Goal: Task Accomplishment & Management: Complete application form

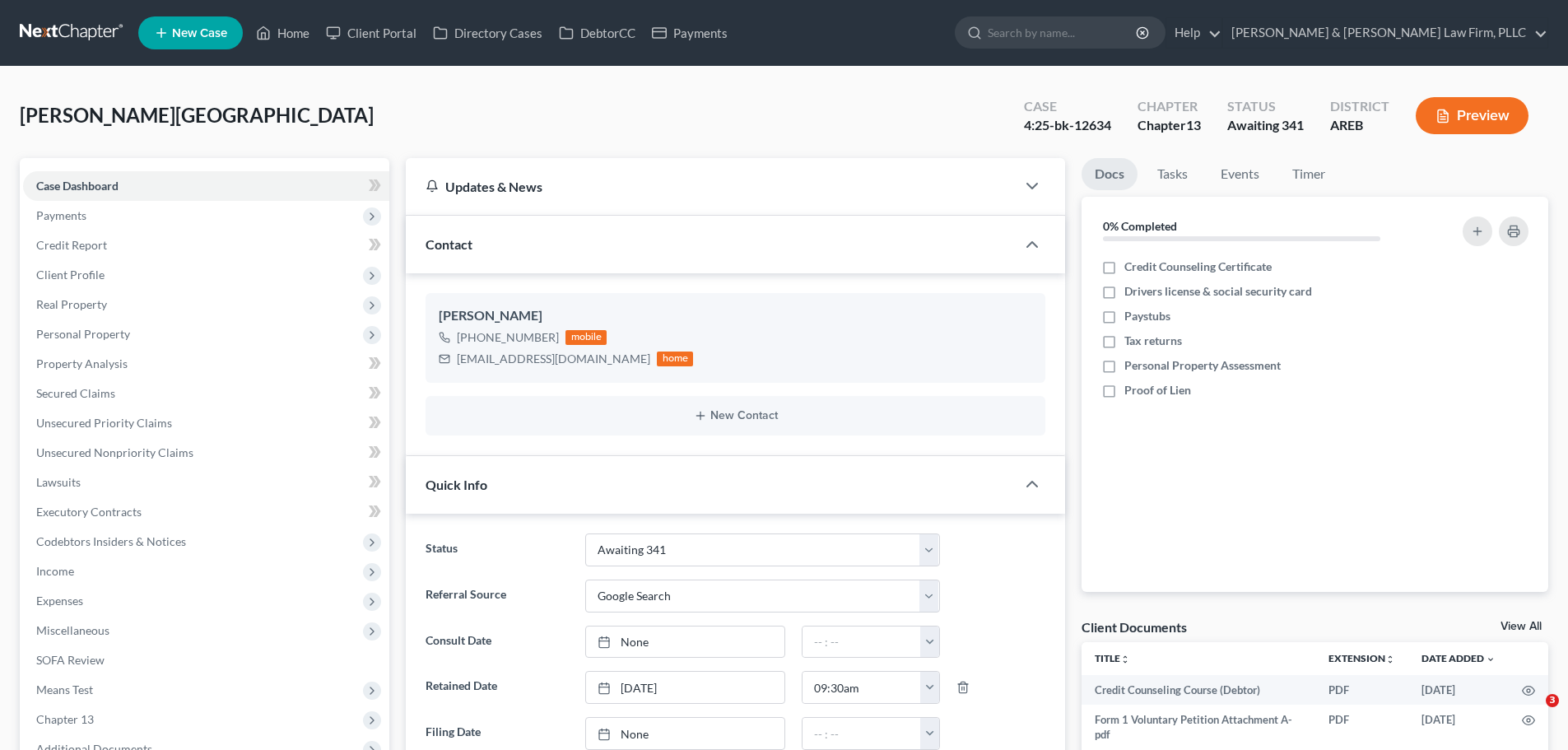
select select "0"
select select "4"
click at [1464, 114] on button "Preview" at bounding box center [1472, 116] width 113 height 37
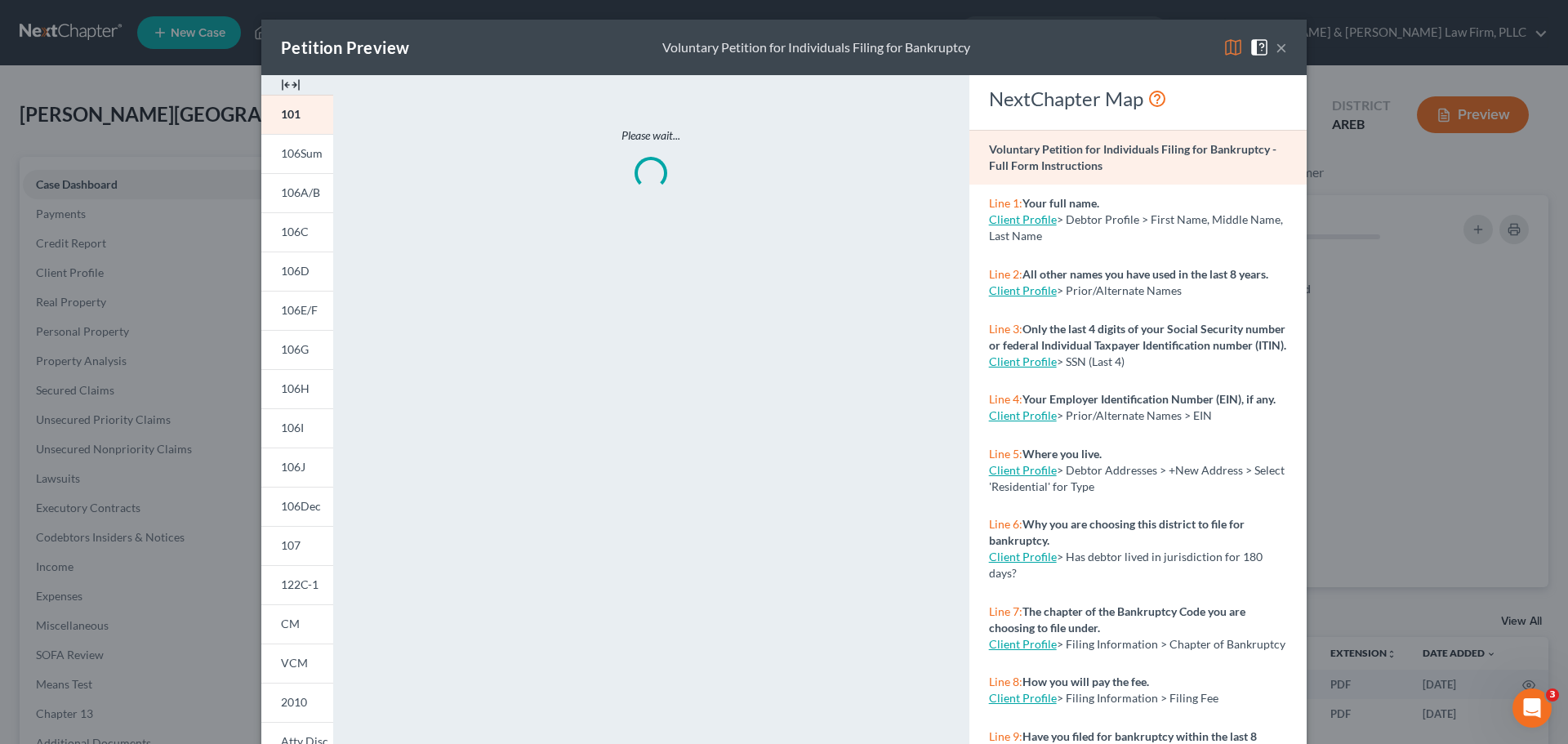
drag, startPoint x: 299, startPoint y: 204, endPoint x: 540, endPoint y: 266, distance: 248.8
click at [299, 204] on link "106A/B" at bounding box center [297, 193] width 72 height 39
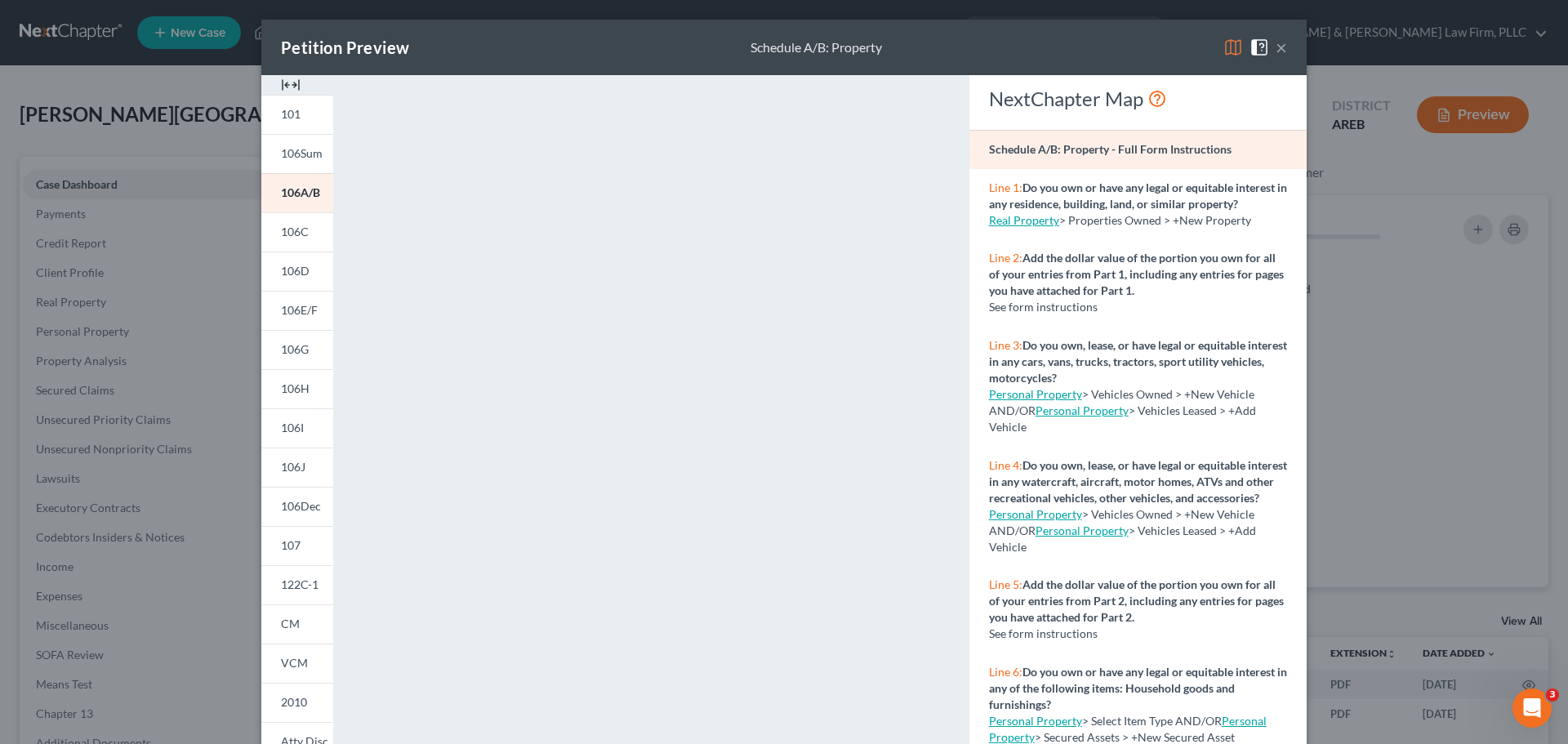
drag, startPoint x: 1280, startPoint y: 56, endPoint x: 379, endPoint y: 78, distance: 901.3
click at [1280, 55] on button "×" at bounding box center [1281, 48] width 12 height 20
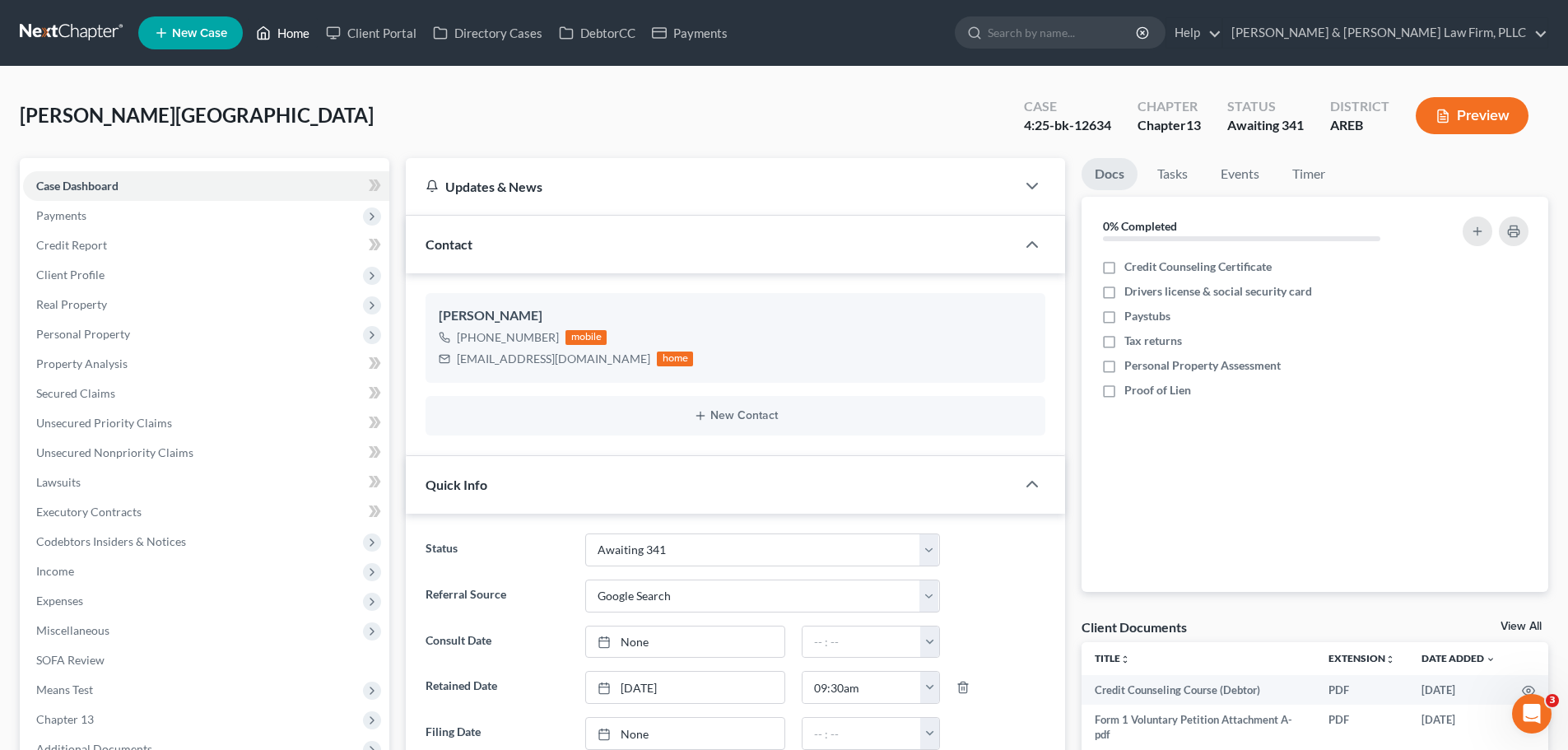
drag, startPoint x: 283, startPoint y: 39, endPoint x: 845, endPoint y: 92, distance: 564.5
click at [283, 40] on link "Home" at bounding box center [282, 33] width 70 height 29
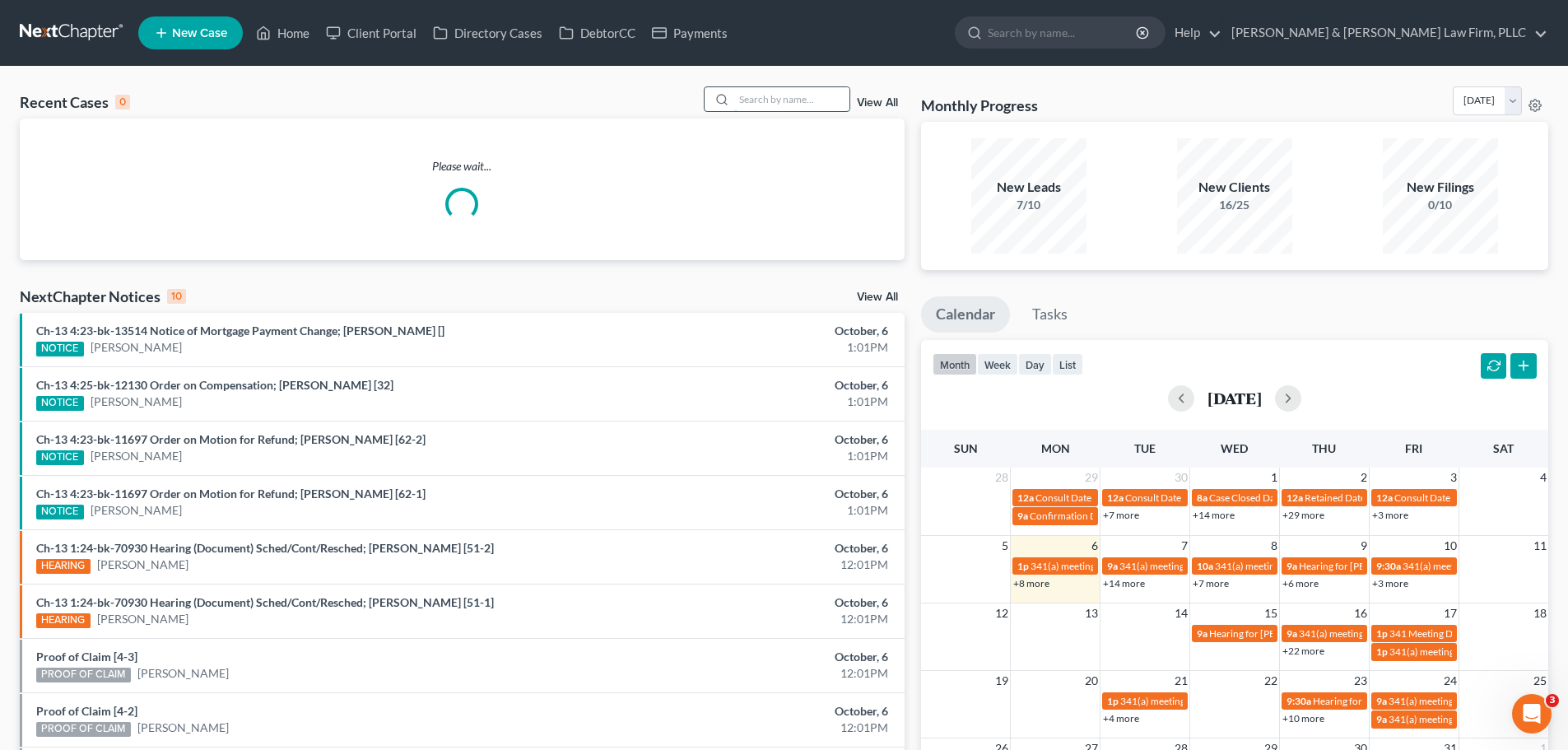
click at [754, 101] on input "search" at bounding box center [792, 99] width 115 height 24
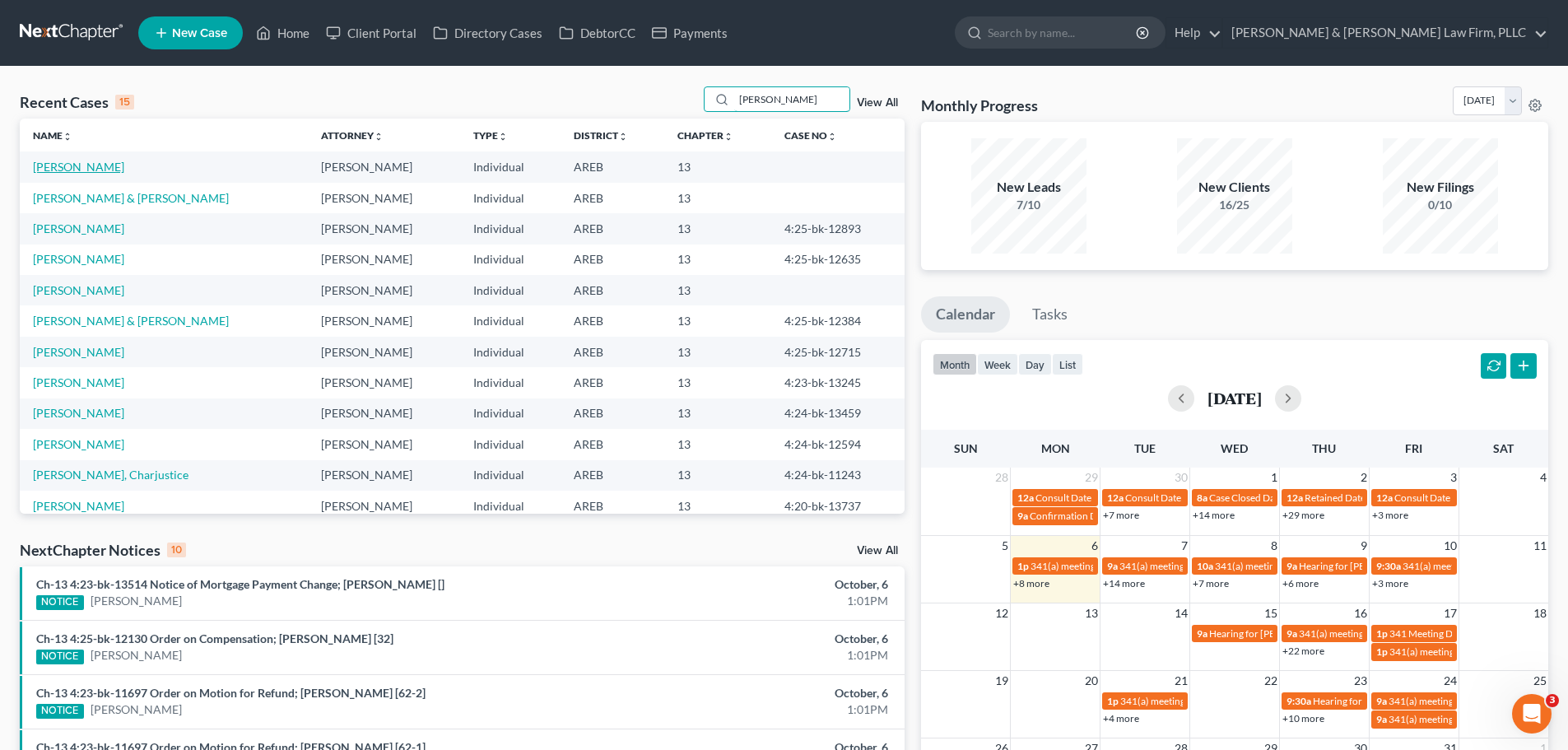
type input "[PERSON_NAME]"
click at [99, 172] on link "[PERSON_NAME]" at bounding box center [78, 166] width 92 height 14
select select "4"
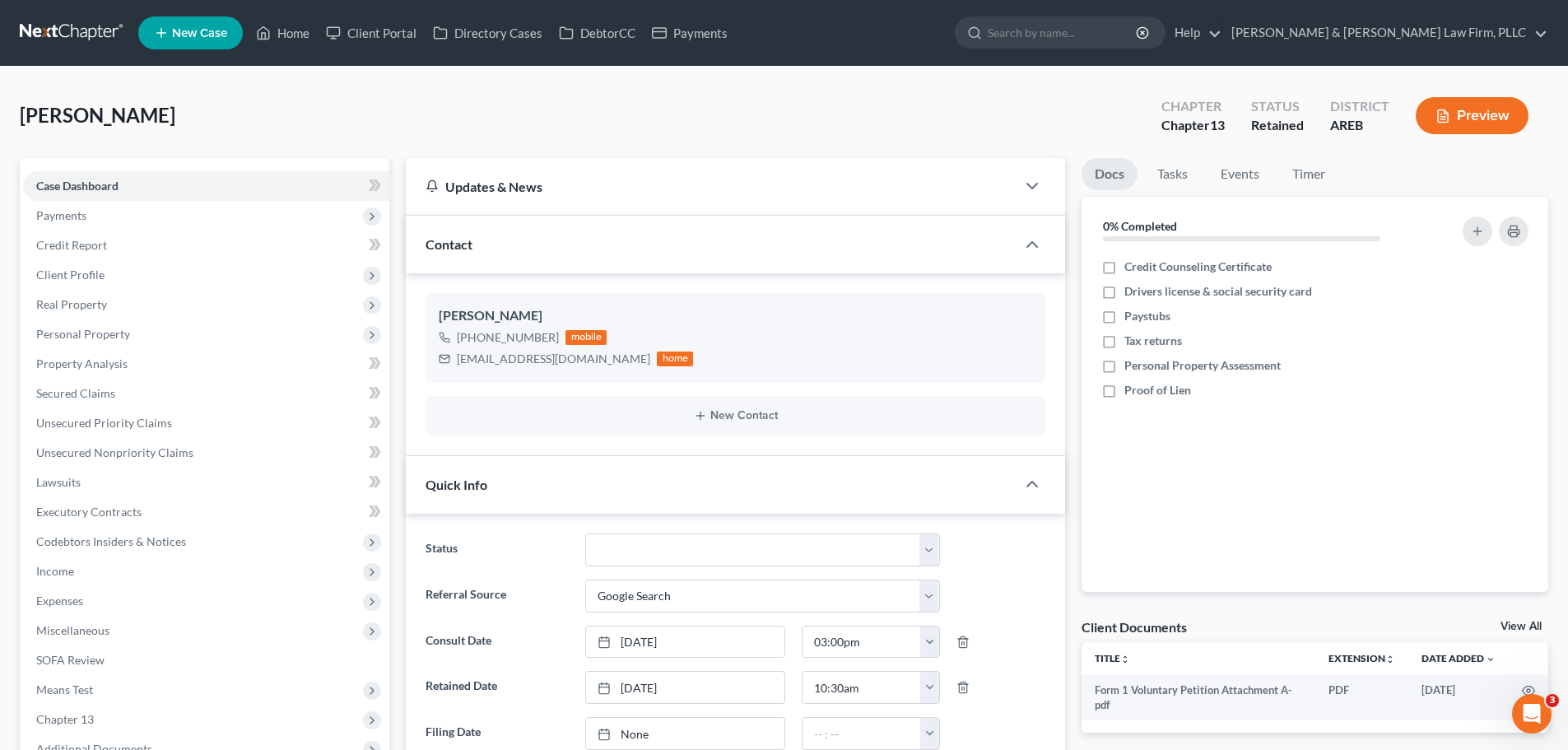
click at [1450, 121] on icon "button" at bounding box center [1444, 116] width 15 height 15
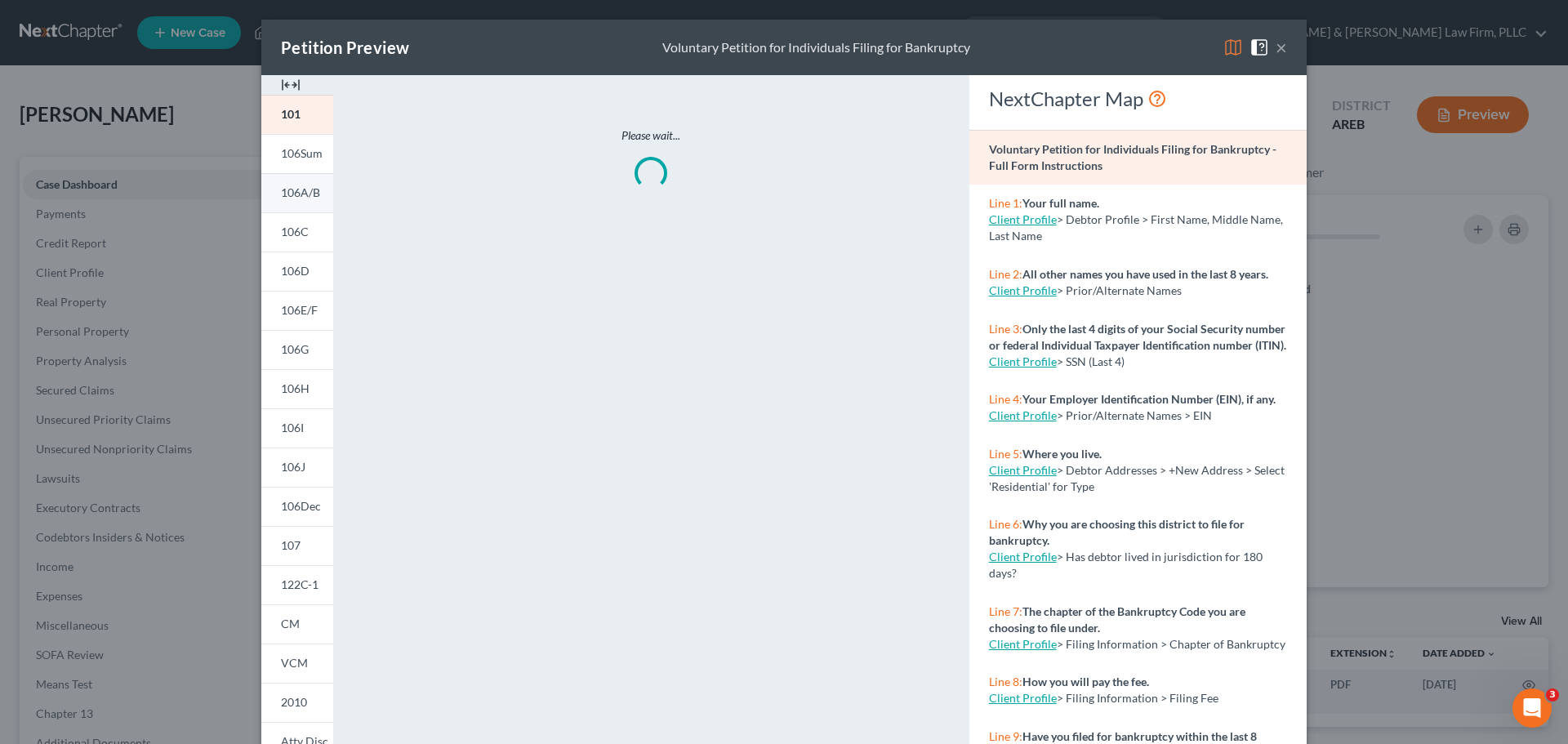
click at [313, 194] on span "106A/B" at bounding box center [300, 192] width 39 height 14
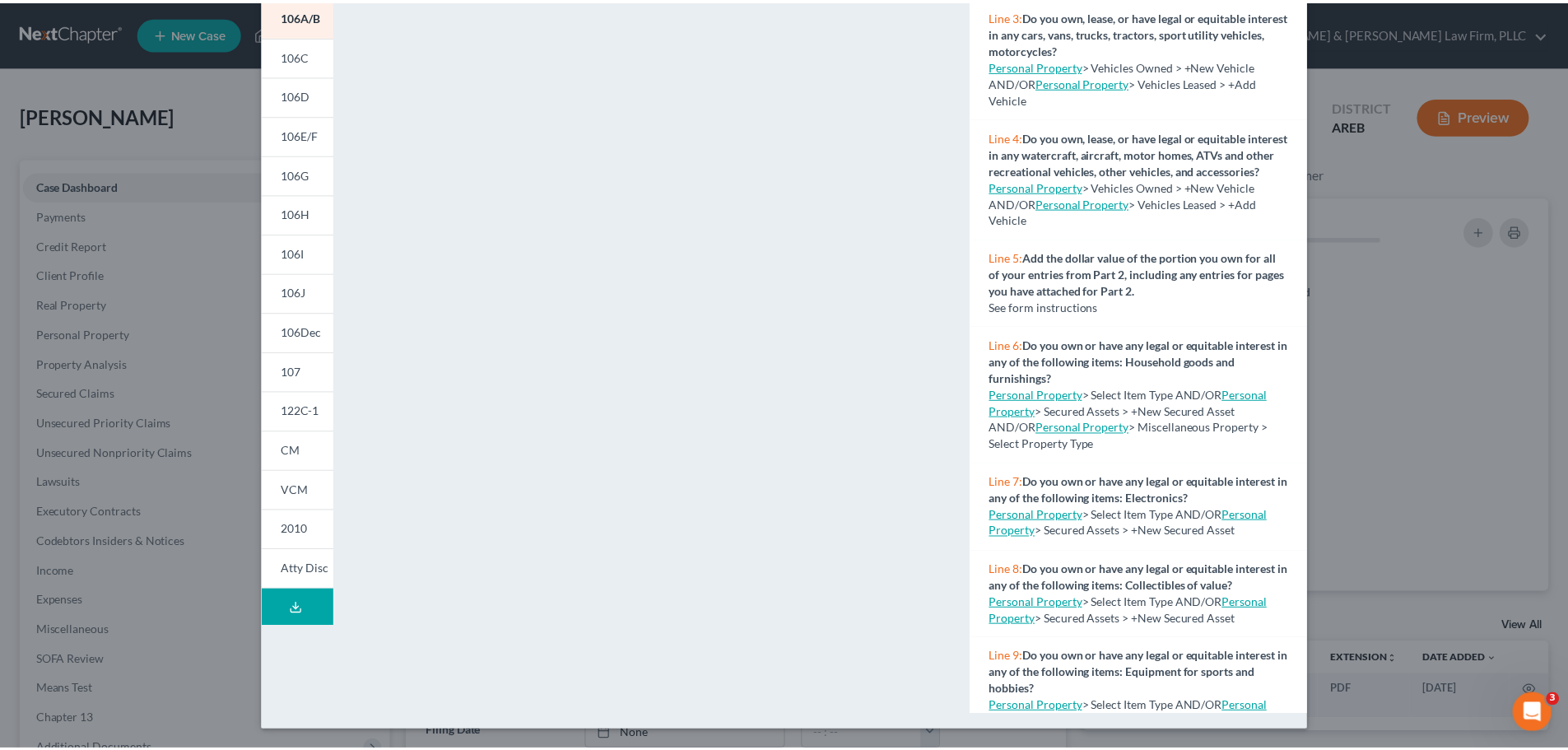
scroll to position [165, 0]
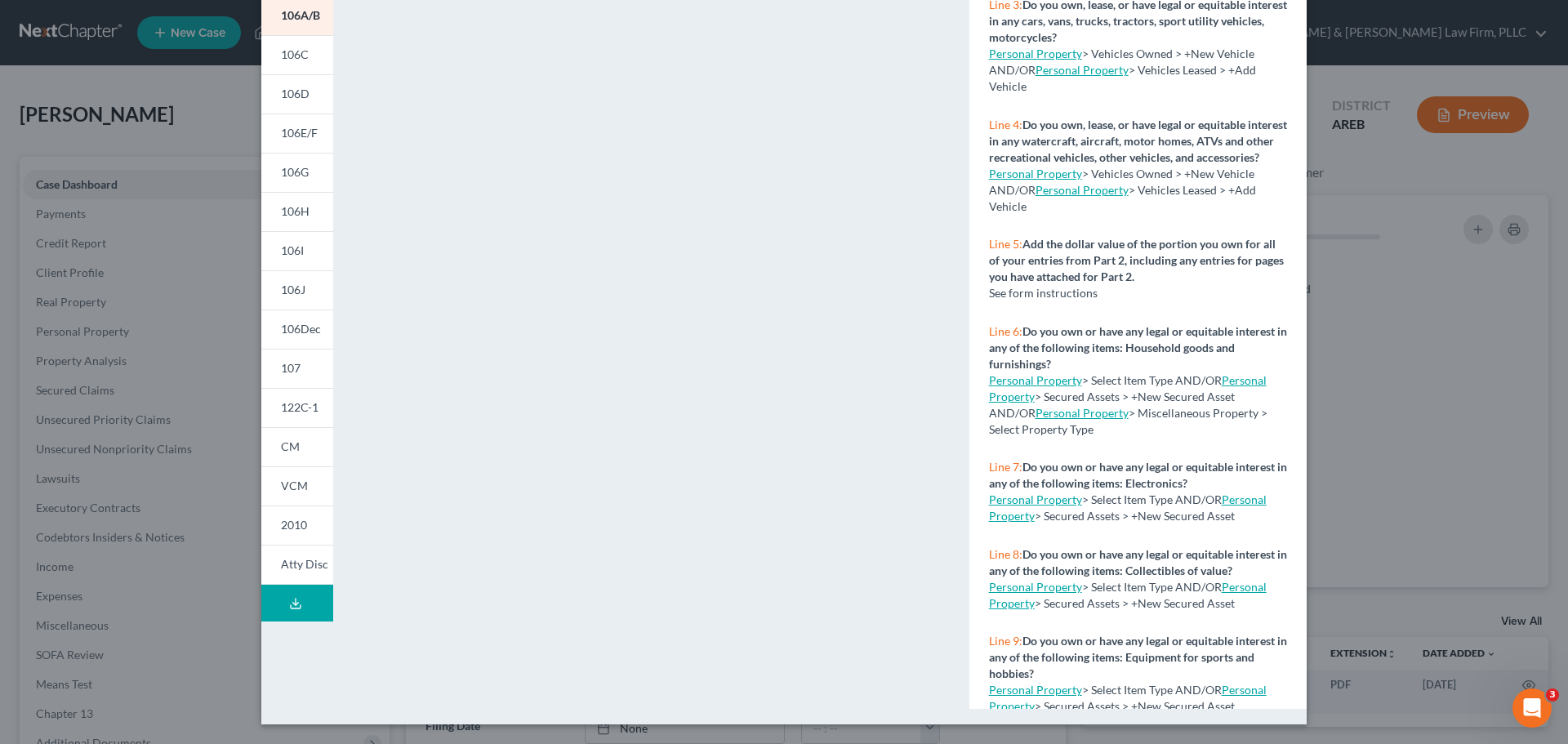
click at [1460, 345] on div "Petition Preview Schedule A/B: Property × 101 106Sum 106A/B 106C 106D 106E/F 10…" at bounding box center [784, 372] width 1568 height 744
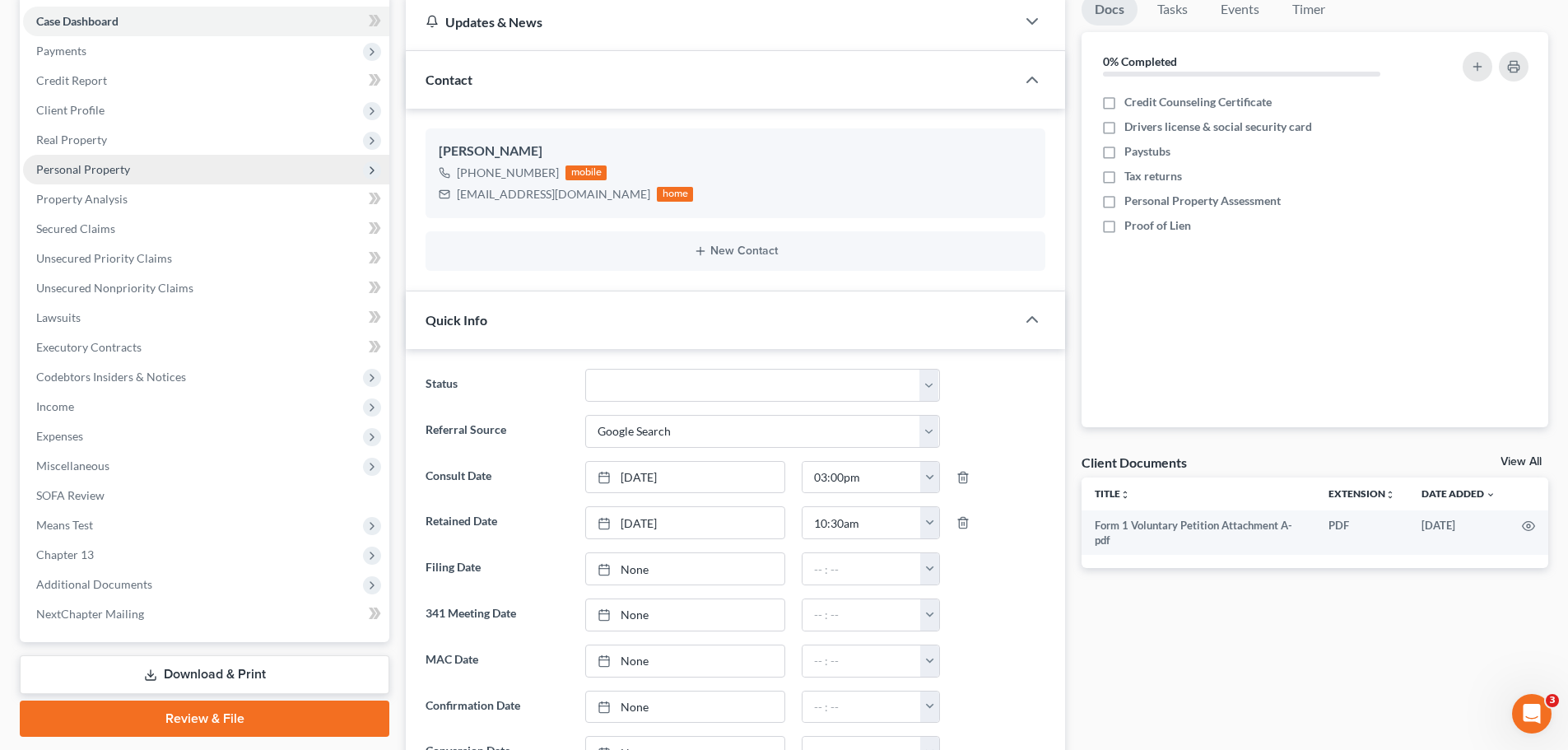
click at [101, 173] on span "Personal Property" at bounding box center [83, 169] width 94 height 14
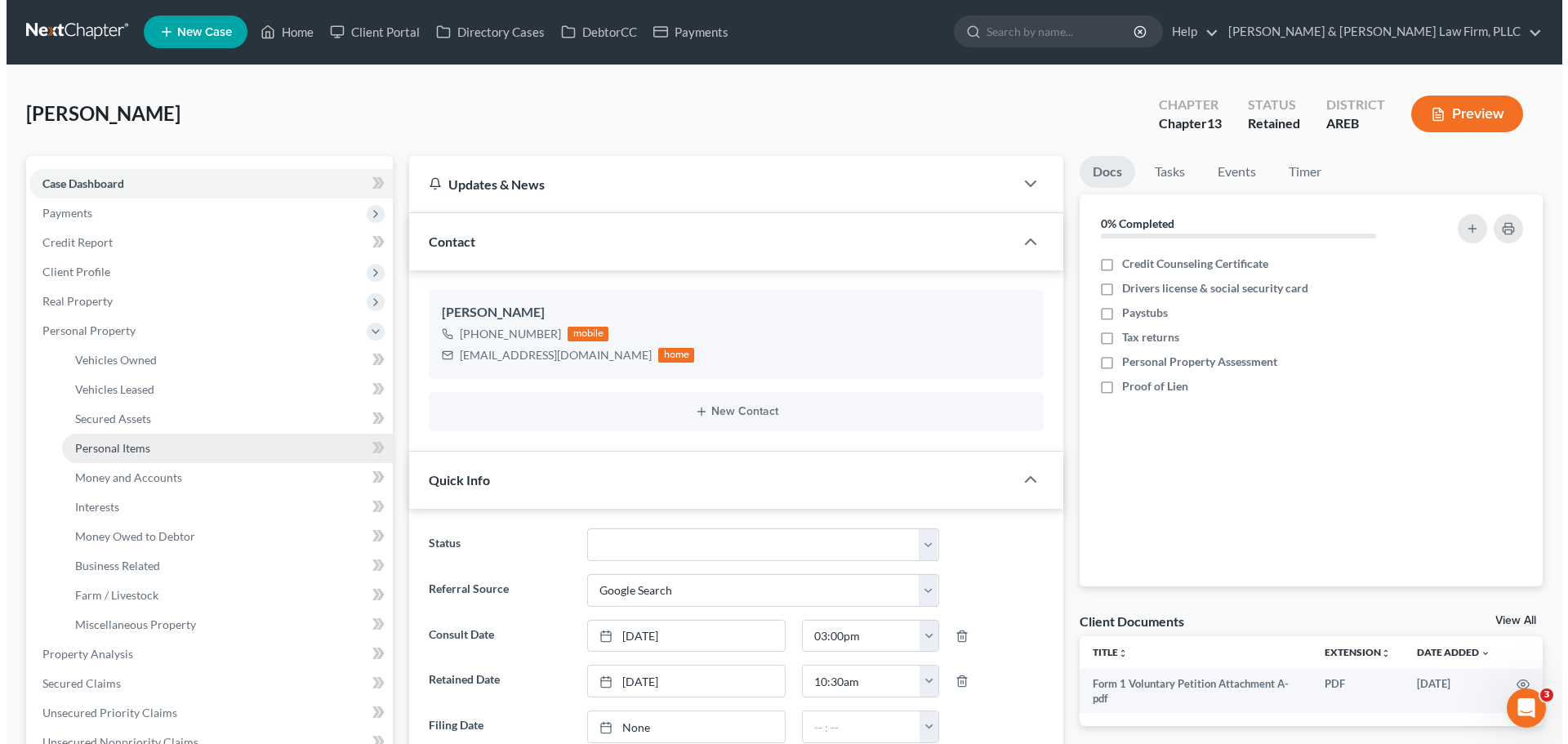
scroll to position [0, 0]
click at [149, 454] on link "Personal Items" at bounding box center [221, 449] width 331 height 29
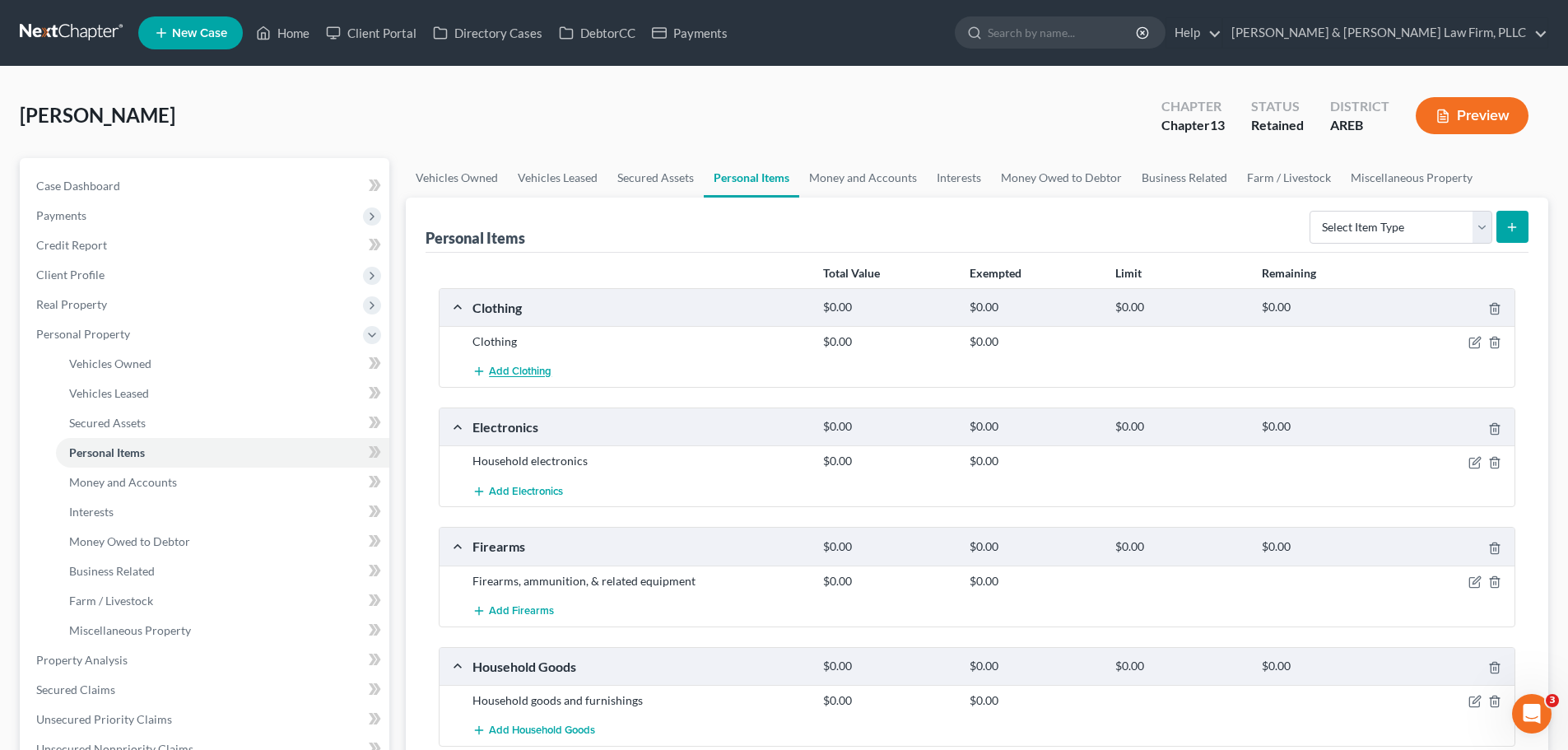
click at [534, 372] on span "Add Clothing" at bounding box center [520, 372] width 62 height 13
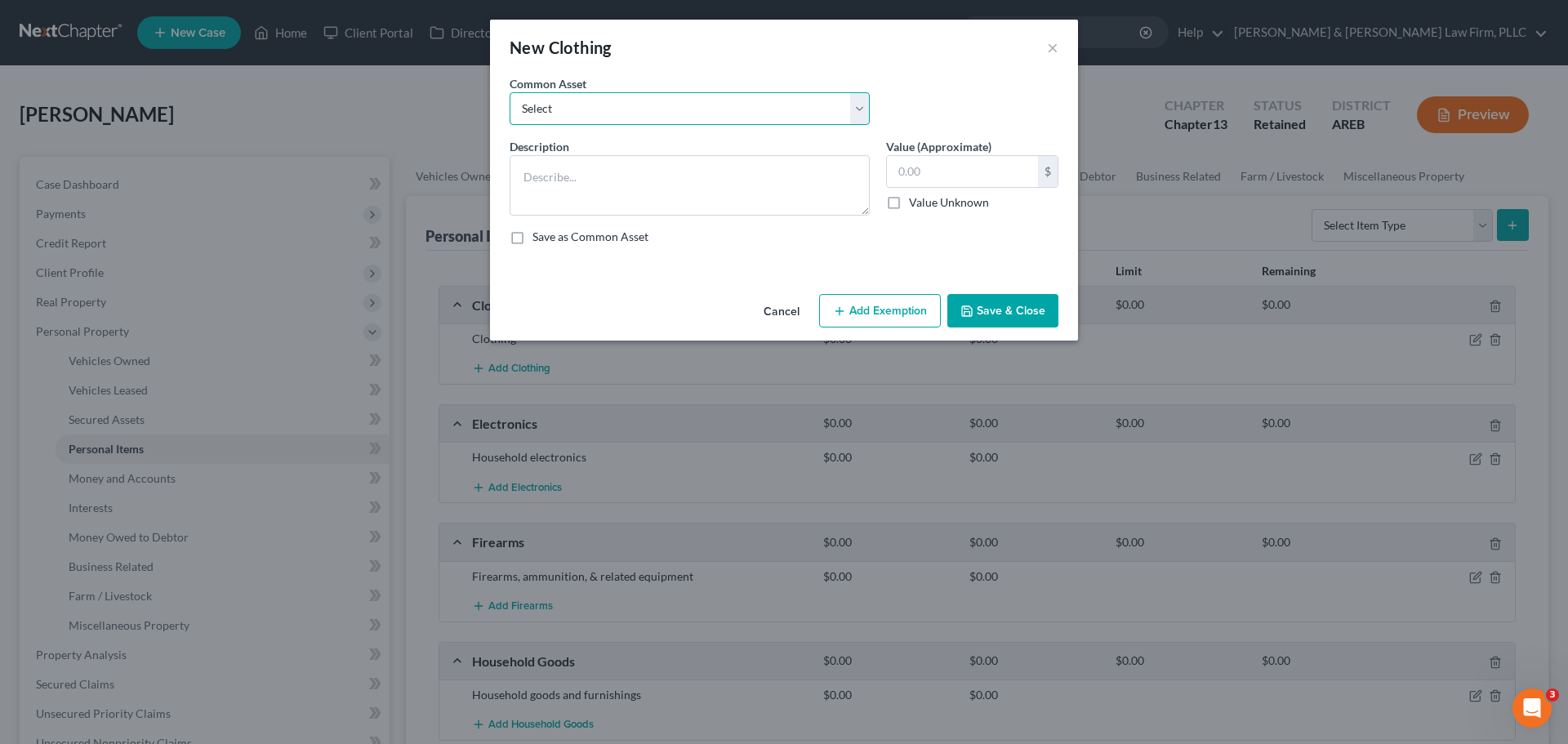
drag, startPoint x: 713, startPoint y: 113, endPoint x: 696, endPoint y: 124, distance: 20.2
click at [713, 113] on select "Select Clothing" at bounding box center [689, 108] width 360 height 33
select select "0"
click at [509, 93] on select "Select Clothing" at bounding box center [689, 108] width 360 height 33
type textarea "Clothing"
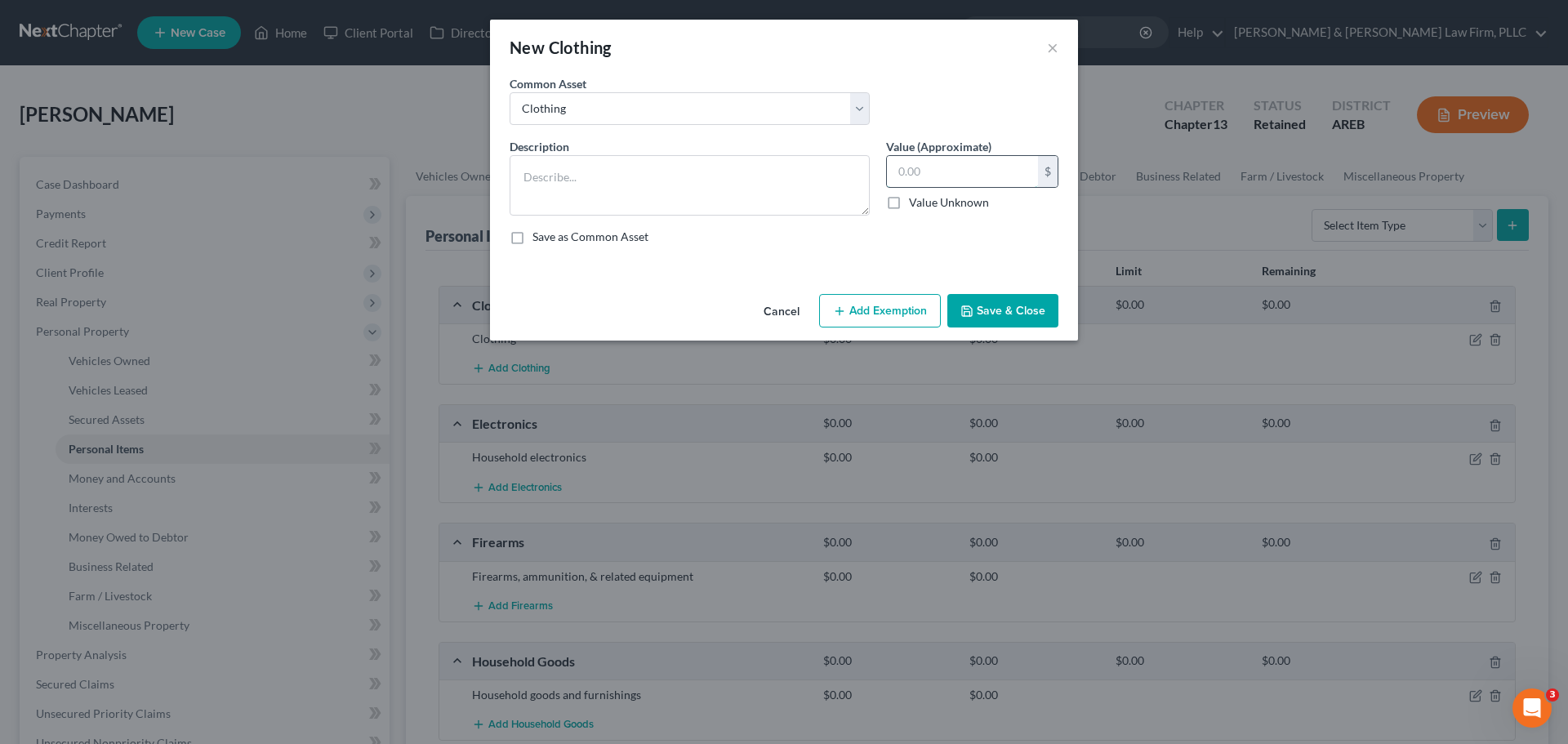
type input "0"
click at [904, 167] on input "0" at bounding box center [962, 171] width 151 height 31
click at [935, 173] on input "0" at bounding box center [962, 171] width 151 height 31
click at [903, 173] on input "2,000" at bounding box center [962, 171] width 151 height 31
click at [913, 301] on button "Add Exemption" at bounding box center [880, 311] width 122 height 34
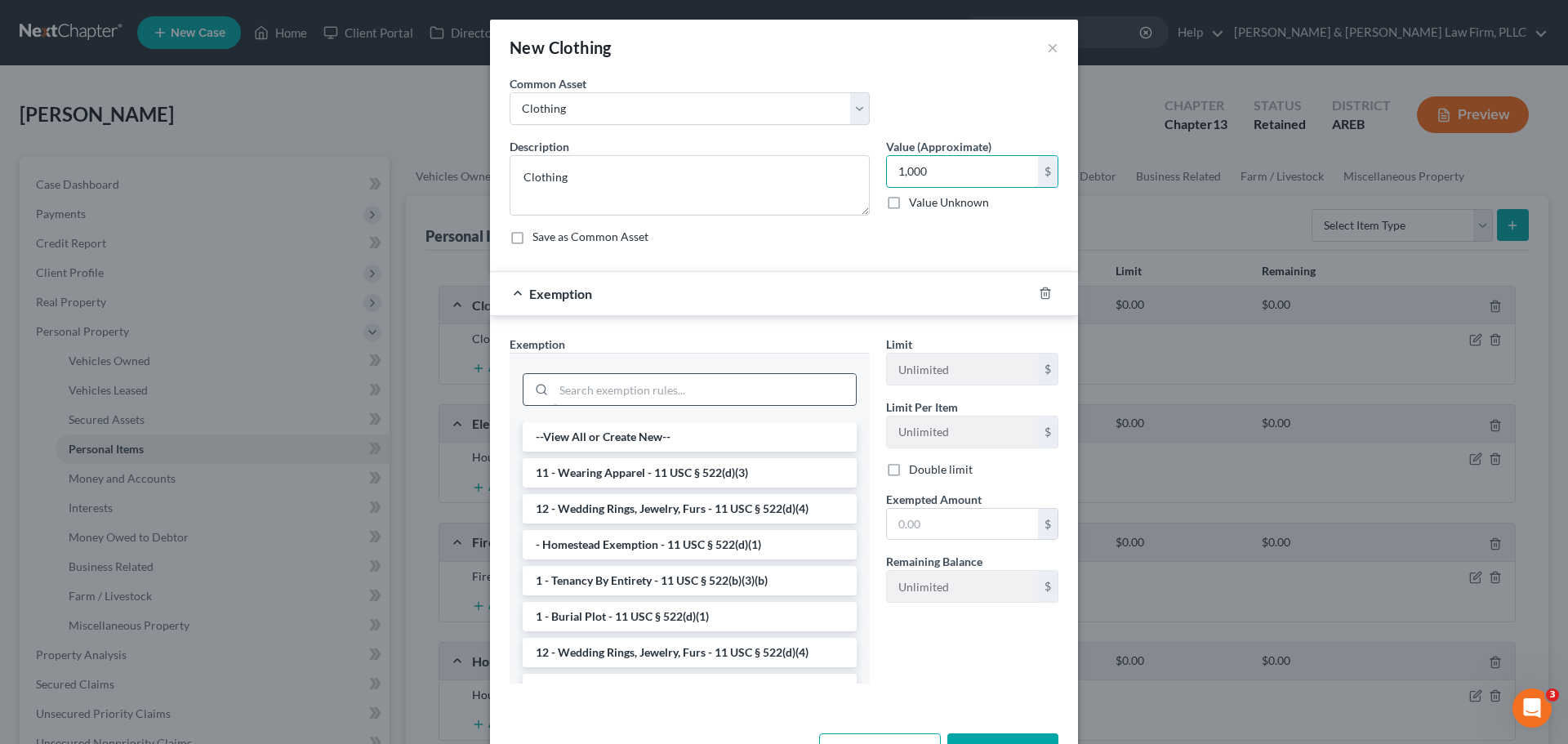
type input "1,000"
click at [693, 381] on input "search" at bounding box center [704, 390] width 302 height 31
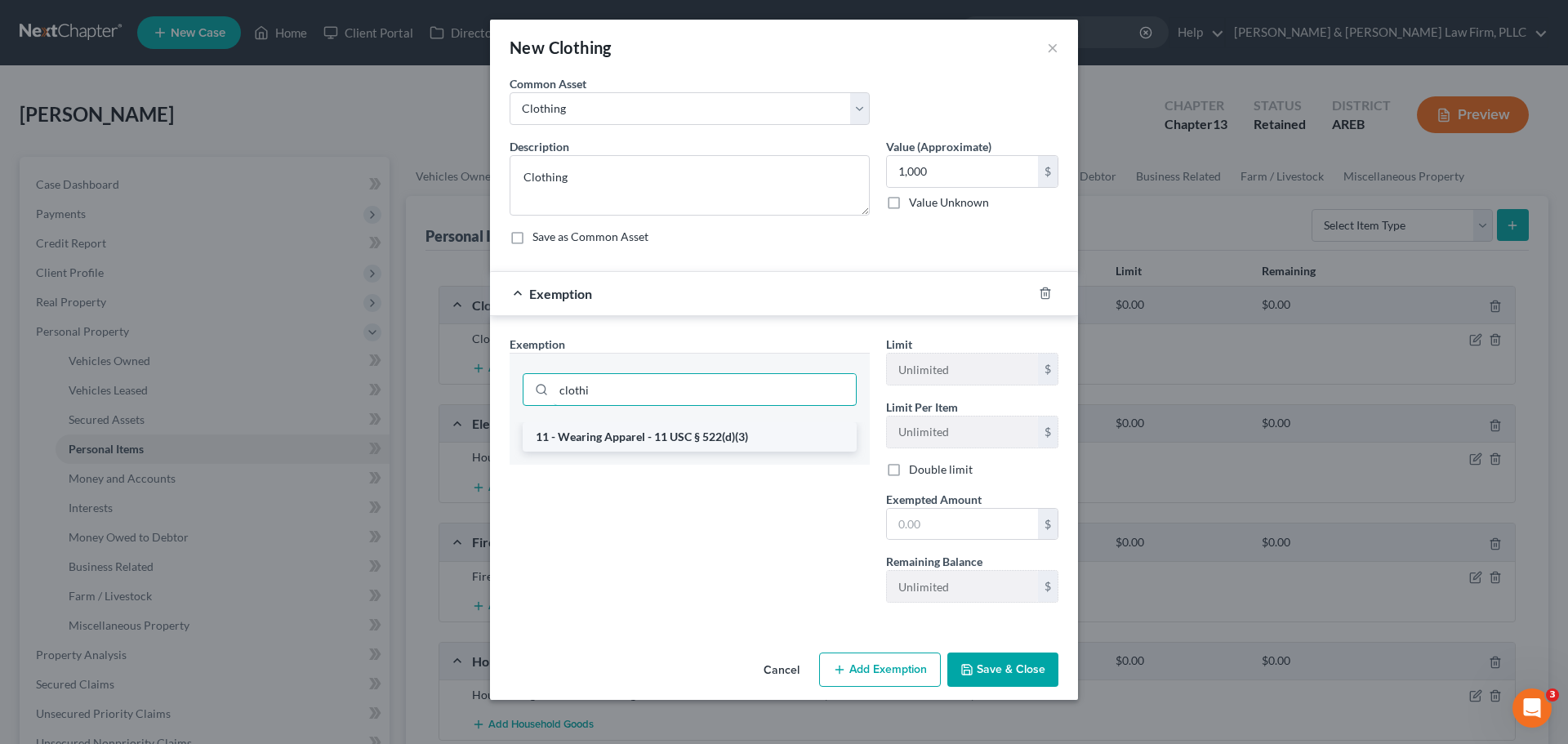
type input "clothi"
click at [614, 429] on li "11 - Wearing Apparel - 11 USC § 522(d)(3)" at bounding box center [689, 436] width 334 height 29
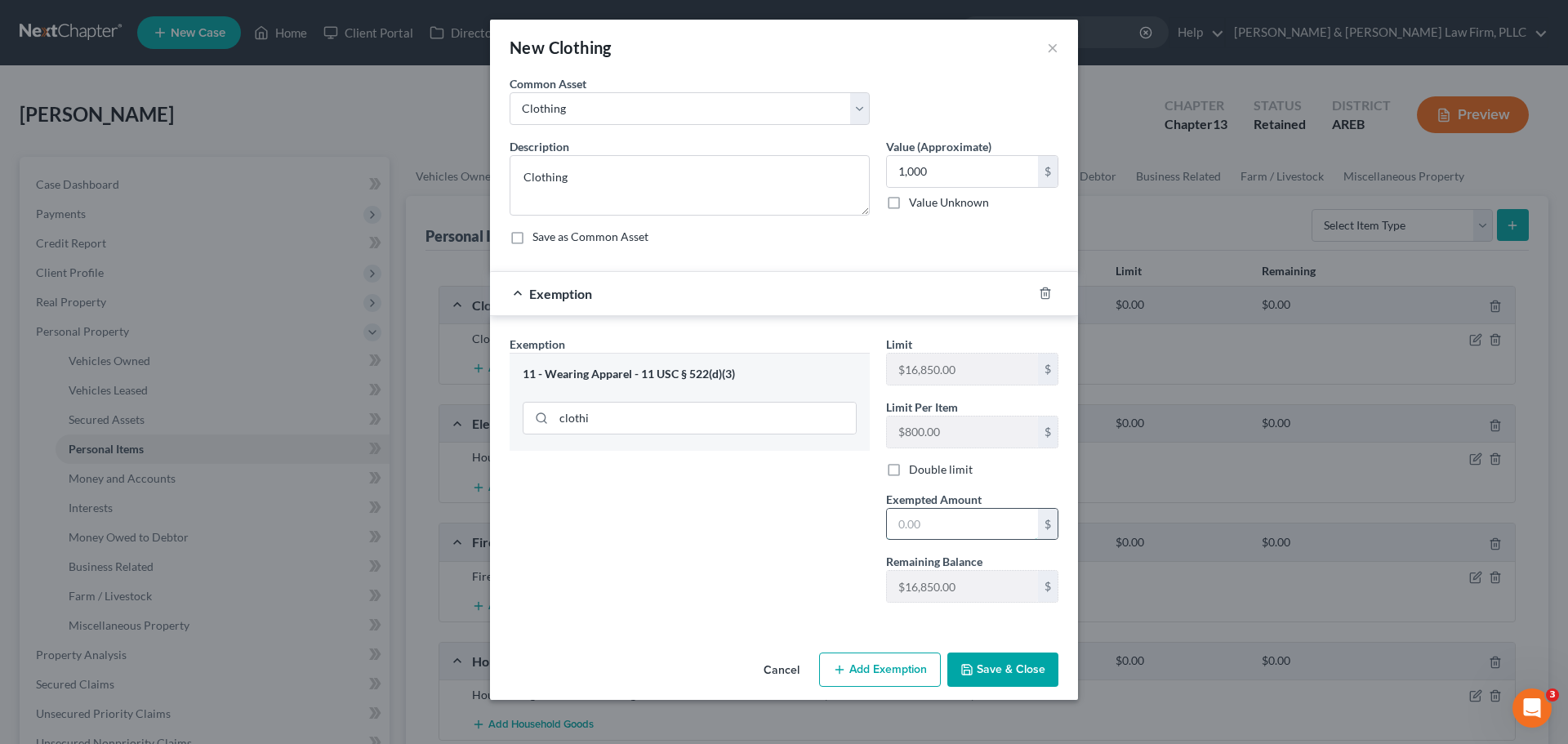
click at [948, 520] on input "text" at bounding box center [962, 524] width 151 height 31
type input "1,000"
click at [972, 670] on icon "button" at bounding box center [967, 670] width 13 height 13
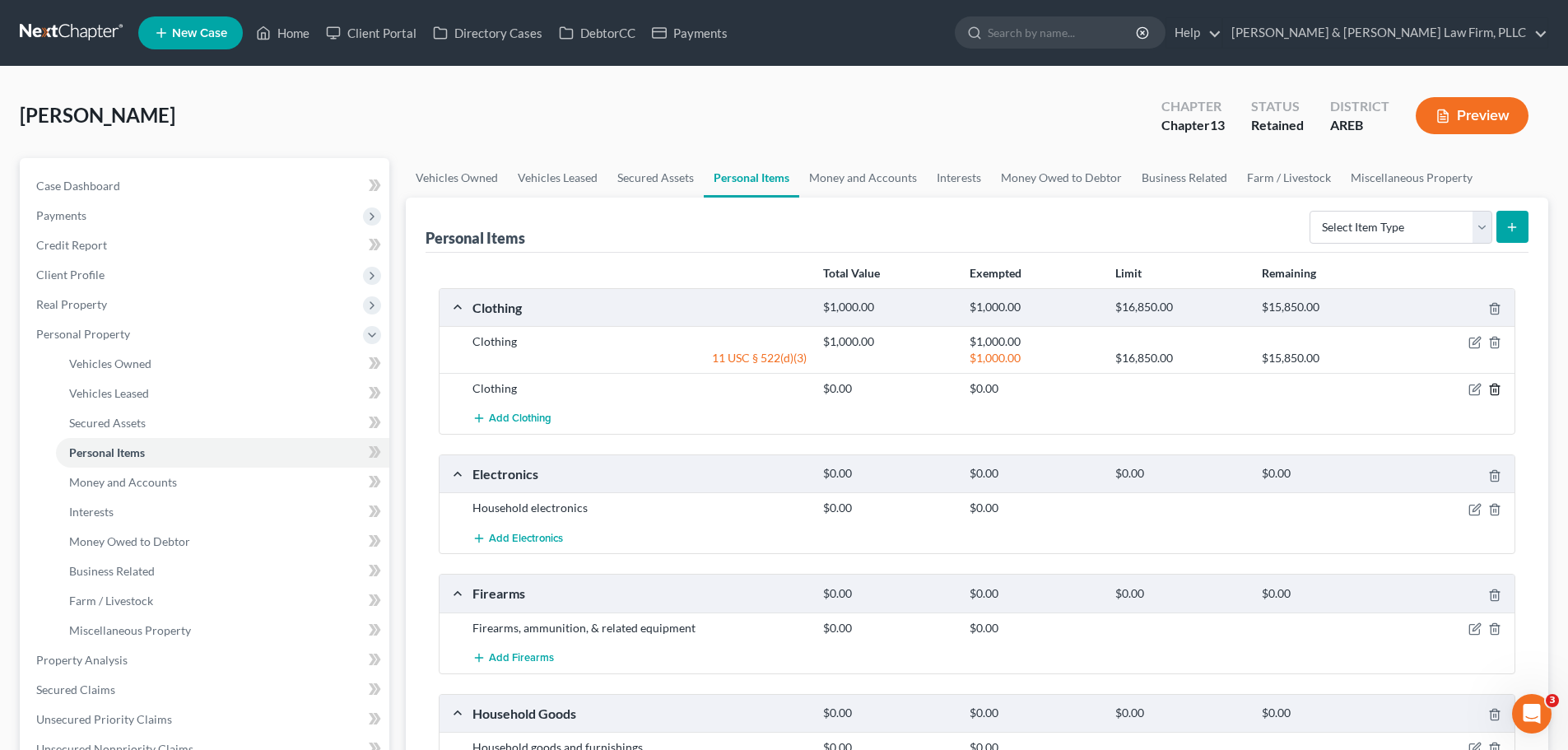
click at [1500, 385] on icon "button" at bounding box center [1495, 390] width 13 height 13
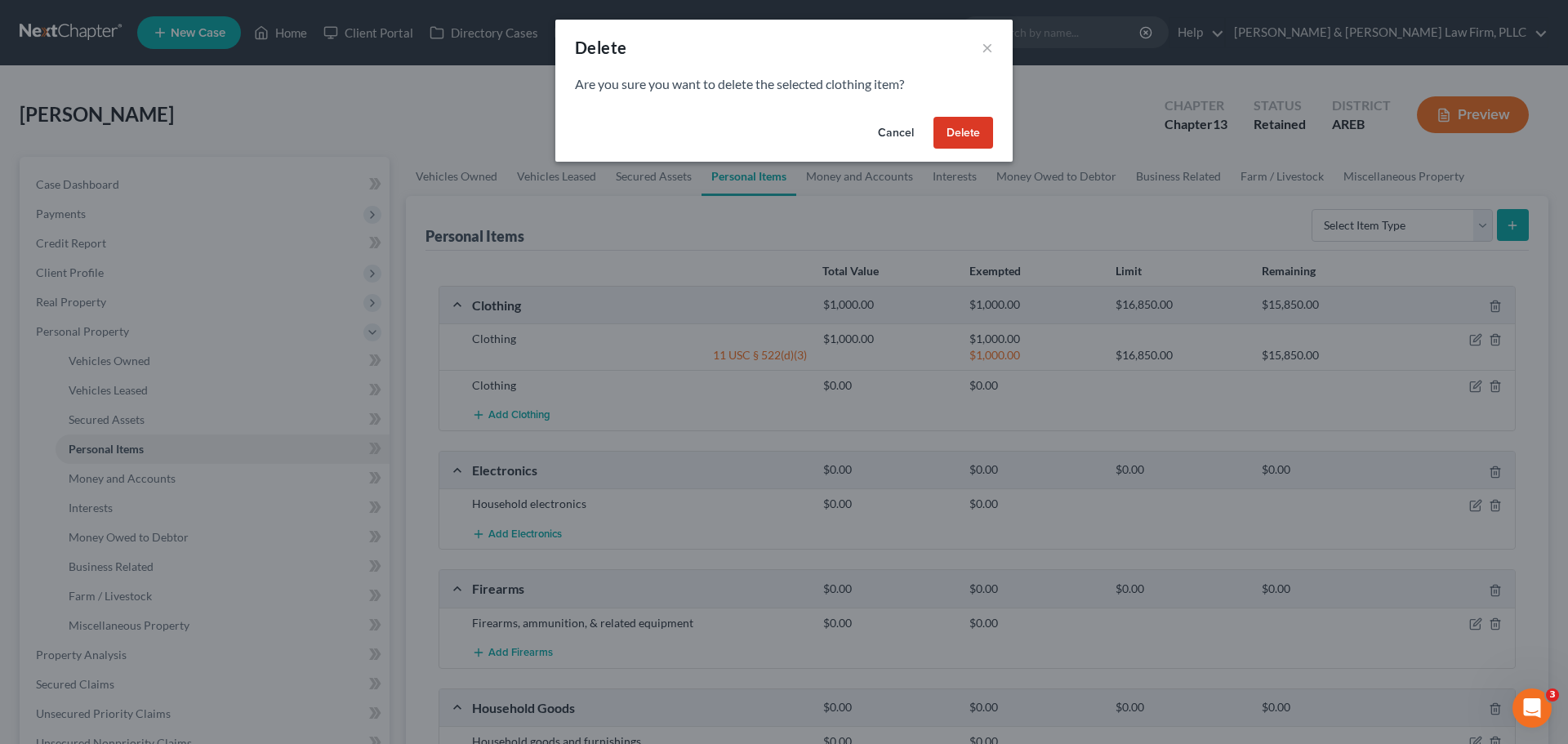
click at [957, 134] on button "Delete" at bounding box center [964, 133] width 60 height 33
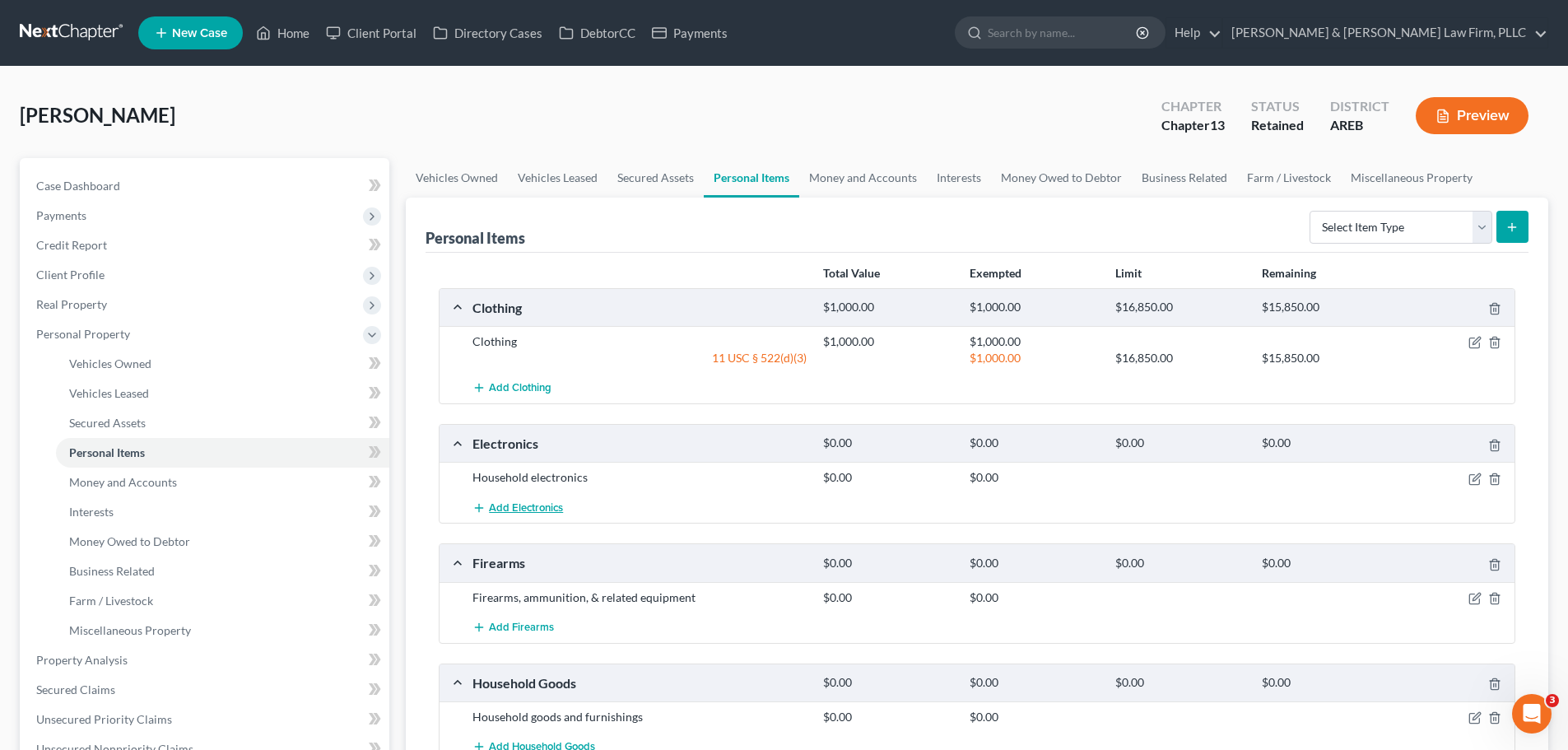
click at [532, 499] on button "Add Electronics" at bounding box center [518, 508] width 91 height 30
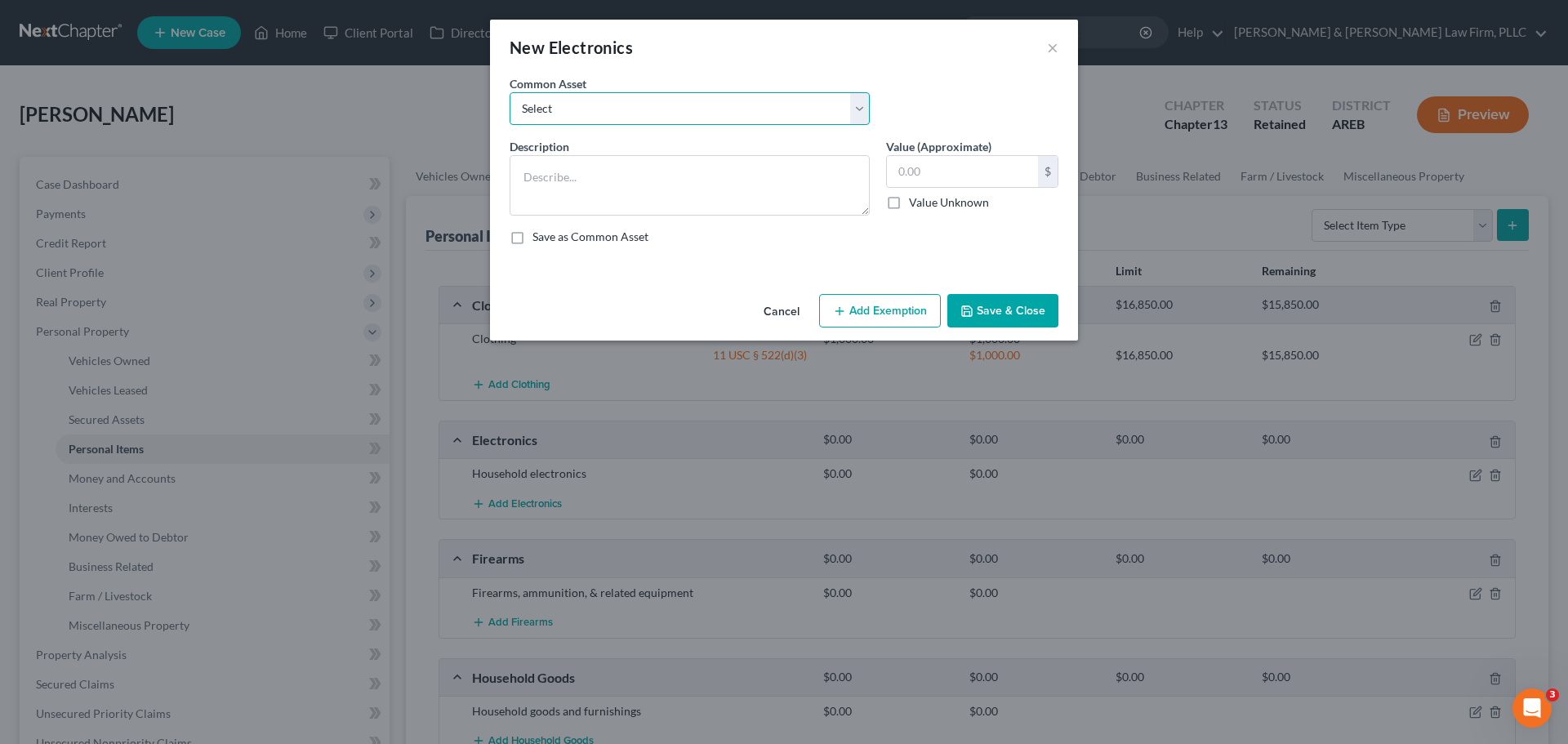
drag, startPoint x: 578, startPoint y: 97, endPoint x: 577, endPoint y: 122, distance: 25.0
click at [578, 98] on select "Select Household electronics" at bounding box center [689, 108] width 360 height 33
select select "0"
click at [509, 93] on select "Select Household electronics" at bounding box center [689, 108] width 360 height 33
type textarea "Household electronics"
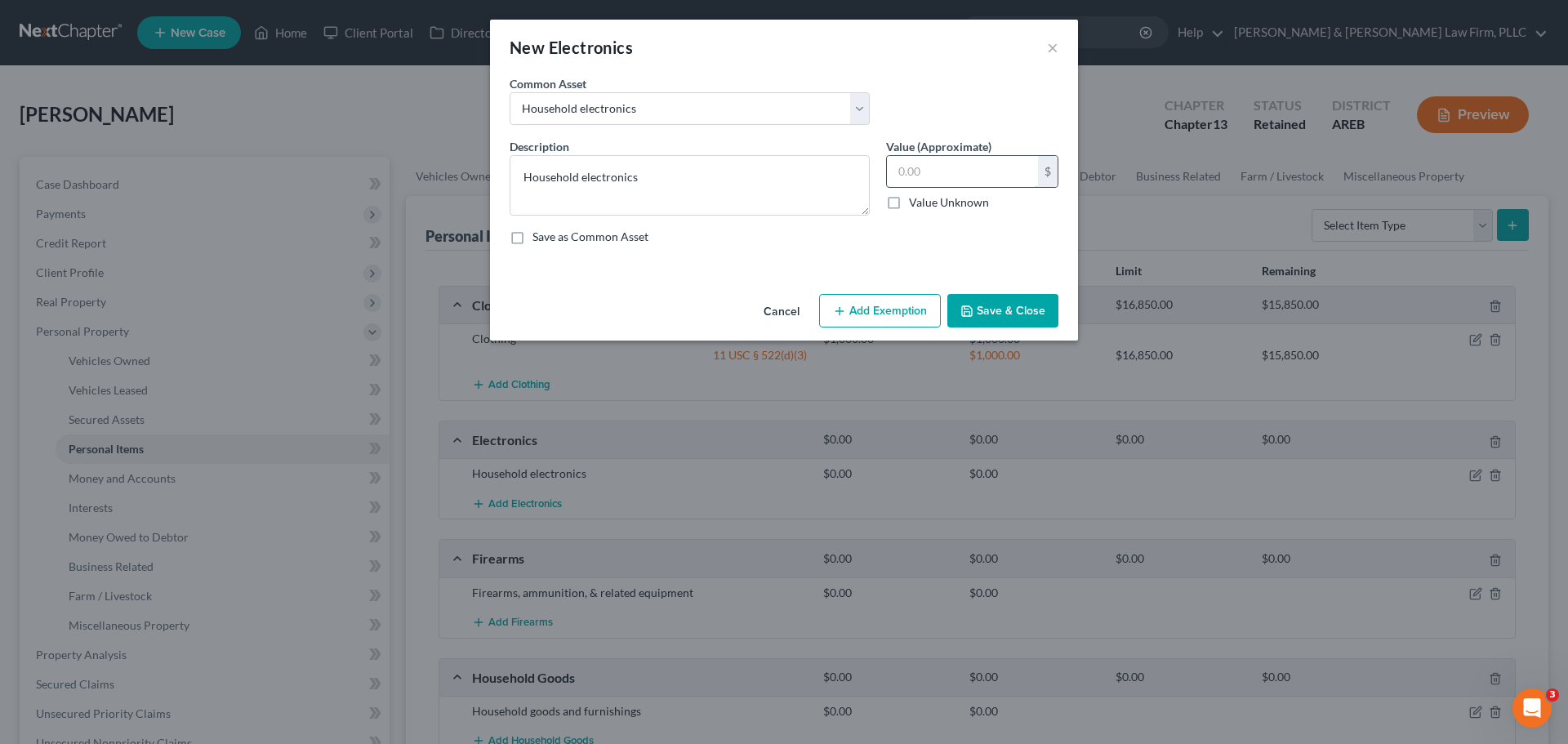
click at [936, 159] on input "text" at bounding box center [962, 171] width 151 height 31
type input "2,000"
click at [849, 299] on button "Add Exemption" at bounding box center [880, 311] width 122 height 34
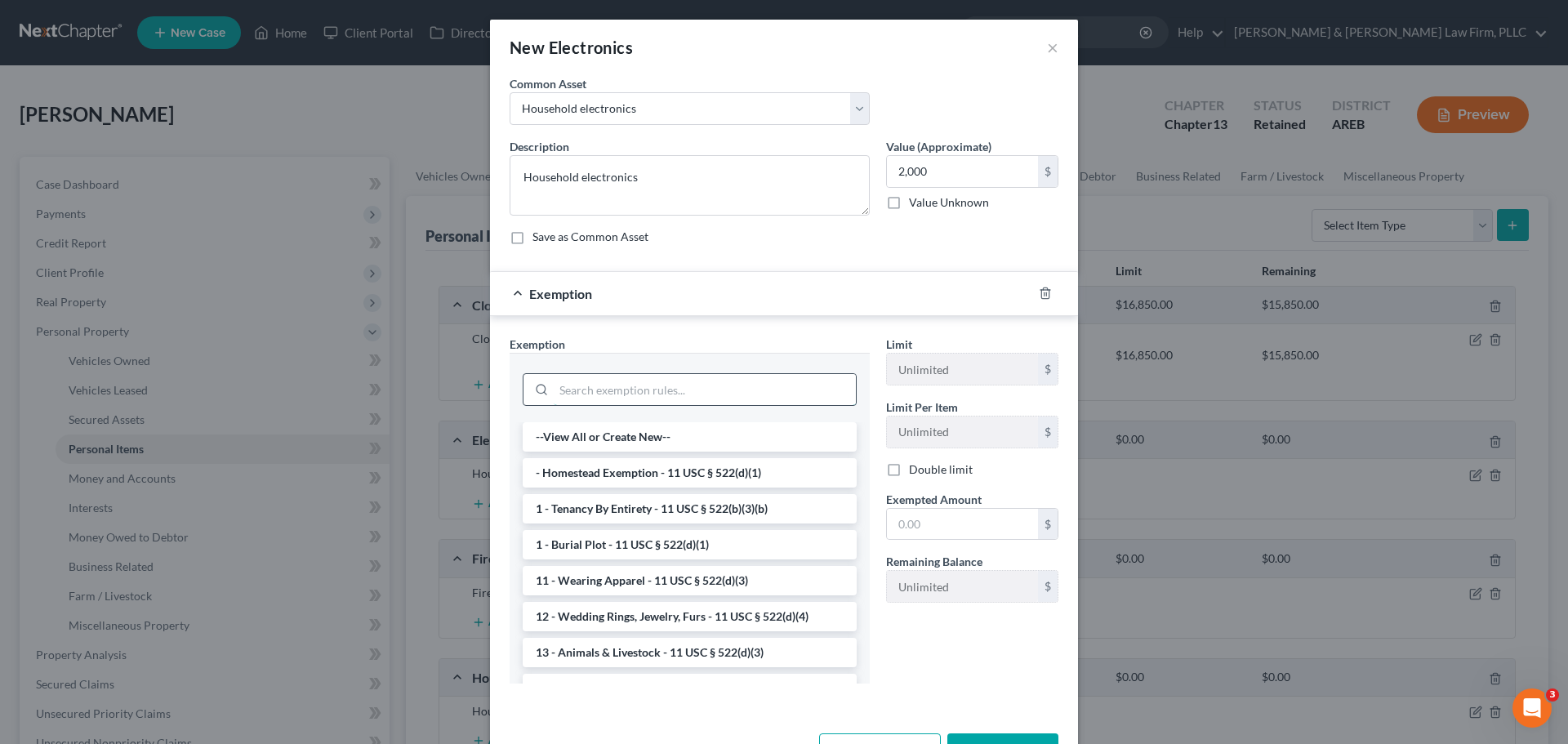
click at [758, 387] on input "search" at bounding box center [704, 390] width 302 height 31
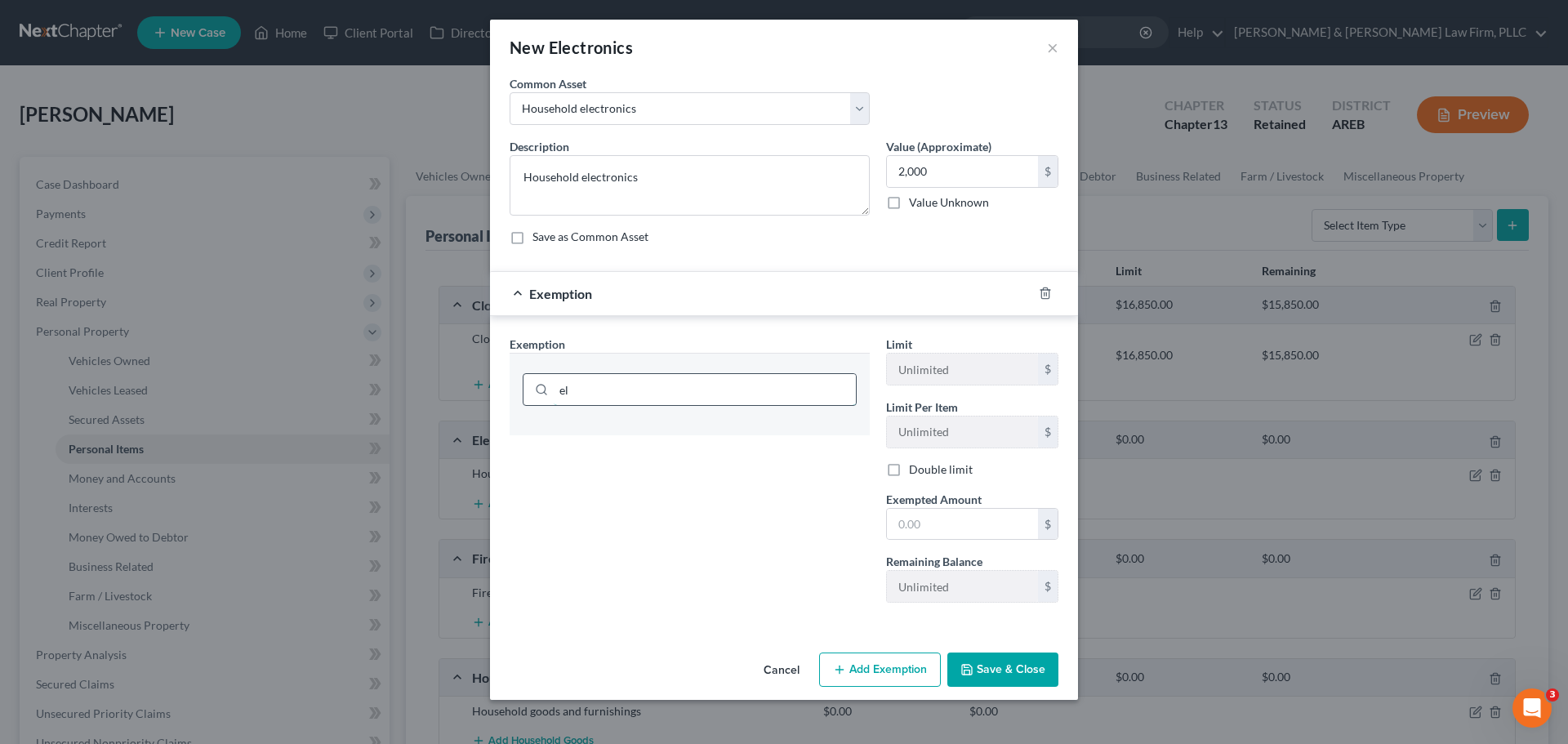
type input "e"
drag, startPoint x: 637, startPoint y: 390, endPoint x: 536, endPoint y: 390, distance: 101.0
click at [536, 390] on div "house" at bounding box center [689, 390] width 334 height 33
type input "electronics"
drag, startPoint x: 637, startPoint y: 383, endPoint x: 484, endPoint y: 394, distance: 153.4
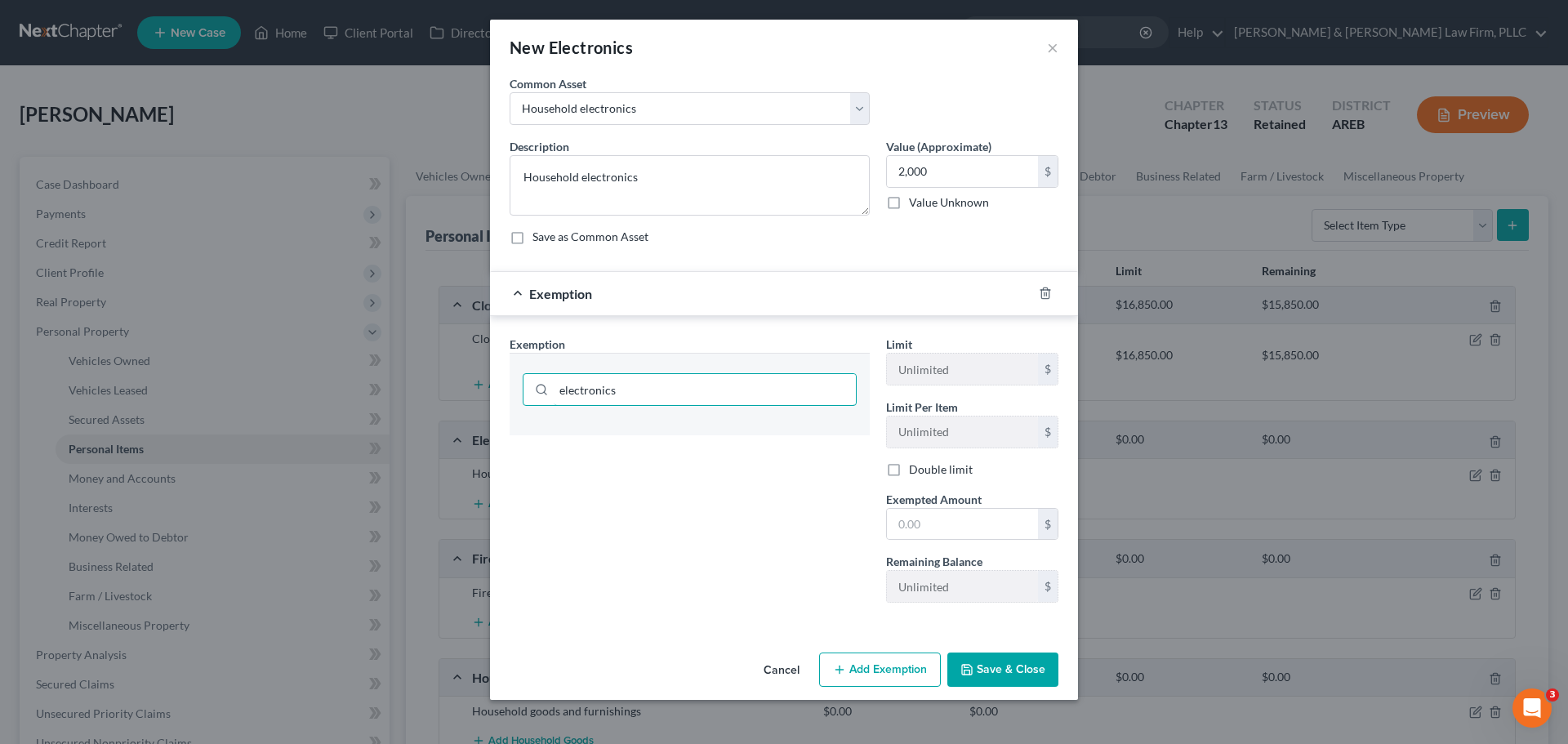
click at [484, 393] on div "New Electronics × An exemption set must first be selected from the Filing Infor…" at bounding box center [784, 372] width 1568 height 744
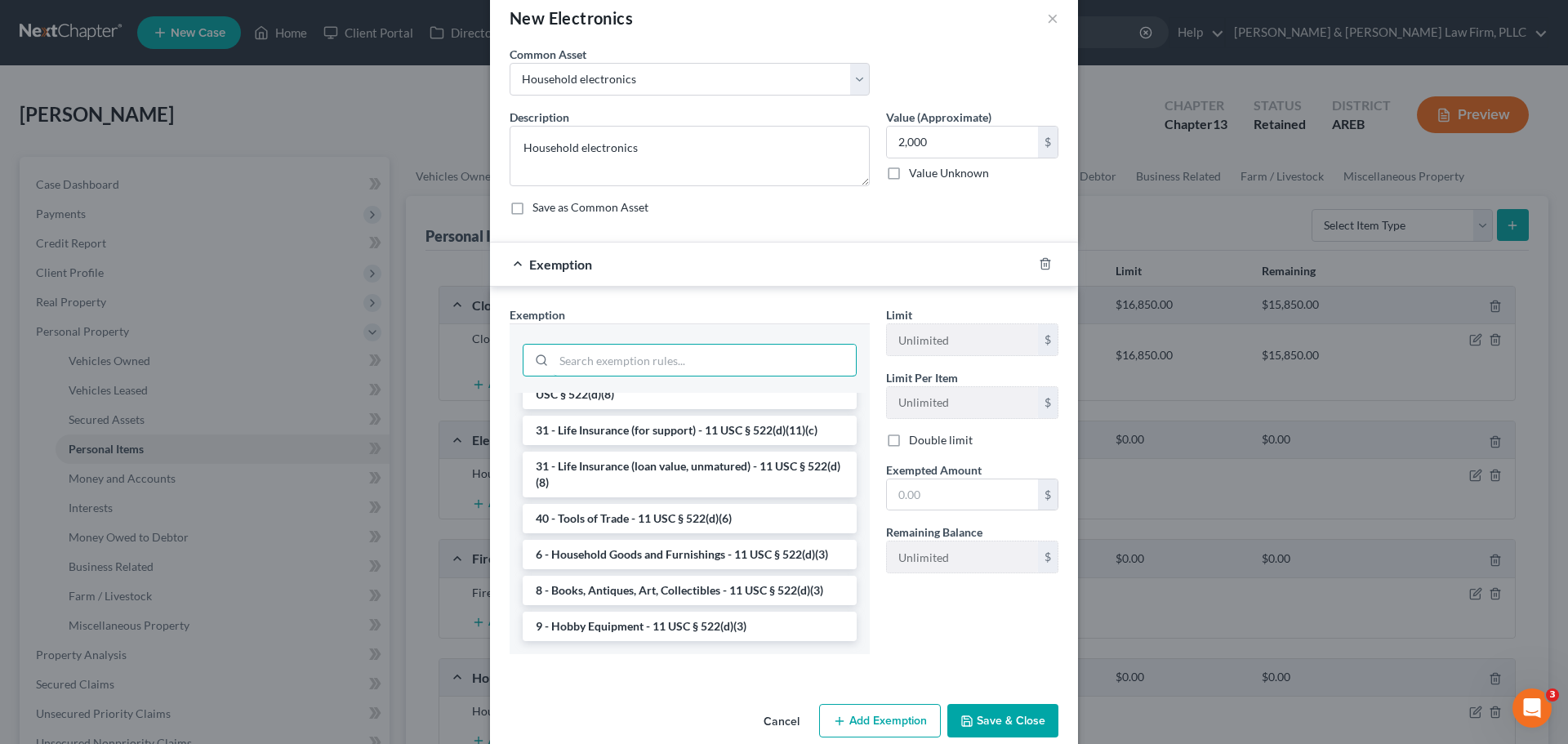
scroll to position [56, 0]
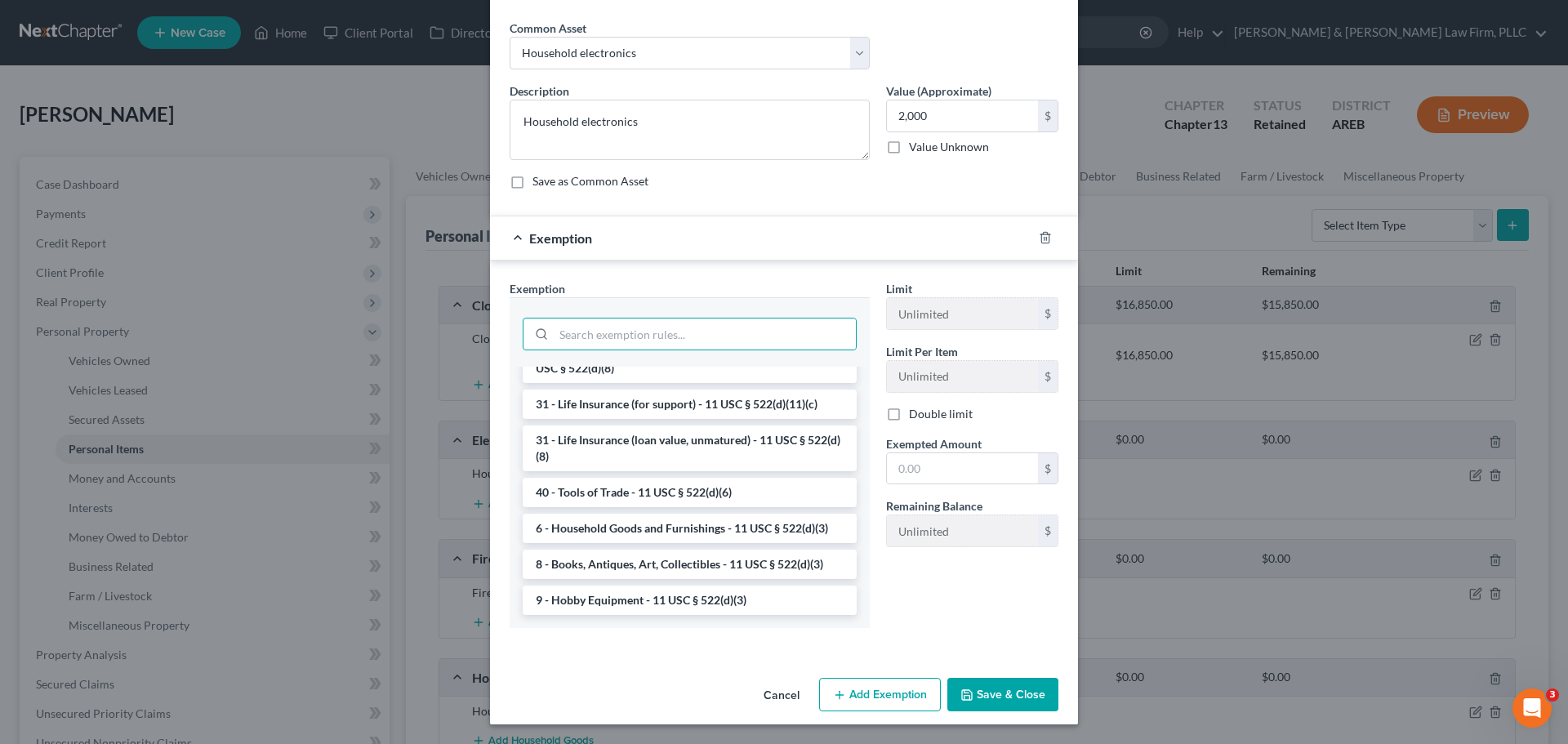
click at [995, 696] on button "Save & Close" at bounding box center [1002, 695] width 111 height 34
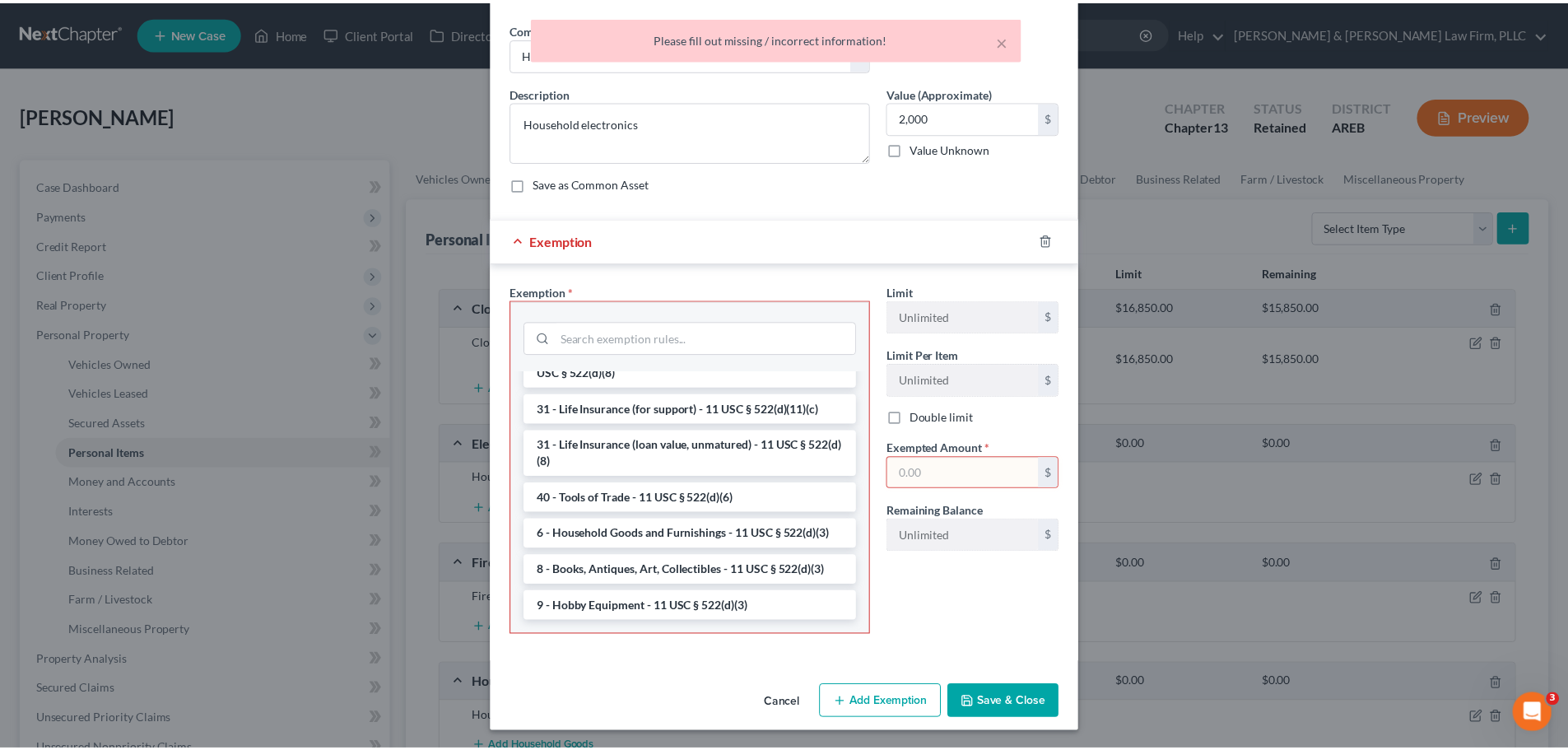
scroll to position [1357, 0]
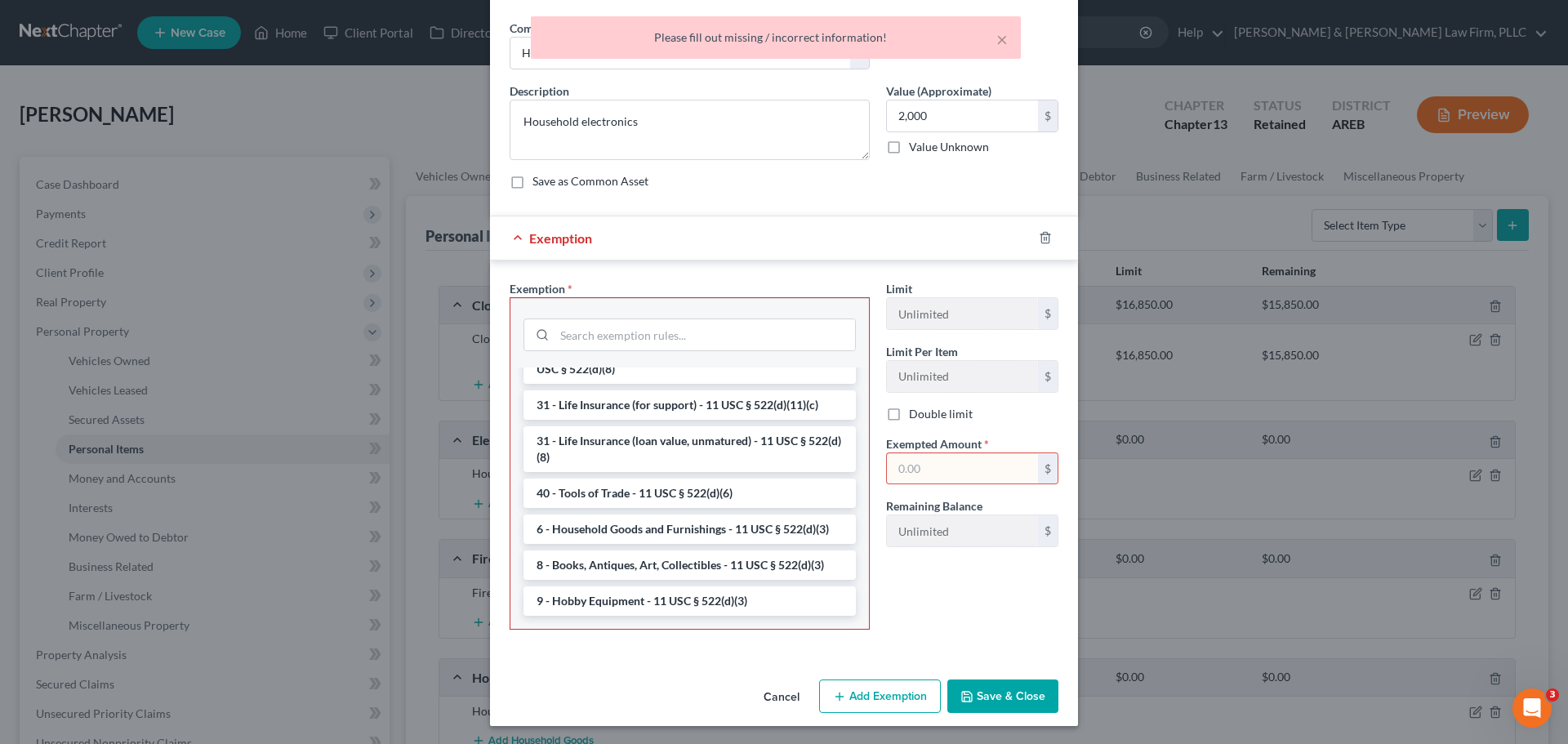
click at [793, 697] on button "Cancel" at bounding box center [781, 697] width 62 height 33
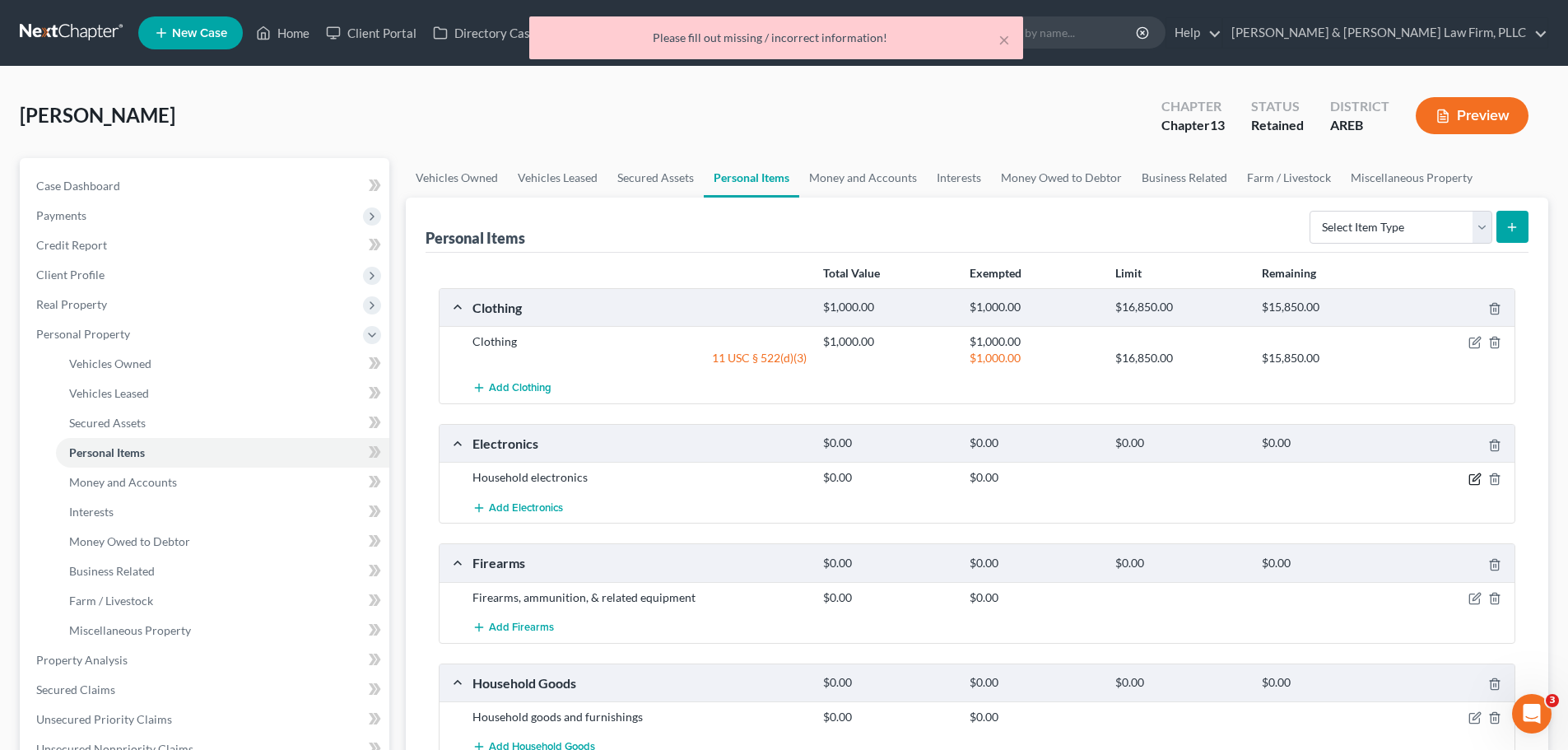
click at [1471, 482] on icon "button" at bounding box center [1476, 479] width 13 height 13
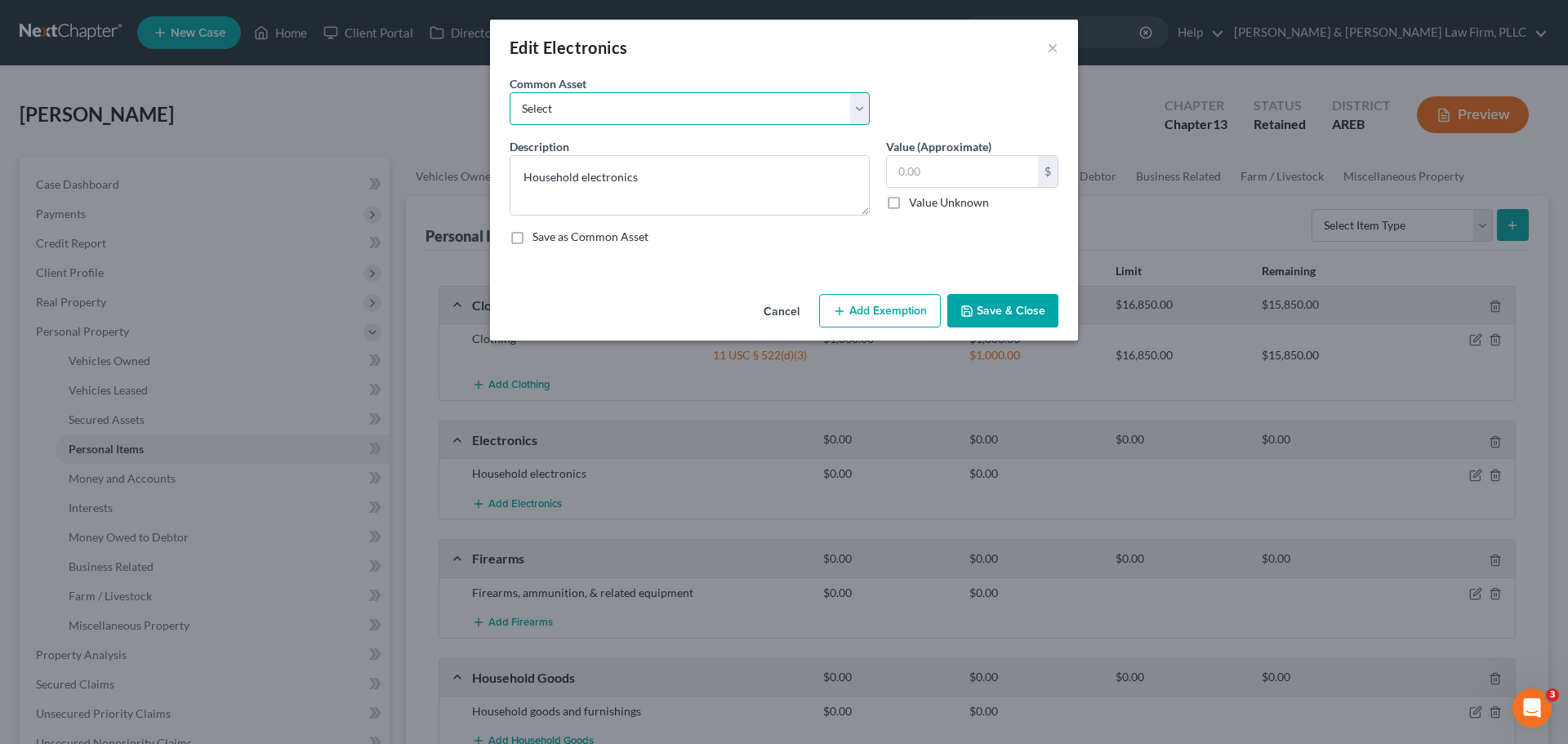
drag, startPoint x: 752, startPoint y: 112, endPoint x: 744, endPoint y: 123, distance: 13.6
click at [752, 112] on select "Select Household electronics" at bounding box center [689, 108] width 360 height 33
select select "0"
click at [509, 93] on select "Select Household electronics" at bounding box center [689, 108] width 360 height 33
click at [898, 168] on input "text" at bounding box center [962, 171] width 151 height 31
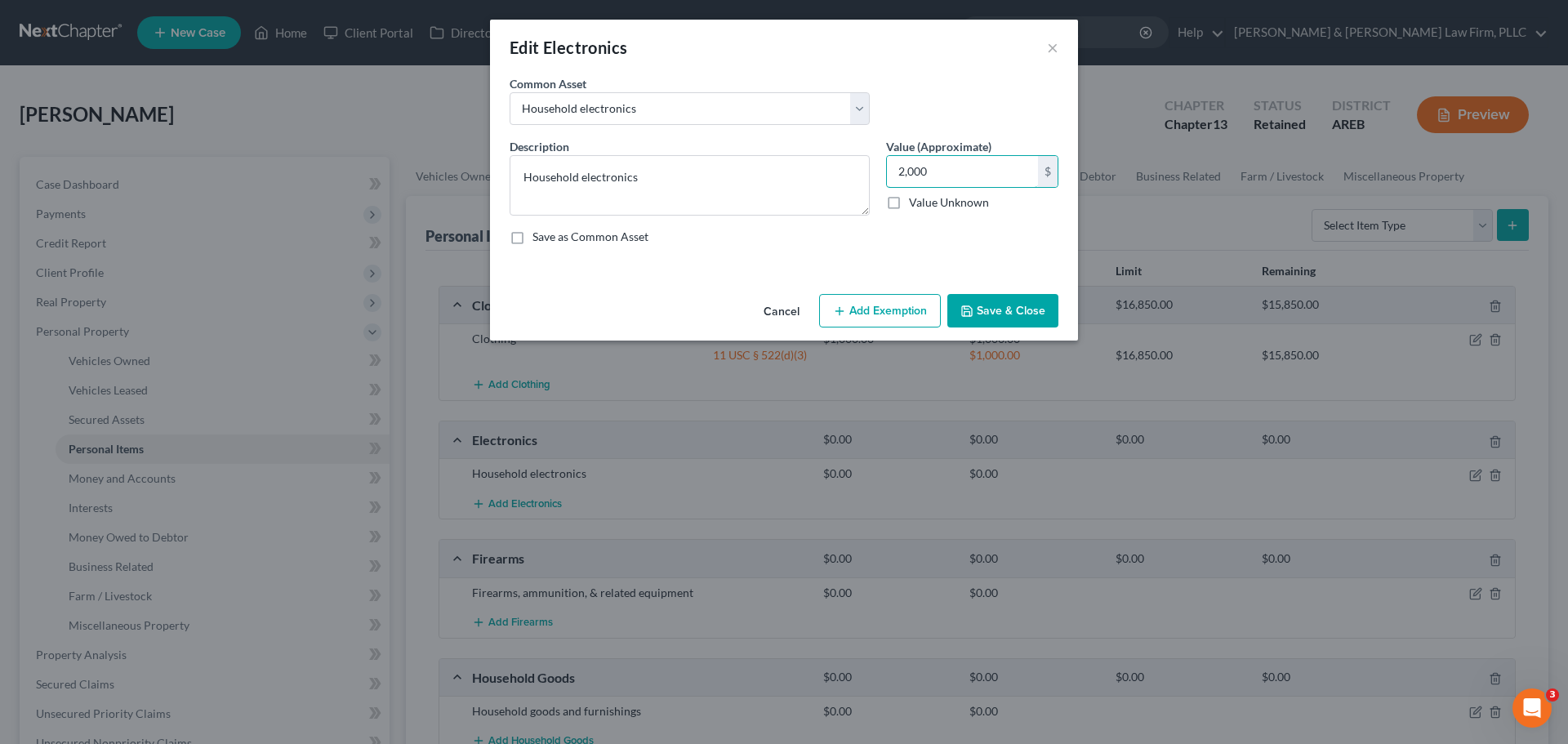
type input "2,000"
click at [985, 293] on div "Cancel Add Exemption Save & Close" at bounding box center [784, 314] width 588 height 54
click at [988, 312] on button "Save & Close" at bounding box center [1002, 311] width 111 height 34
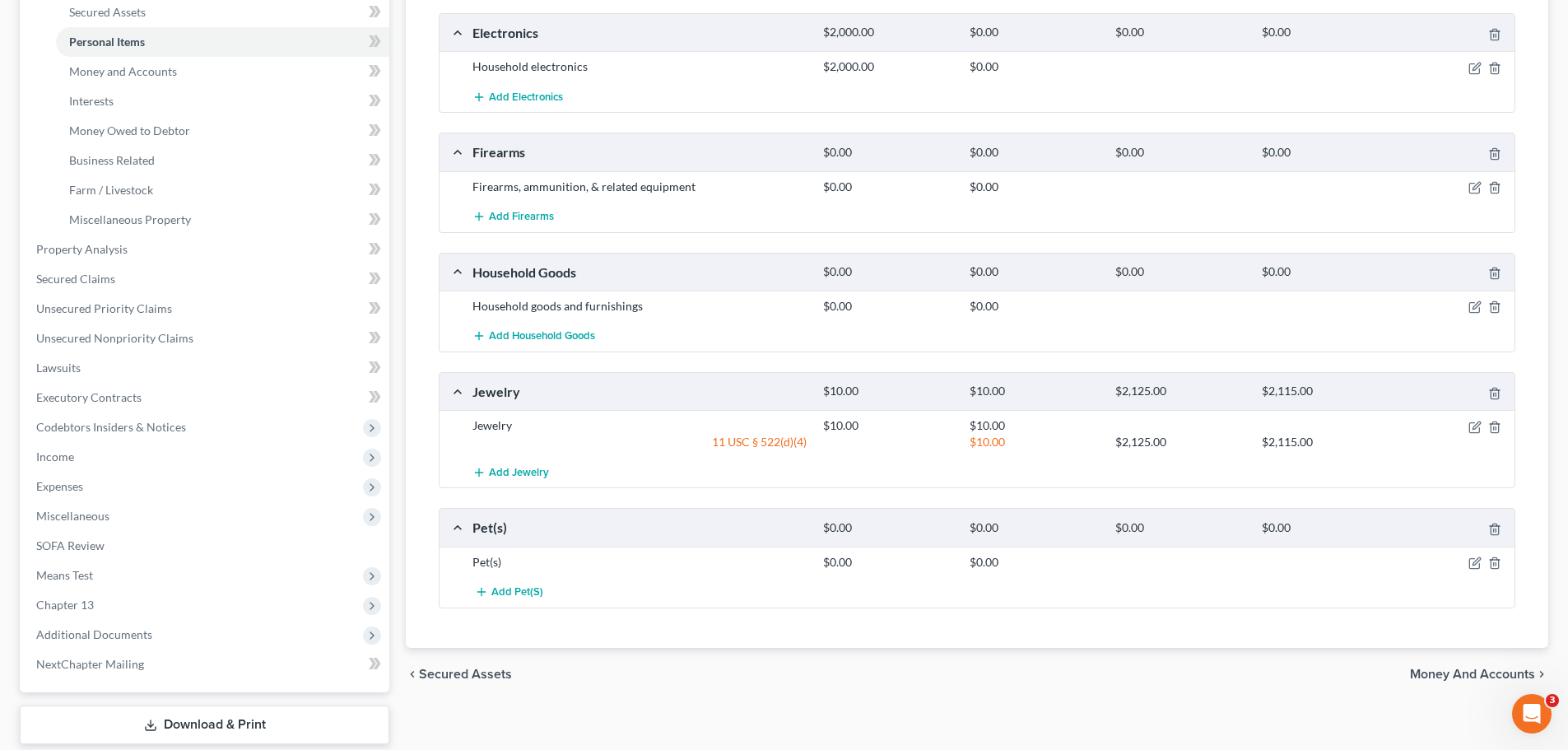
scroll to position [412, 0]
click at [1476, 426] on icon "button" at bounding box center [1476, 425] width 8 height 8
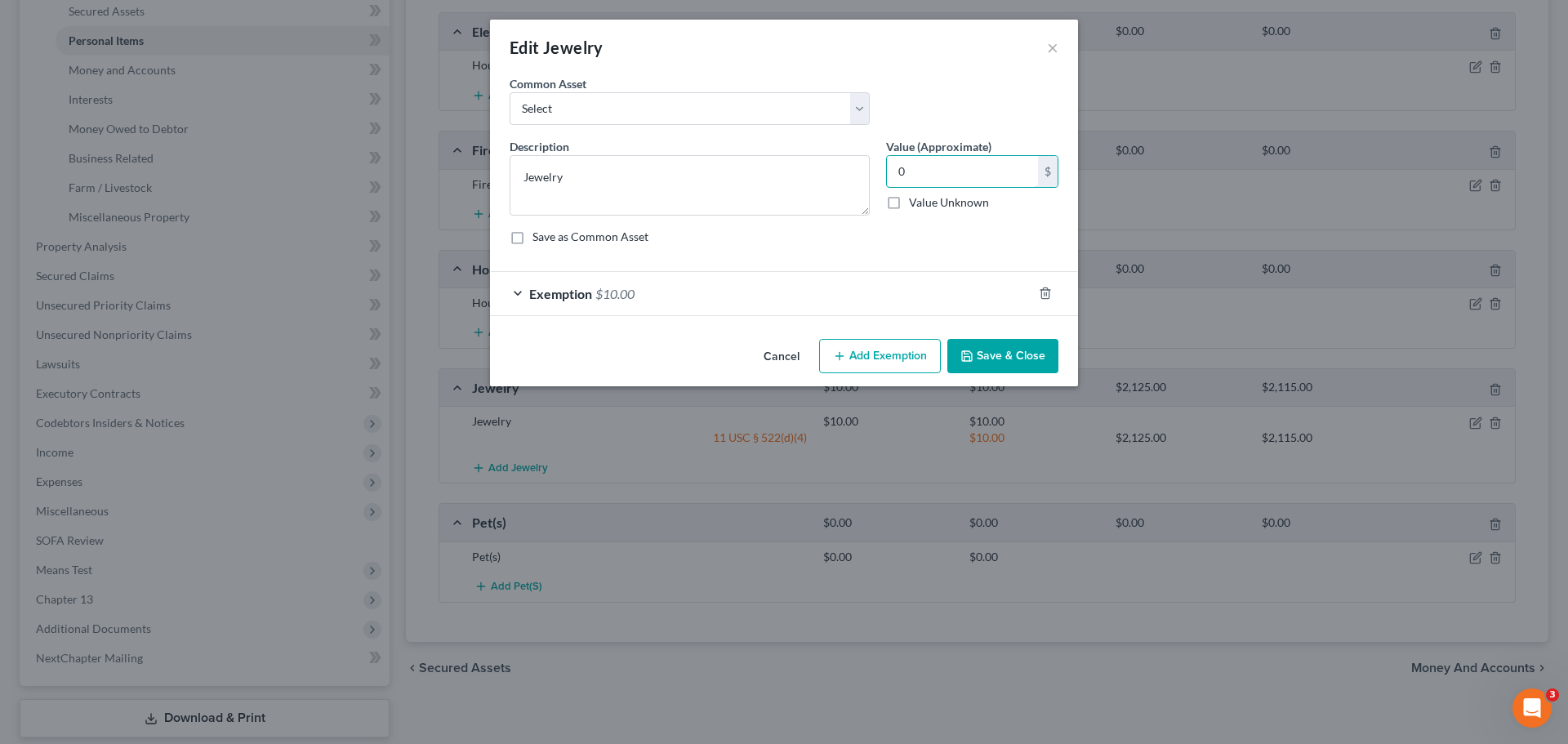
type input "0"
click at [592, 283] on div "Exemption $10.00" at bounding box center [761, 294] width 542 height 43
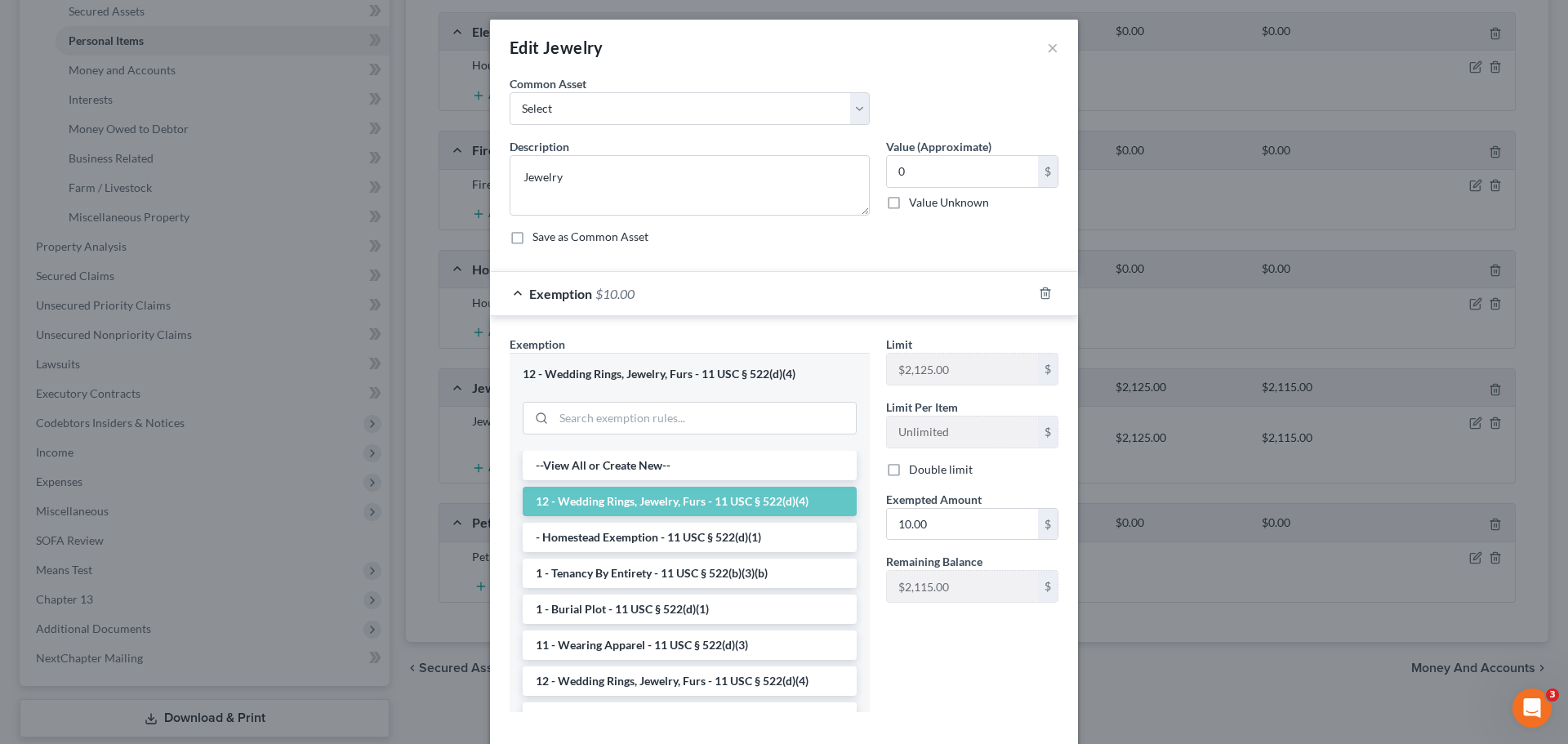
click at [760, 496] on li "12 - Wedding Rings, Jewelry, Furs - 11 USC § 522(d)(4)" at bounding box center [689, 501] width 334 height 29
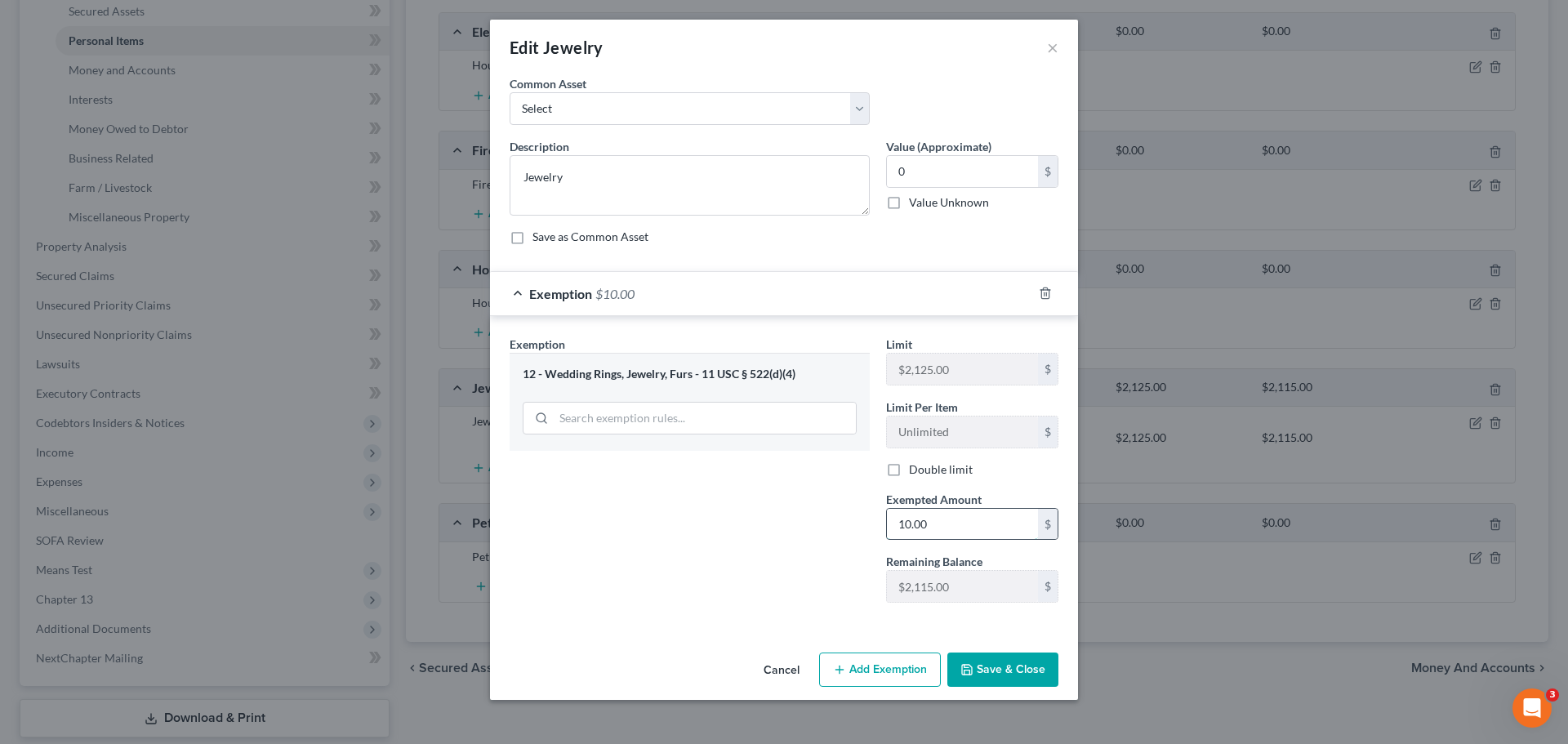
click at [944, 517] on input "10.00" at bounding box center [962, 524] width 151 height 31
click at [1052, 291] on div at bounding box center [1055, 293] width 46 height 26
click at [1047, 293] on icon "button" at bounding box center [1045, 294] width 13 height 13
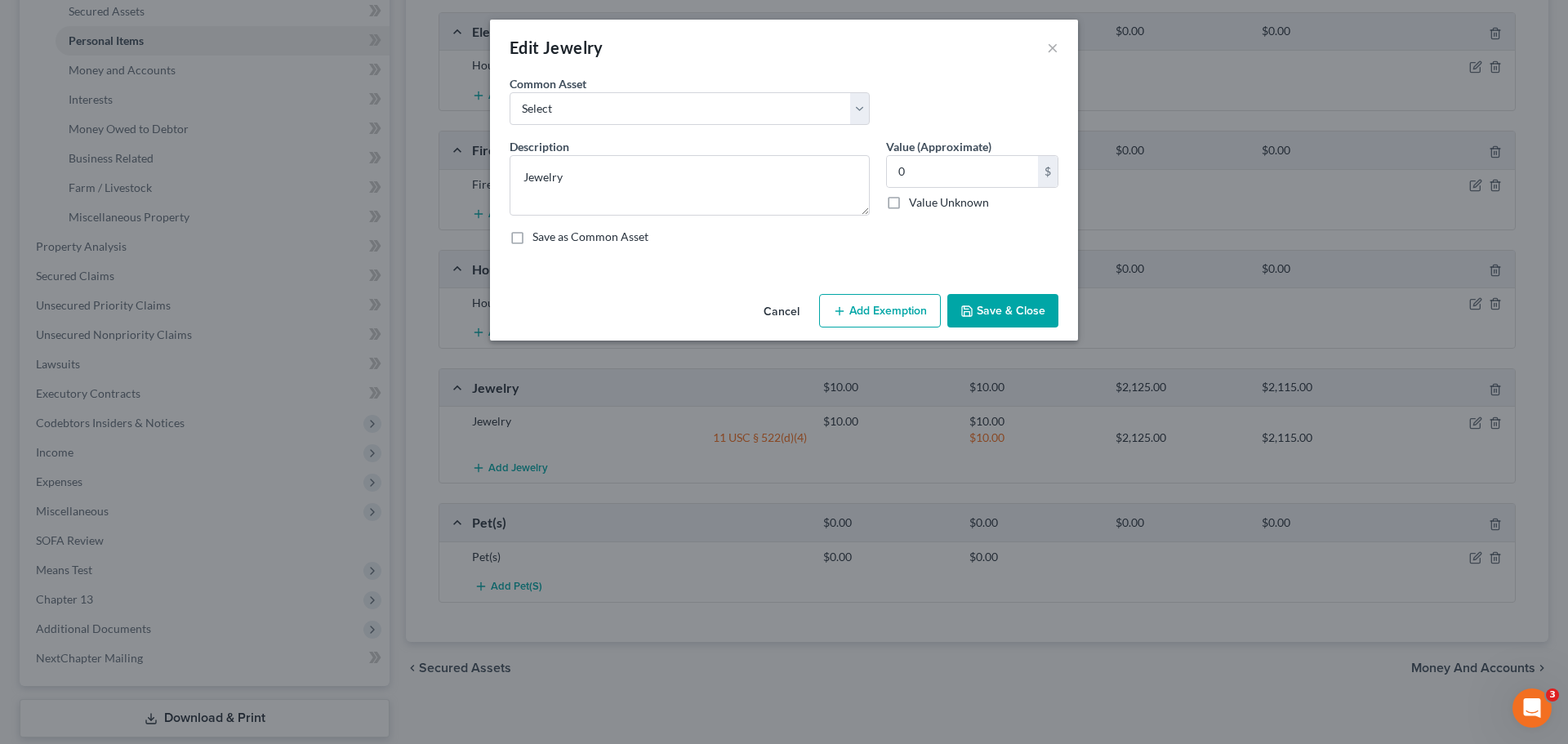
click at [998, 305] on button "Save & Close" at bounding box center [1002, 311] width 111 height 34
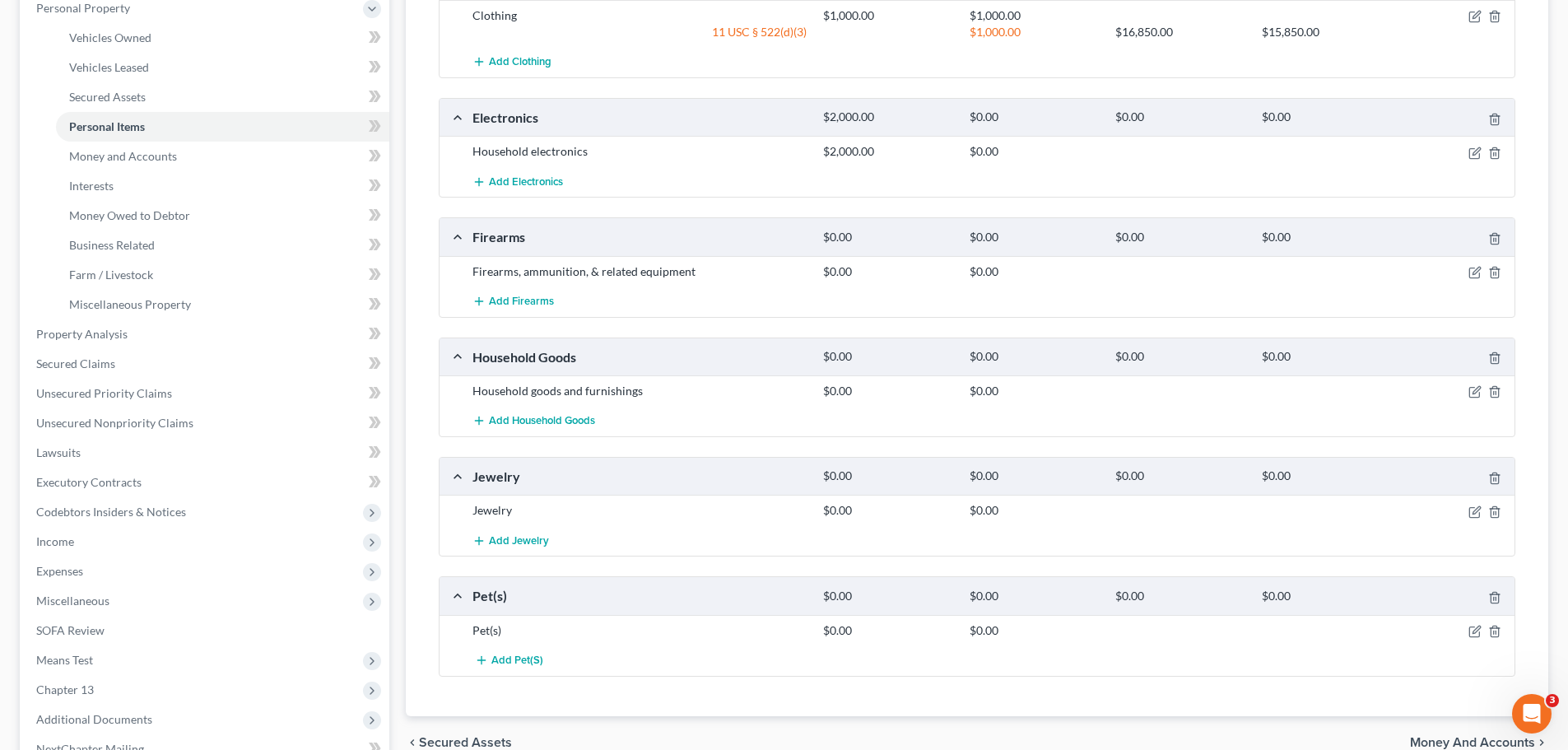
scroll to position [330, 0]
click at [1472, 388] on icon "button" at bounding box center [1476, 389] width 13 height 13
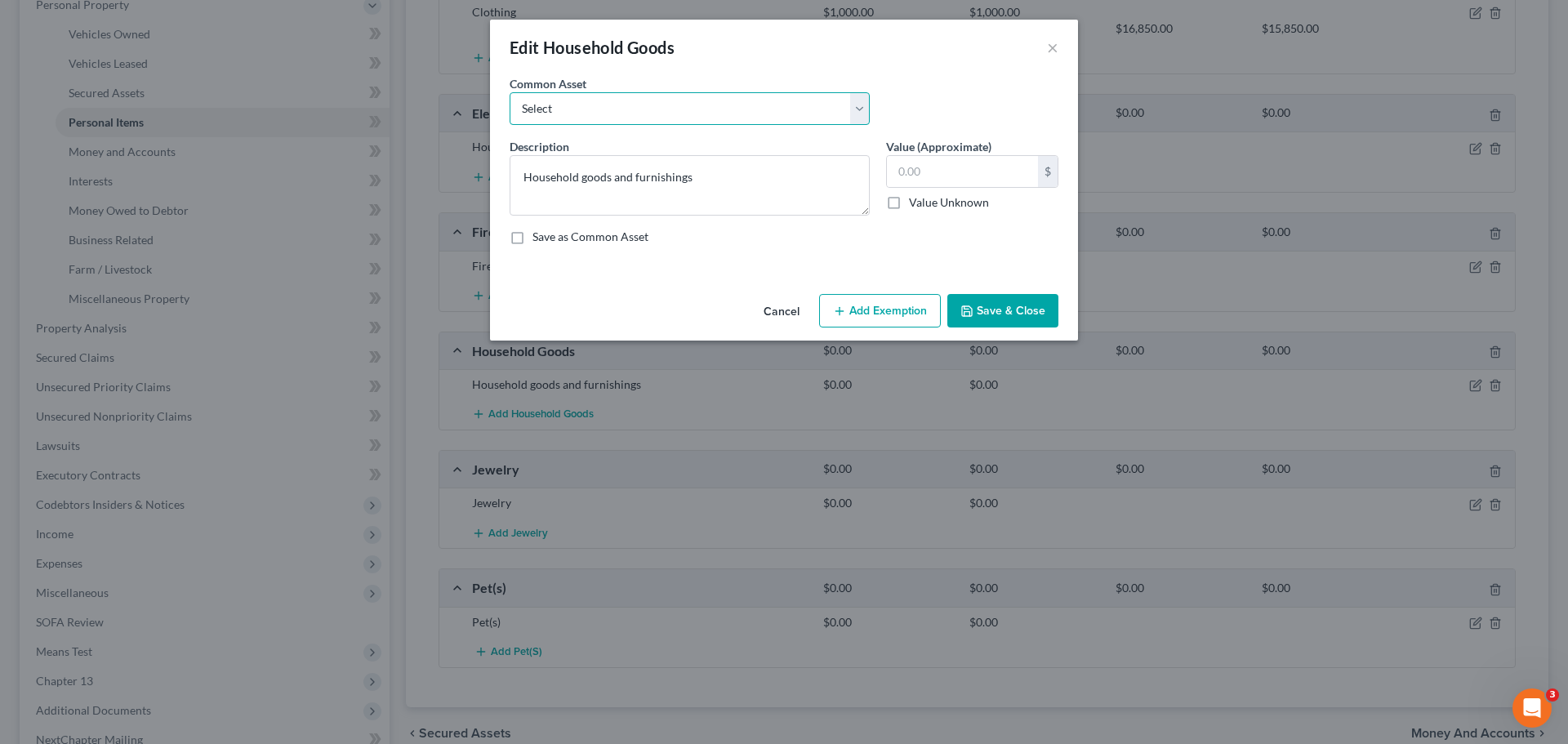
click at [766, 119] on select "Select Household goods and furnishings" at bounding box center [689, 108] width 360 height 33
select select "0"
click at [509, 93] on select "Select Household goods and furnishings" at bounding box center [689, 108] width 360 height 33
click at [900, 172] on input "text" at bounding box center [962, 171] width 151 height 31
type input "2,000"
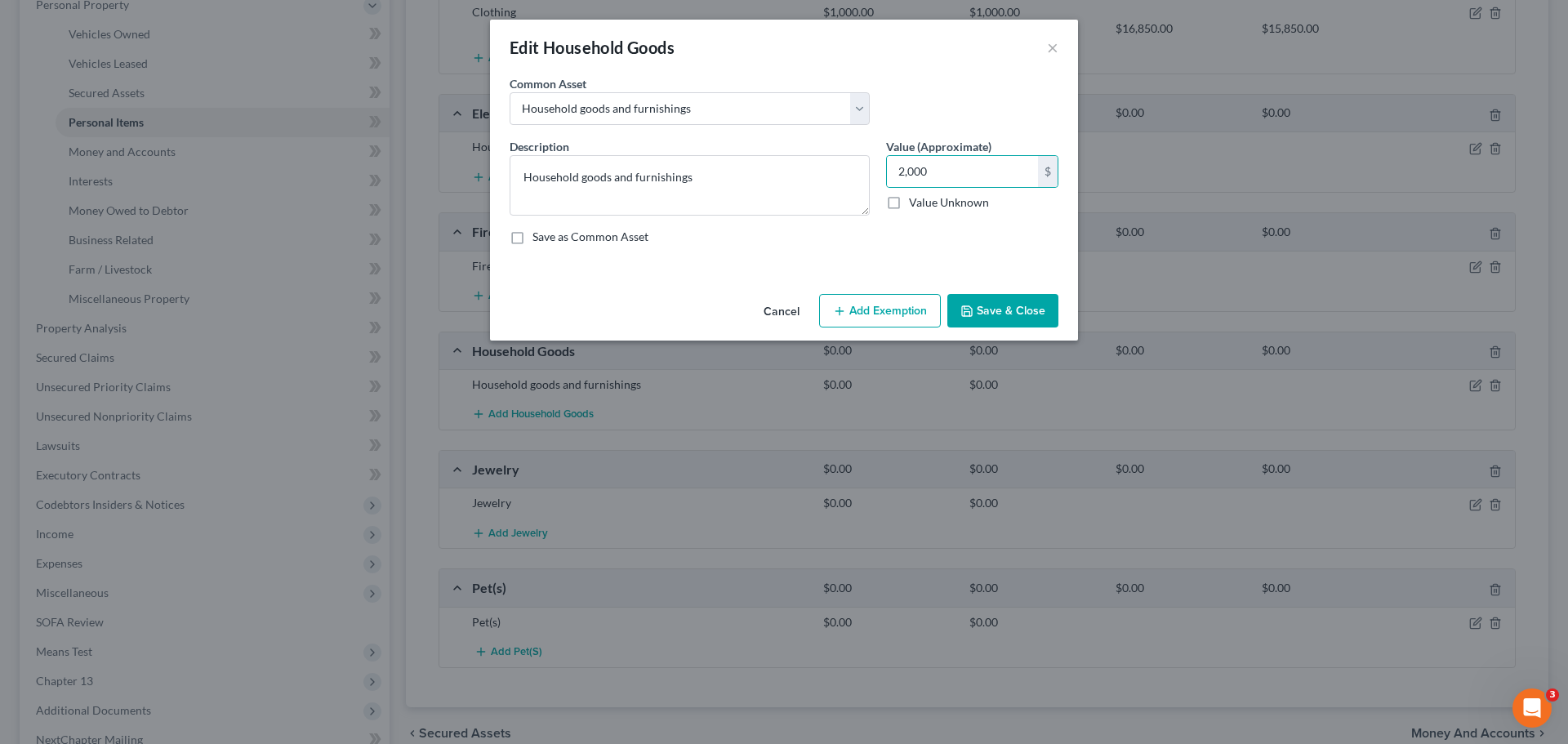
click at [908, 310] on button "Add Exemption" at bounding box center [880, 311] width 122 height 34
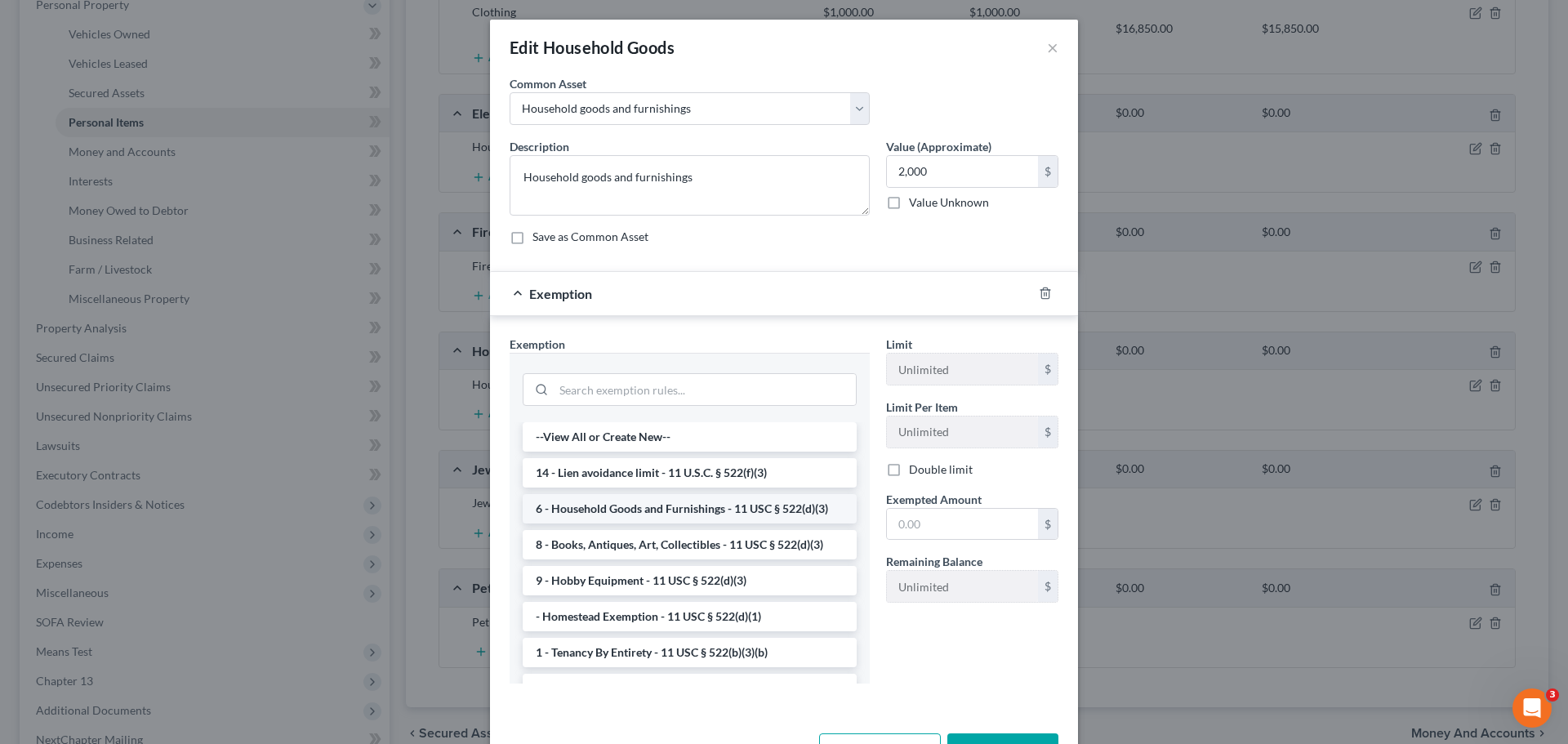
click at [638, 509] on li "6 - Household Goods and Furnishings - 11 USC § 522(d)(3)" at bounding box center [689, 509] width 334 height 29
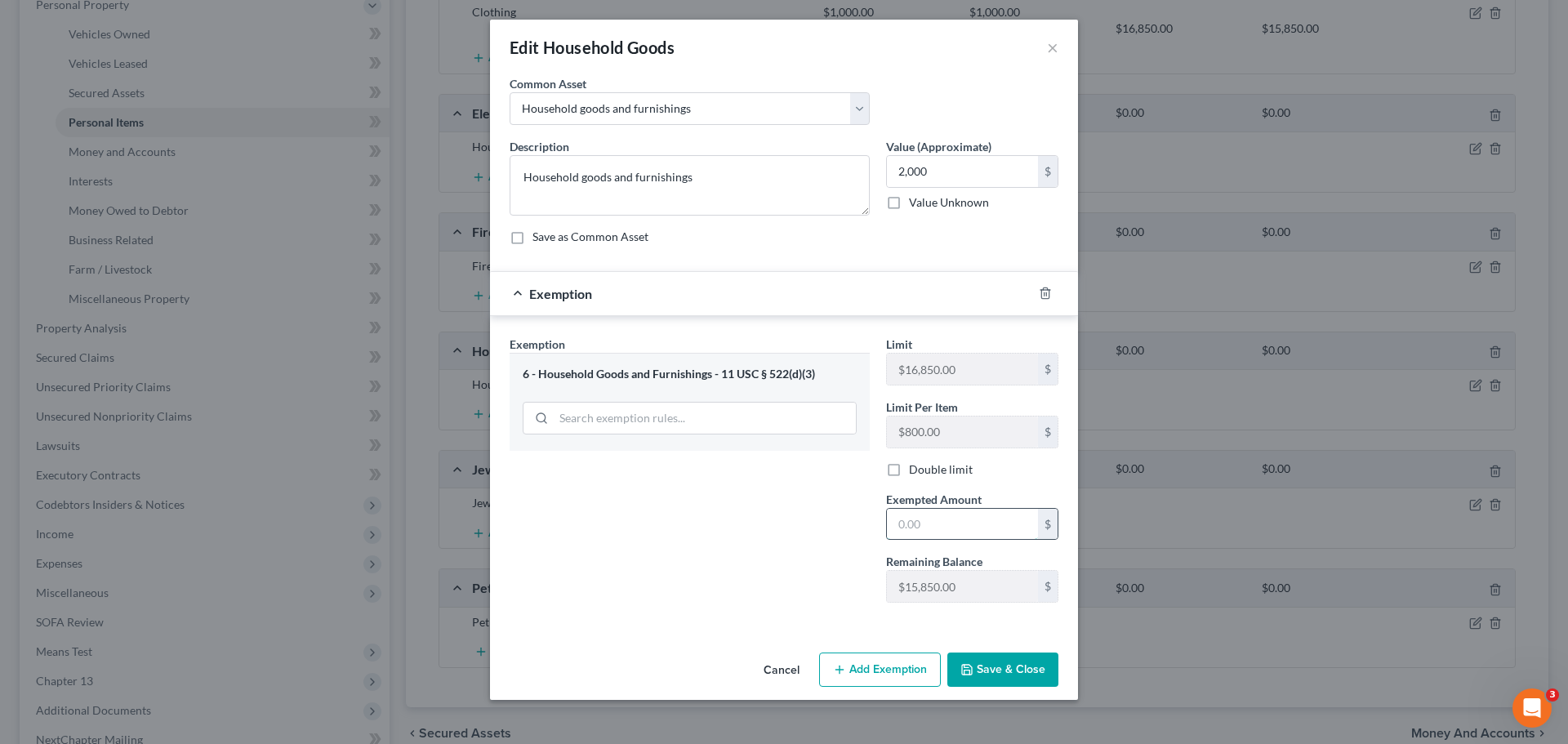
click at [937, 522] on input "text" at bounding box center [962, 524] width 151 height 31
type input "2,000"
click at [989, 661] on button "Save & Close" at bounding box center [1002, 670] width 111 height 34
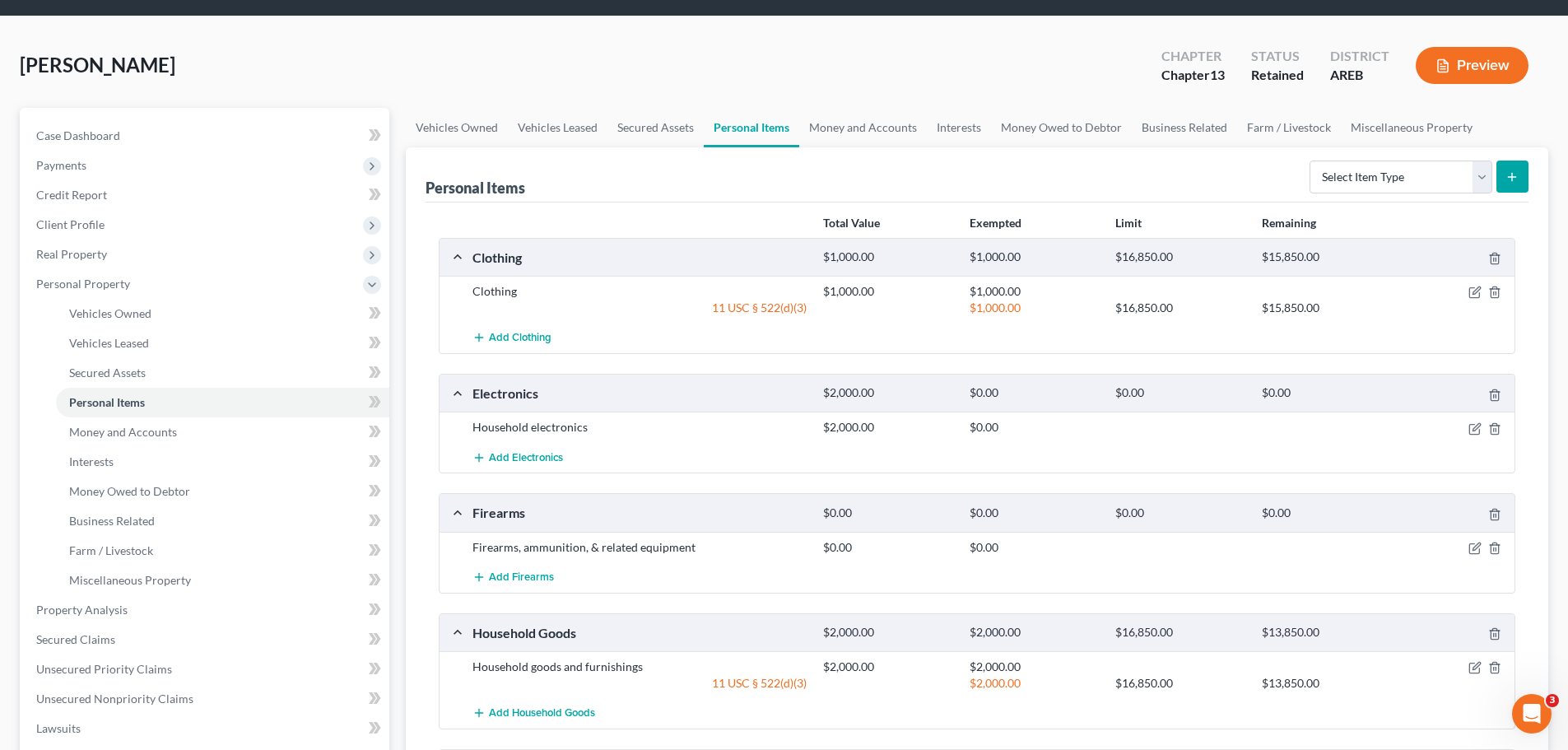
scroll to position [0, 0]
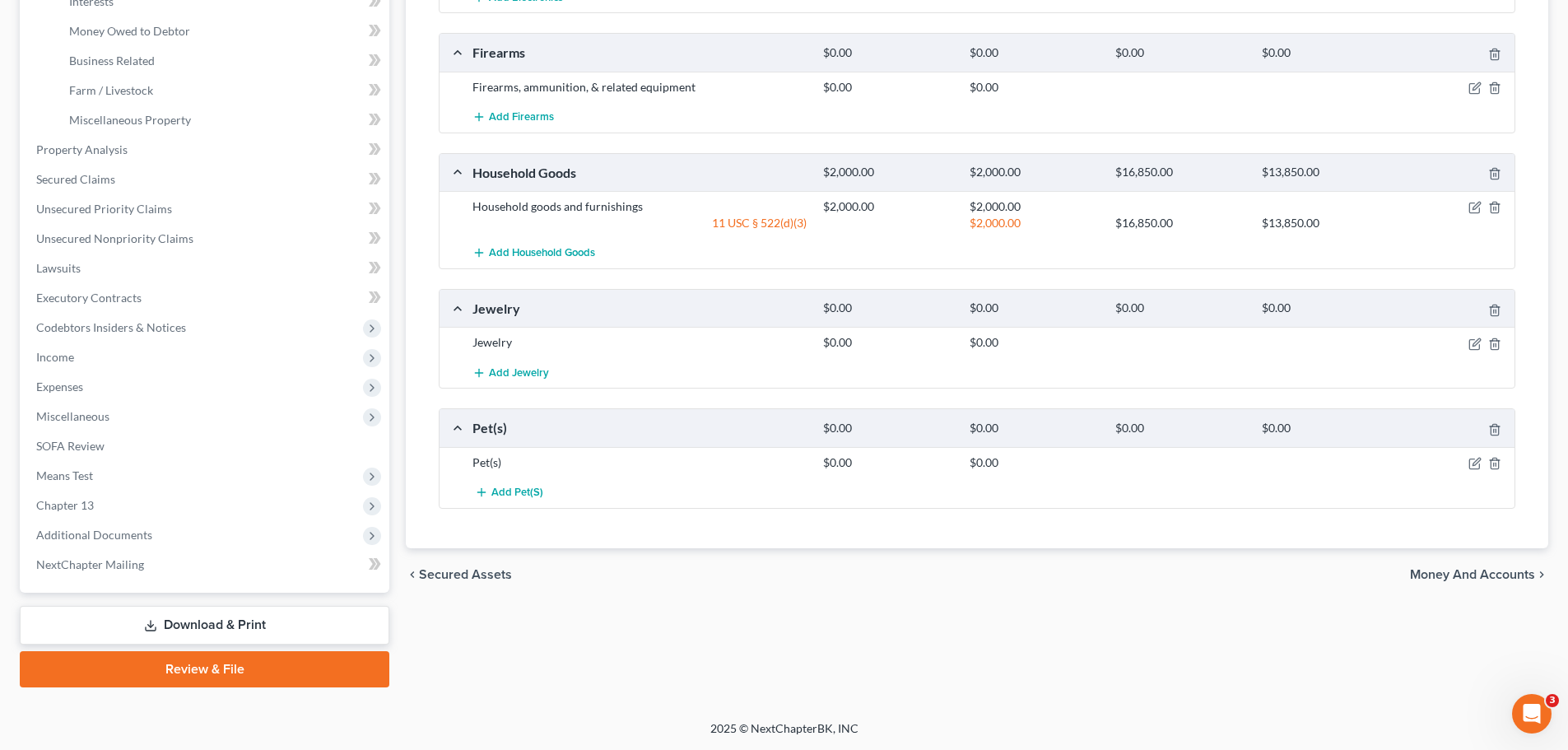
click at [1489, 578] on span "Money and Accounts" at bounding box center [1472, 575] width 125 height 13
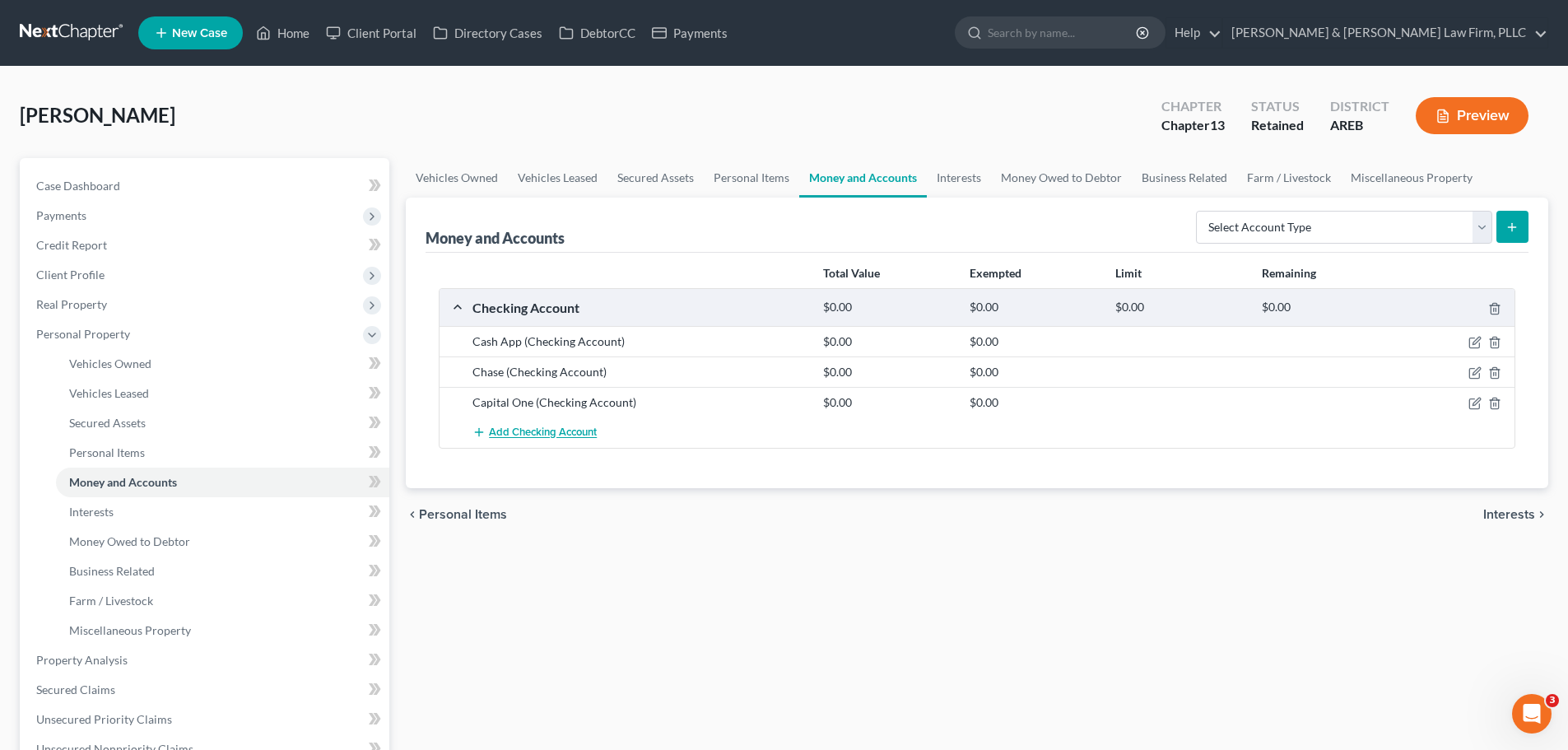
click at [539, 435] on span "Add Checking Account" at bounding box center [543, 433] width 108 height 13
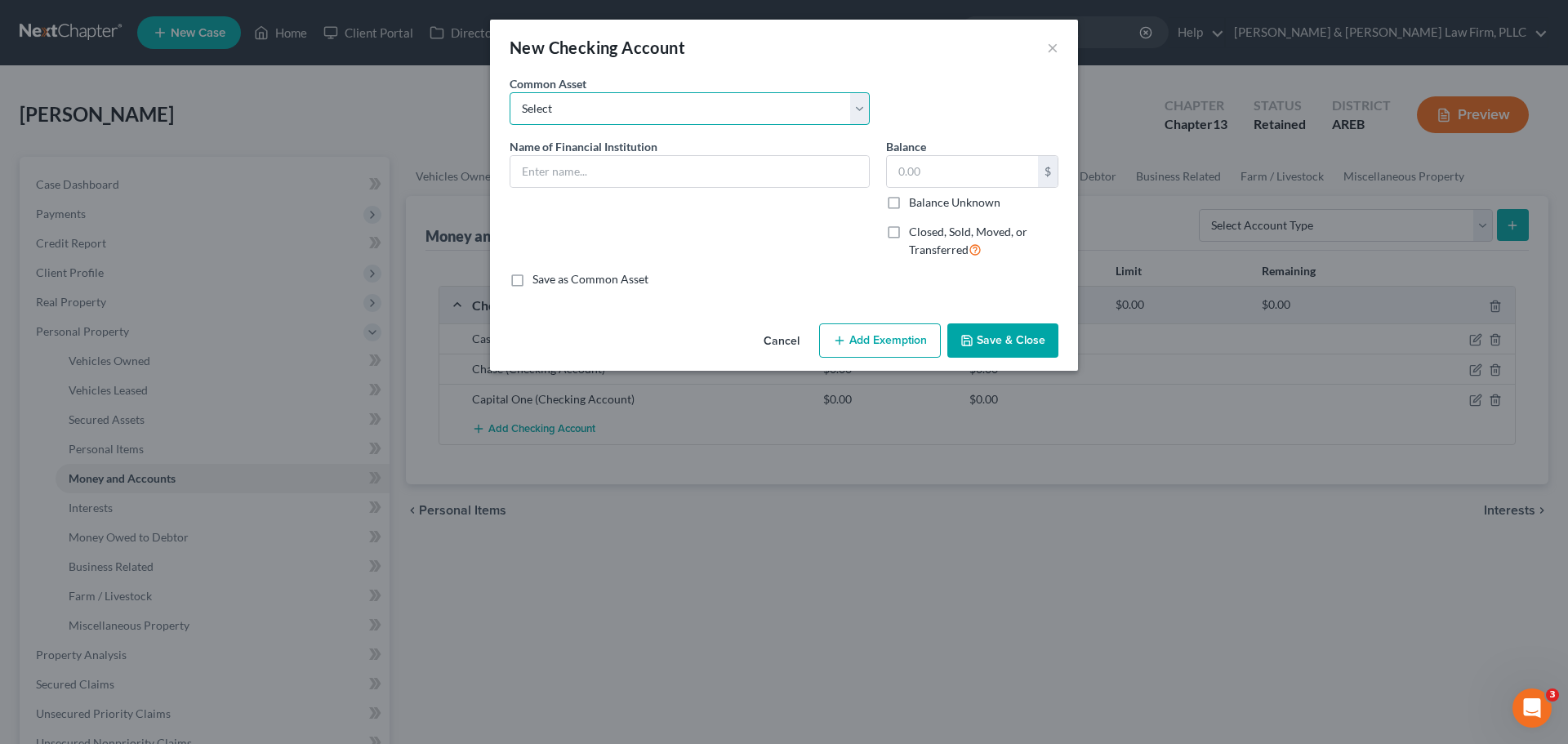
click at [593, 113] on select "Select Checking account" at bounding box center [689, 108] width 360 height 33
select select "0"
click at [509, 93] on select "Select Checking account" at bounding box center [689, 108] width 360 height 33
click at [584, 168] on input "Checking account" at bounding box center [689, 171] width 358 height 31
drag, startPoint x: 633, startPoint y: 167, endPoint x: 510, endPoint y: 175, distance: 123.3
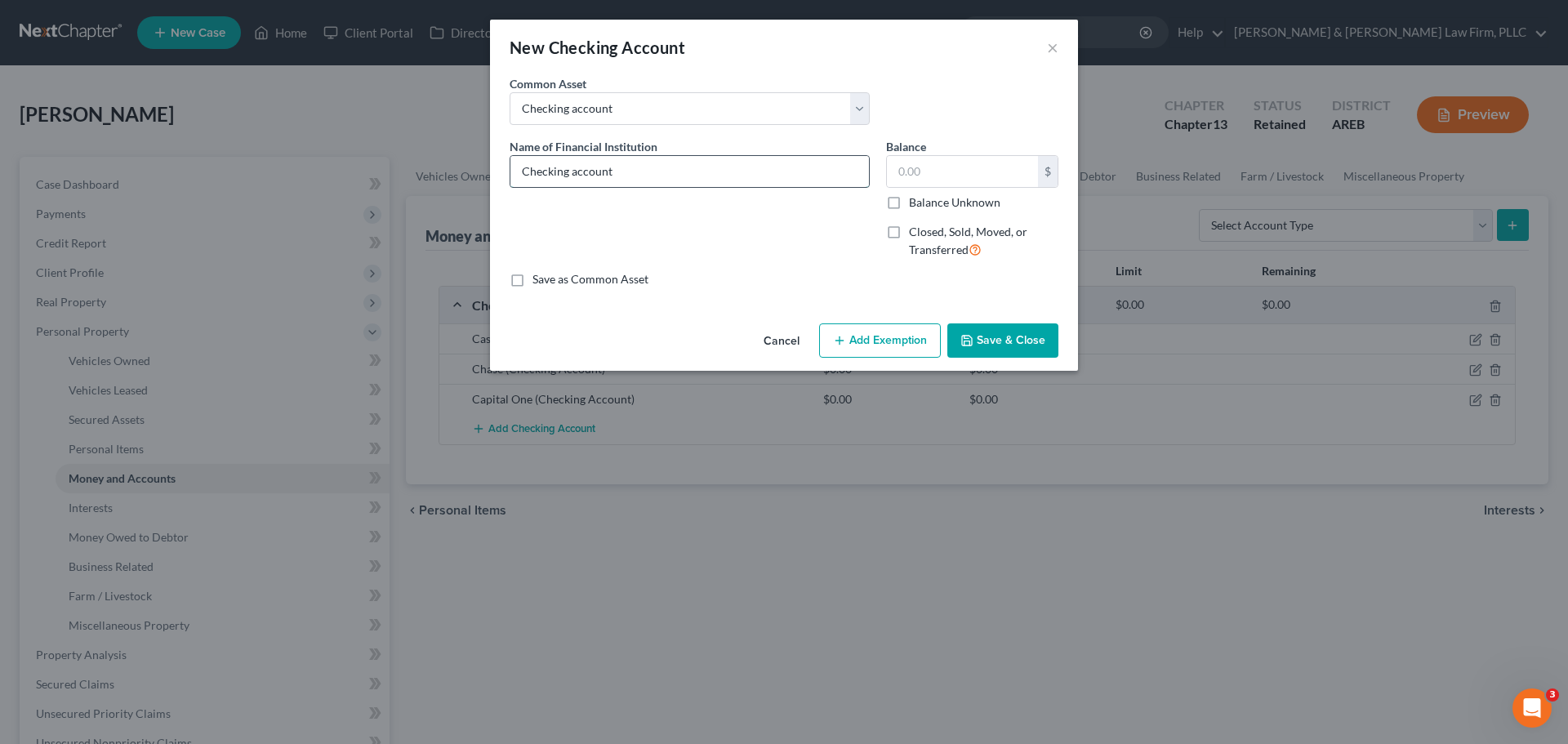
click at [508, 172] on div "Name of Financial Institution * Checking account" at bounding box center [690, 205] width 377 height 134
type input "Bank of America"
click at [909, 204] on label "Balance Unknown" at bounding box center [954, 203] width 92 height 17
click at [915, 204] on input "Balance Unknown" at bounding box center [920, 199] width 11 height 11
checkbox input "true"
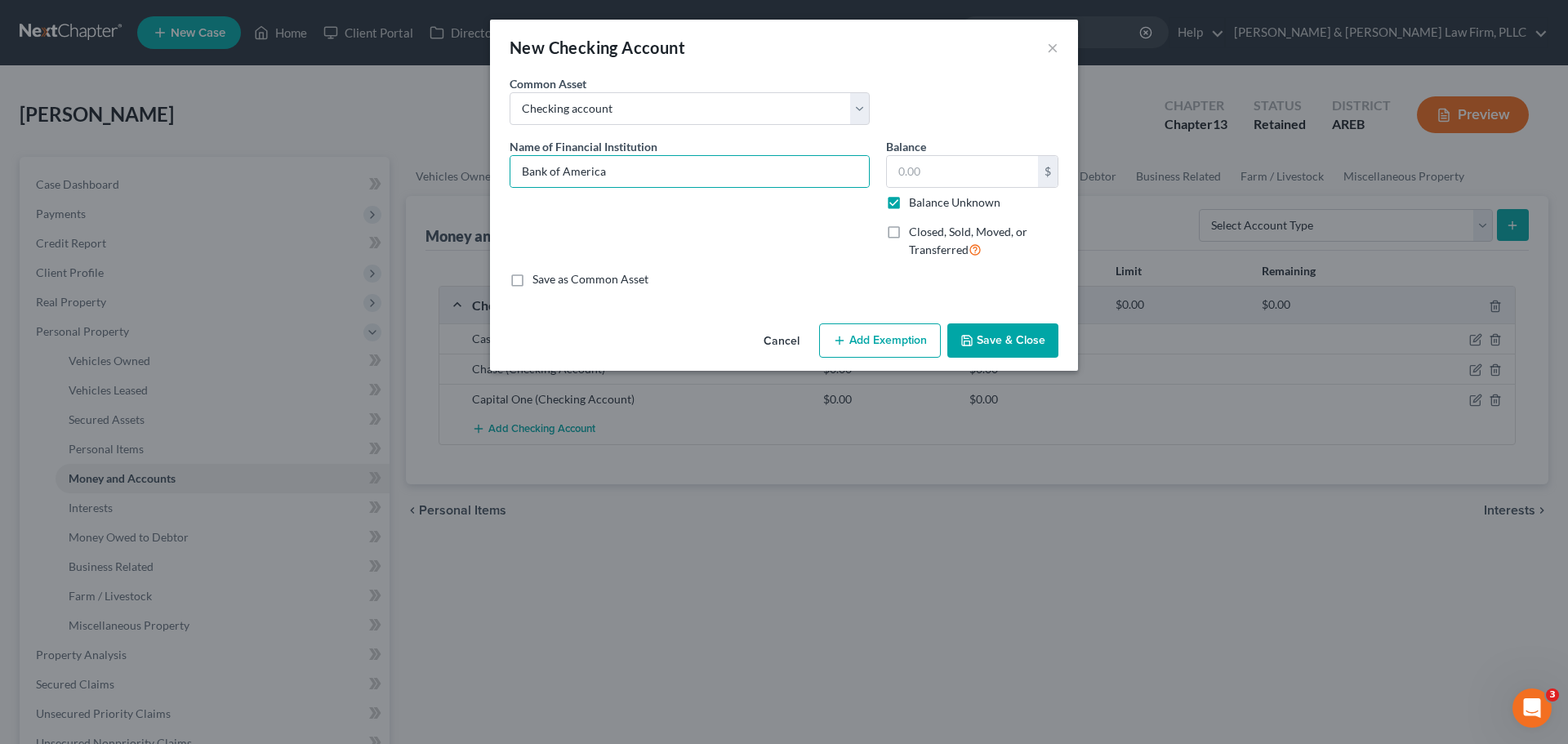
type input "0.00"
click at [974, 334] on button "Save & Close" at bounding box center [1002, 340] width 111 height 34
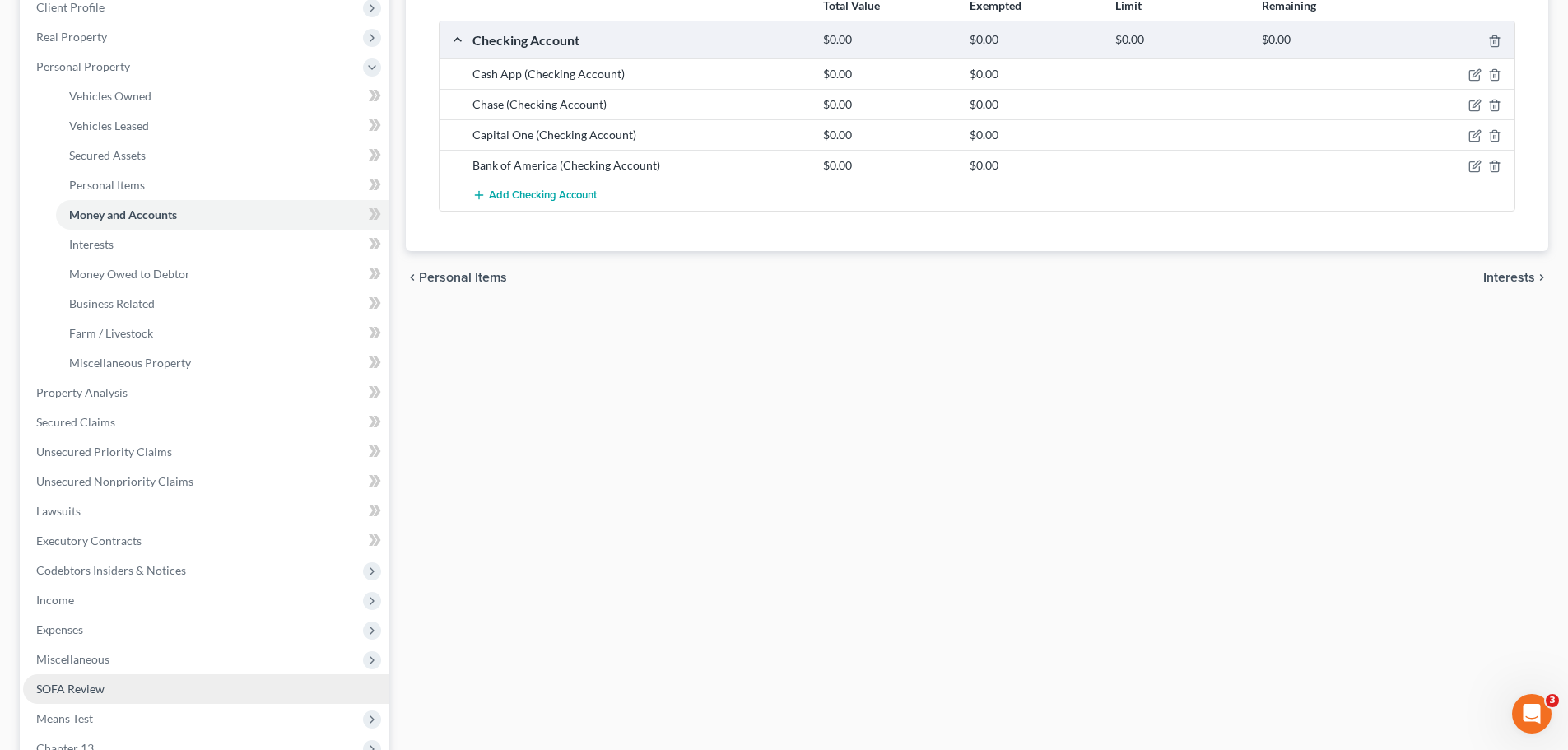
scroll to position [494, 0]
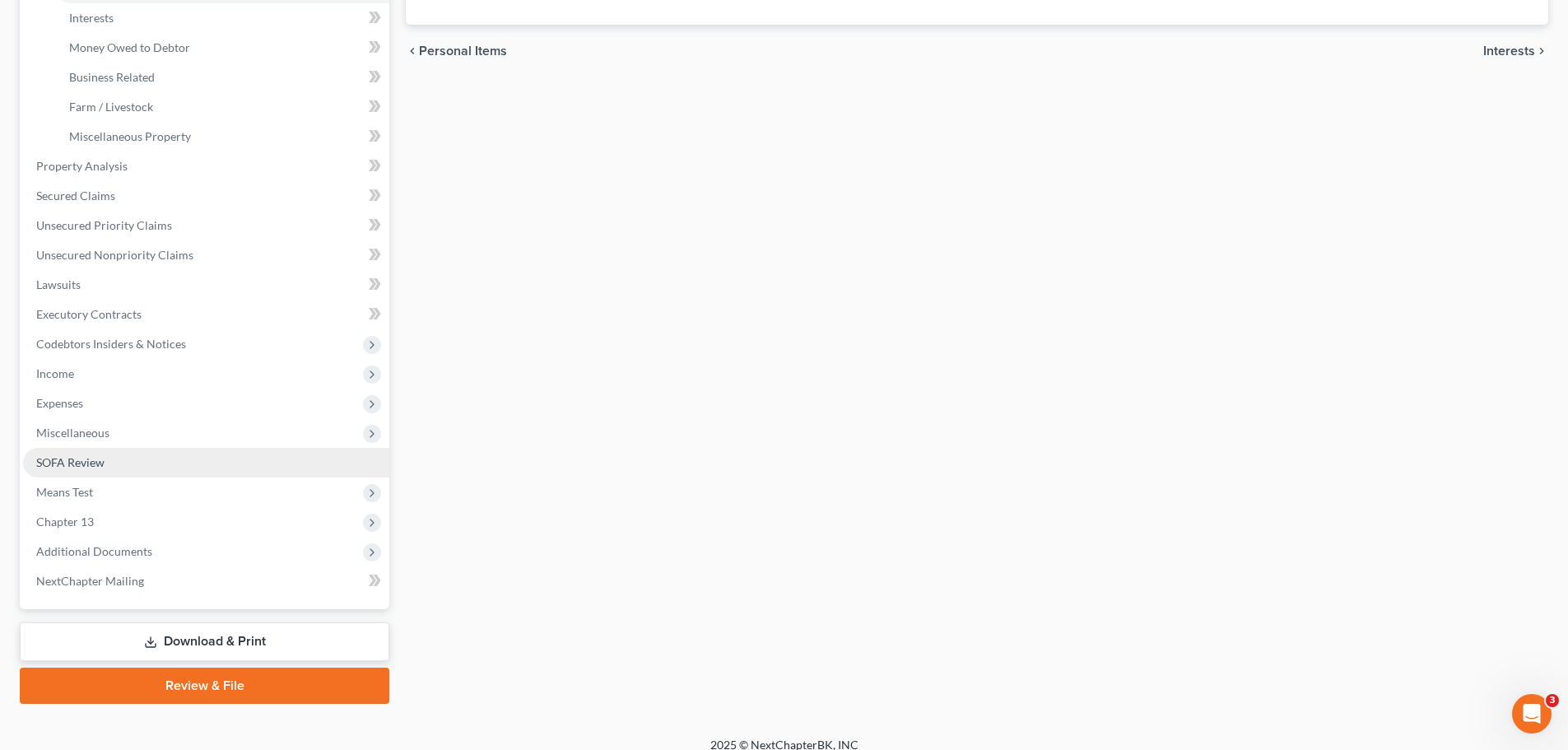
click at [113, 464] on link "SOFA Review" at bounding box center [206, 462] width 366 height 29
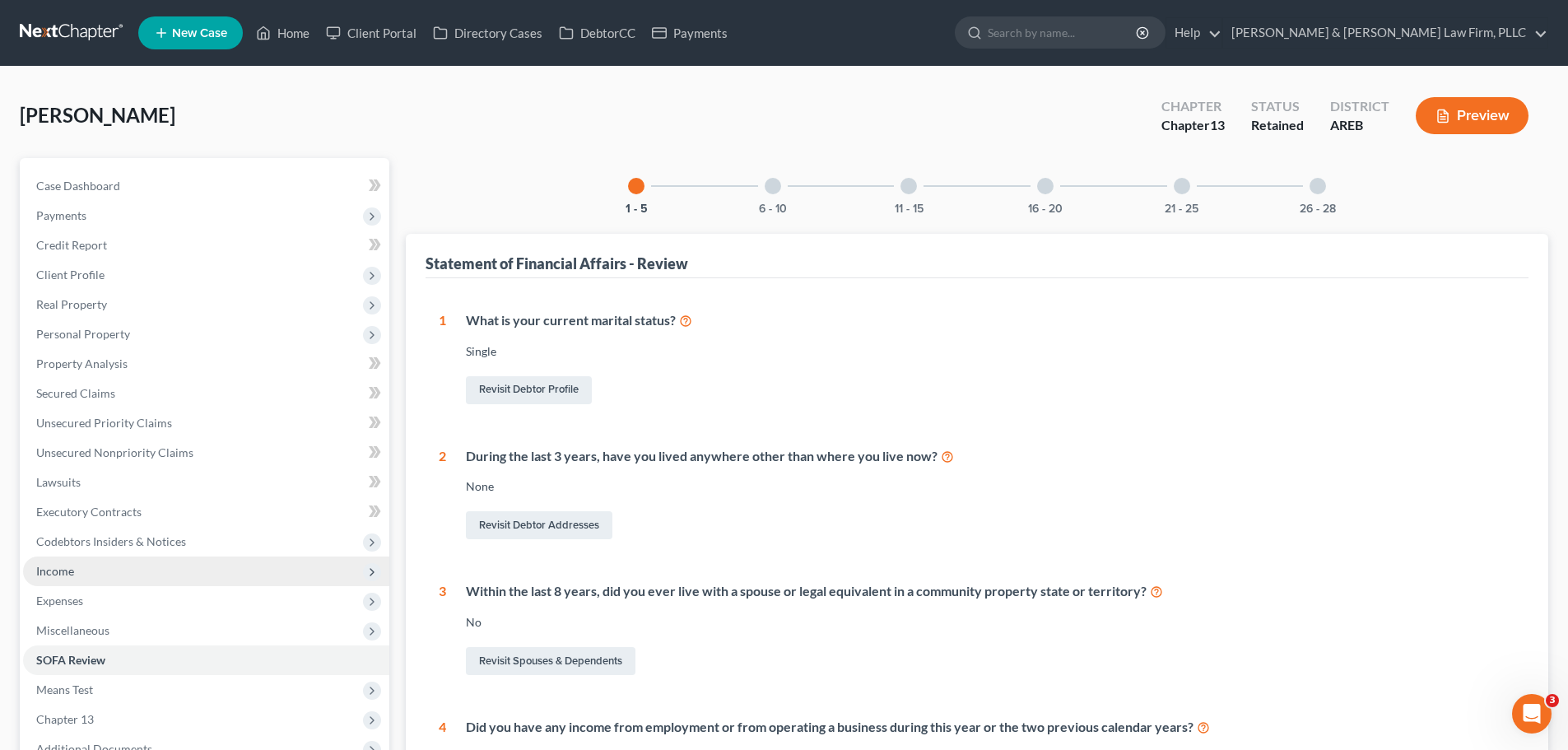
click at [101, 580] on span "Income" at bounding box center [206, 571] width 366 height 29
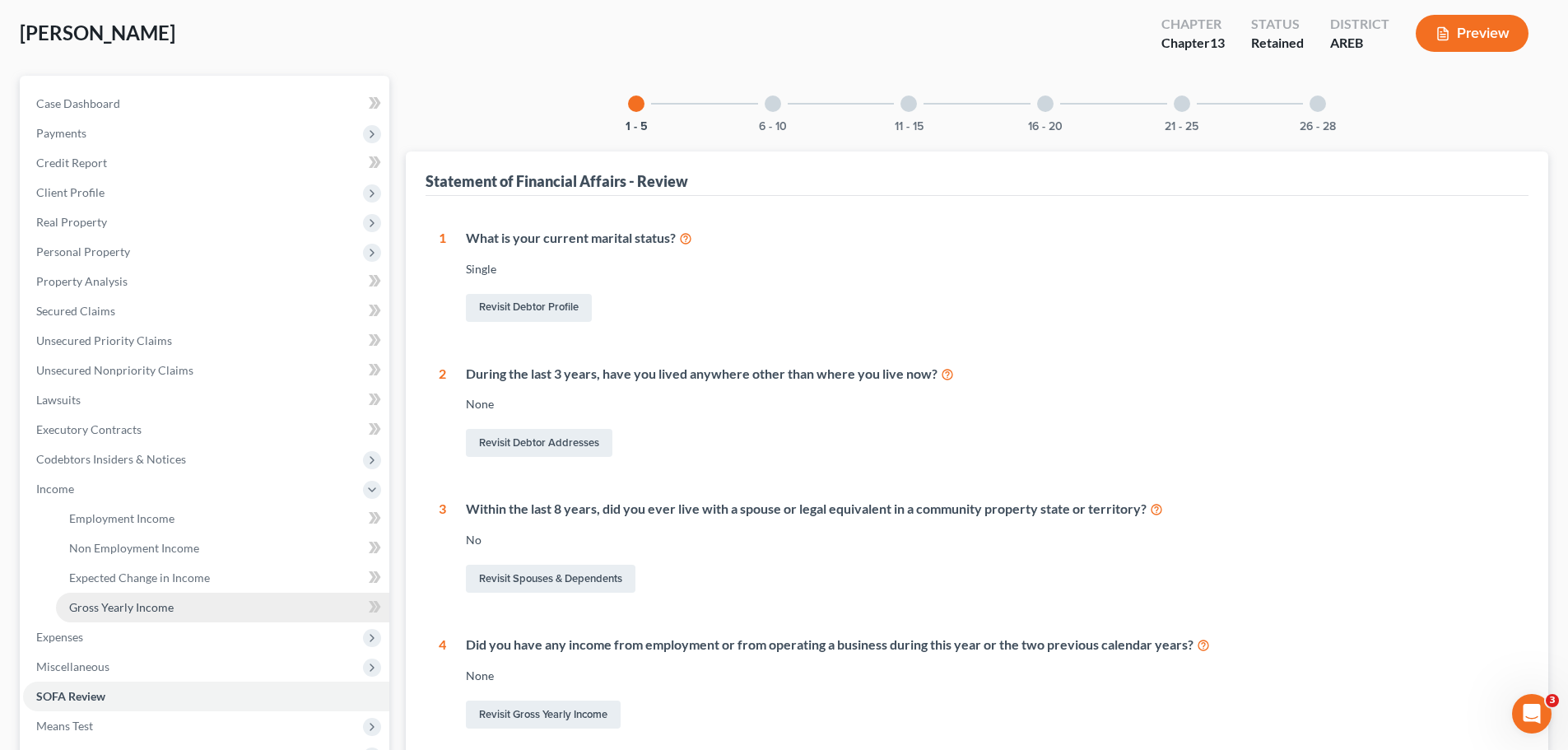
click at [155, 601] on span "Gross Yearly Income" at bounding box center [121, 607] width 104 height 14
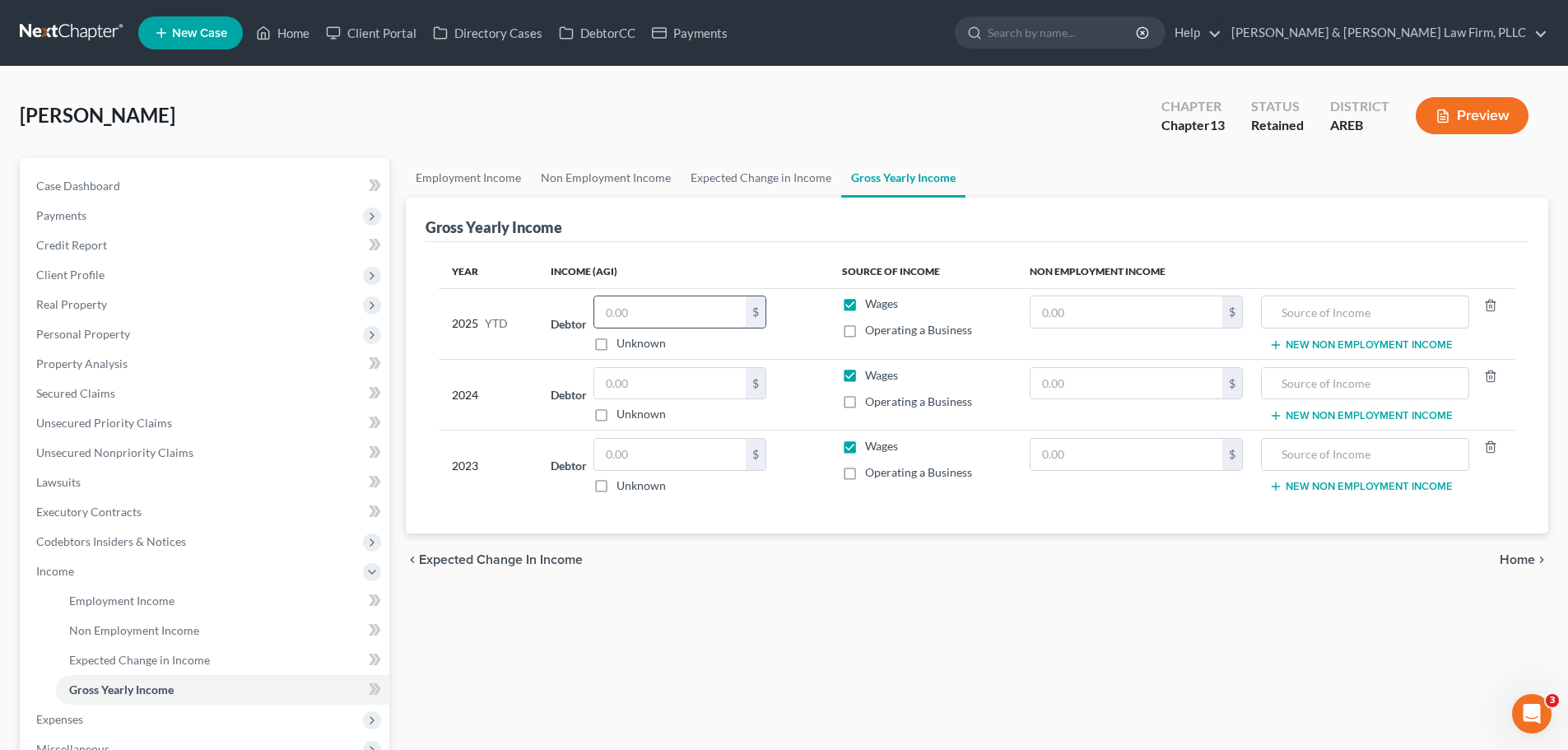
click at [676, 316] on input "text" at bounding box center [670, 312] width 151 height 31
type input "33,000"
click at [701, 385] on input "text" at bounding box center [670, 383] width 151 height 31
type input "65,000"
click at [659, 467] on input "text" at bounding box center [670, 454] width 151 height 31
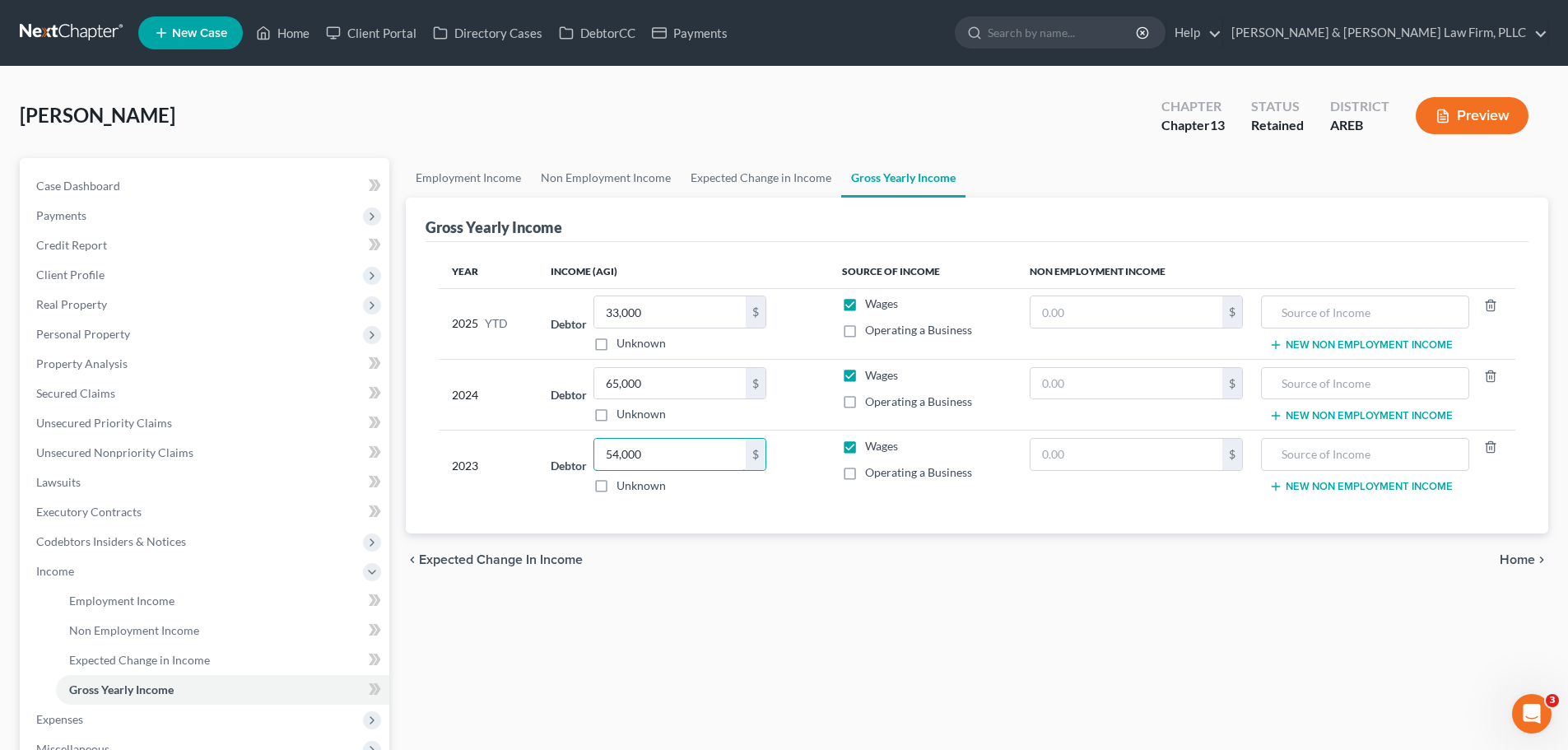
type input "54,000"
click at [1532, 554] on span "Home" at bounding box center [1518, 560] width 35 height 13
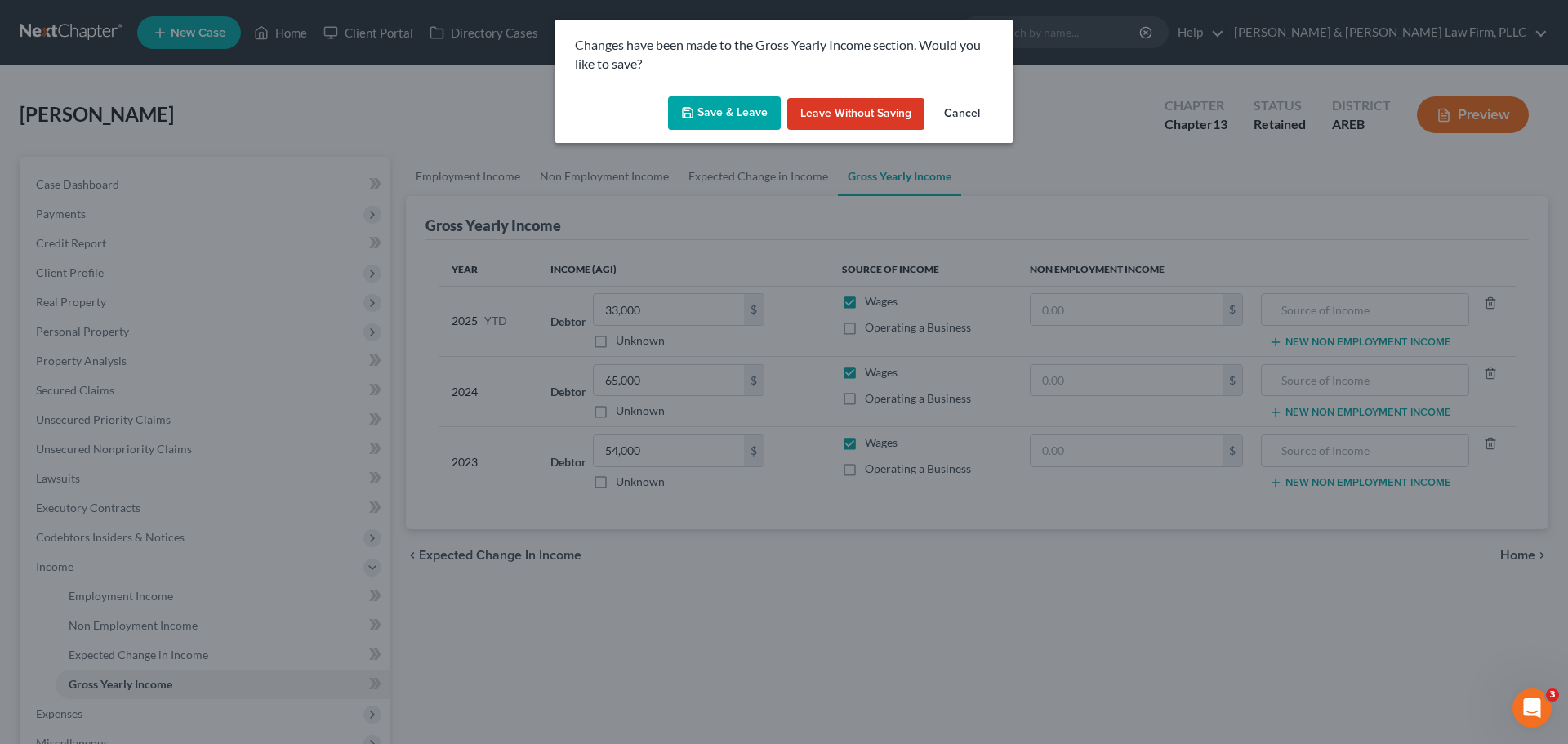
click at [764, 105] on button "Save & Leave" at bounding box center [724, 113] width 113 height 34
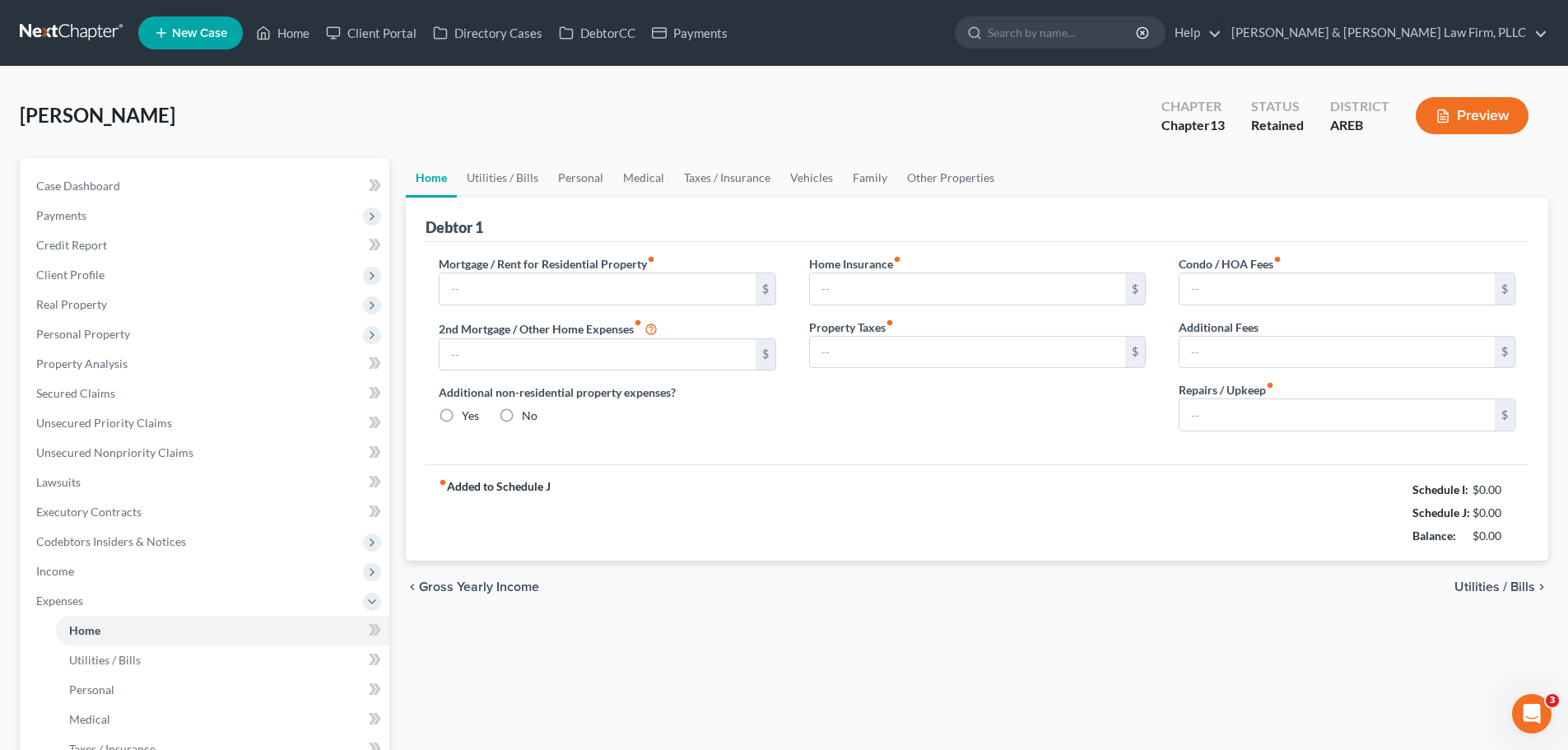
type input "1,875.00"
type input "0.00"
radio input "true"
type input "0.00"
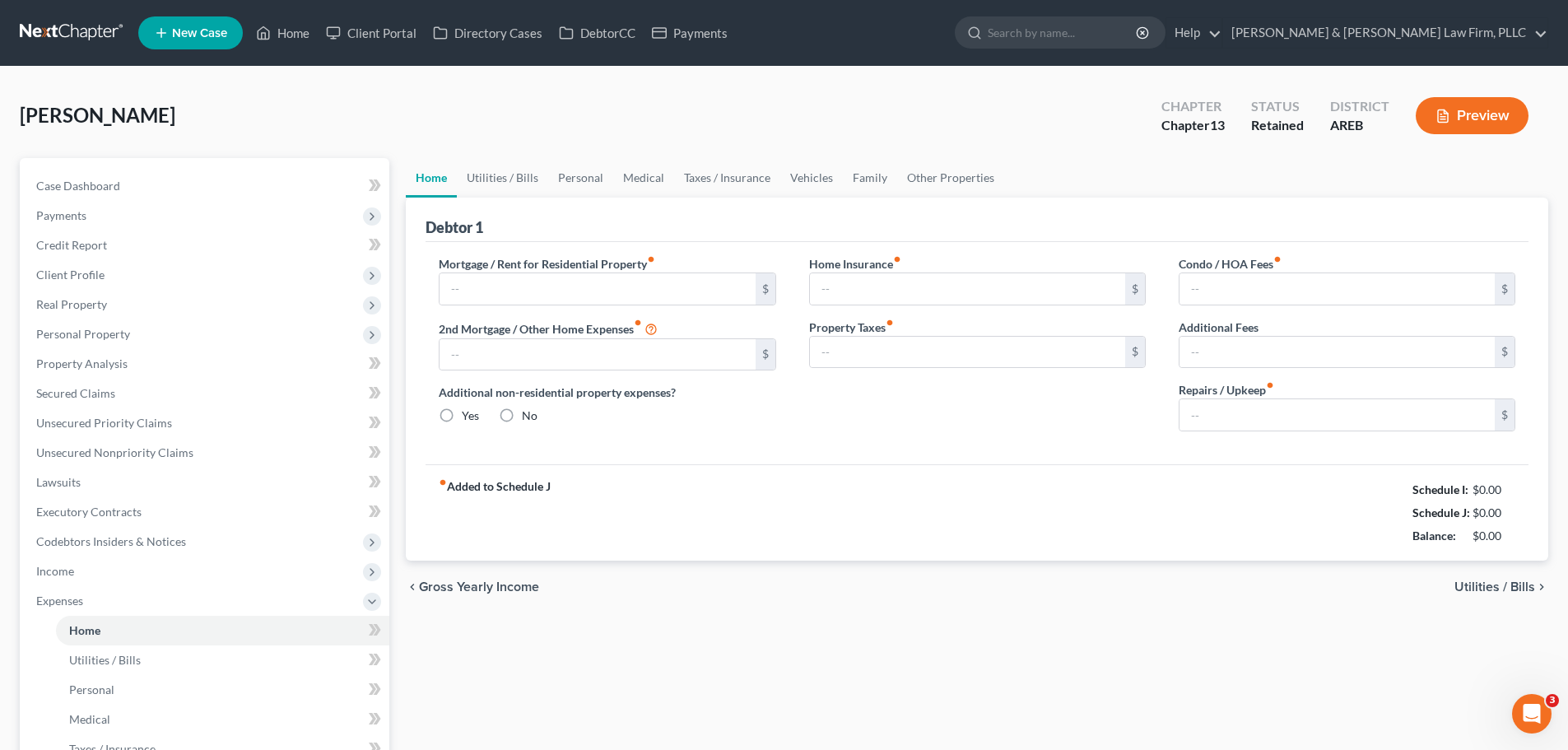
type input "0.00"
click at [278, 33] on link "Home" at bounding box center [282, 33] width 70 height 29
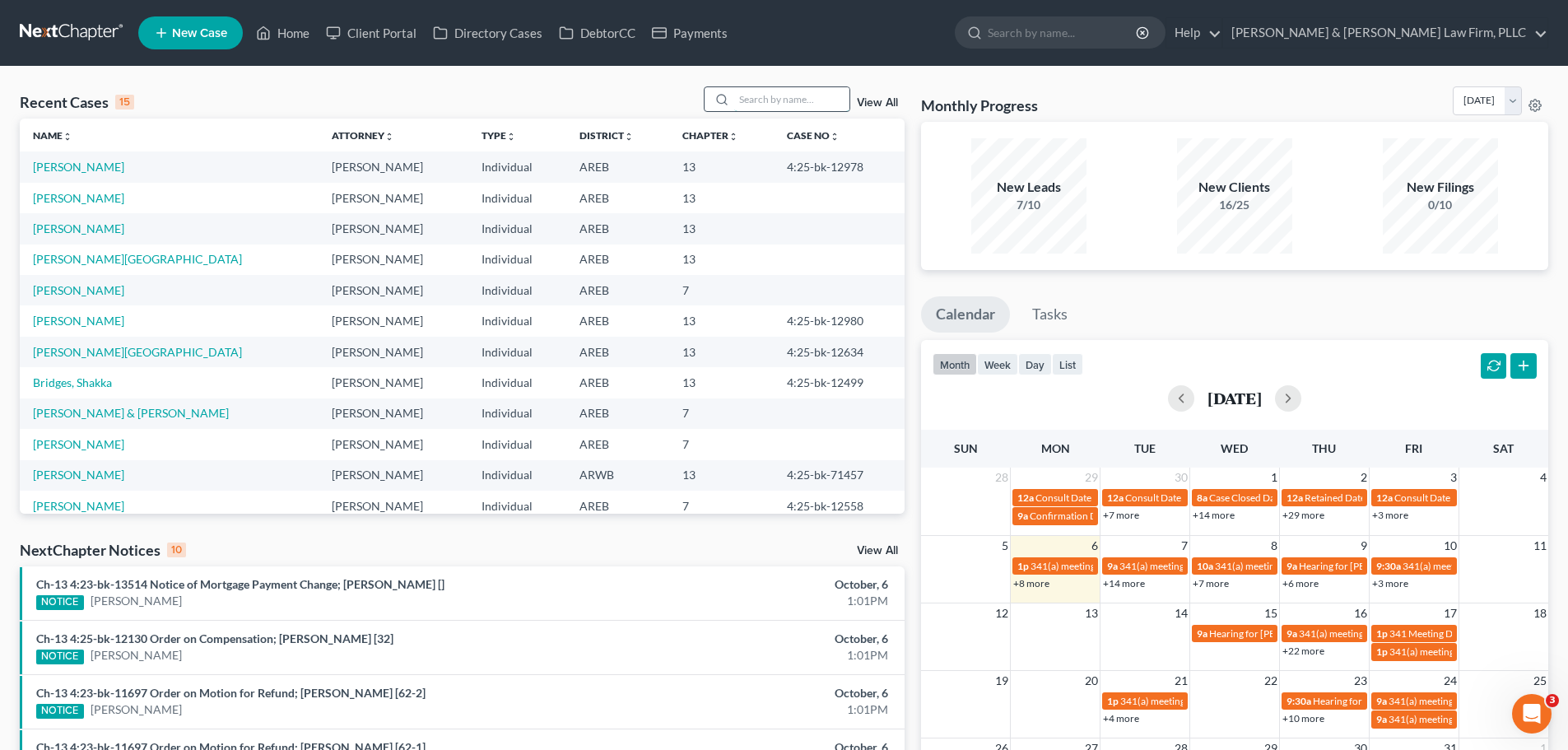
click at [804, 101] on input "search" at bounding box center [792, 99] width 115 height 24
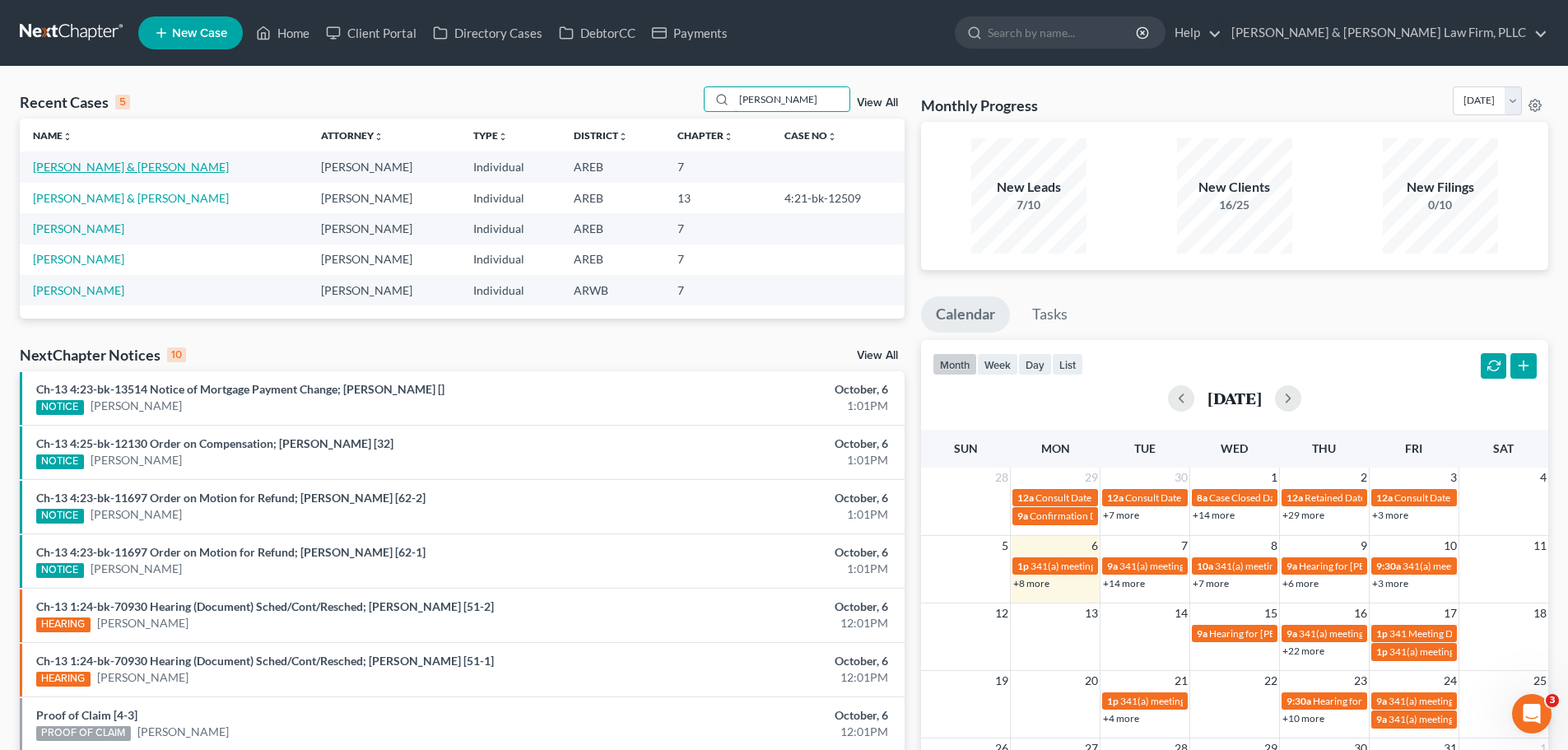
type input "[PERSON_NAME]"
click at [113, 170] on link "[PERSON_NAME] & [PERSON_NAME]" at bounding box center [130, 166] width 196 height 14
select select "4"
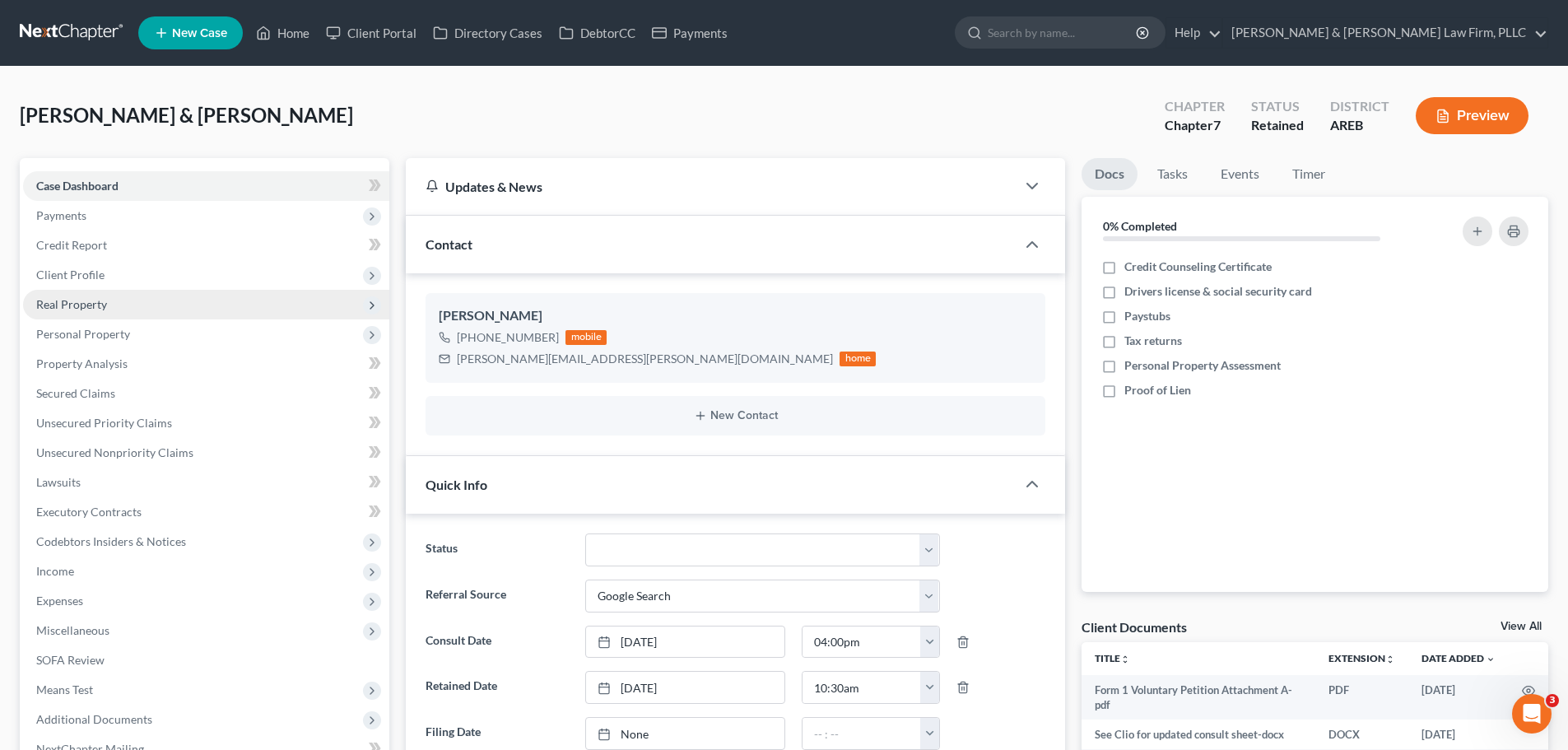
click at [80, 302] on span "Real Property" at bounding box center [71, 304] width 71 height 14
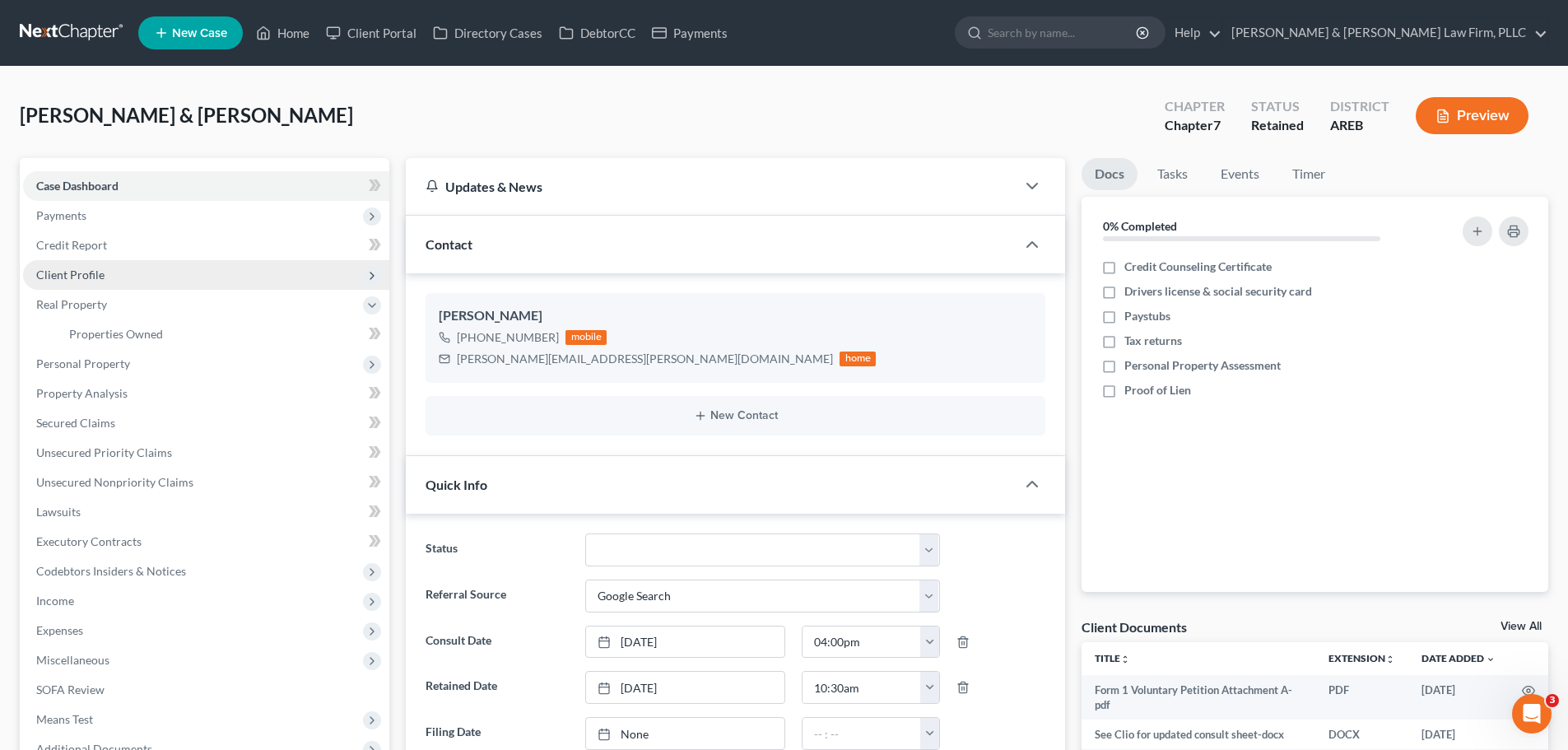
drag, startPoint x: 87, startPoint y: 280, endPoint x: 114, endPoint y: 279, distance: 27.0
click at [88, 280] on span "Client Profile" at bounding box center [70, 274] width 68 height 14
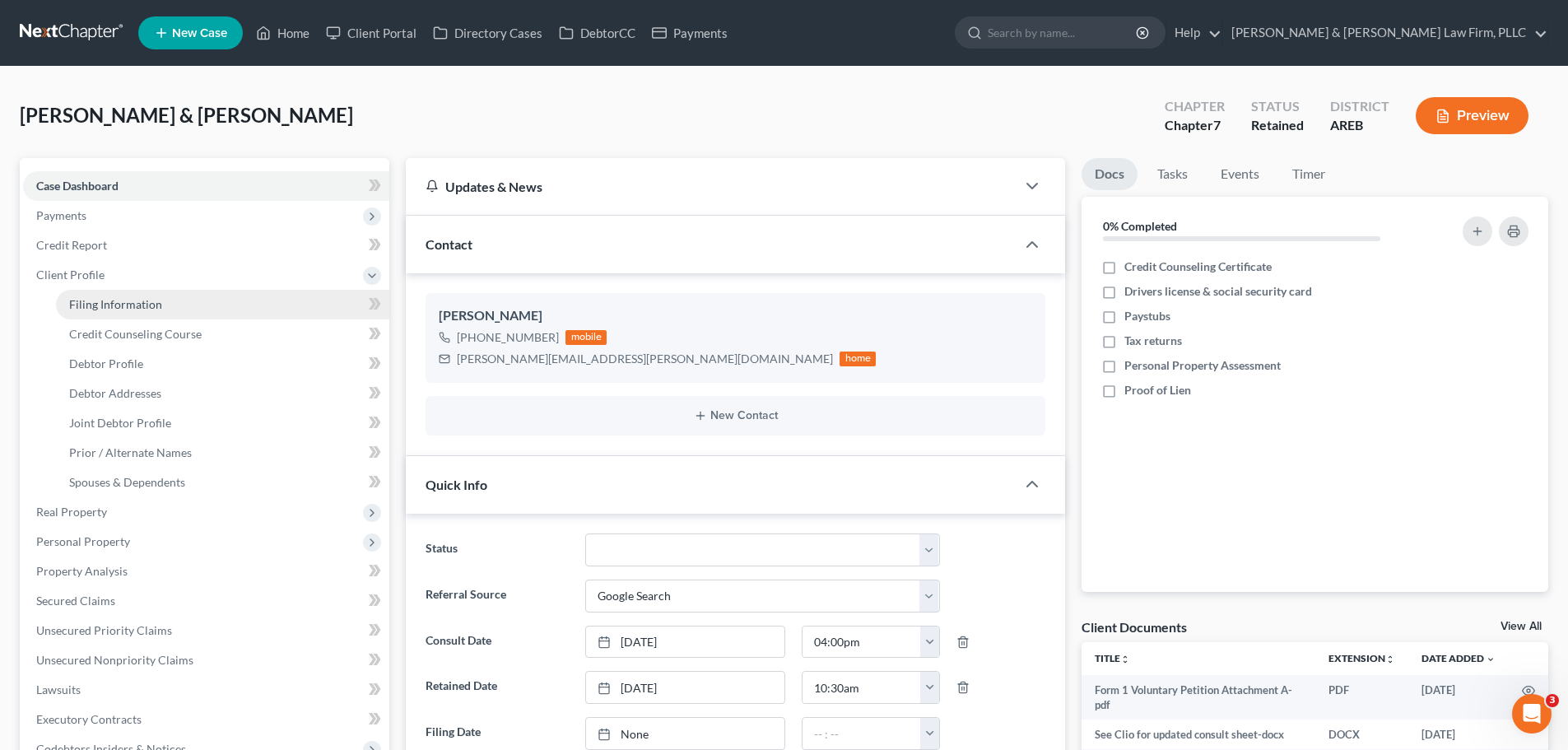
drag, startPoint x: 155, startPoint y: 307, endPoint x: 192, endPoint y: 298, distance: 38.1
click at [156, 308] on span "Filing Information" at bounding box center [115, 304] width 93 height 14
select select "1"
select select "0"
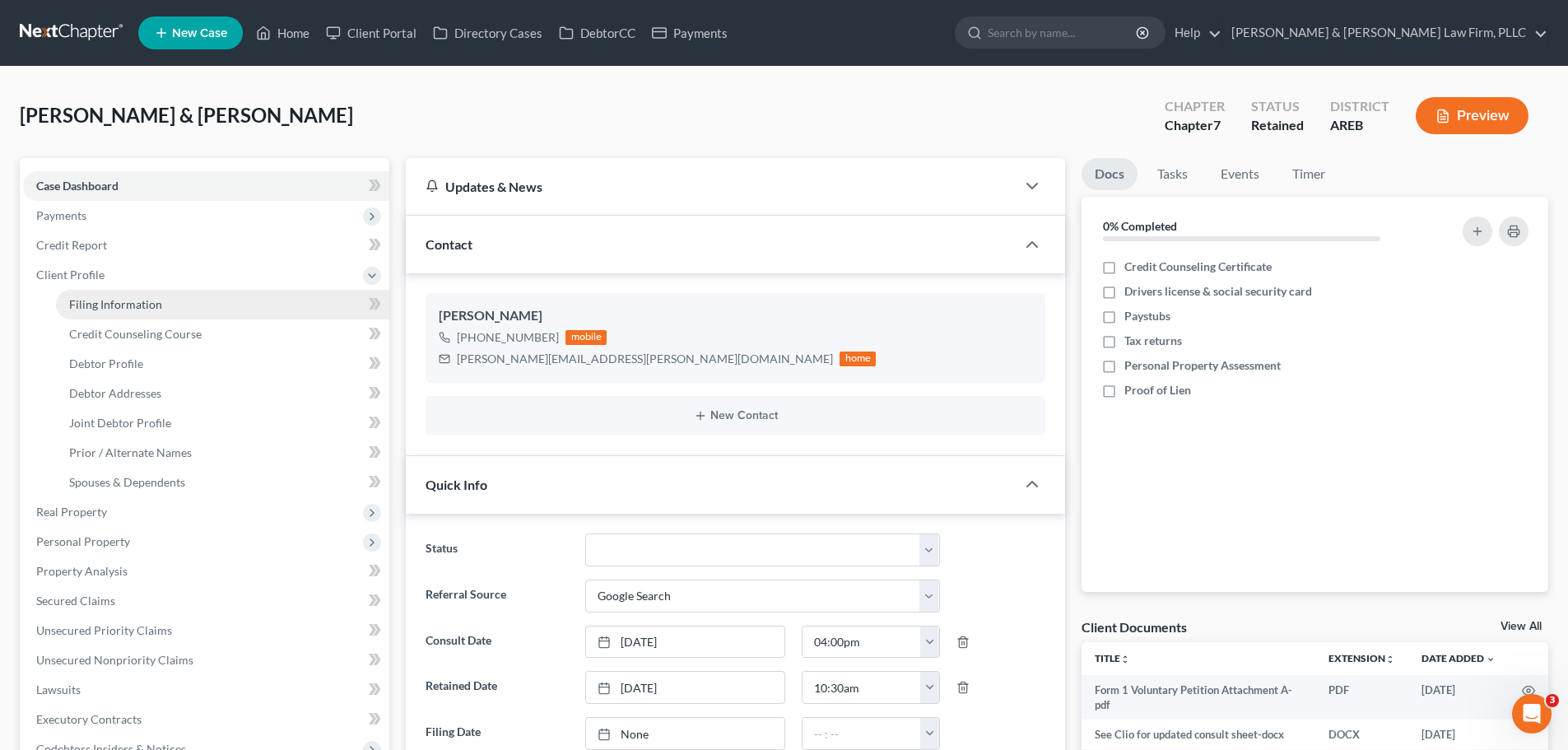
select select "5"
select select "2"
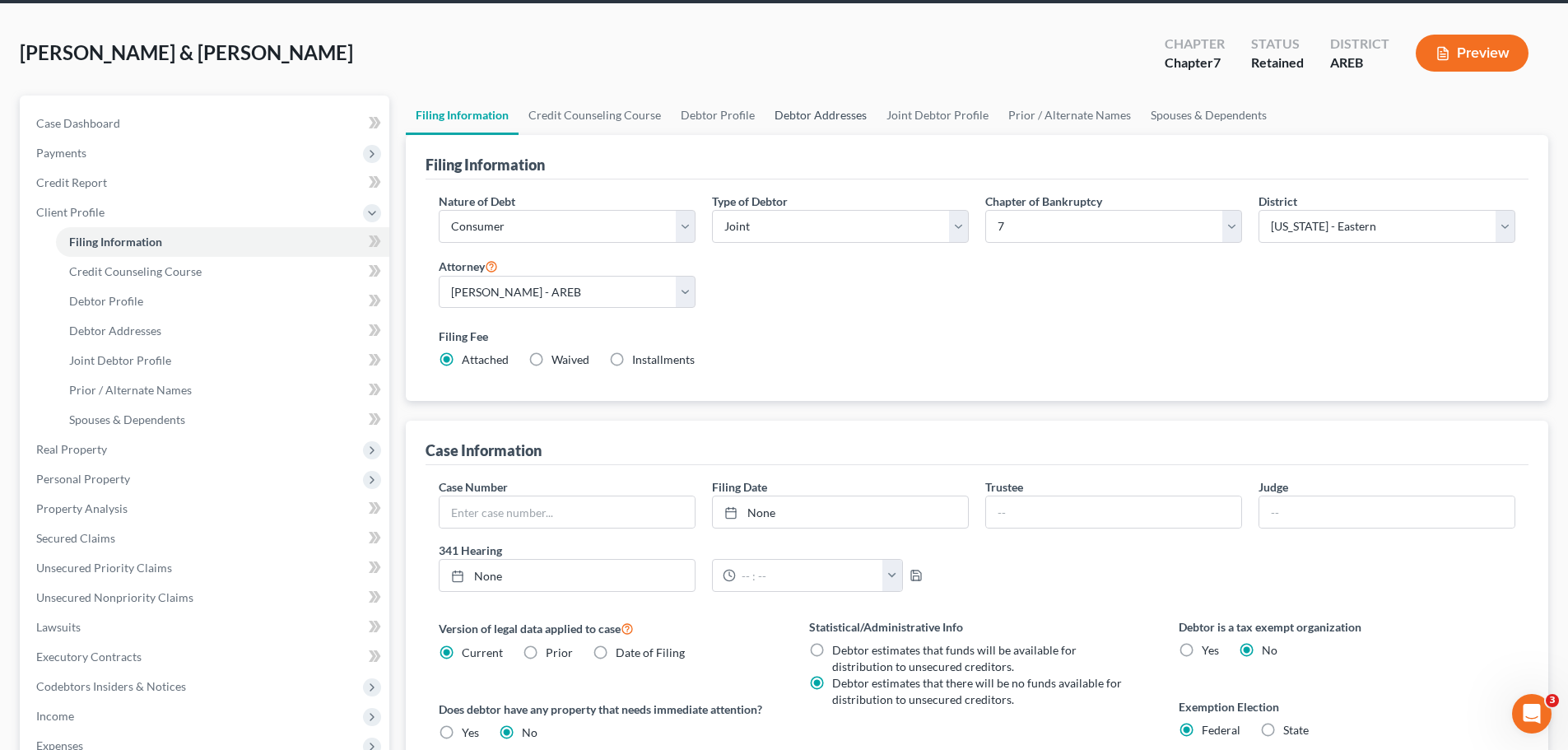
click at [823, 113] on link "Debtor Addresses" at bounding box center [820, 115] width 112 height 40
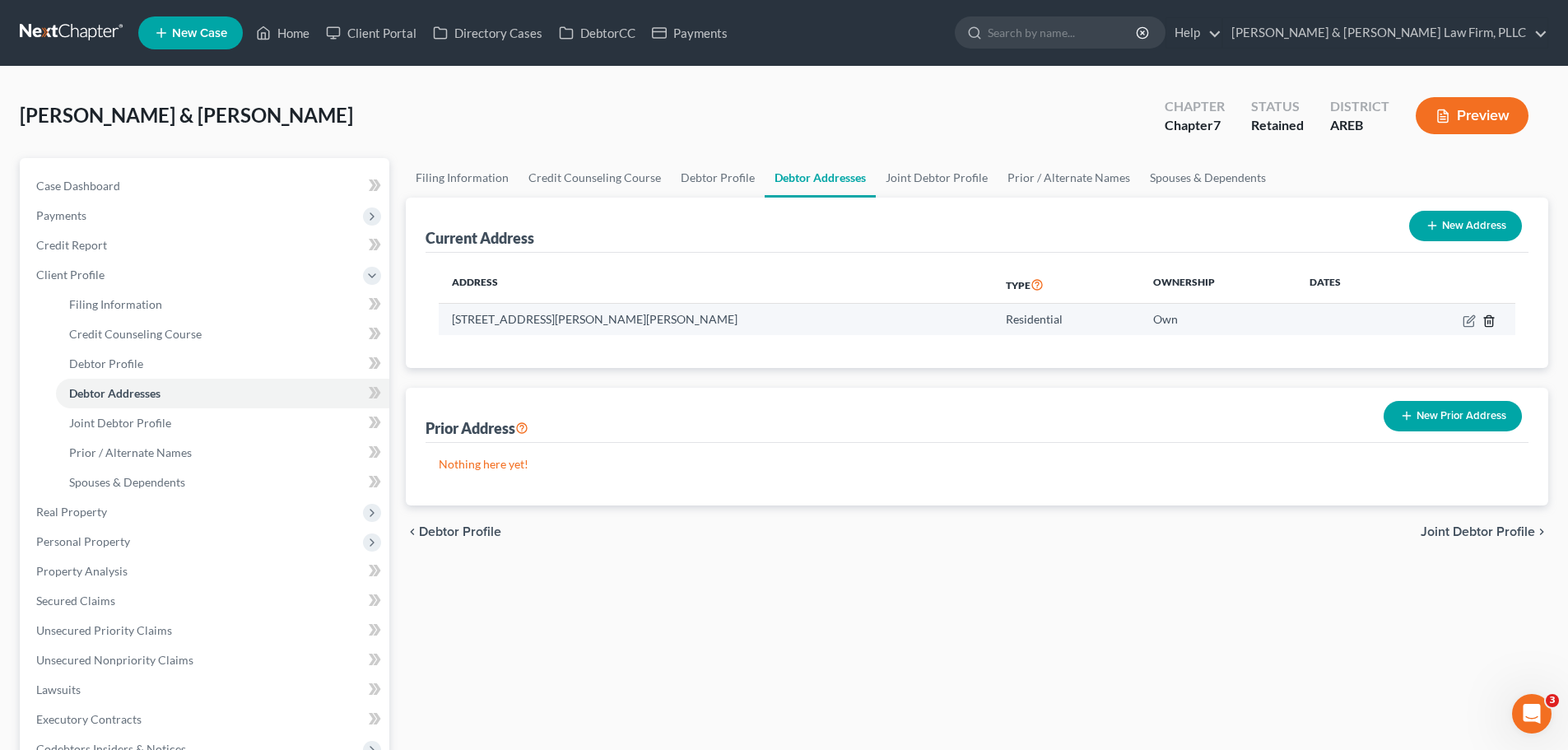
click at [1492, 322] on icon "button" at bounding box center [1489, 321] width 13 height 13
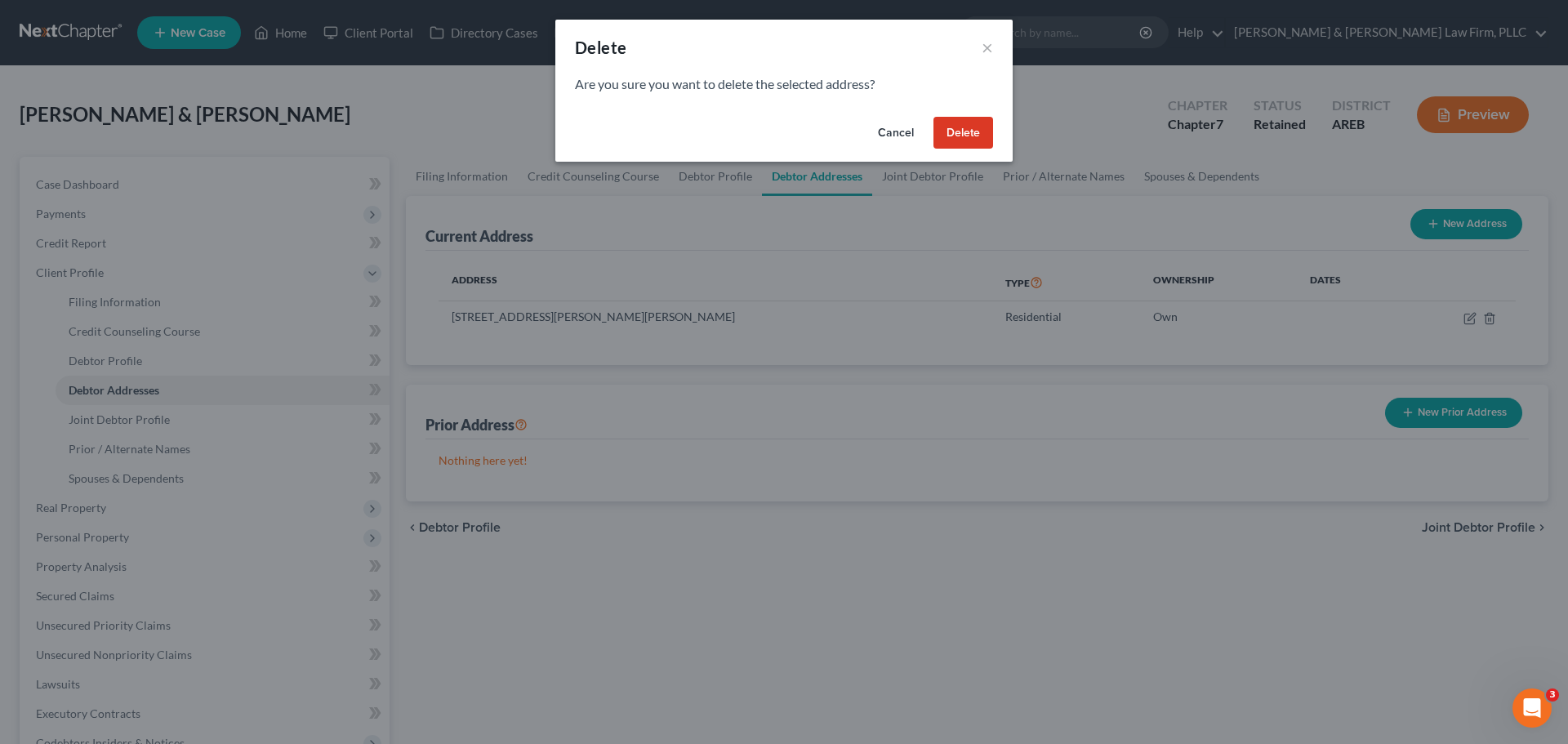
drag, startPoint x: 963, startPoint y: 128, endPoint x: 1175, endPoint y: 218, distance: 230.3
click at [964, 128] on button "Delete" at bounding box center [964, 133] width 60 height 33
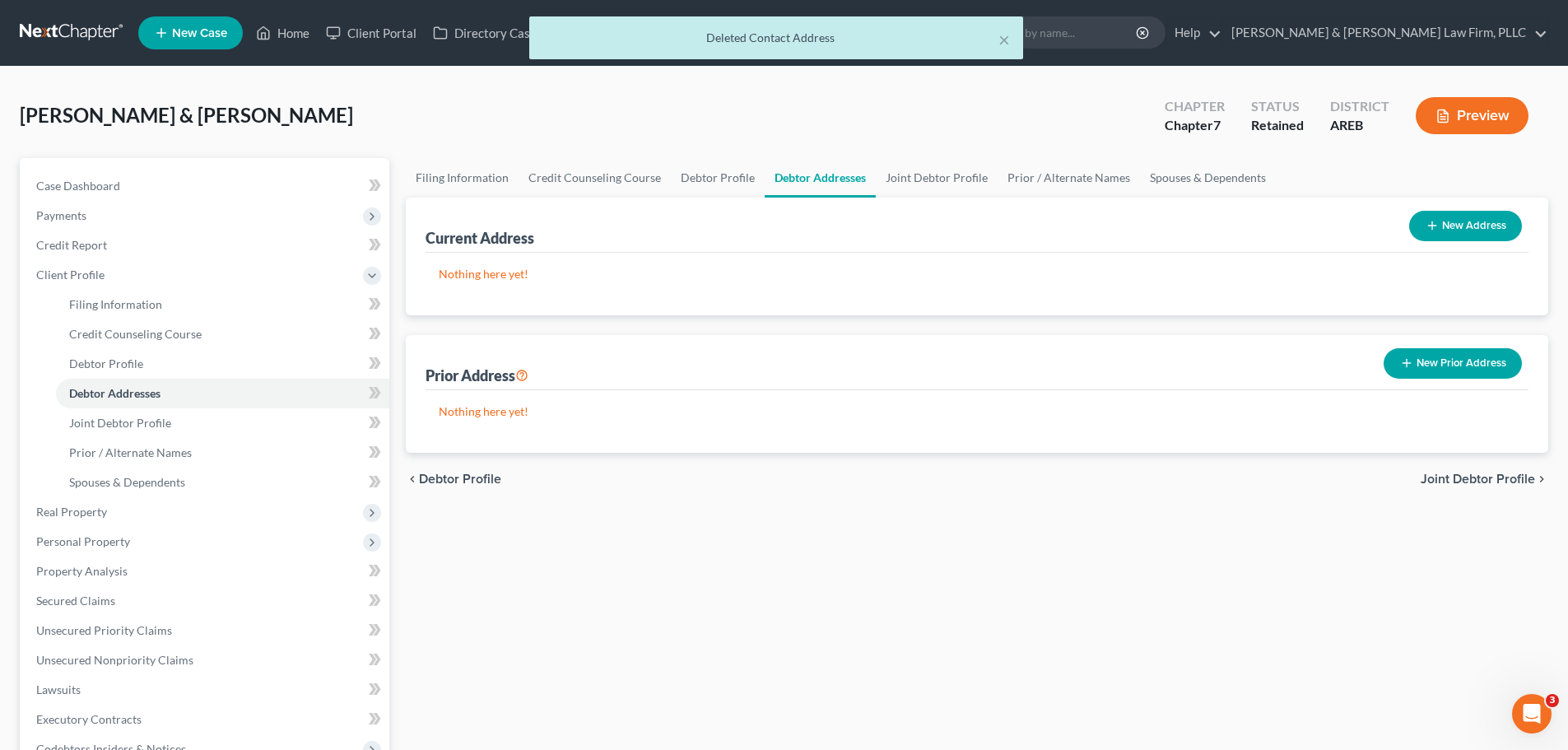
click at [1477, 222] on button "New Address" at bounding box center [1465, 226] width 113 height 30
select select "0"
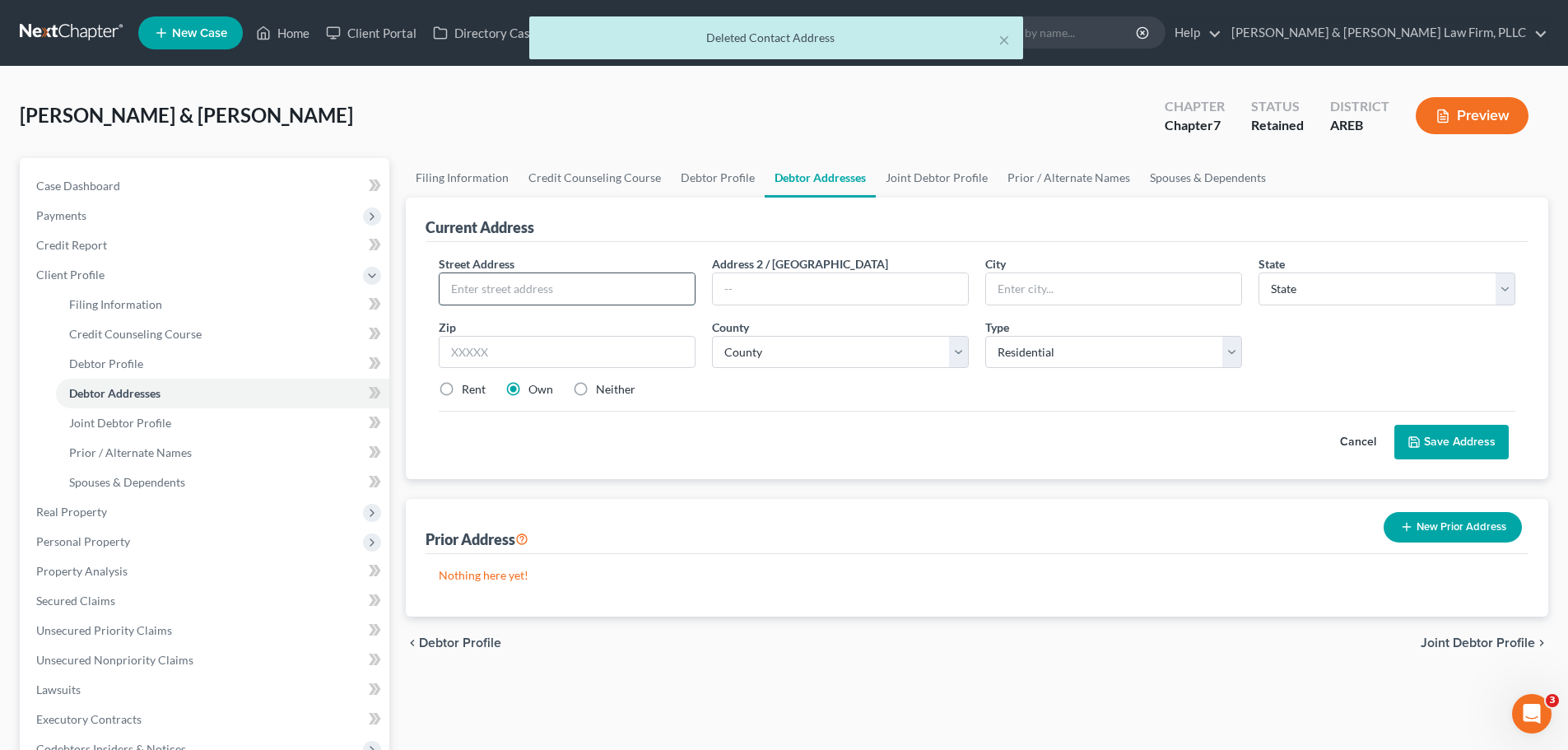
drag, startPoint x: 561, startPoint y: 293, endPoint x: 553, endPoint y: 283, distance: 12.8
click at [560, 293] on input "text" at bounding box center [567, 288] width 255 height 31
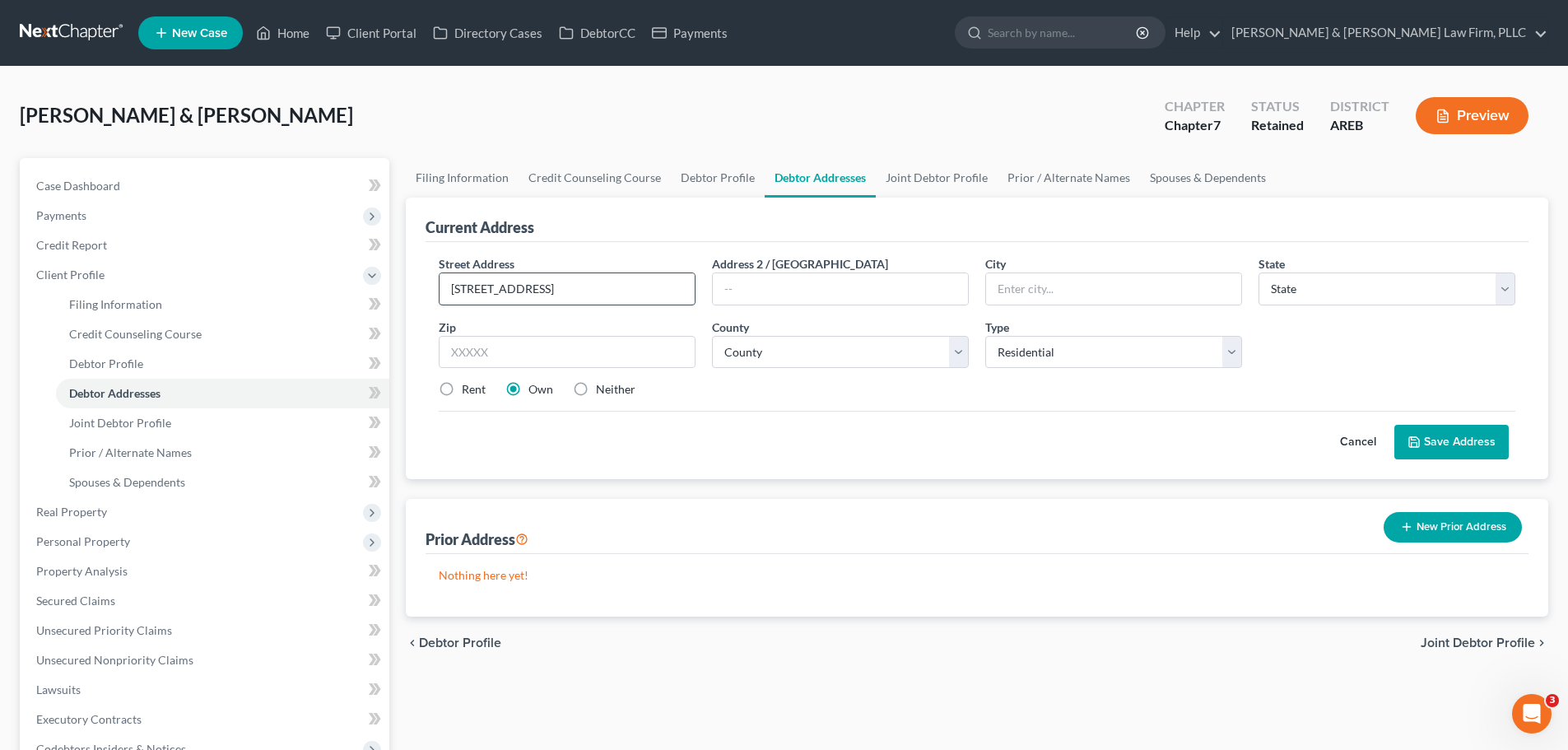
drag, startPoint x: 576, startPoint y: 292, endPoint x: 469, endPoint y: 289, distance: 107.0
click at [457, 293] on input "[STREET_ADDRESS]" at bounding box center [567, 288] width 255 height 31
click at [585, 289] on input "[STREET_ADDRESS]" at bounding box center [567, 288] width 255 height 31
drag, startPoint x: 454, startPoint y: 288, endPoint x: 562, endPoint y: 298, distance: 108.5
click at [562, 298] on input "[STREET_ADDRESS]" at bounding box center [567, 288] width 255 height 31
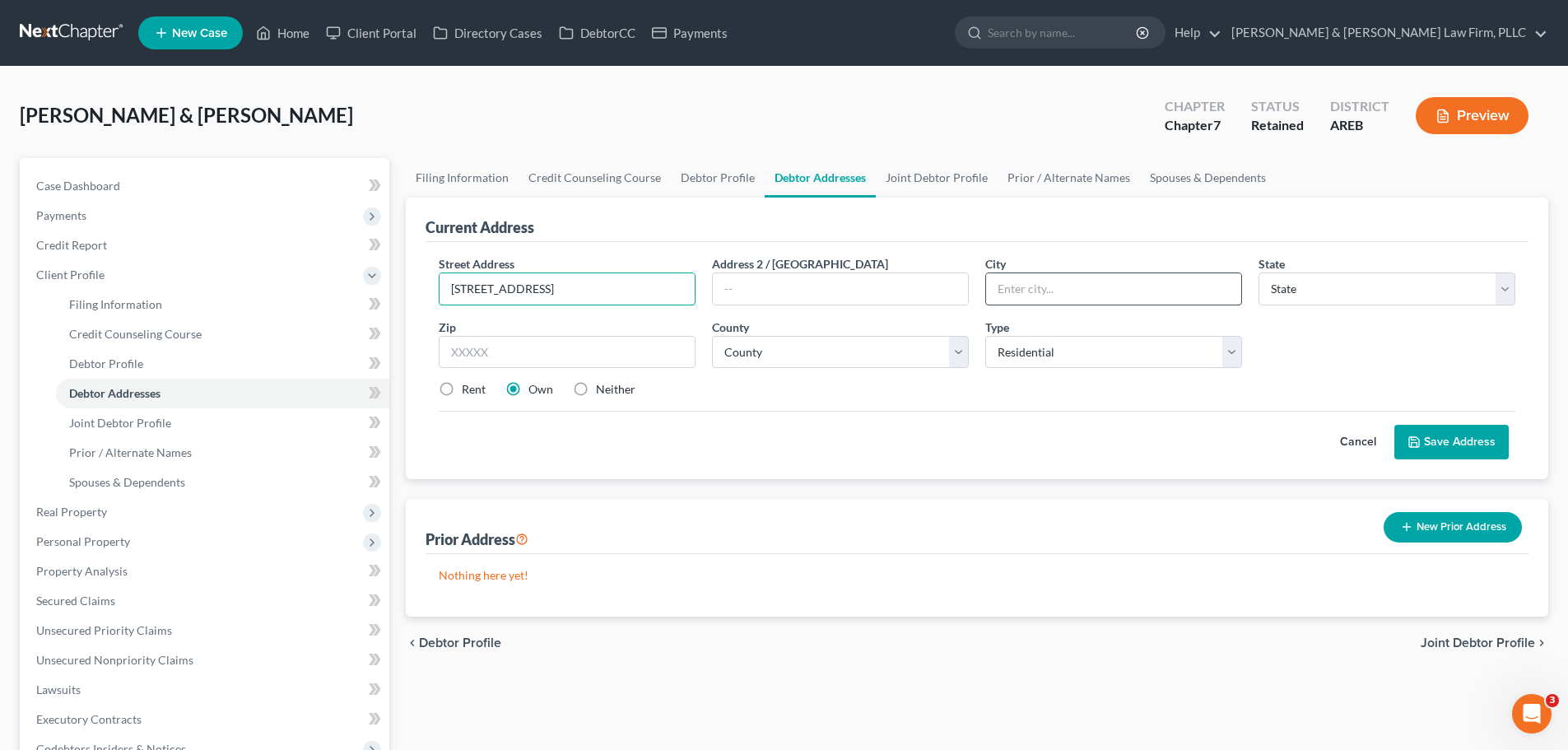
type input "[STREET_ADDRESS]"
click at [1024, 300] on input "text" at bounding box center [1114, 288] width 255 height 31
click at [826, 360] on select "County" at bounding box center [840, 352] width 257 height 33
drag, startPoint x: 826, startPoint y: 360, endPoint x: 834, endPoint y: 351, distance: 12.0
click at [826, 360] on select "County" at bounding box center [840, 352] width 257 height 33
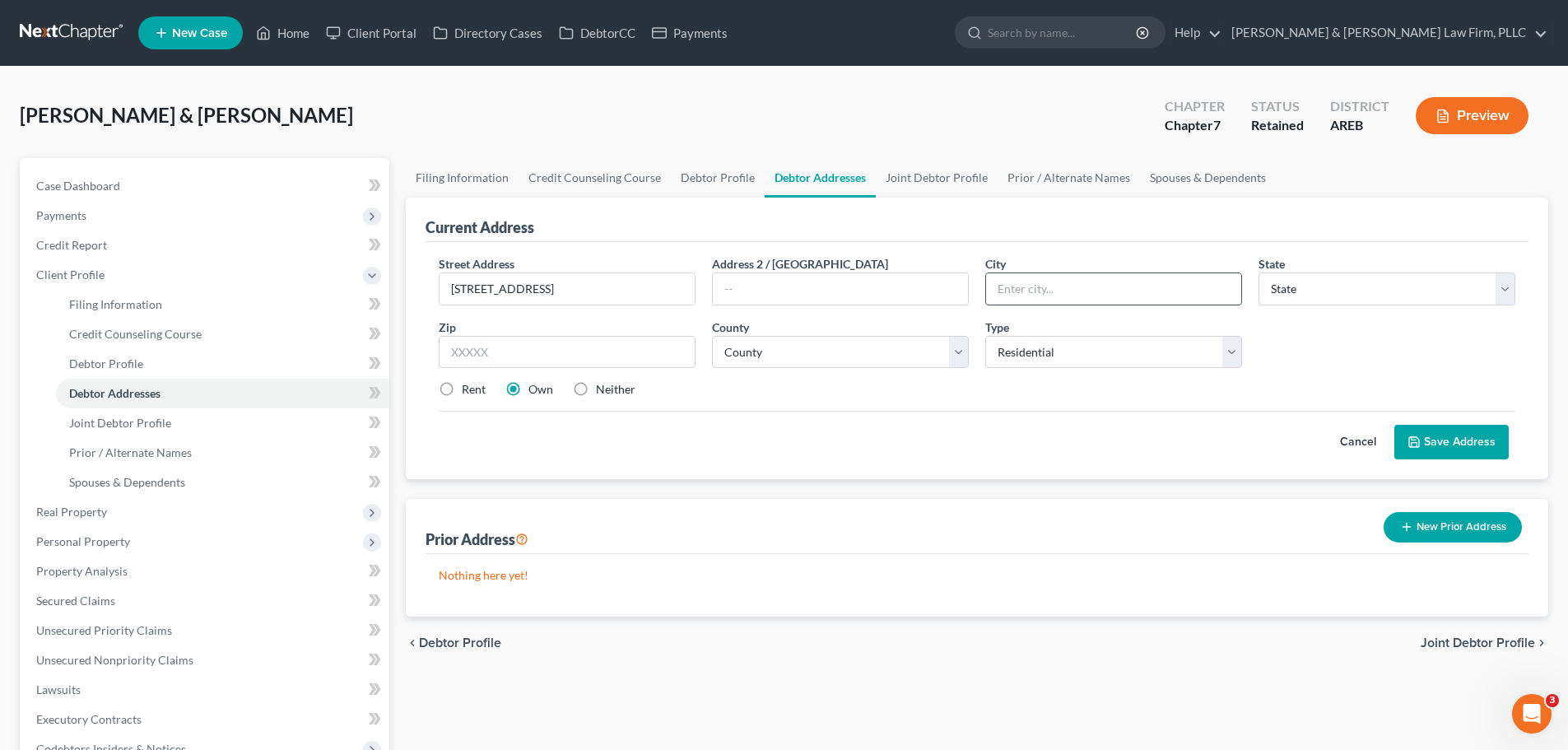
click at [1076, 287] on input "text" at bounding box center [1114, 288] width 255 height 31
type input "Little Rock"
drag, startPoint x: 1279, startPoint y: 275, endPoint x: 1286, endPoint y: 291, distance: 17.5
click at [1279, 275] on select "State [US_STATE] AK AR AZ CA CO CT DE DC [GEOGRAPHIC_DATA] [GEOGRAPHIC_DATA] GU…" at bounding box center [1387, 288] width 257 height 33
select select "2"
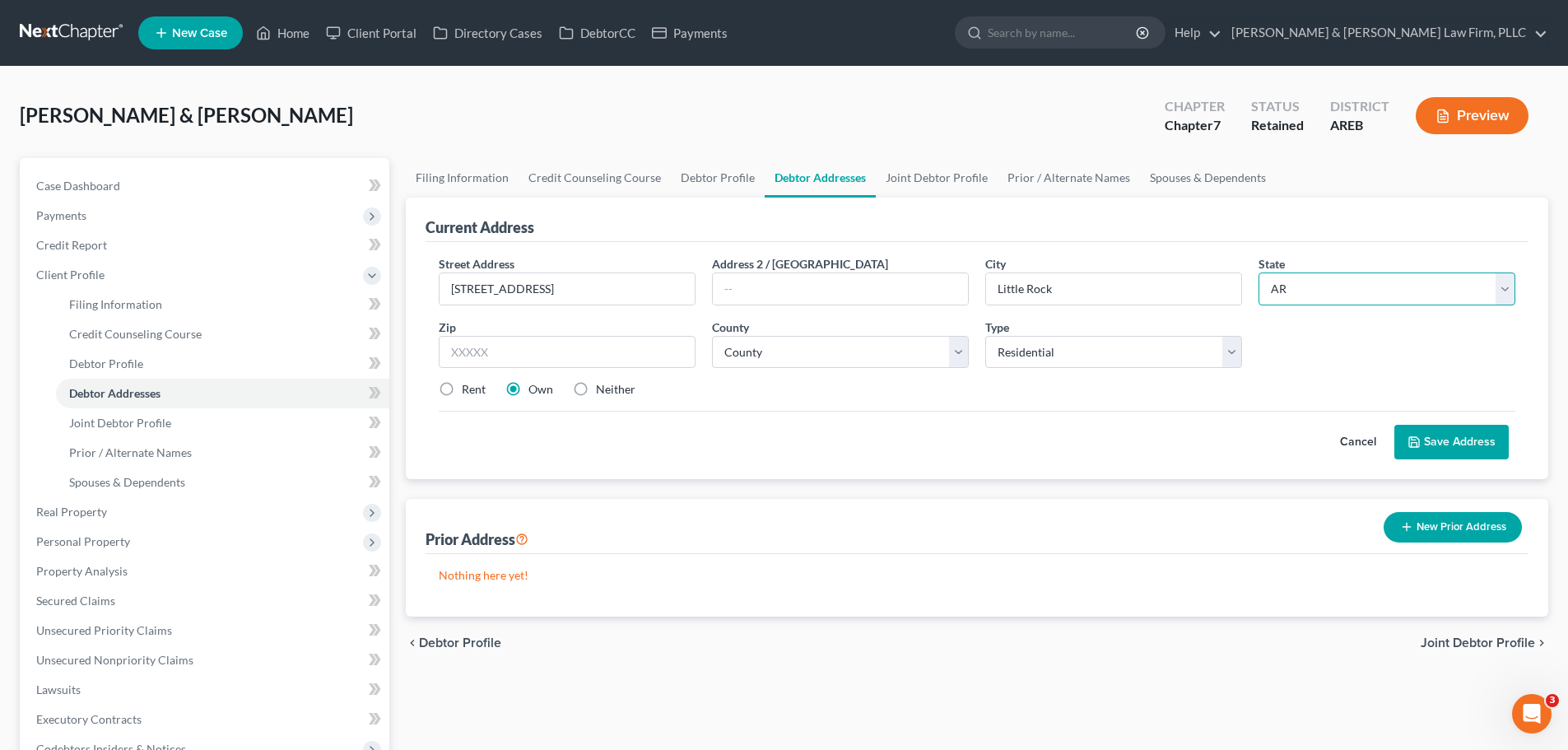
click at [1259, 272] on select "State [US_STATE] AK AR AZ CA CO CT DE DC [GEOGRAPHIC_DATA] [GEOGRAPHIC_DATA] GU…" at bounding box center [1387, 288] width 257 height 33
drag, startPoint x: 868, startPoint y: 341, endPoint x: 870, endPoint y: 357, distance: 16.1
click at [868, 343] on select "County" at bounding box center [840, 352] width 257 height 33
drag, startPoint x: 870, startPoint y: 357, endPoint x: 1044, endPoint y: 357, distance: 174.0
click at [872, 358] on select "County" at bounding box center [840, 352] width 257 height 33
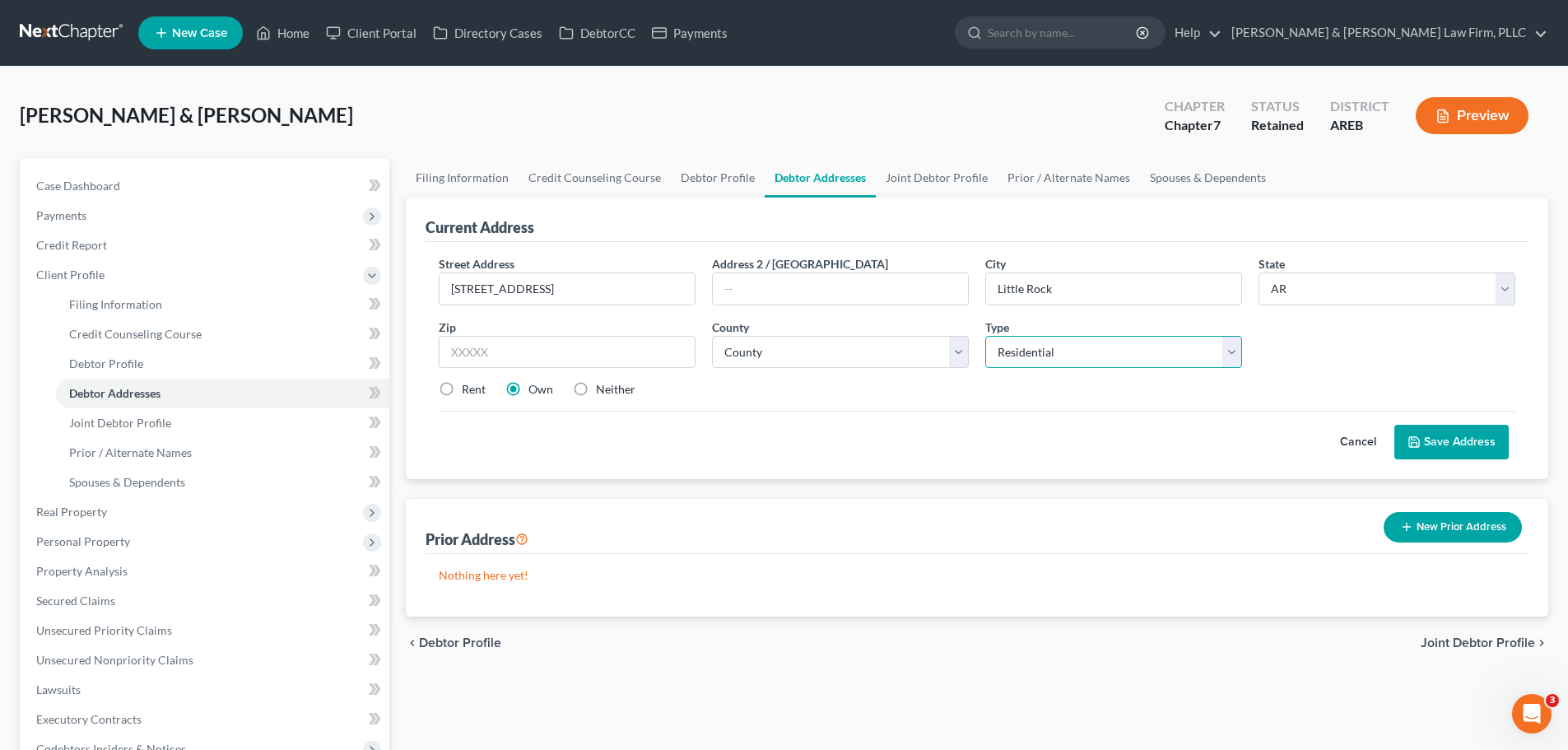
click at [1018, 361] on select "Select Residential Mailing Rental Business" at bounding box center [1114, 352] width 257 height 33
click at [1017, 361] on select "Select Residential Mailing Rental Business" at bounding box center [1114, 352] width 257 height 33
click at [580, 356] on input "text" at bounding box center [567, 352] width 257 height 33
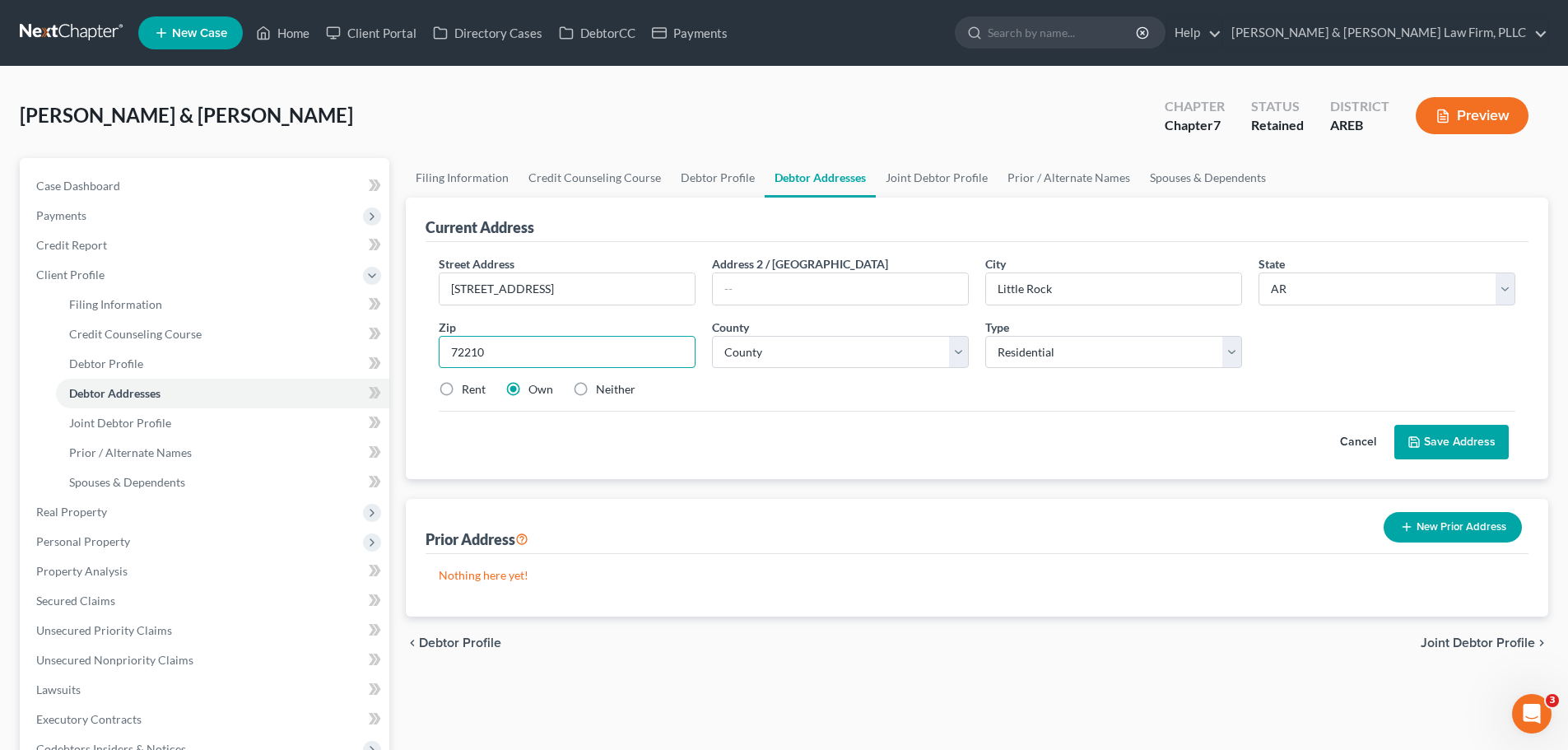
type input "72210"
click at [462, 387] on label "Rent" at bounding box center [474, 390] width 24 height 17
click at [468, 387] on input "Rent" at bounding box center [473, 387] width 11 height 11
radio input "true"
click at [880, 346] on select "County [US_STATE][GEOGRAPHIC_DATA] [GEOGRAPHIC_DATA] [GEOGRAPHIC_DATA] [GEOGRAP…" at bounding box center [840, 352] width 257 height 33
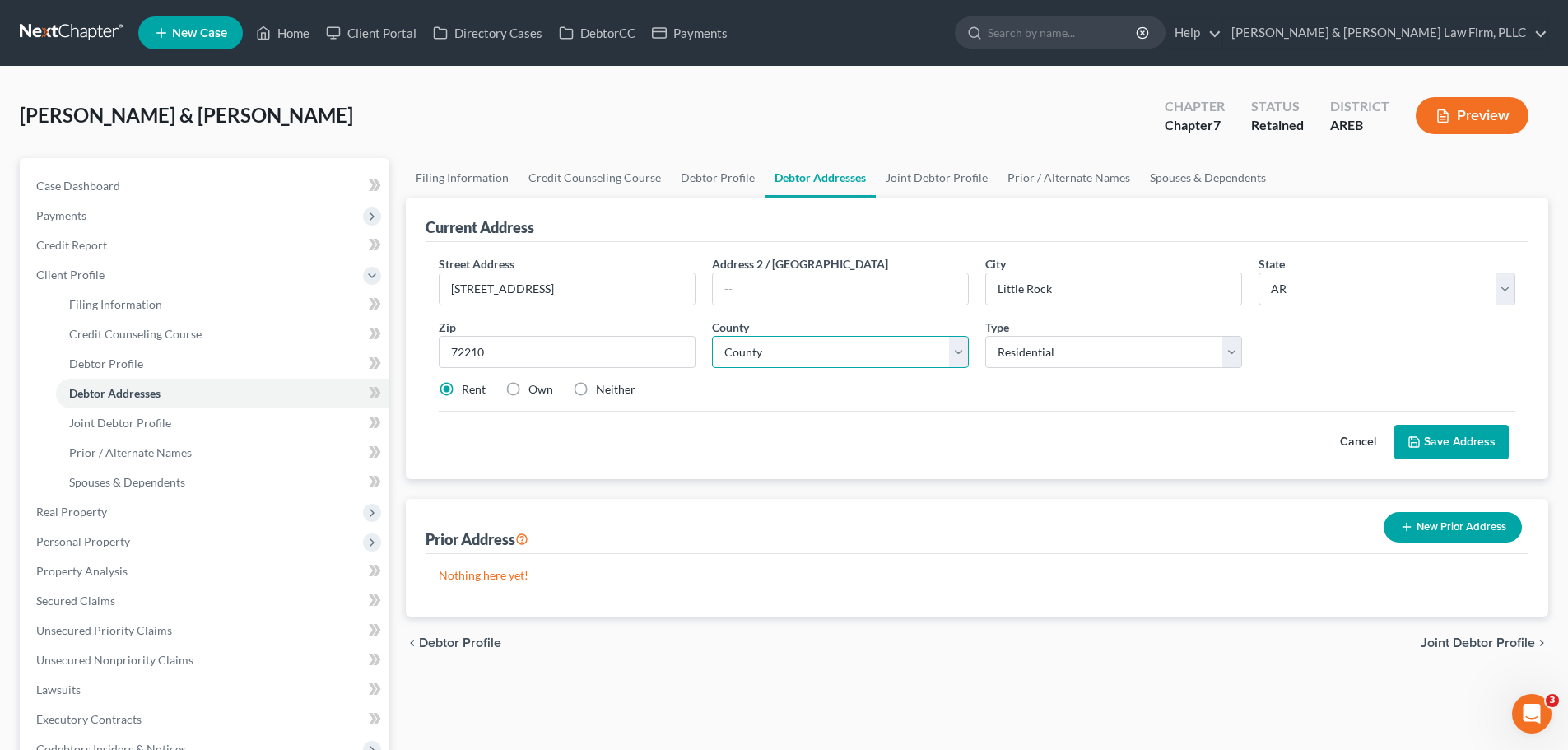
select select "59"
click at [712, 336] on select "County [US_STATE][GEOGRAPHIC_DATA] [GEOGRAPHIC_DATA] [GEOGRAPHIC_DATA] [GEOGRAP…" at bounding box center [840, 352] width 257 height 33
click at [1430, 452] on button "Save Address" at bounding box center [1452, 441] width 114 height 34
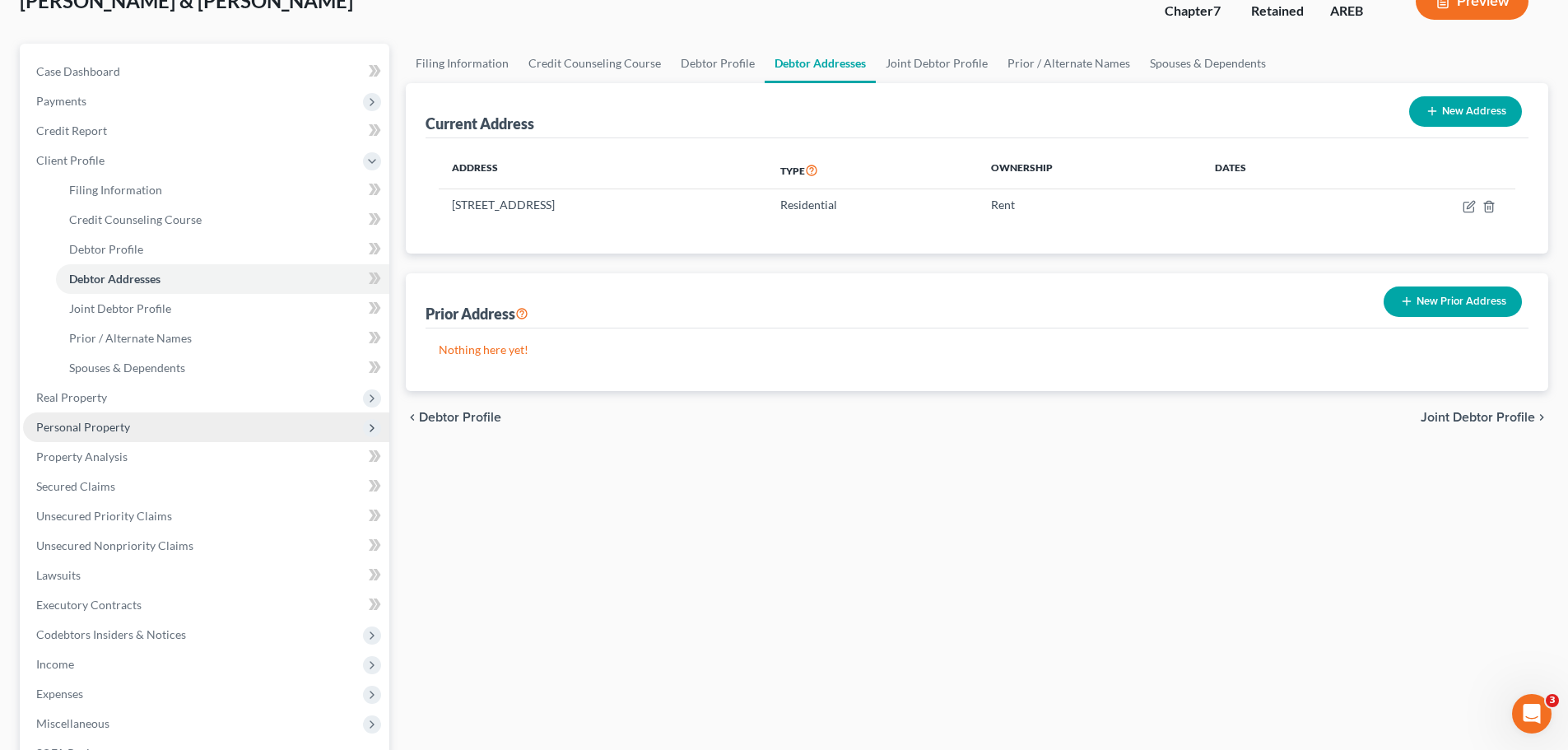
scroll to position [165, 0]
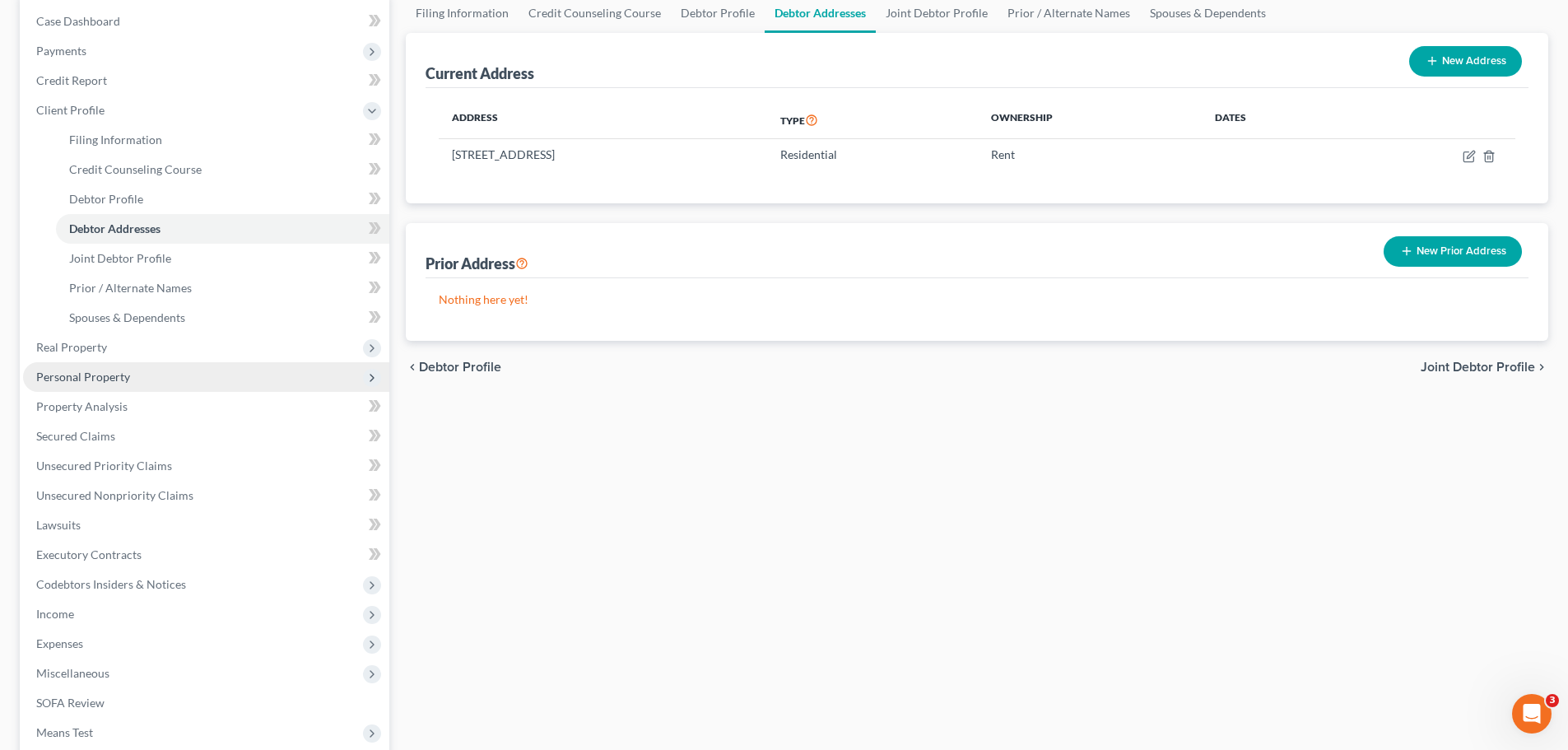
click at [82, 383] on span "Personal Property" at bounding box center [83, 377] width 94 height 14
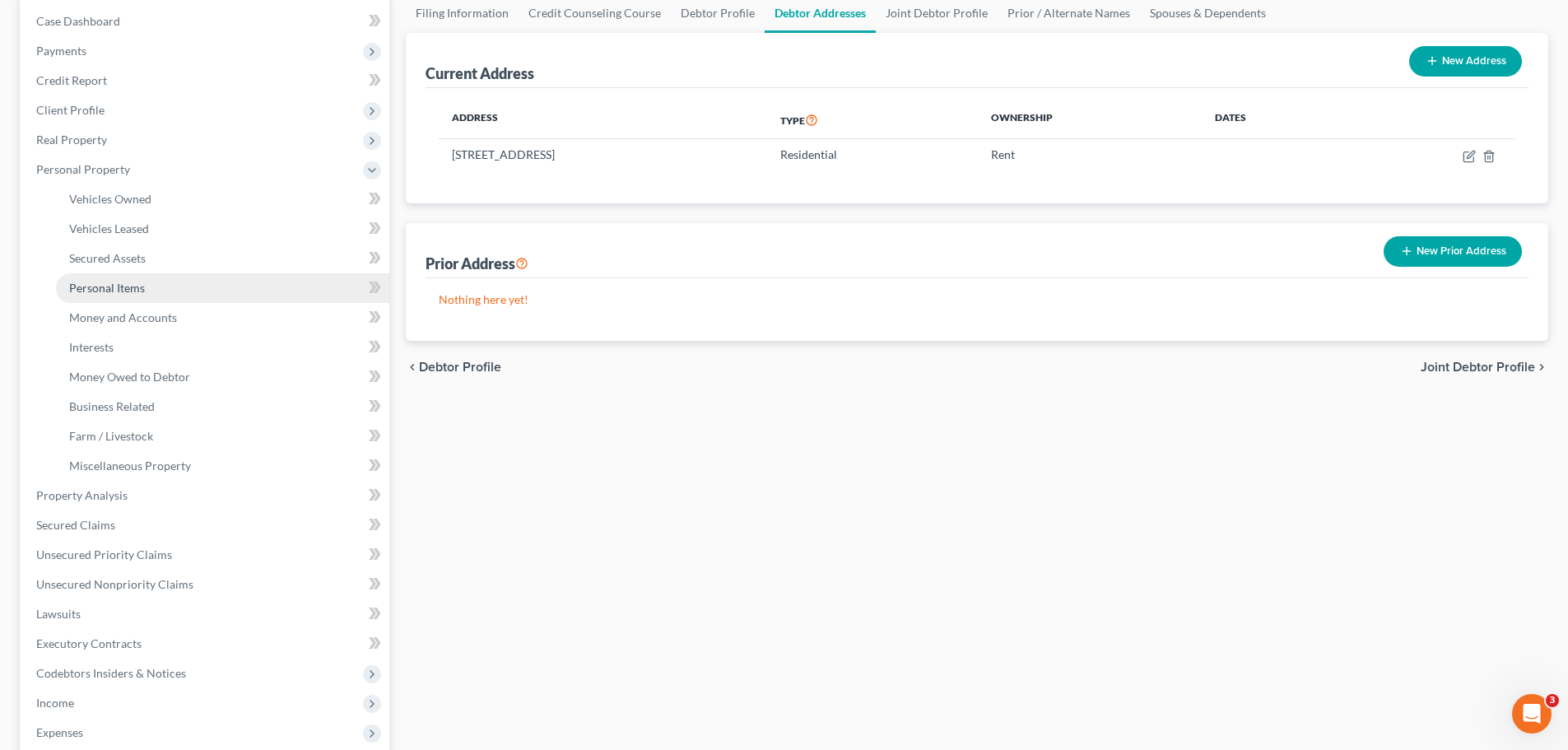
click at [150, 287] on link "Personal Items" at bounding box center [223, 288] width 334 height 29
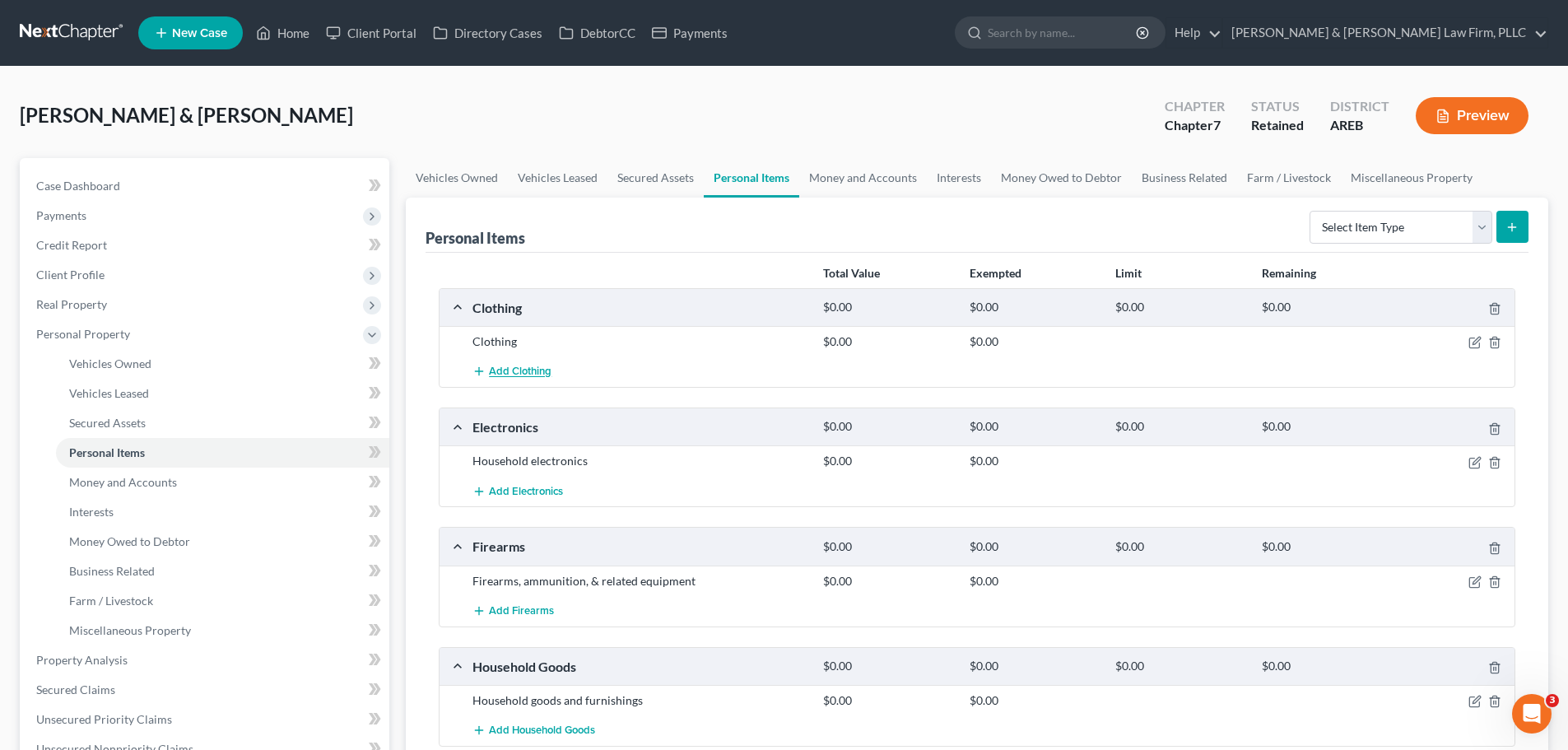
click at [526, 375] on span "Add Clothing" at bounding box center [520, 372] width 62 height 13
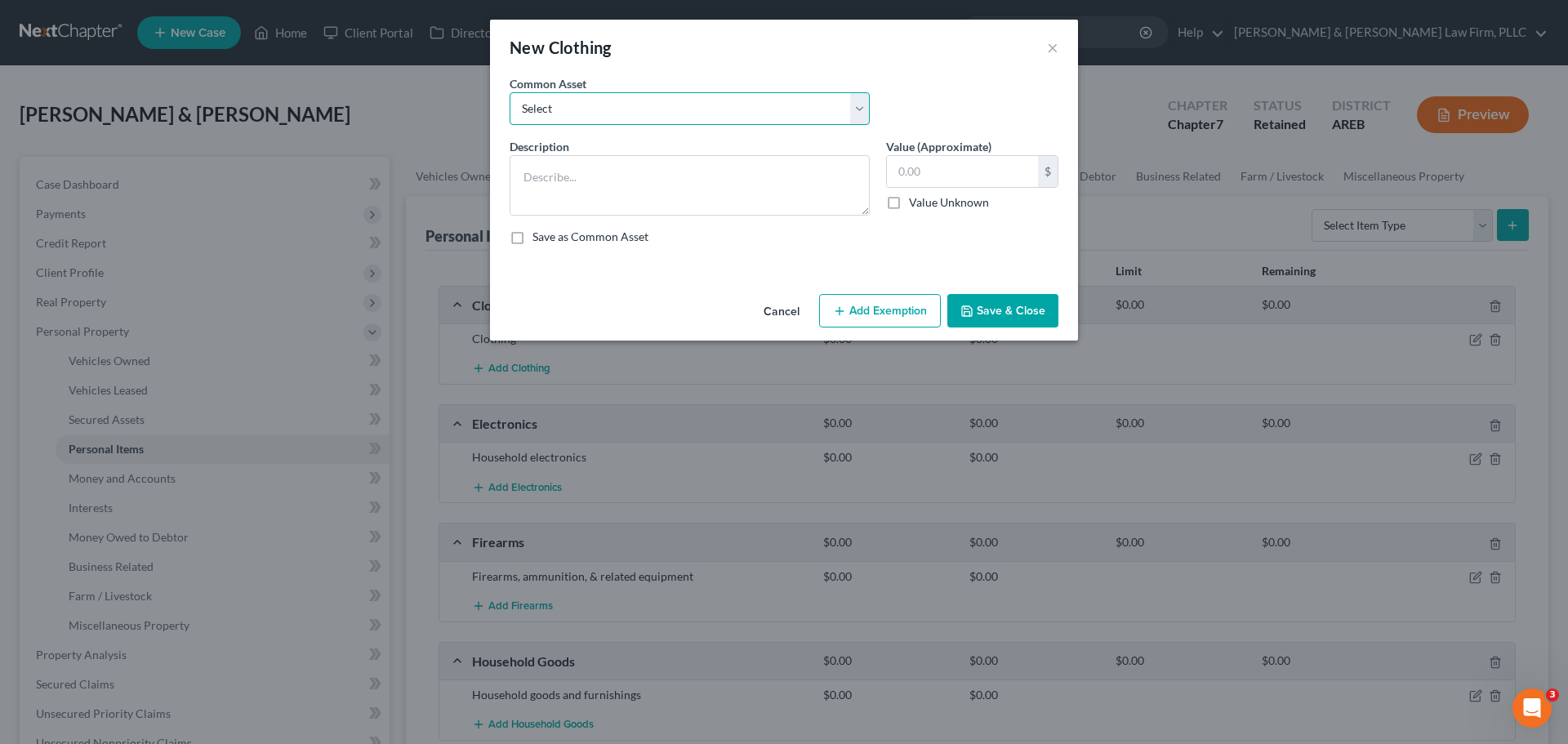
drag, startPoint x: 567, startPoint y: 112, endPoint x: 567, endPoint y: 123, distance: 11.0
click at [567, 113] on select "Select Clothing" at bounding box center [689, 108] width 360 height 33
select select "0"
click at [509, 93] on select "Select Clothing" at bounding box center [689, 108] width 360 height 33
type textarea "Clothing"
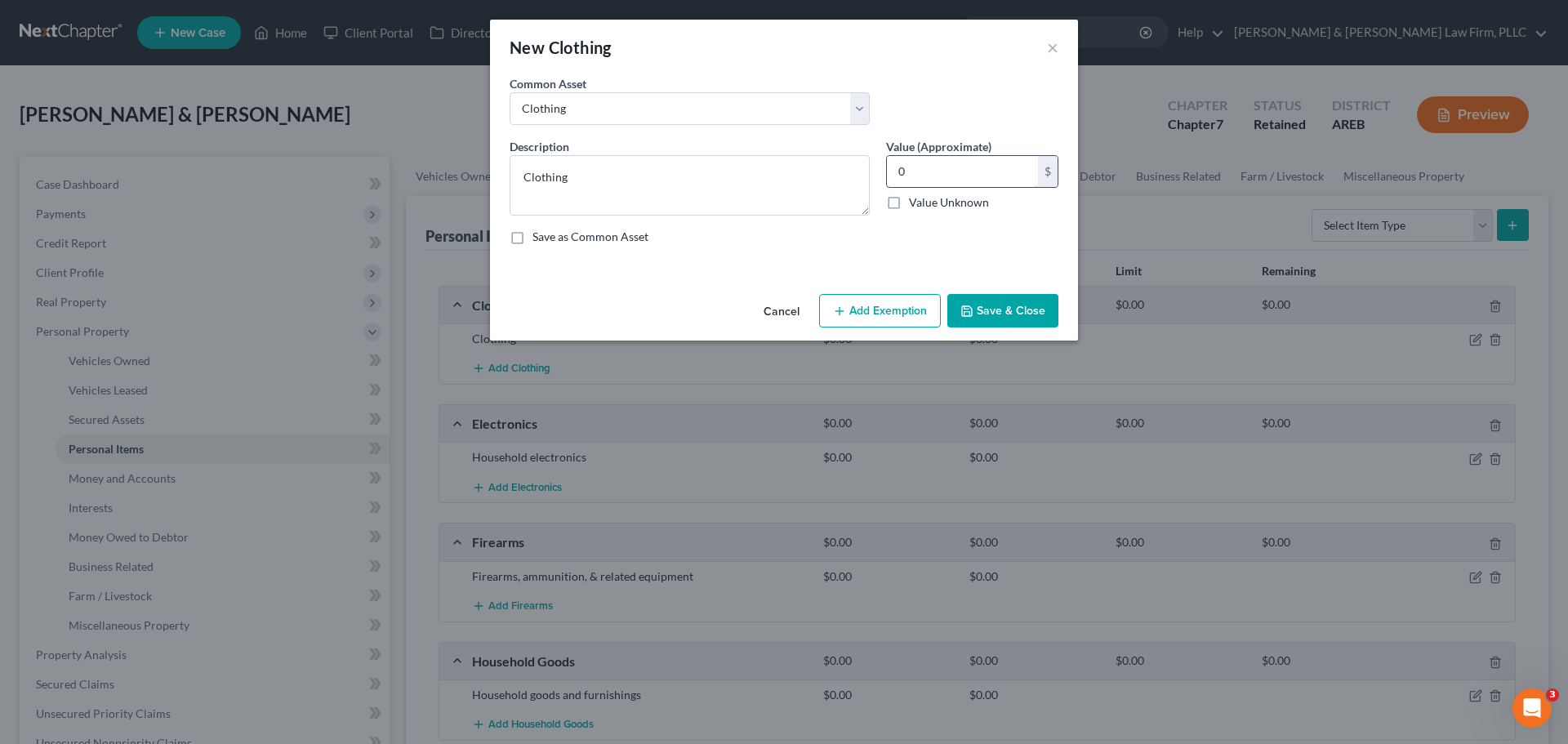
click at [981, 173] on input "0" at bounding box center [962, 171] width 151 height 31
type input "200"
click at [1031, 313] on button "Save & Close" at bounding box center [1002, 311] width 111 height 34
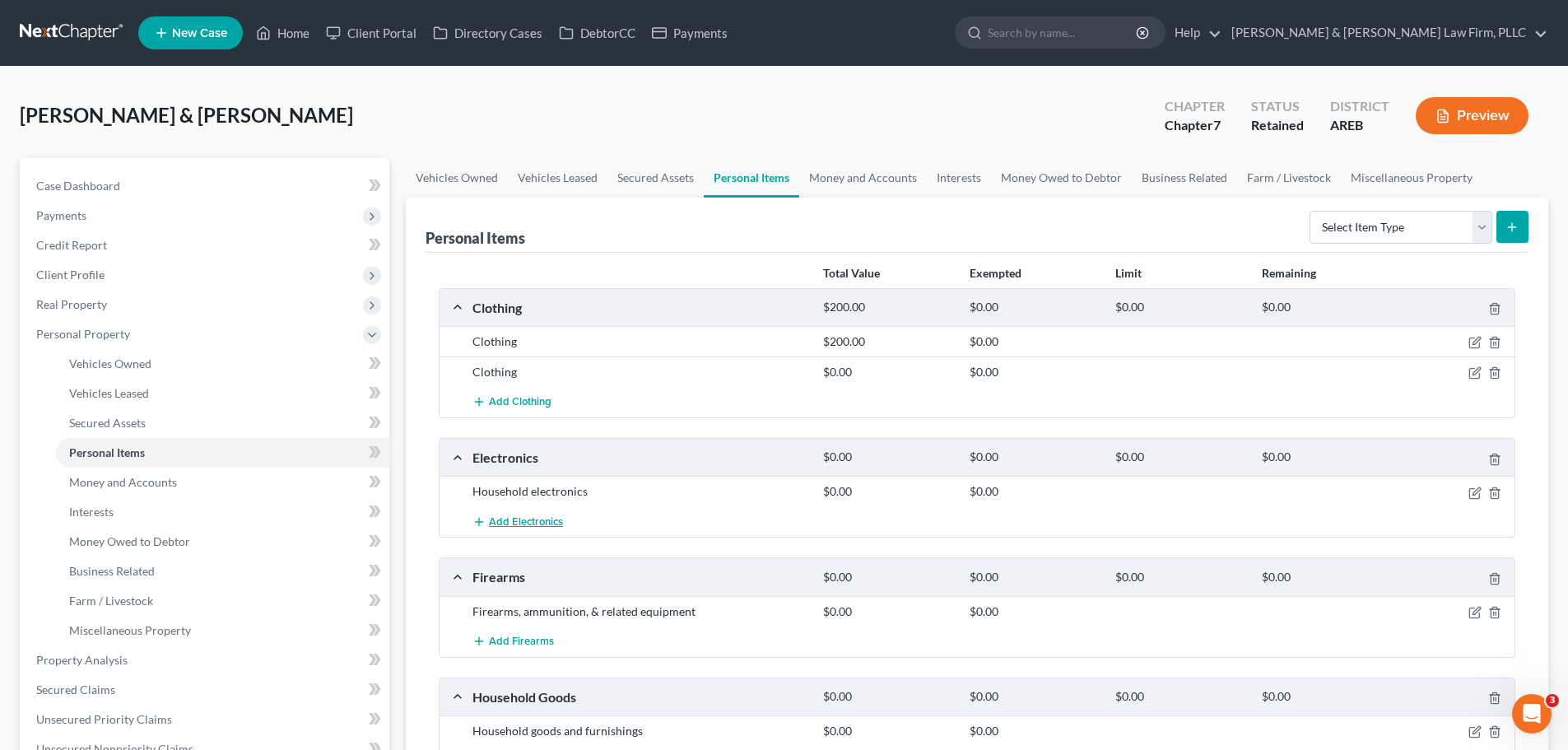
click at [515, 522] on span "Add Electronics" at bounding box center [526, 522] width 74 height 13
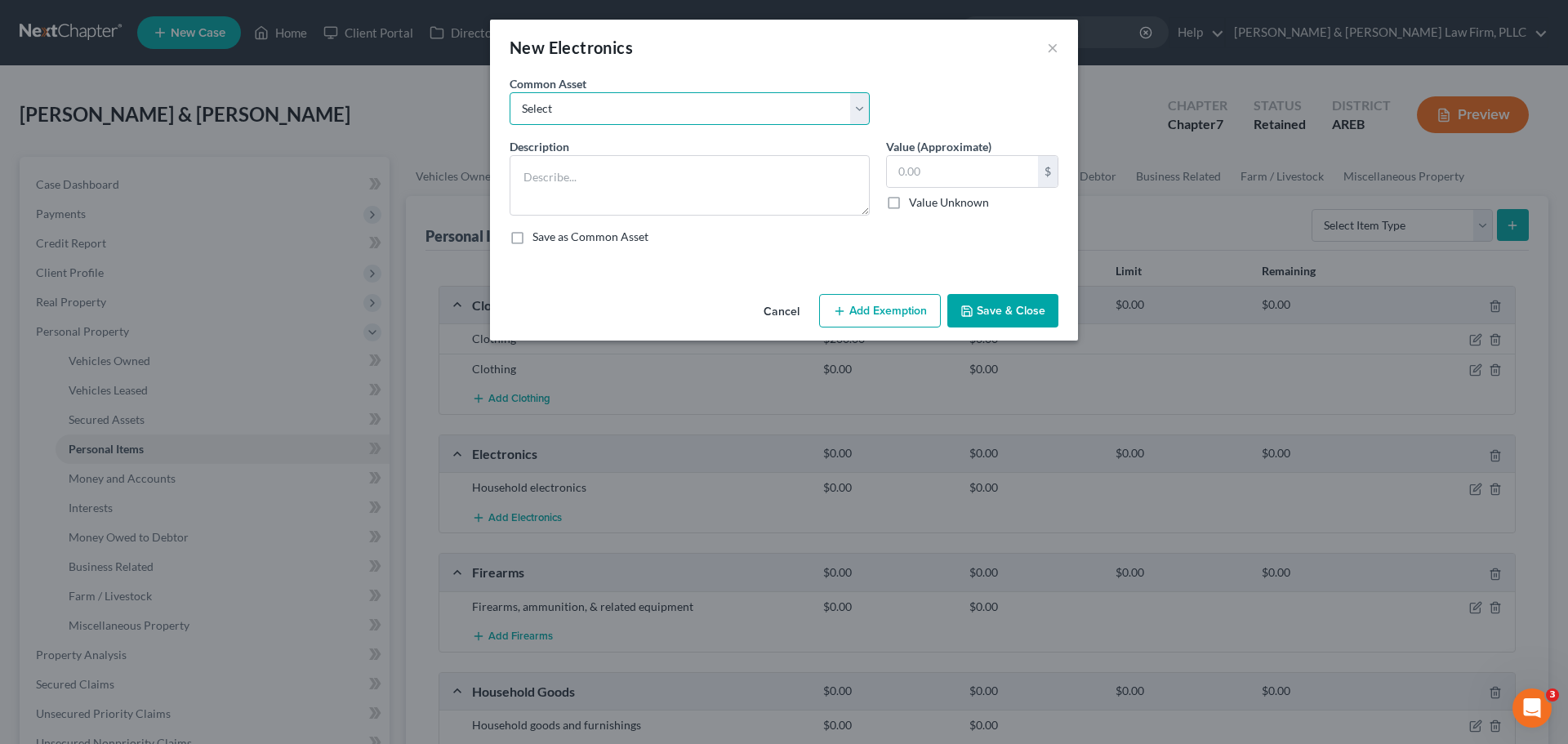
click at [598, 118] on select "Select Household electronics" at bounding box center [689, 108] width 360 height 33
select select "0"
click at [509, 93] on select "Select Household electronics" at bounding box center [689, 108] width 360 height 33
type textarea "Household electronics"
click at [984, 165] on input "text" at bounding box center [962, 171] width 151 height 31
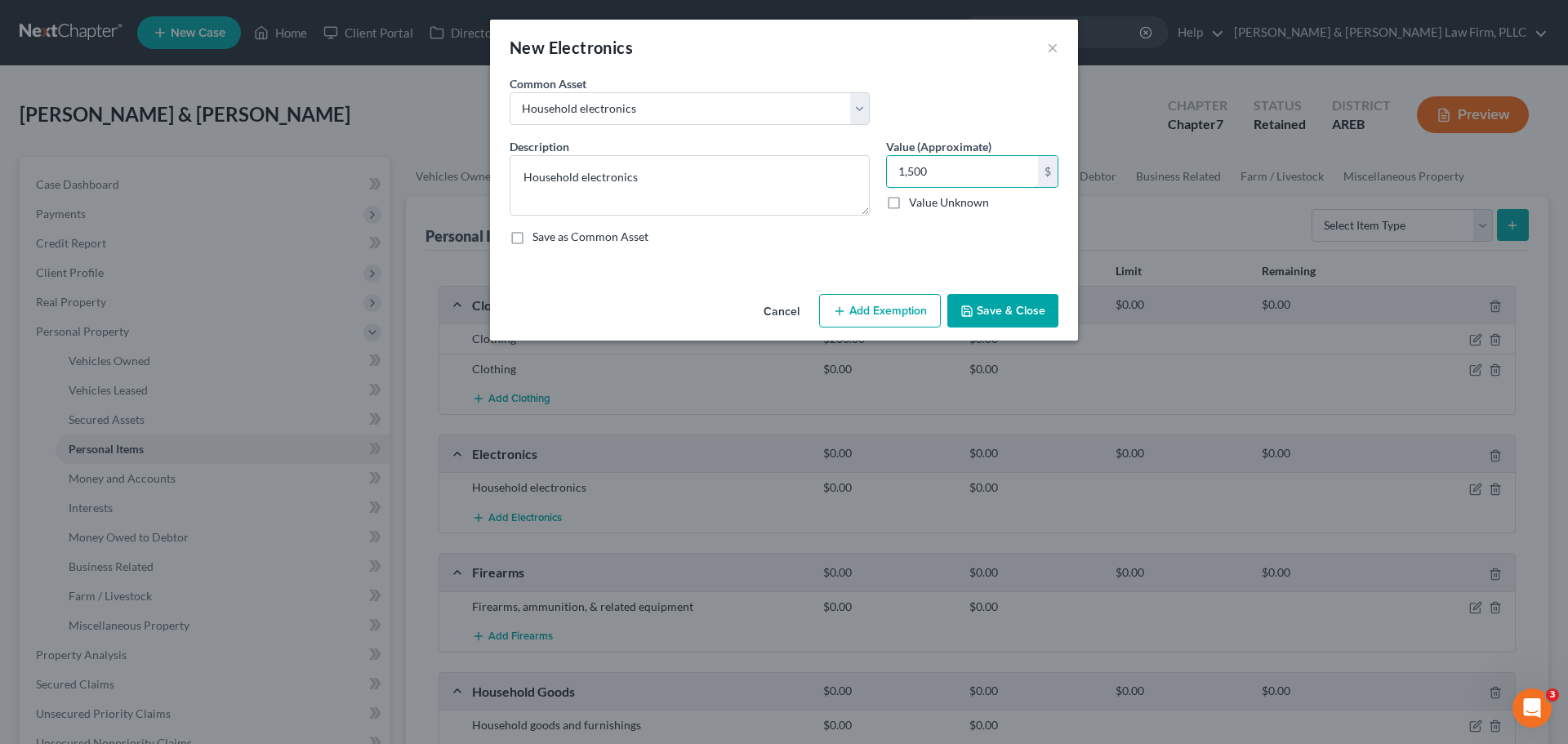
type input "1,500"
click at [1000, 313] on button "Save & Close" at bounding box center [1002, 311] width 111 height 34
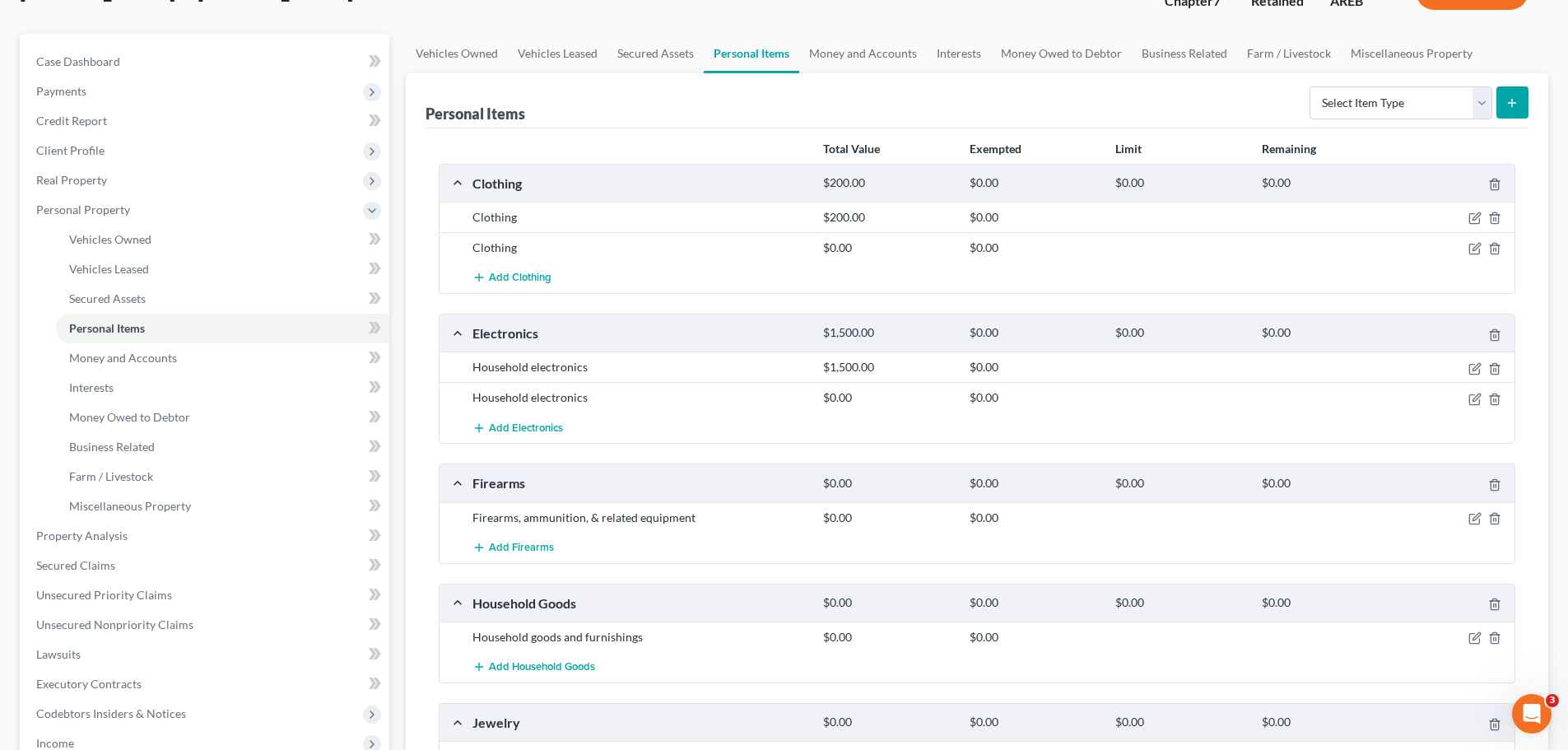
scroll to position [82, 0]
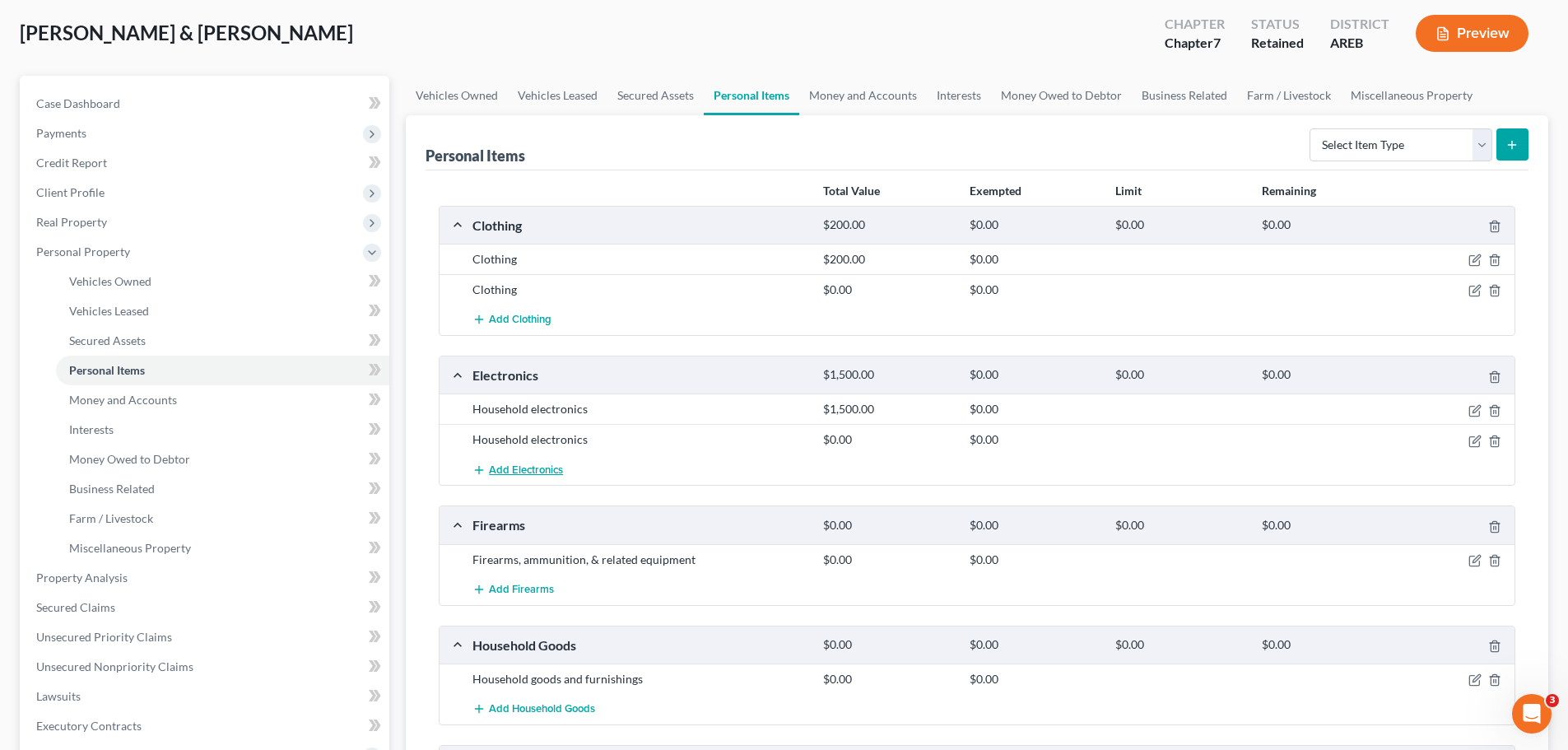
click at [549, 461] on button "Add Electronics" at bounding box center [518, 470] width 91 height 30
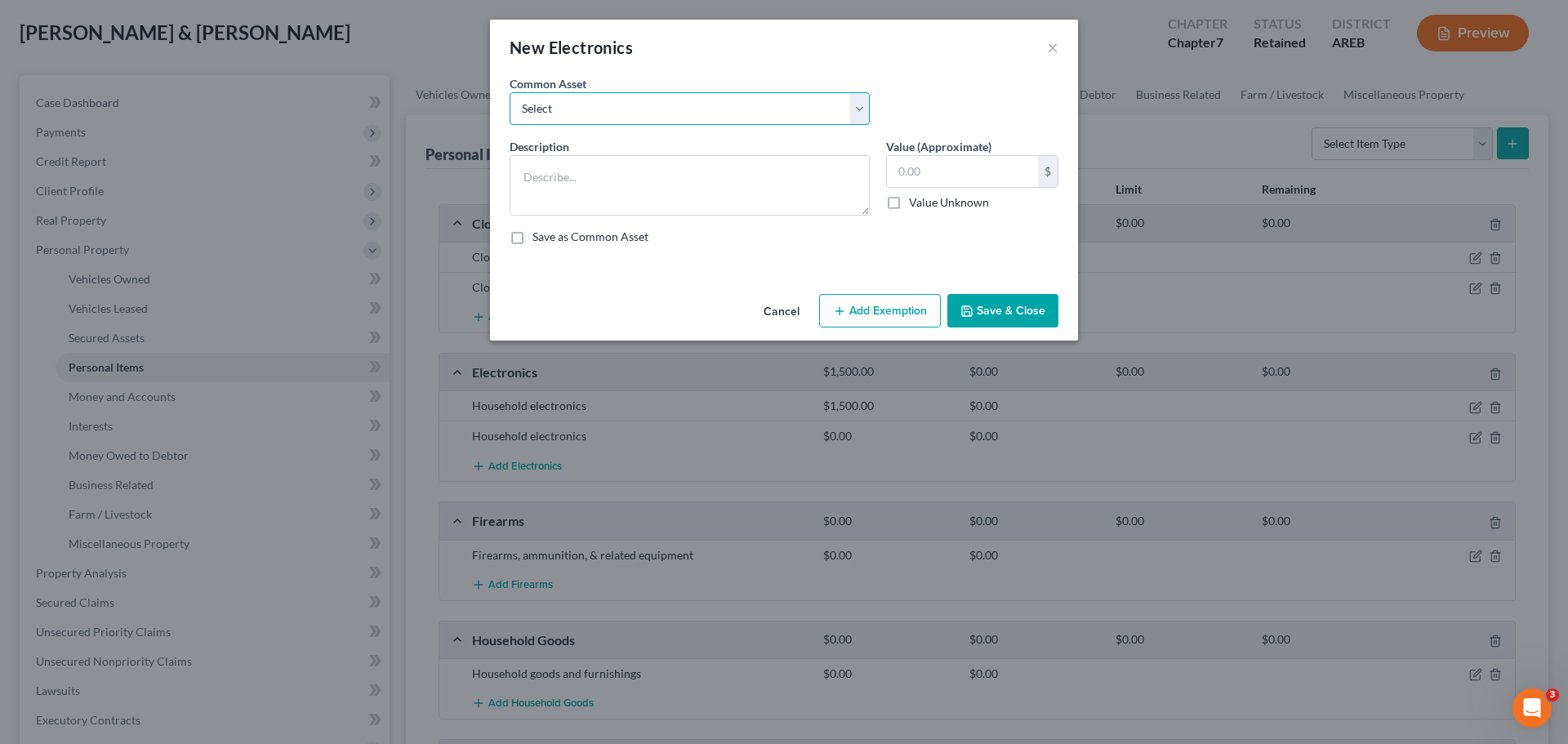
click at [616, 116] on select "Select Household electronics" at bounding box center [689, 108] width 360 height 33
select select "0"
click at [509, 93] on select "Select Household electronics" at bounding box center [689, 108] width 360 height 33
type textarea "Household electronics"
click at [784, 319] on button "Cancel" at bounding box center [781, 312] width 62 height 33
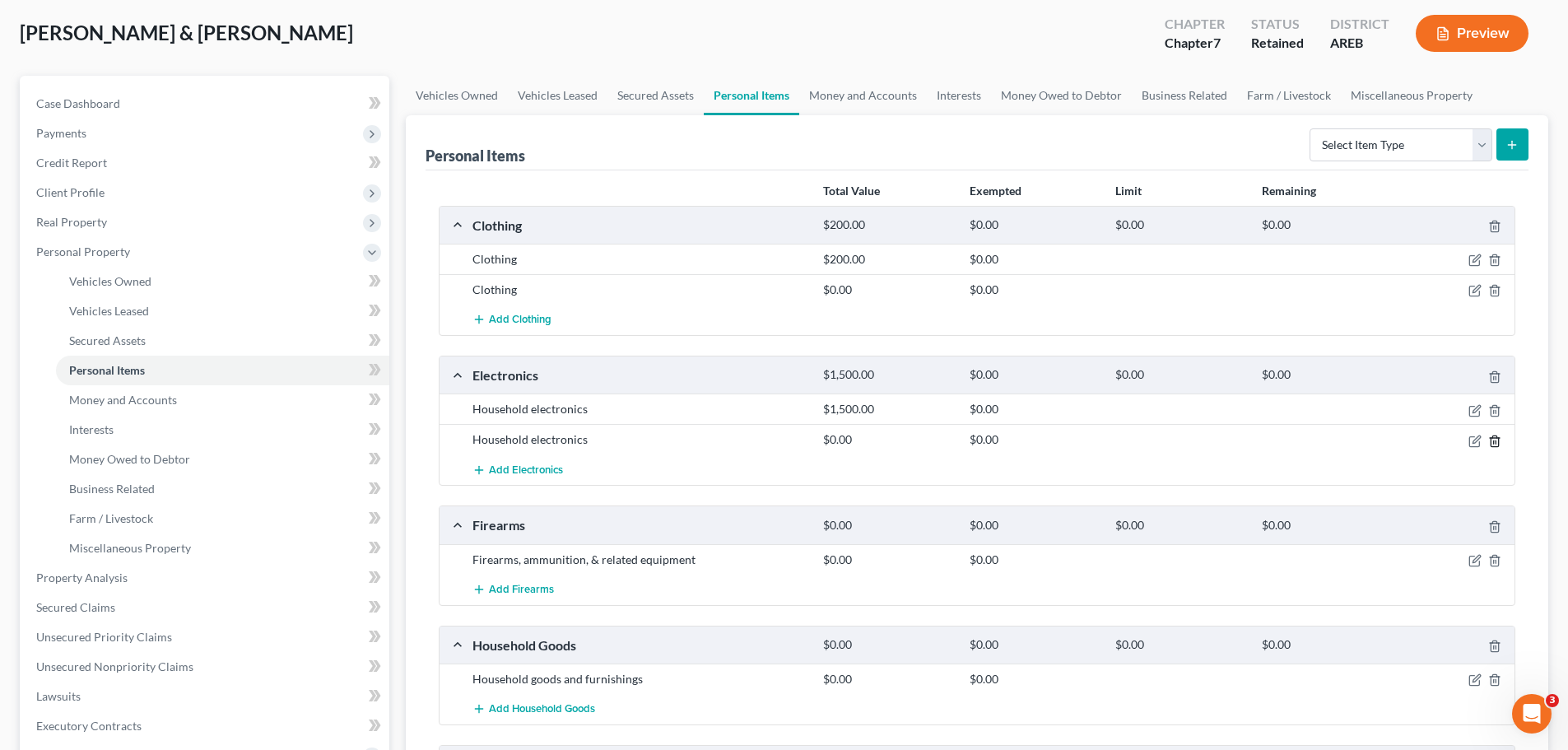
click at [1498, 438] on icon "button" at bounding box center [1494, 441] width 8 height 11
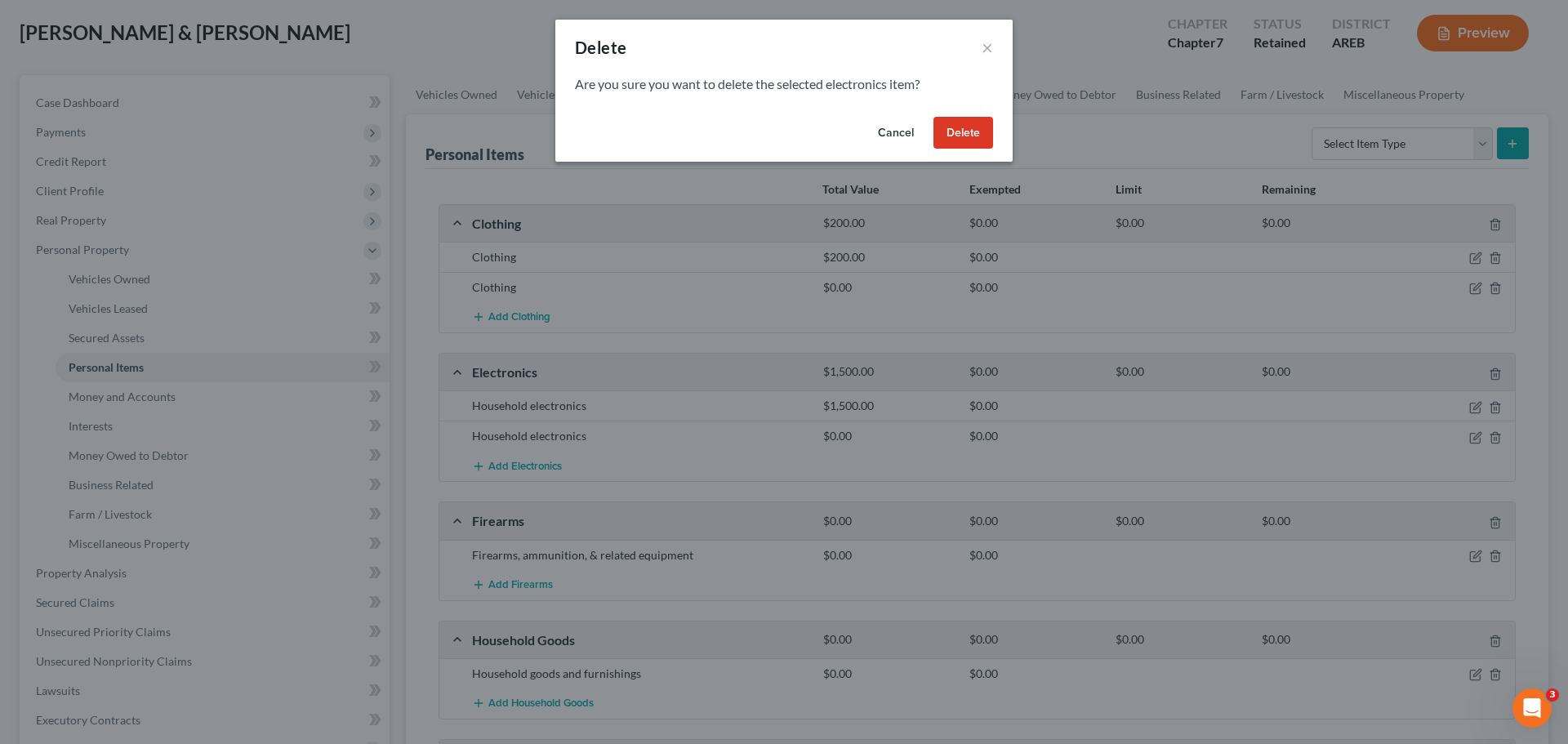
click at [988, 126] on button "Delete" at bounding box center [964, 133] width 60 height 33
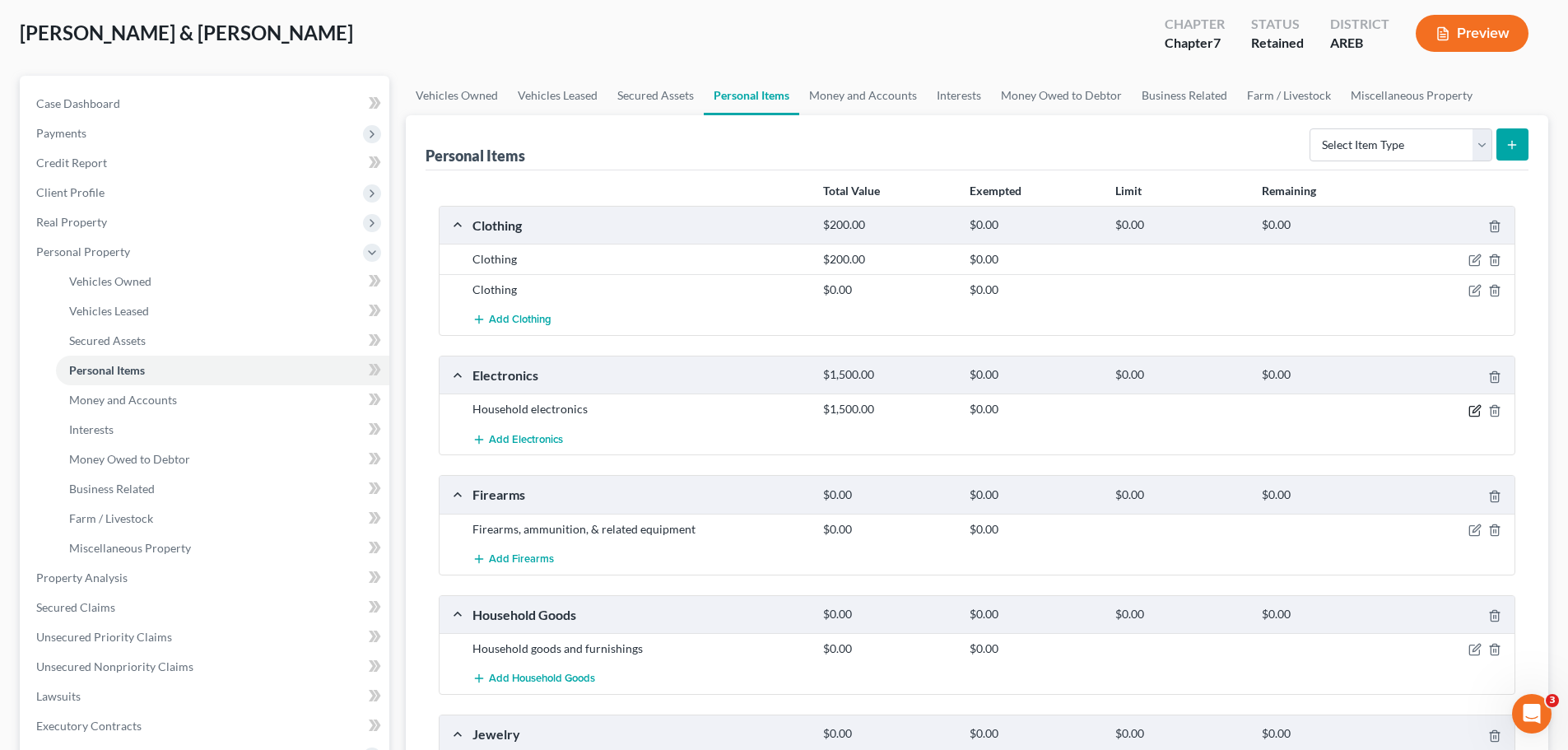
click at [1473, 410] on icon "button" at bounding box center [1476, 411] width 13 height 13
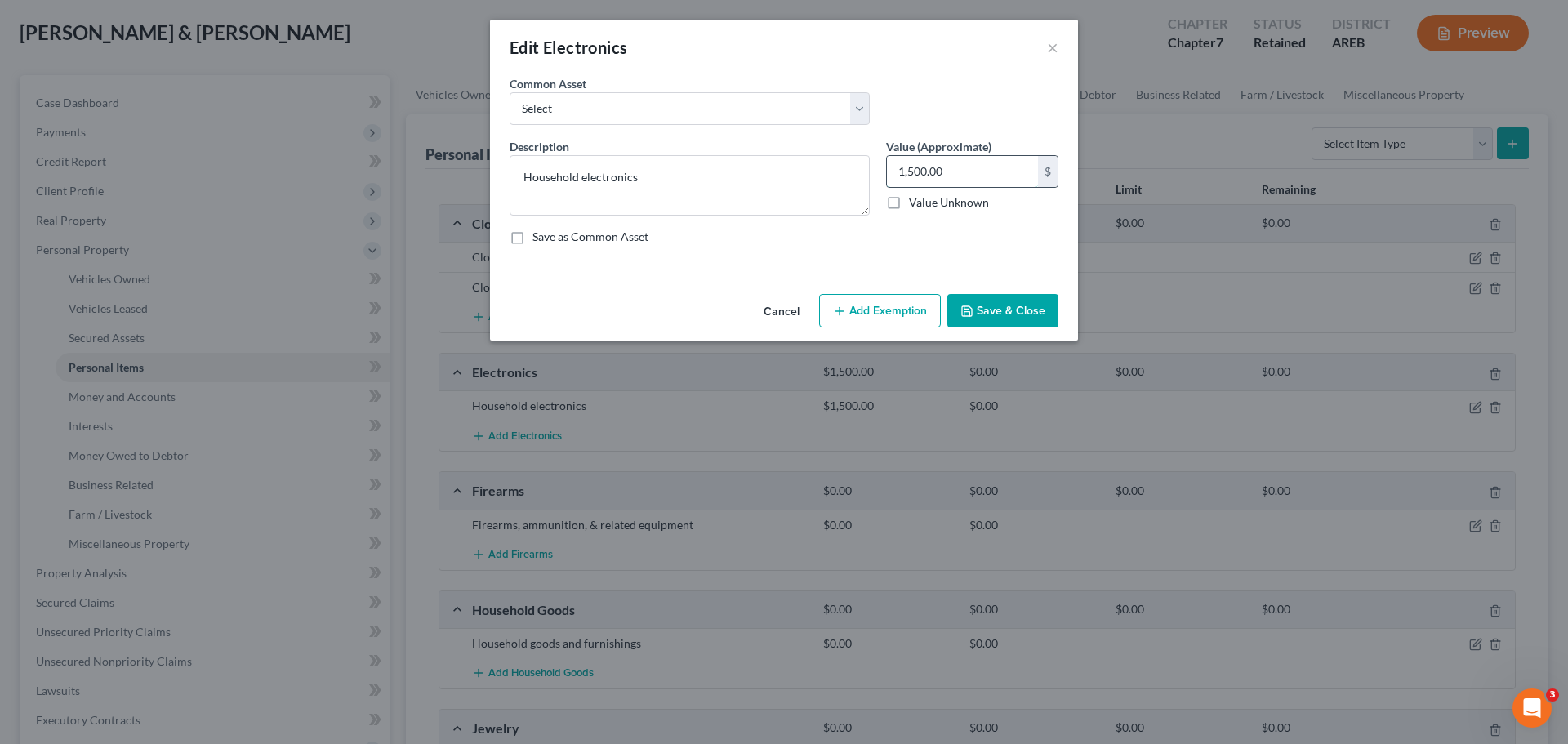
click at [924, 171] on input "1,500.00" at bounding box center [962, 171] width 151 height 31
type input "1,000"
click at [1004, 309] on button "Save & Close" at bounding box center [1002, 311] width 111 height 34
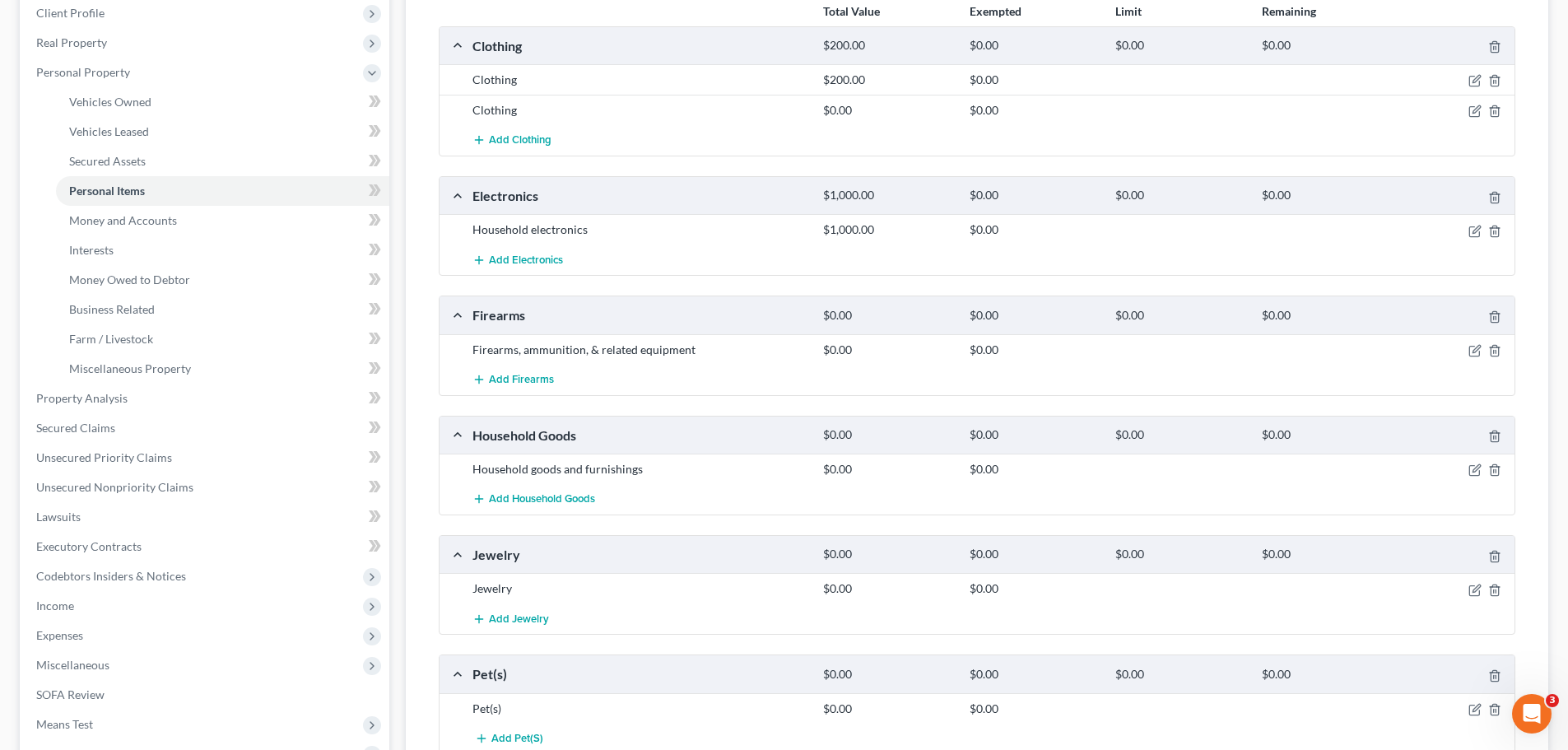
scroll to position [412, 0]
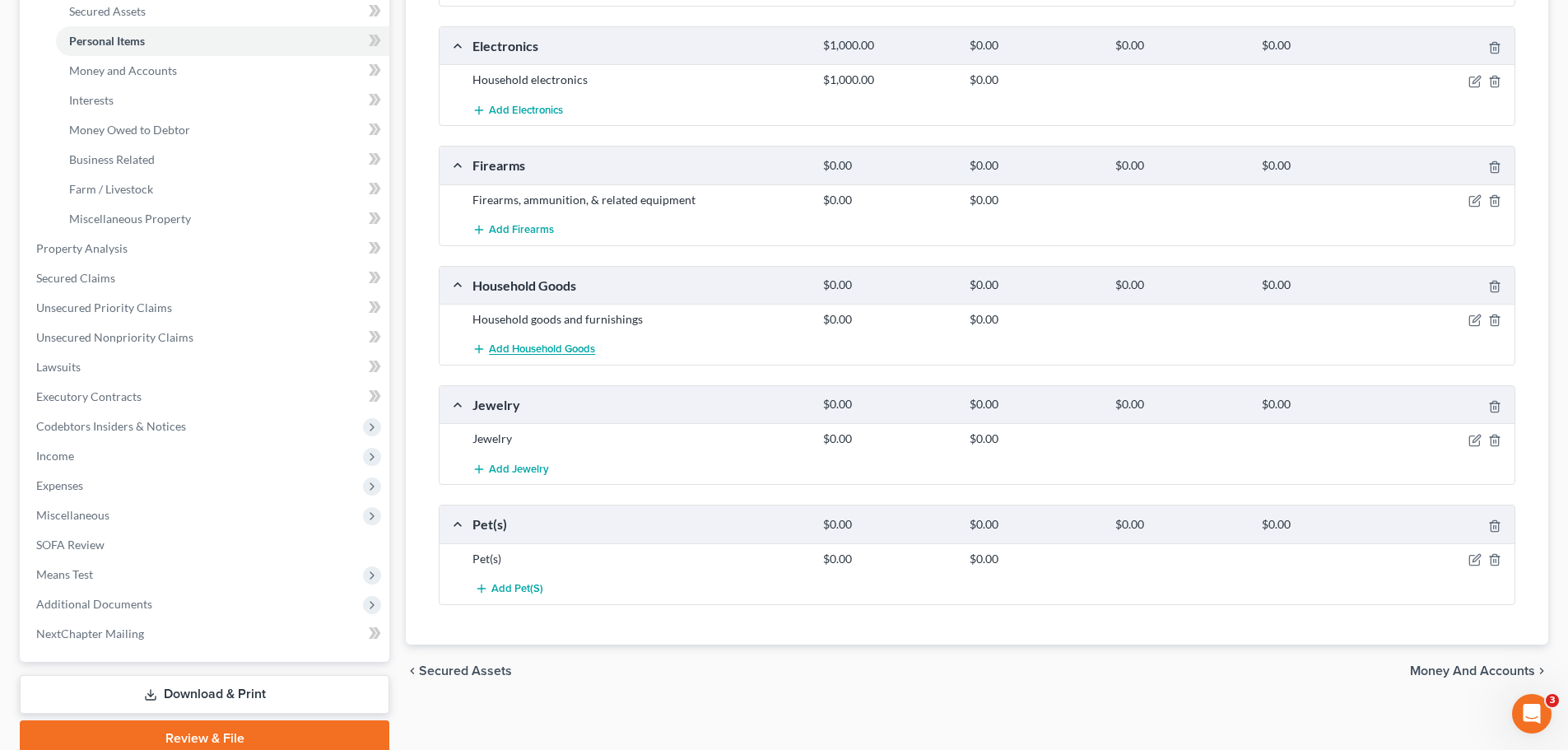
click at [529, 341] on button "Add Household Goods" at bounding box center [534, 350] width 123 height 30
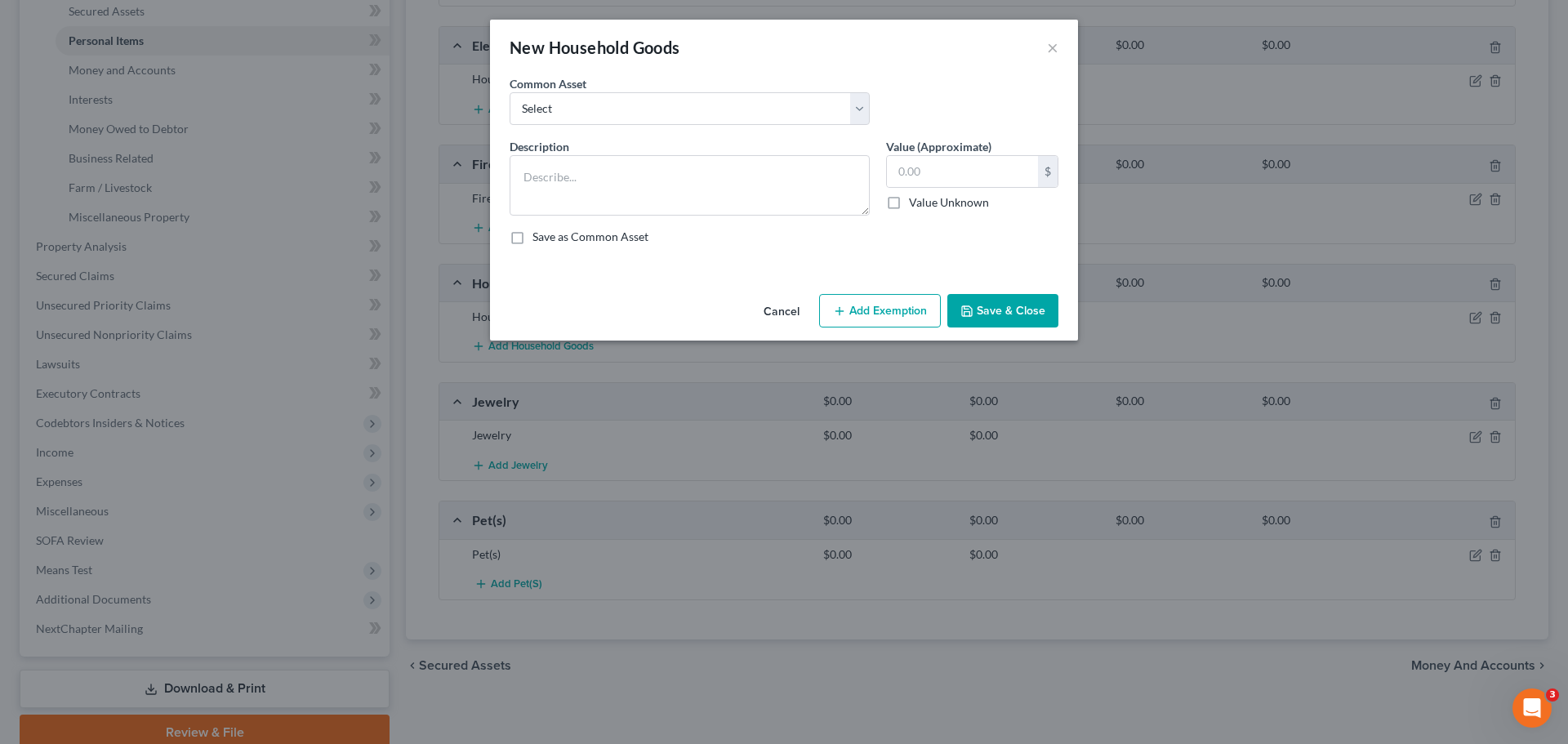
drag, startPoint x: 789, startPoint y: 310, endPoint x: 1215, endPoint y: 329, distance: 426.4
click at [789, 311] on button "Cancel" at bounding box center [781, 312] width 62 height 33
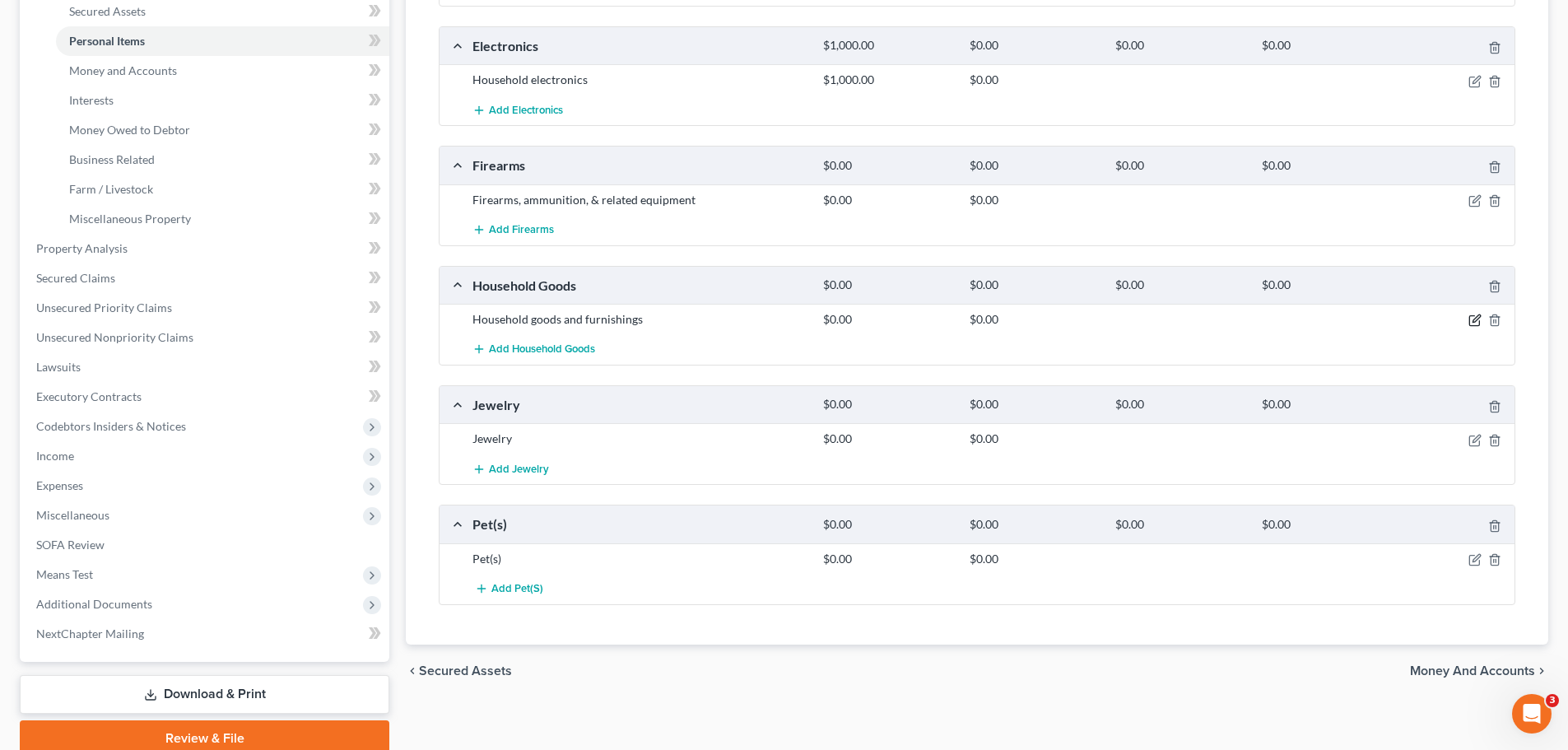
click at [1476, 320] on icon "button" at bounding box center [1476, 320] width 13 height 13
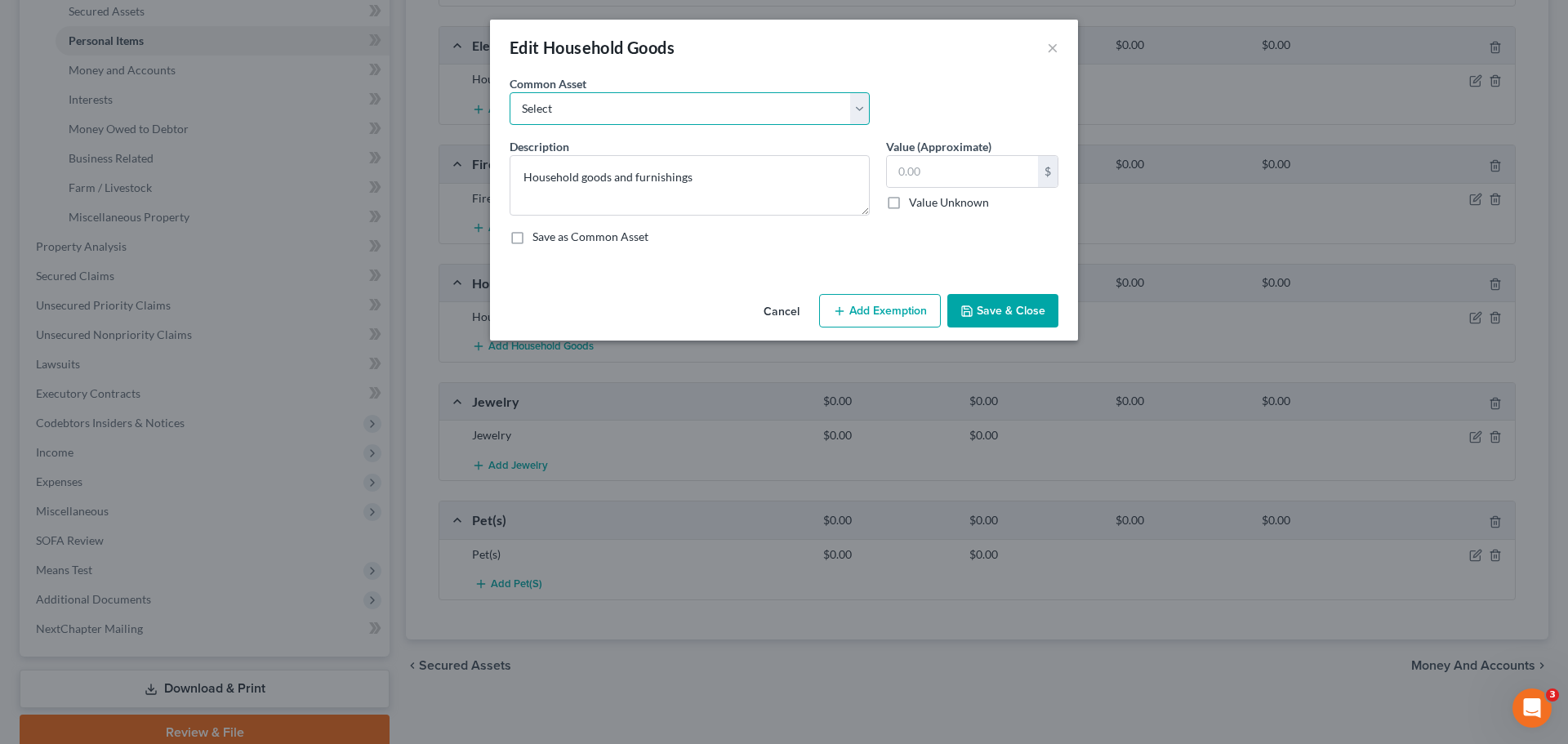
click at [665, 119] on select "Select Household goods and furnishings" at bounding box center [689, 108] width 360 height 33
select select "0"
click at [509, 93] on select "Select Household goods and furnishings" at bounding box center [689, 108] width 360 height 33
click at [942, 178] on input "text" at bounding box center [962, 171] width 151 height 31
type input "1,500"
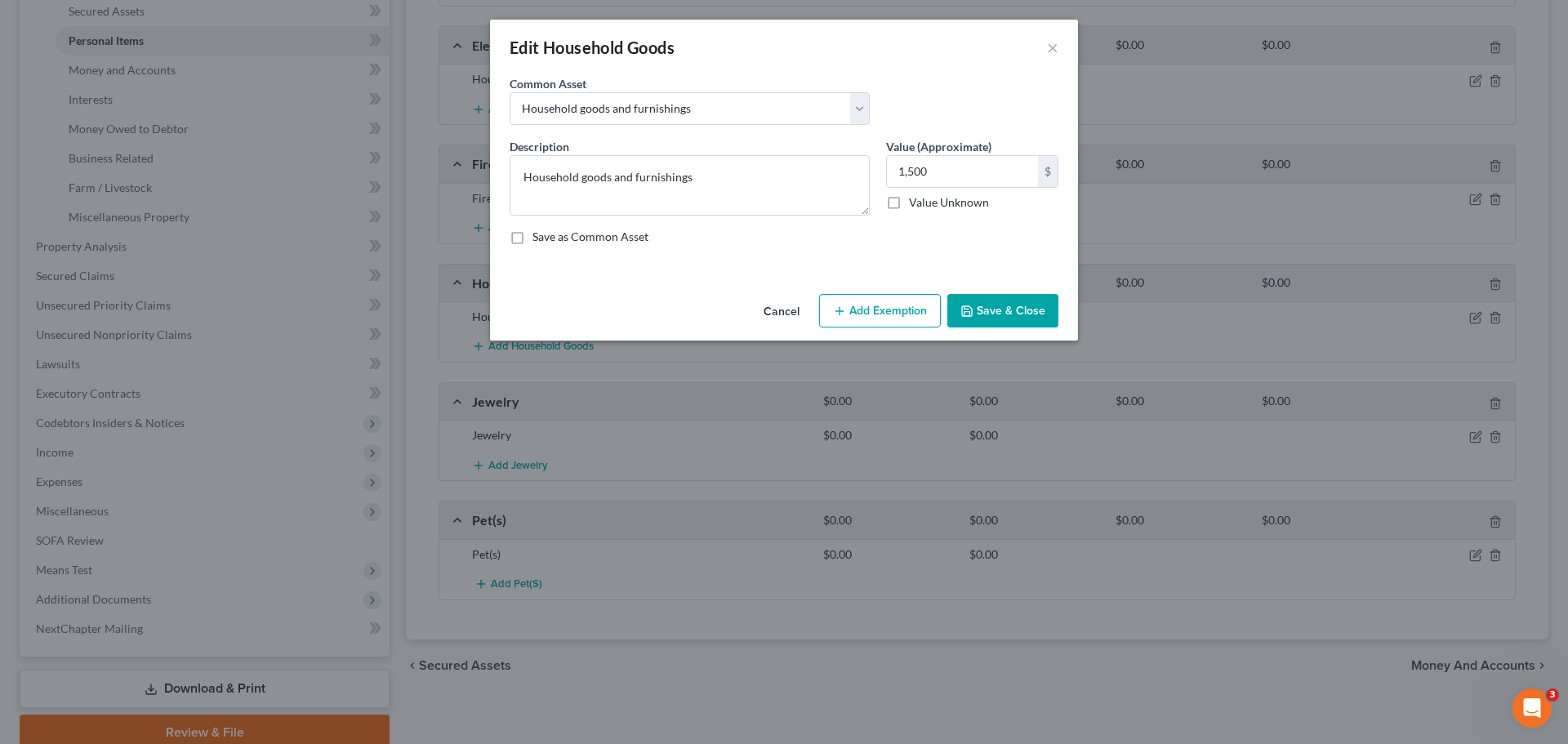
click at [1010, 319] on button "Save & Close" at bounding box center [1002, 311] width 111 height 34
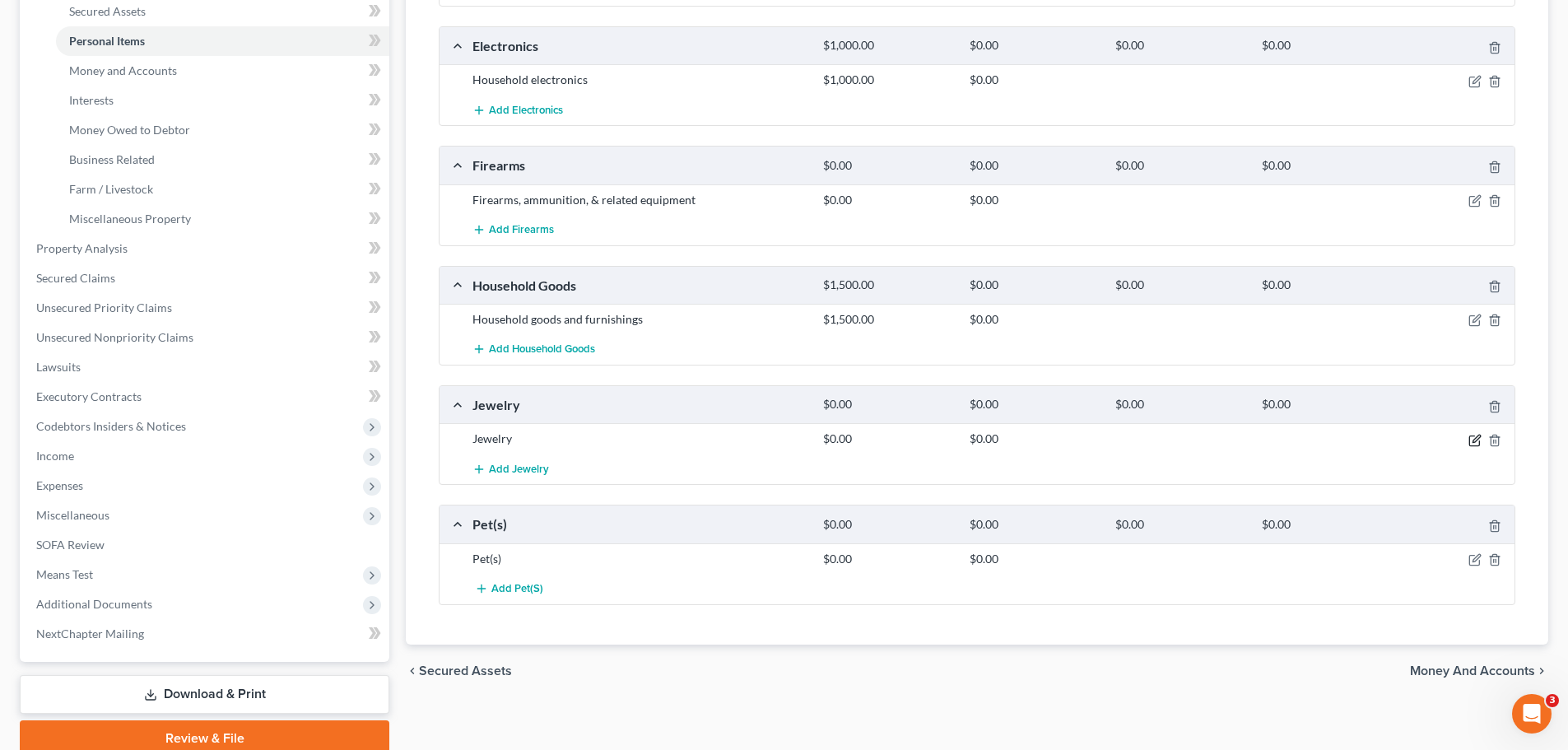
click at [1473, 438] on icon "button" at bounding box center [1476, 441] width 13 height 13
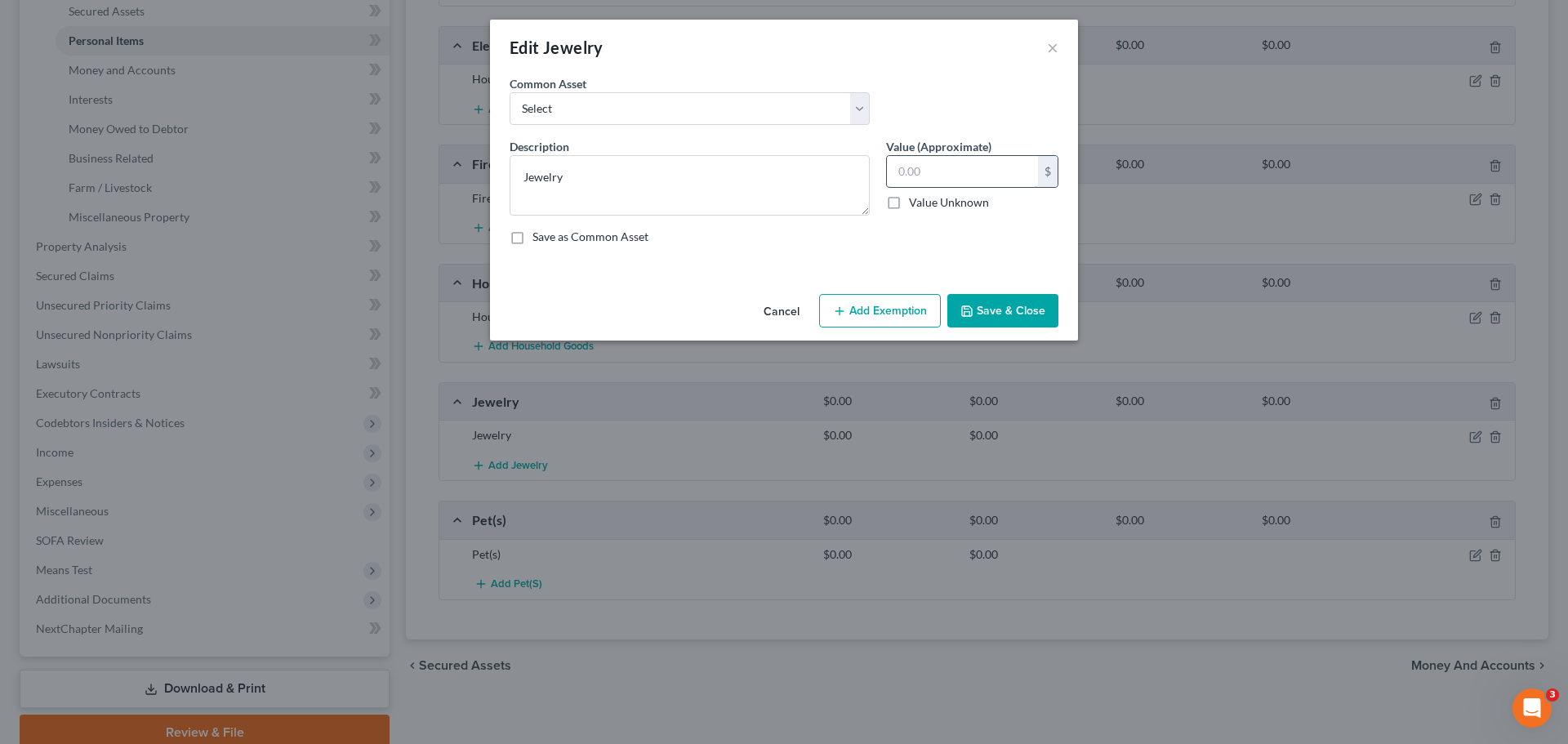
click at [941, 164] on input "text" at bounding box center [962, 171] width 151 height 31
drag, startPoint x: 704, startPoint y: 101, endPoint x: 686, endPoint y: 124, distance: 29.2
click at [704, 101] on select "Select Jewelry" at bounding box center [689, 108] width 360 height 33
select select "0"
click at [509, 93] on select "Select Jewelry" at bounding box center [689, 108] width 360 height 33
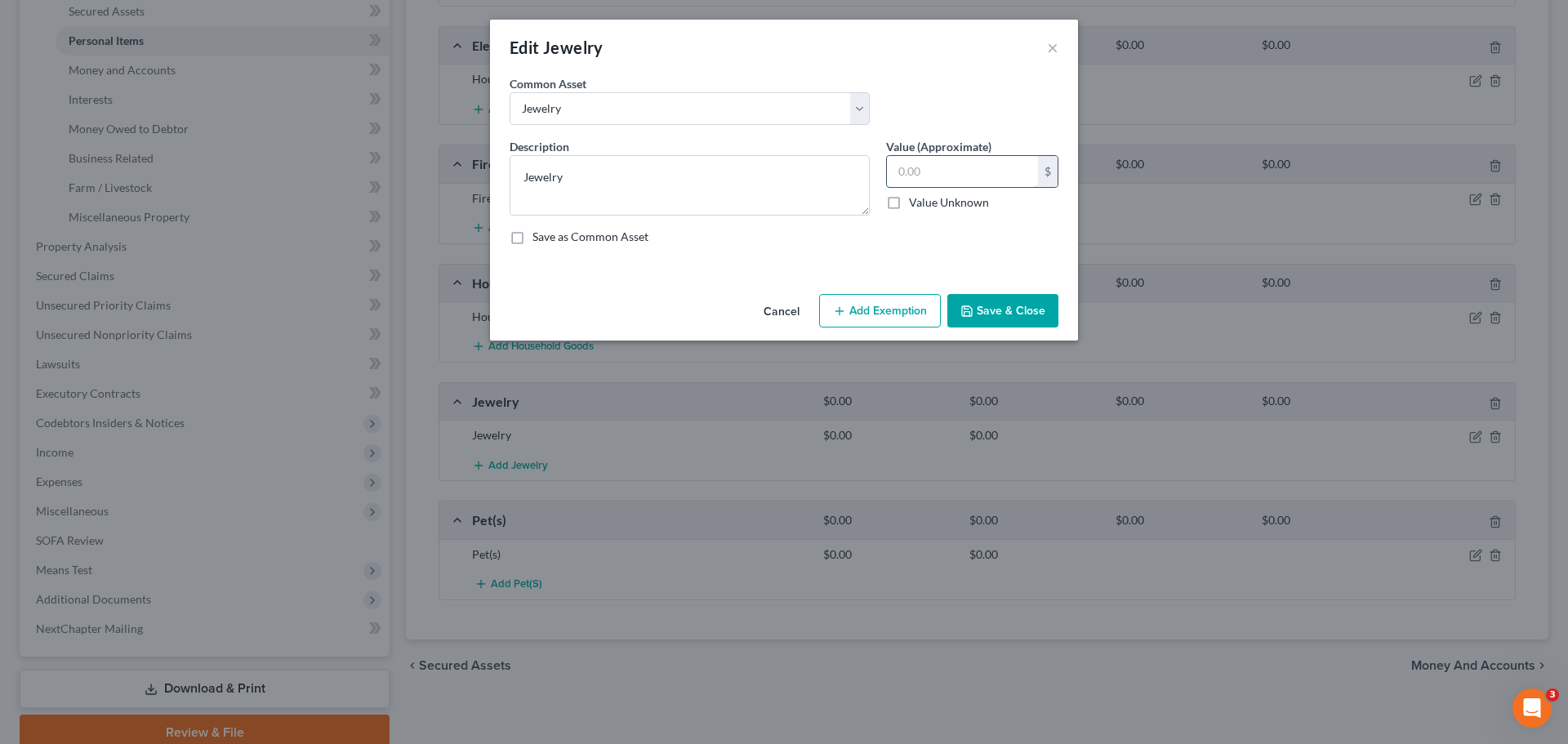
click at [984, 158] on input "text" at bounding box center [962, 171] width 151 height 31
type input "800"
click at [969, 309] on icon "button" at bounding box center [967, 311] width 13 height 13
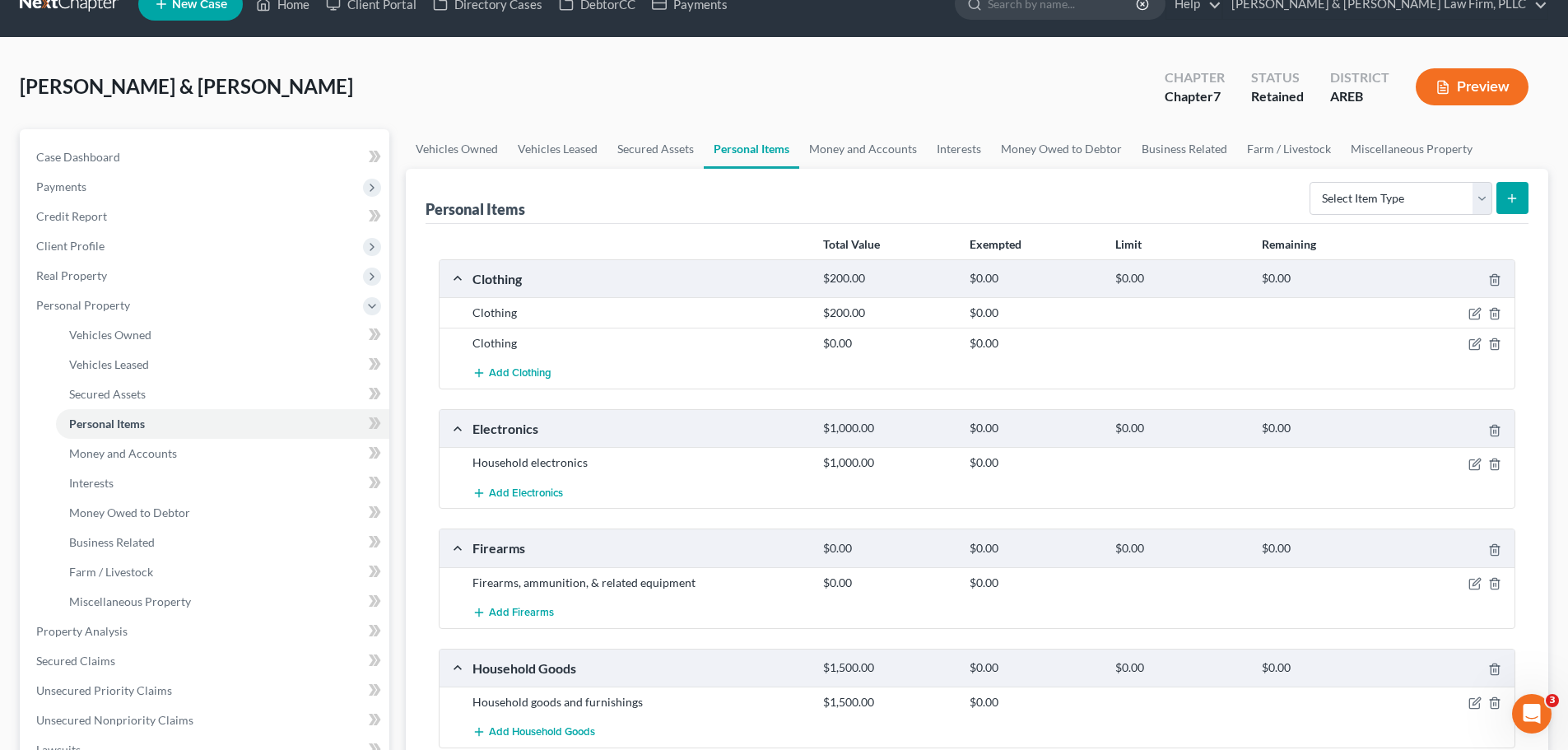
scroll to position [0, 0]
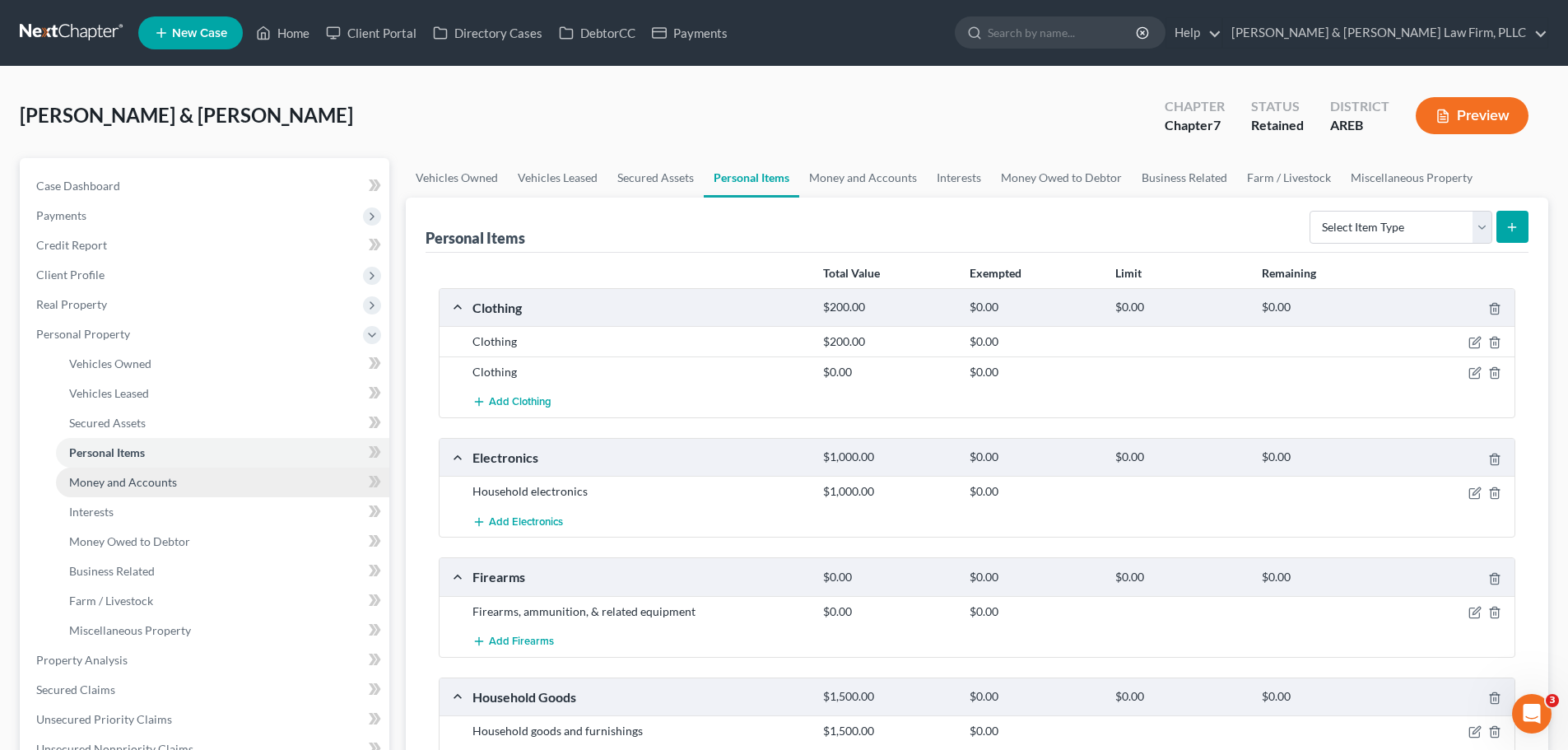
click at [142, 478] on span "Money and Accounts" at bounding box center [123, 482] width 108 height 14
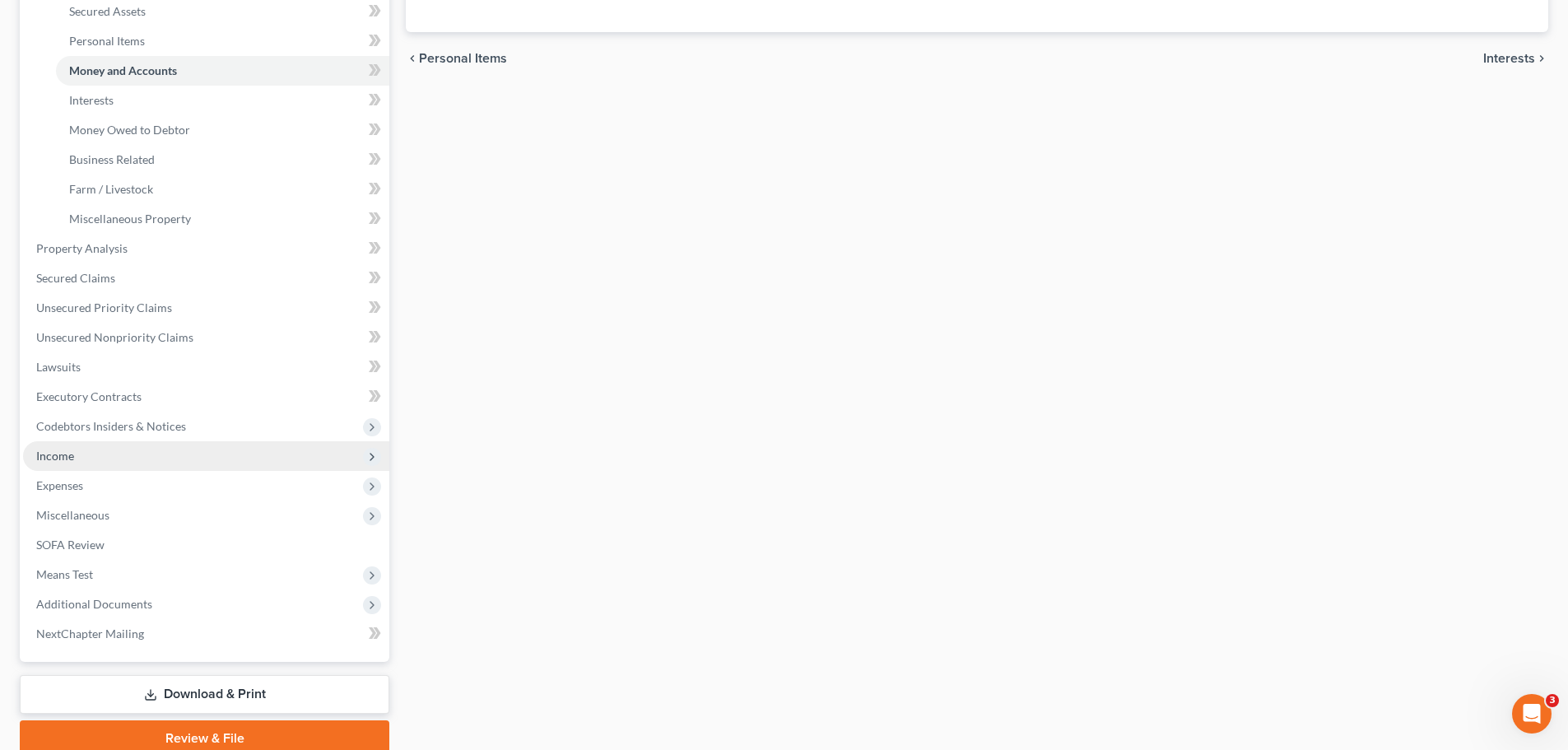
drag, startPoint x: 116, startPoint y: 486, endPoint x: 248, endPoint y: 442, distance: 139.1
click at [115, 486] on span "Expenses" at bounding box center [206, 485] width 366 height 29
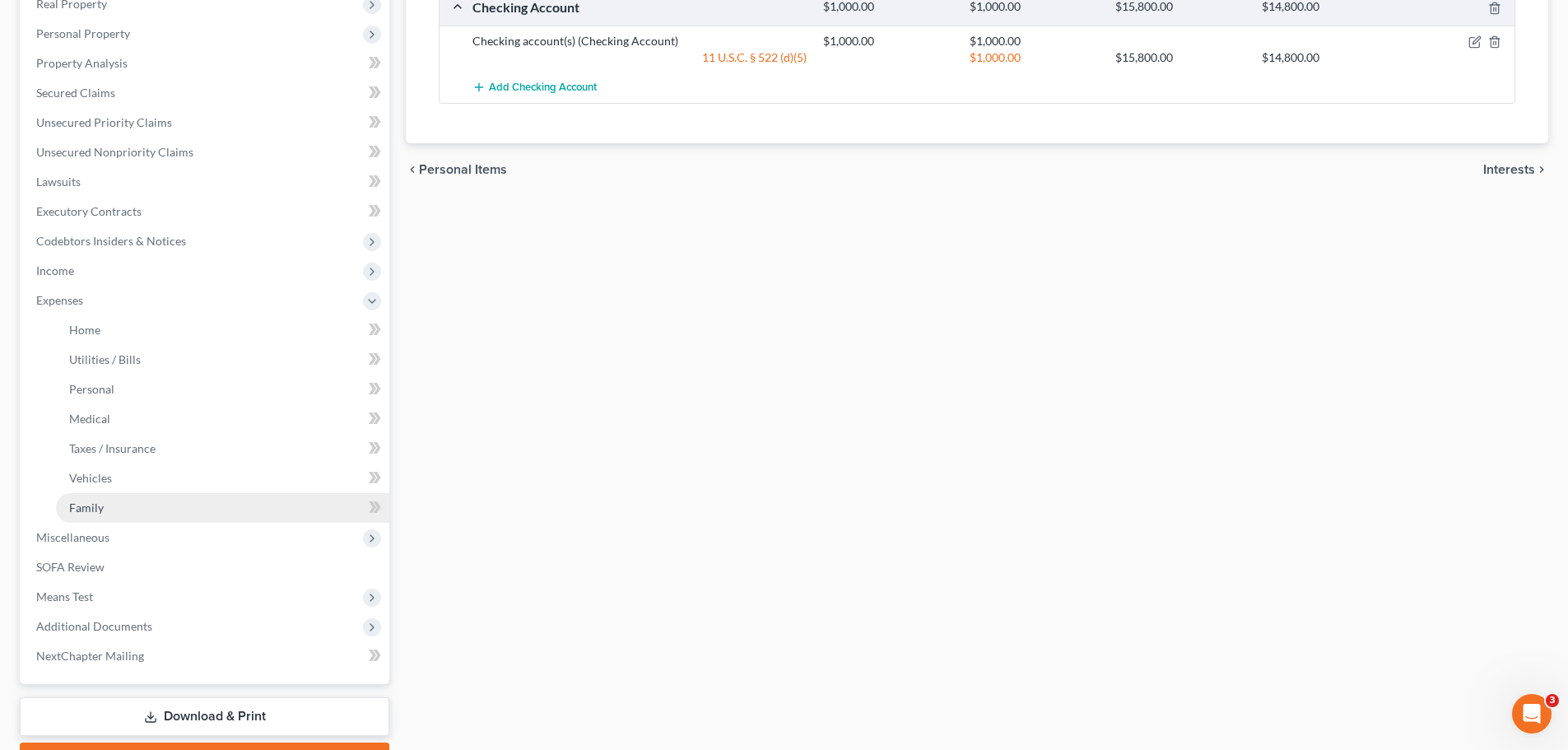
scroll to position [330, 0]
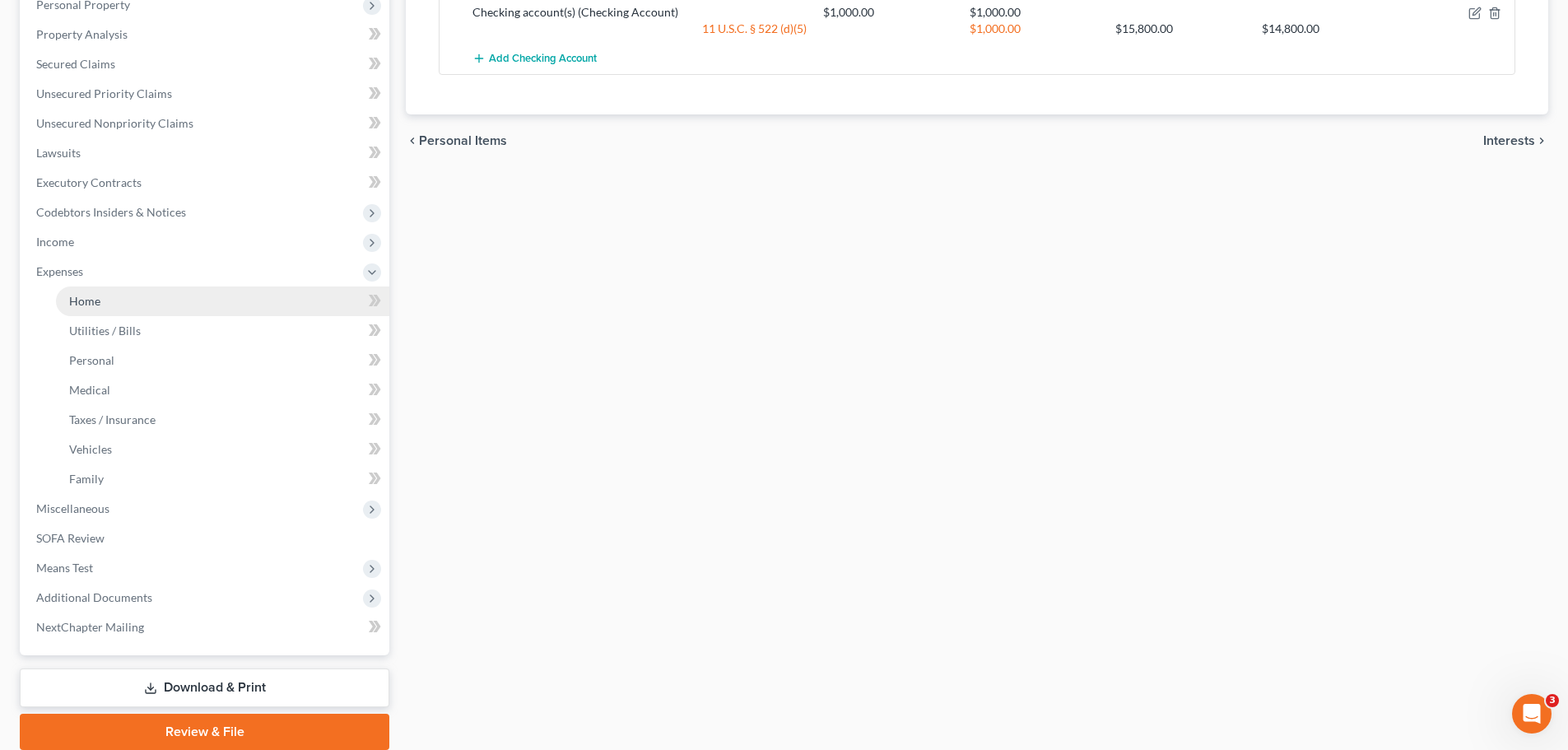
click at [112, 314] on link "Home" at bounding box center [223, 301] width 334 height 29
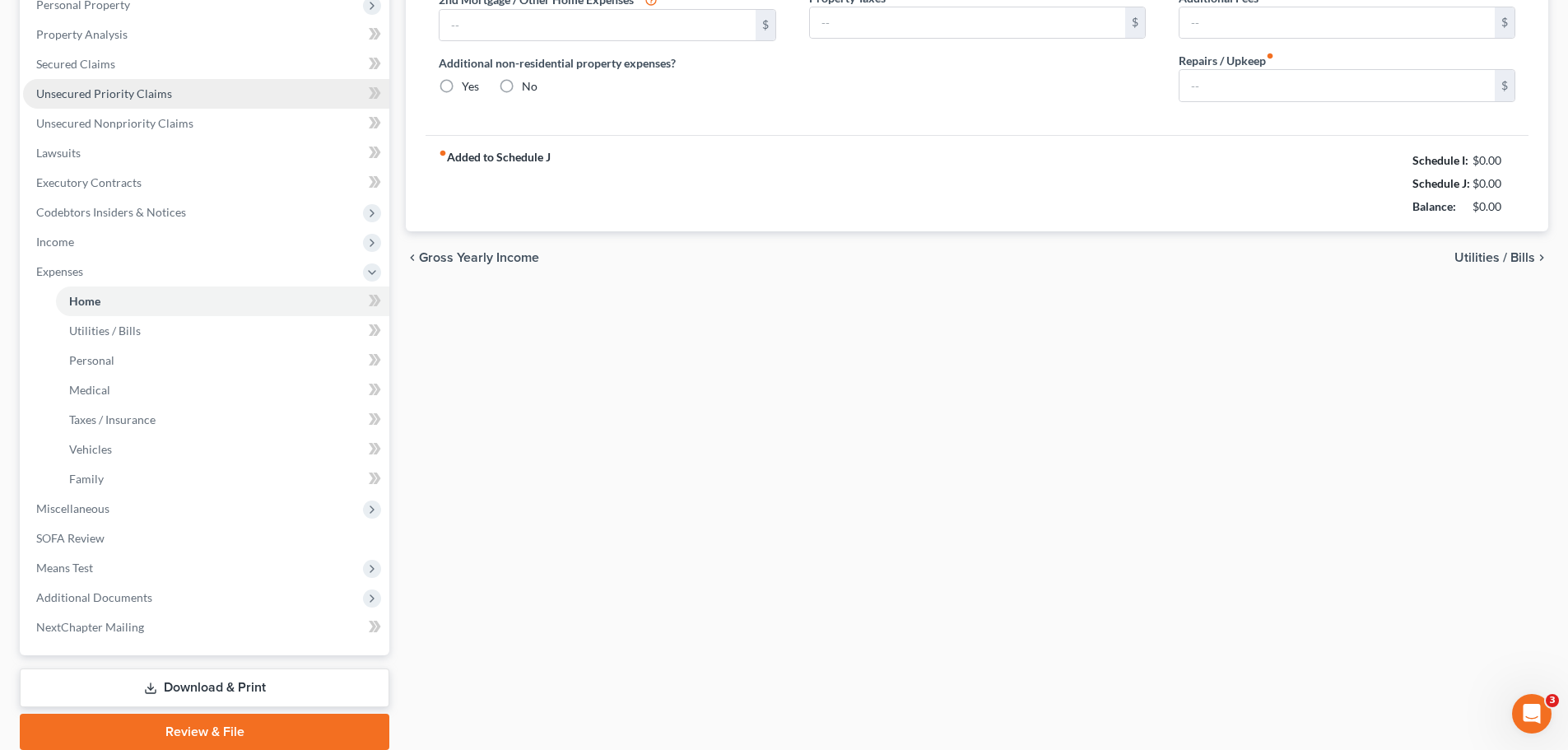
type input "1,800.00"
type input "0.00"
radio input "true"
type input "0.00"
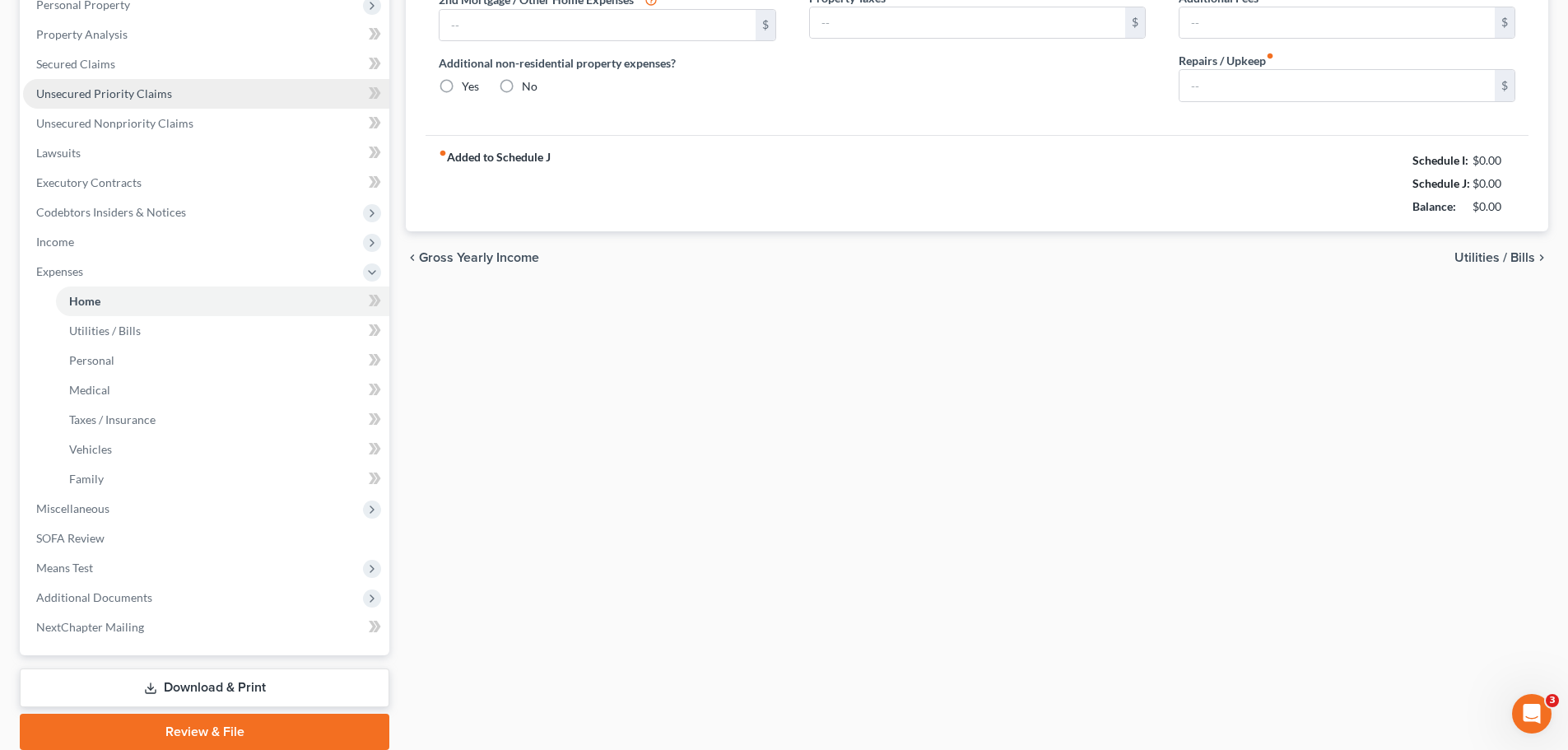
type input "0.00"
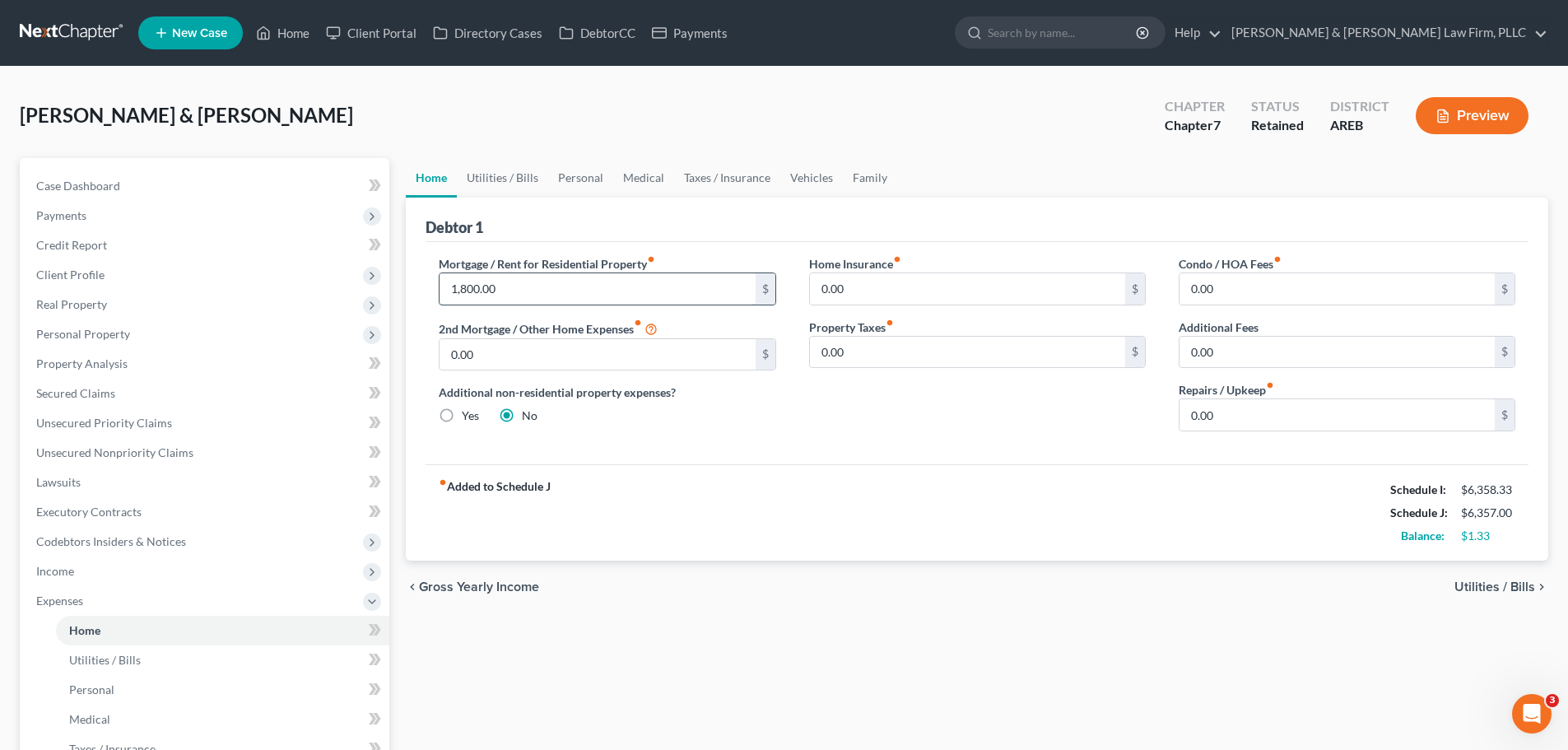
click at [474, 293] on input "1,800.00" at bounding box center [597, 288] width 315 height 31
click at [471, 288] on input "1,800.00" at bounding box center [597, 288] width 315 height 31
click at [474, 288] on input "1,800.00" at bounding box center [597, 288] width 315 height 31
click at [529, 288] on input "1,800.00" at bounding box center [597, 288] width 315 height 31
click at [474, 289] on input "1,800.00" at bounding box center [597, 288] width 315 height 31
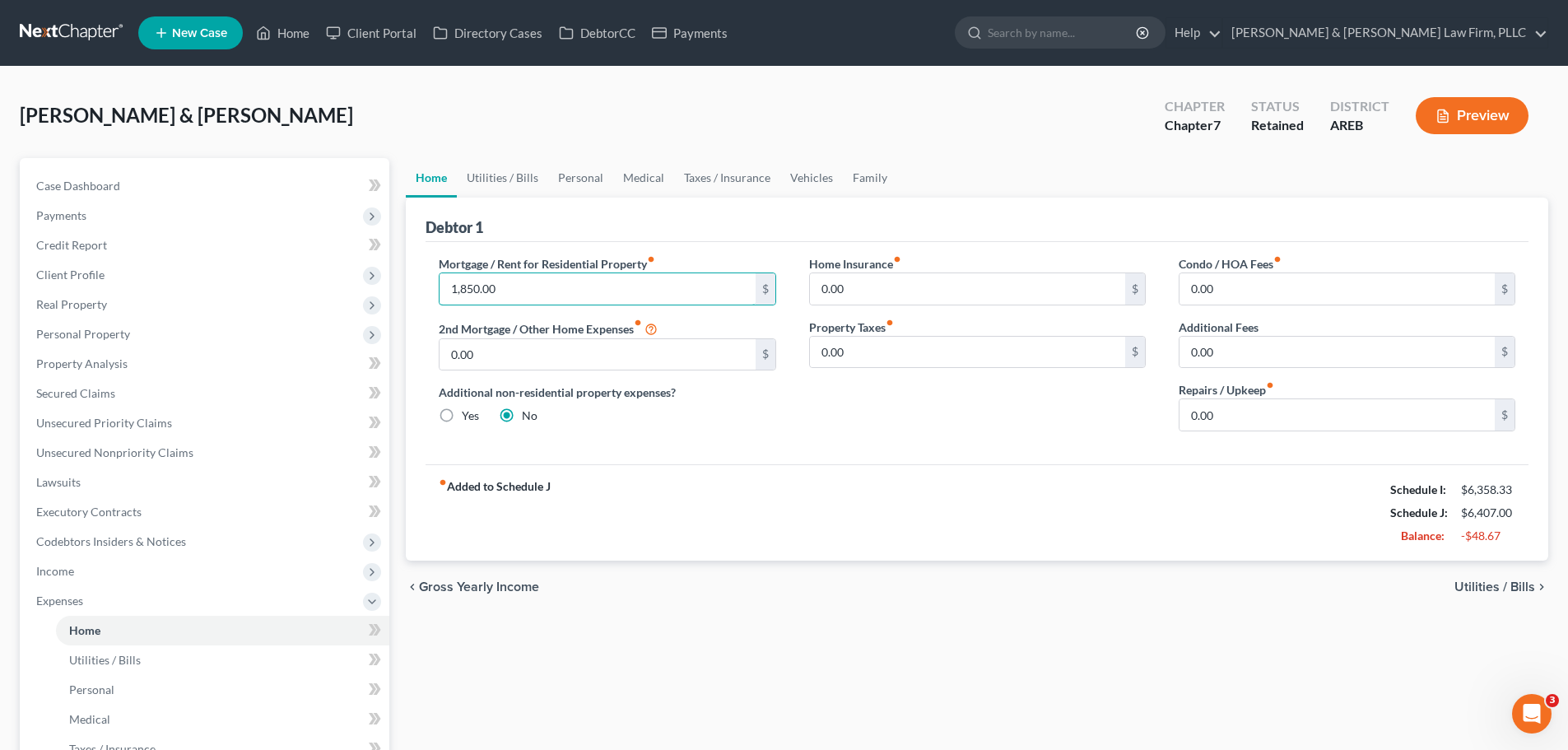
type input "1,850.00"
click at [667, 424] on div "Additional non-residential property expenses? Yes No" at bounding box center [607, 404] width 337 height 40
click at [492, 181] on link "Utilities / Bills" at bounding box center [502, 177] width 92 height 40
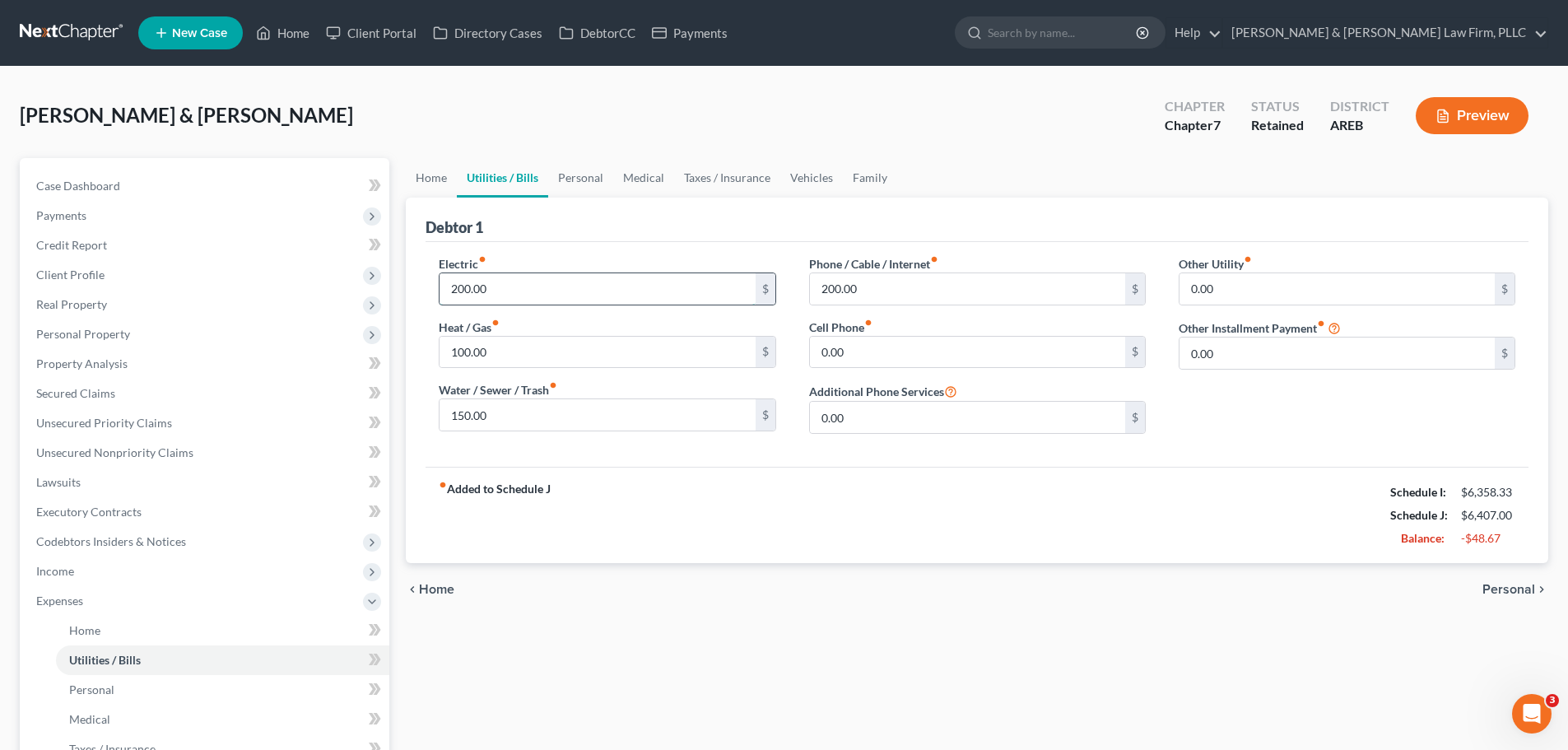
click at [468, 289] on input "200.00" at bounding box center [597, 288] width 315 height 31
drag, startPoint x: 478, startPoint y: 288, endPoint x: 383, endPoint y: 300, distance: 95.8
click at [383, 298] on div "Petition Navigation Case Dashboard Payments Invoices Payments Payments Credit R…" at bounding box center [784, 619] width 1545 height 922
type input "350.00"
click at [639, 500] on div "fiber_manual_record Added to Schedule J Schedule I: $6,358.33 Schedule J: $6,55…" at bounding box center [976, 515] width 1103 height 97
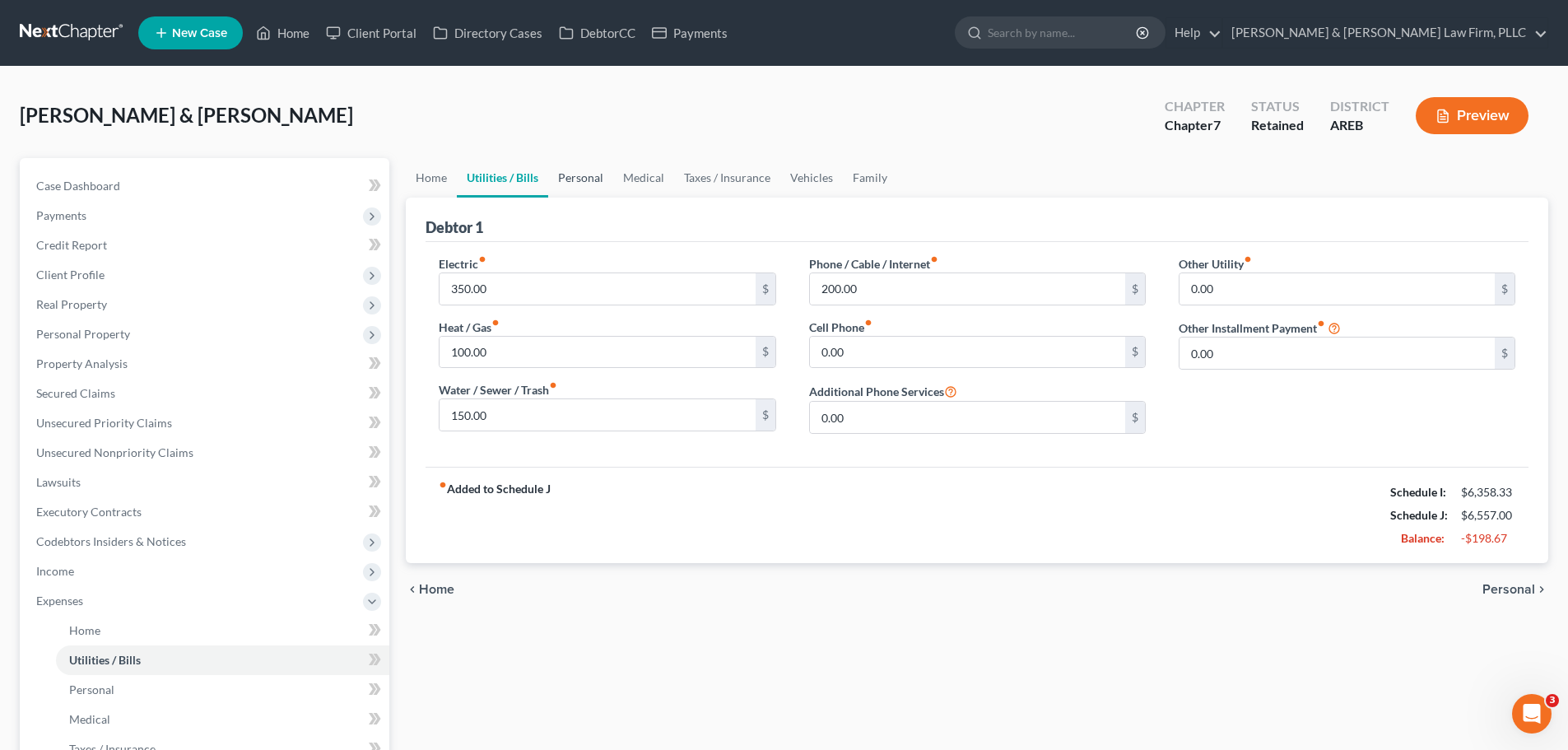
click at [590, 178] on link "Personal" at bounding box center [580, 177] width 65 height 40
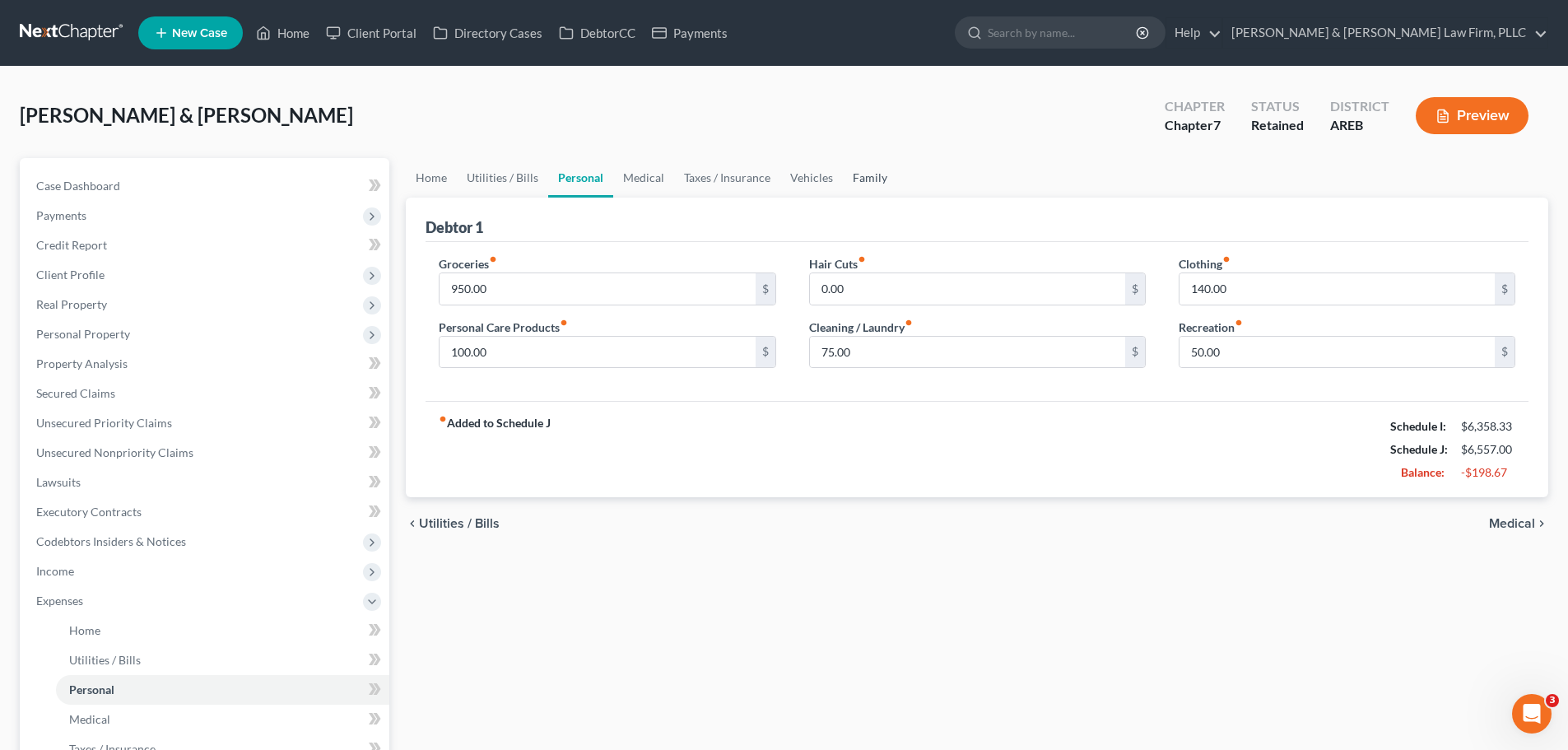
click at [857, 177] on link "Family" at bounding box center [870, 177] width 55 height 40
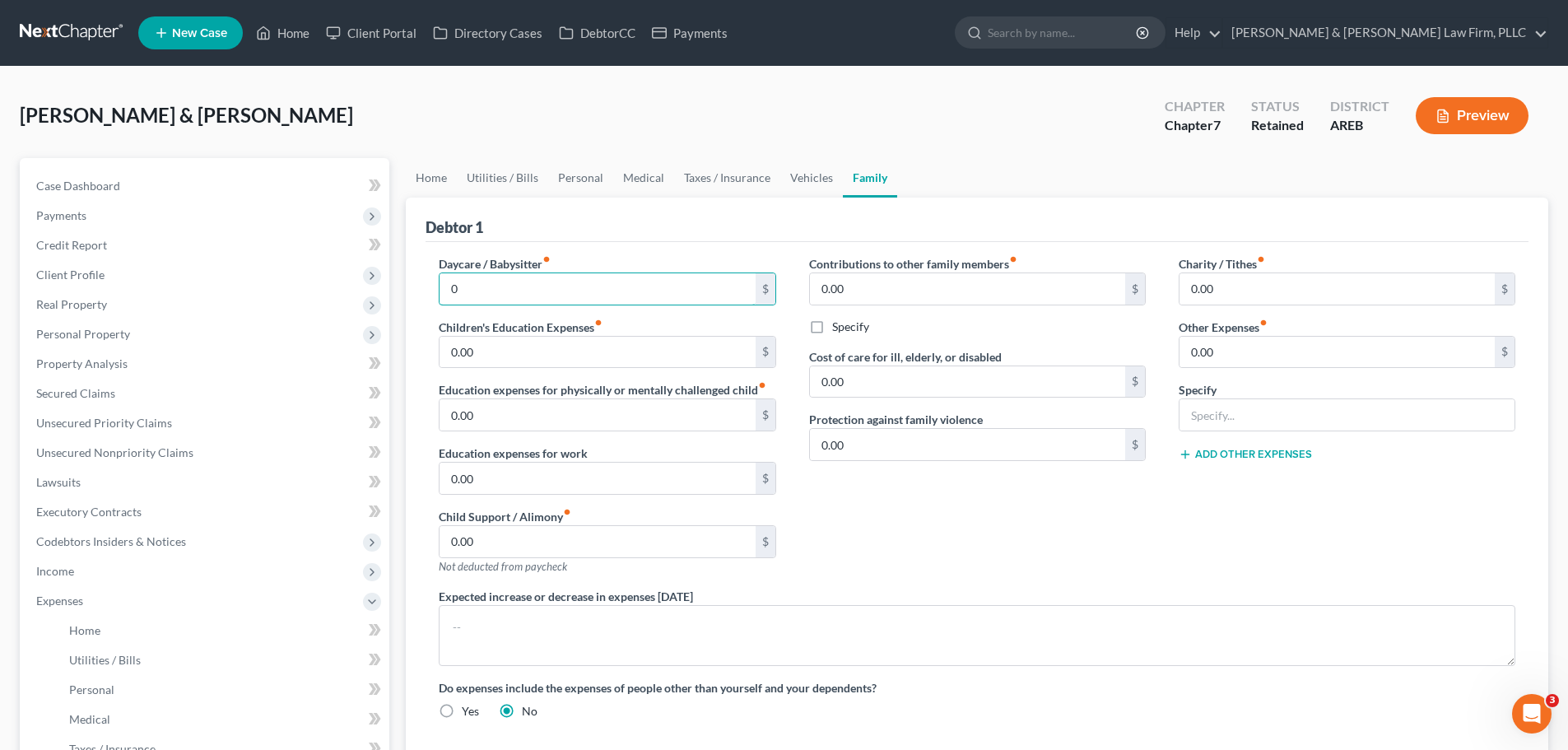
type input "0"
click at [949, 517] on div "Contributions to other family members fiber_manual_record 0.00 $ Specify Cost o…" at bounding box center [977, 422] width 370 height 333
click at [419, 182] on link "Home" at bounding box center [431, 177] width 51 height 40
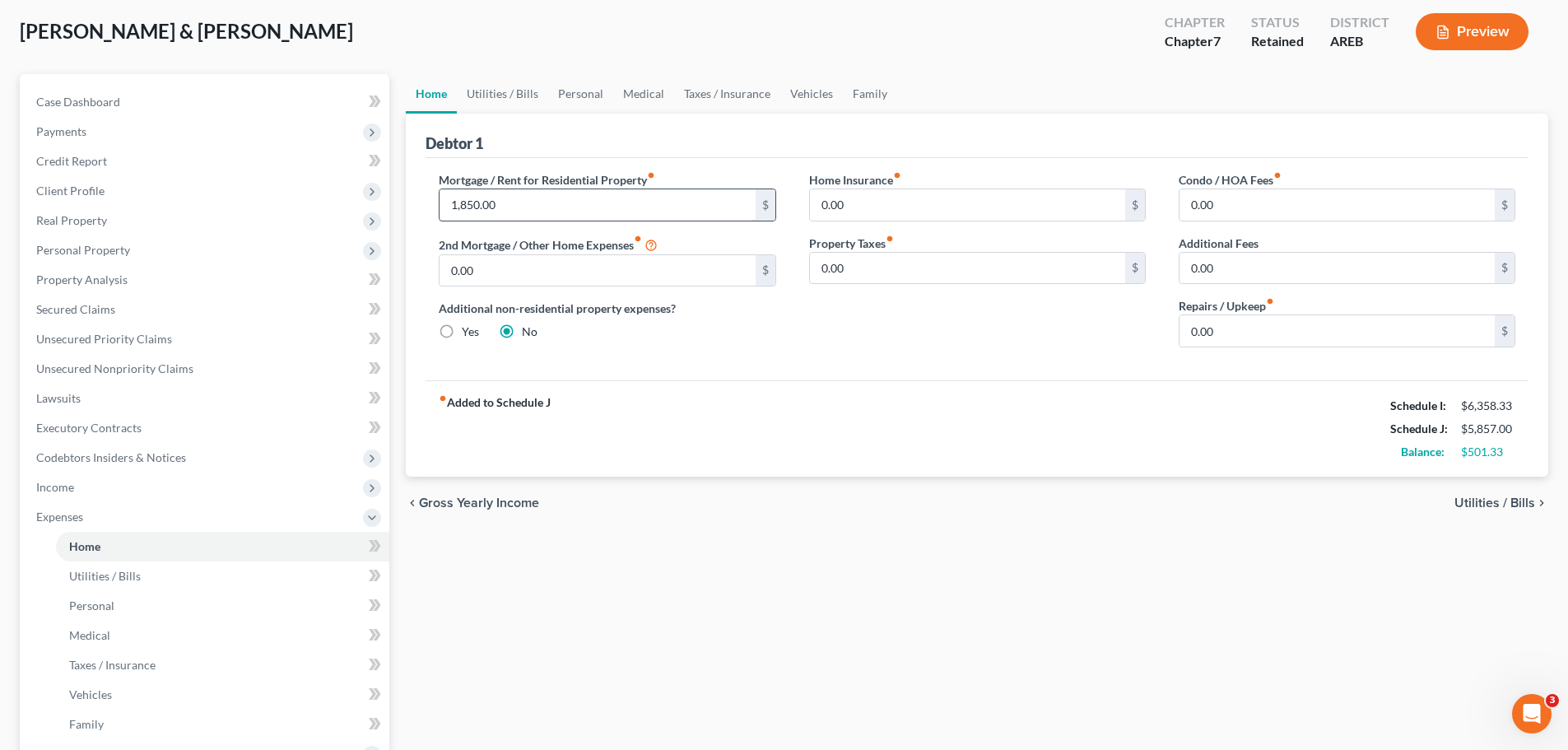
scroll to position [82, 0]
click at [1485, 495] on div "chevron_left Gross Yearly Income Utilities / Bills chevron_right" at bounding box center [977, 504] width 1143 height 53
click at [1485, 504] on span "Utilities / Bills" at bounding box center [1495, 505] width 81 height 13
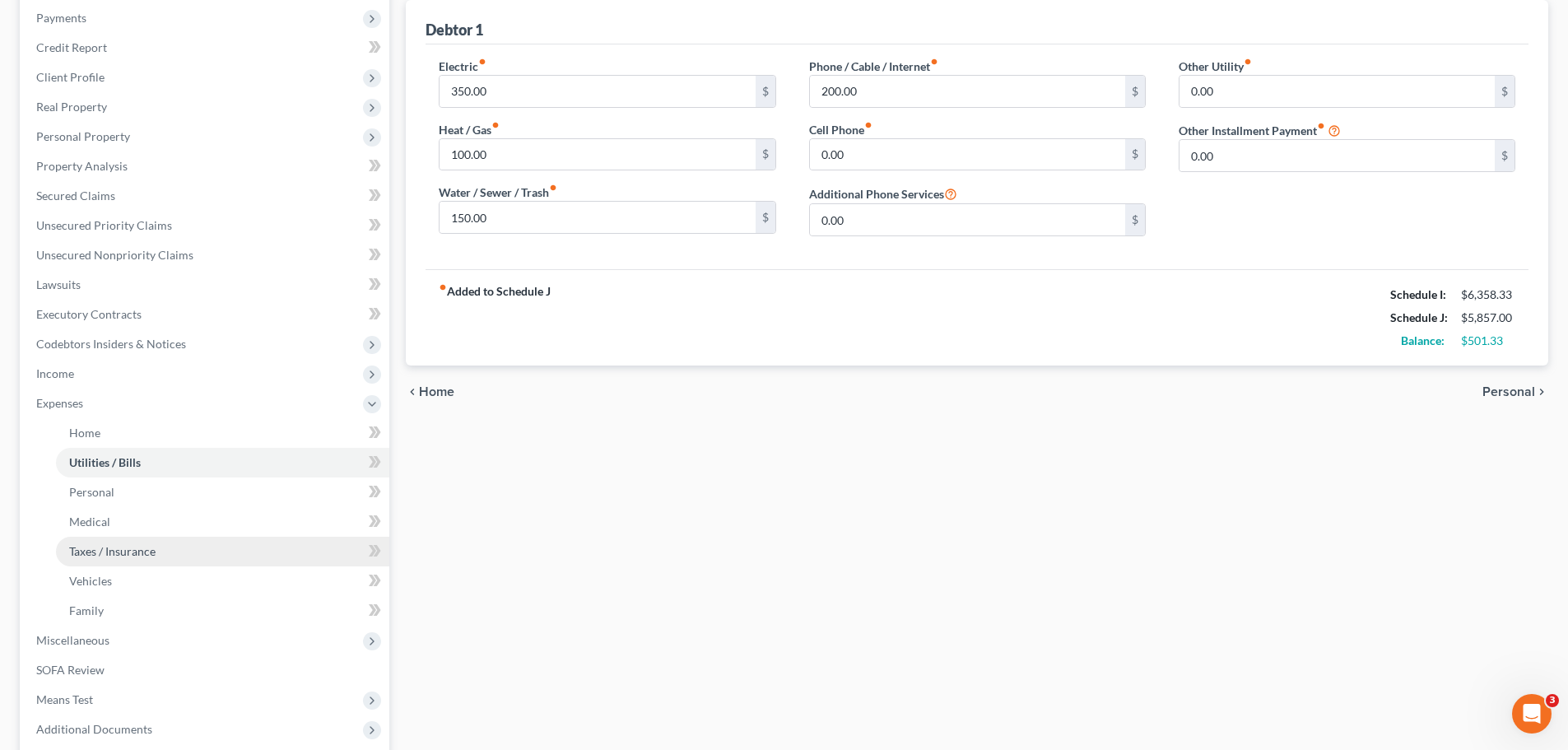
scroll to position [392, 0]
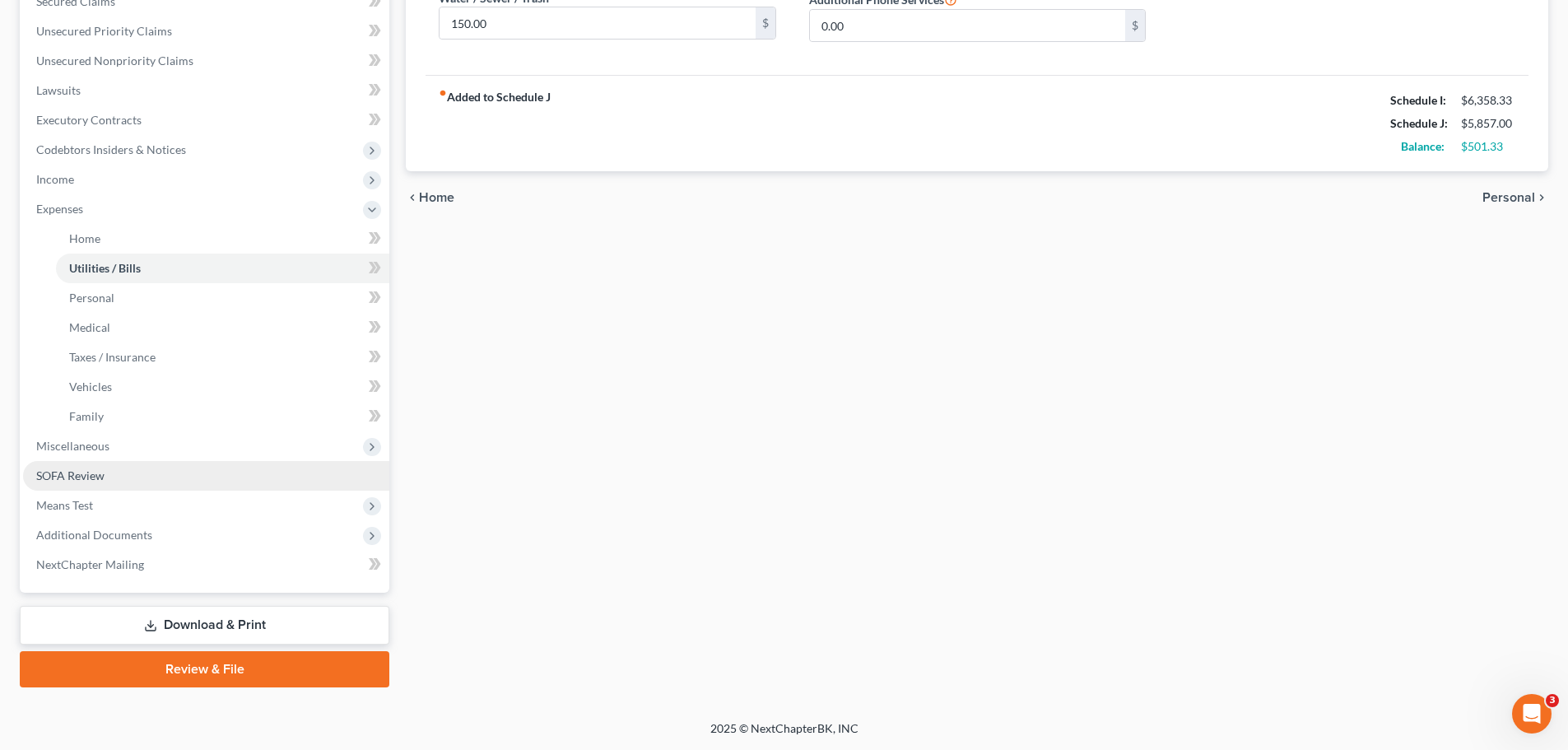
click at [107, 471] on link "SOFA Review" at bounding box center [206, 476] width 366 height 29
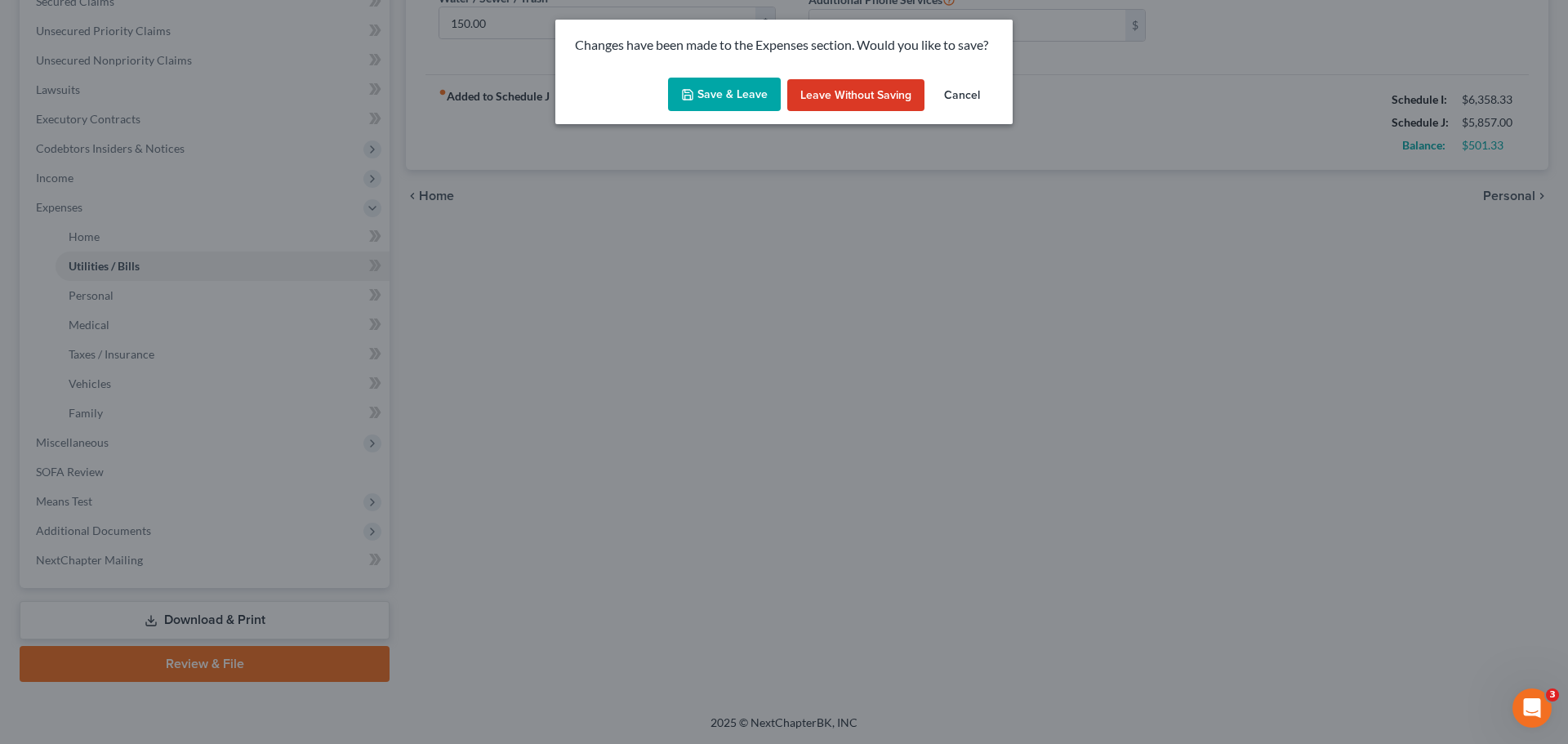
click at [742, 99] on button "Save & Leave" at bounding box center [724, 94] width 113 height 34
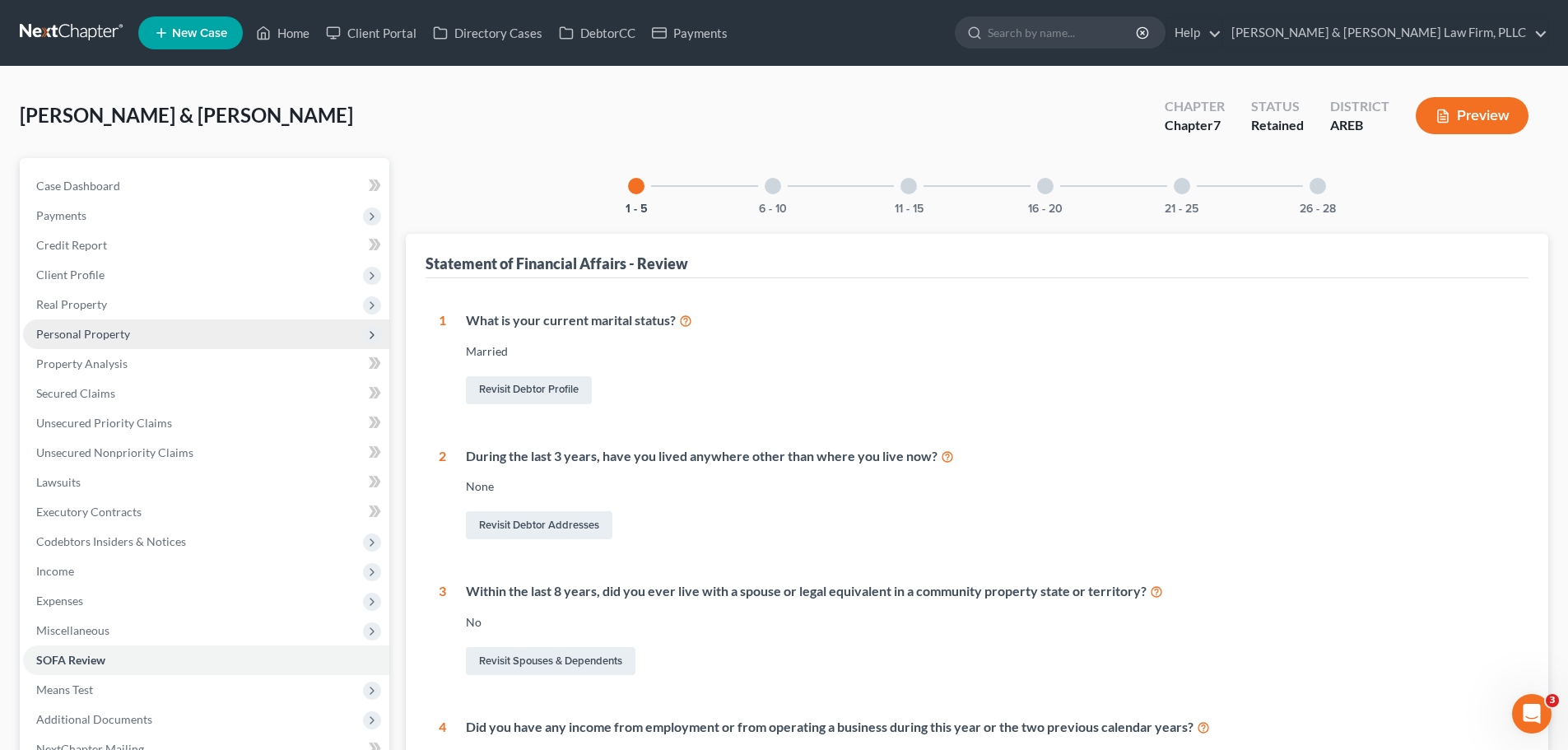
click at [125, 341] on span "Personal Property" at bounding box center [206, 334] width 366 height 29
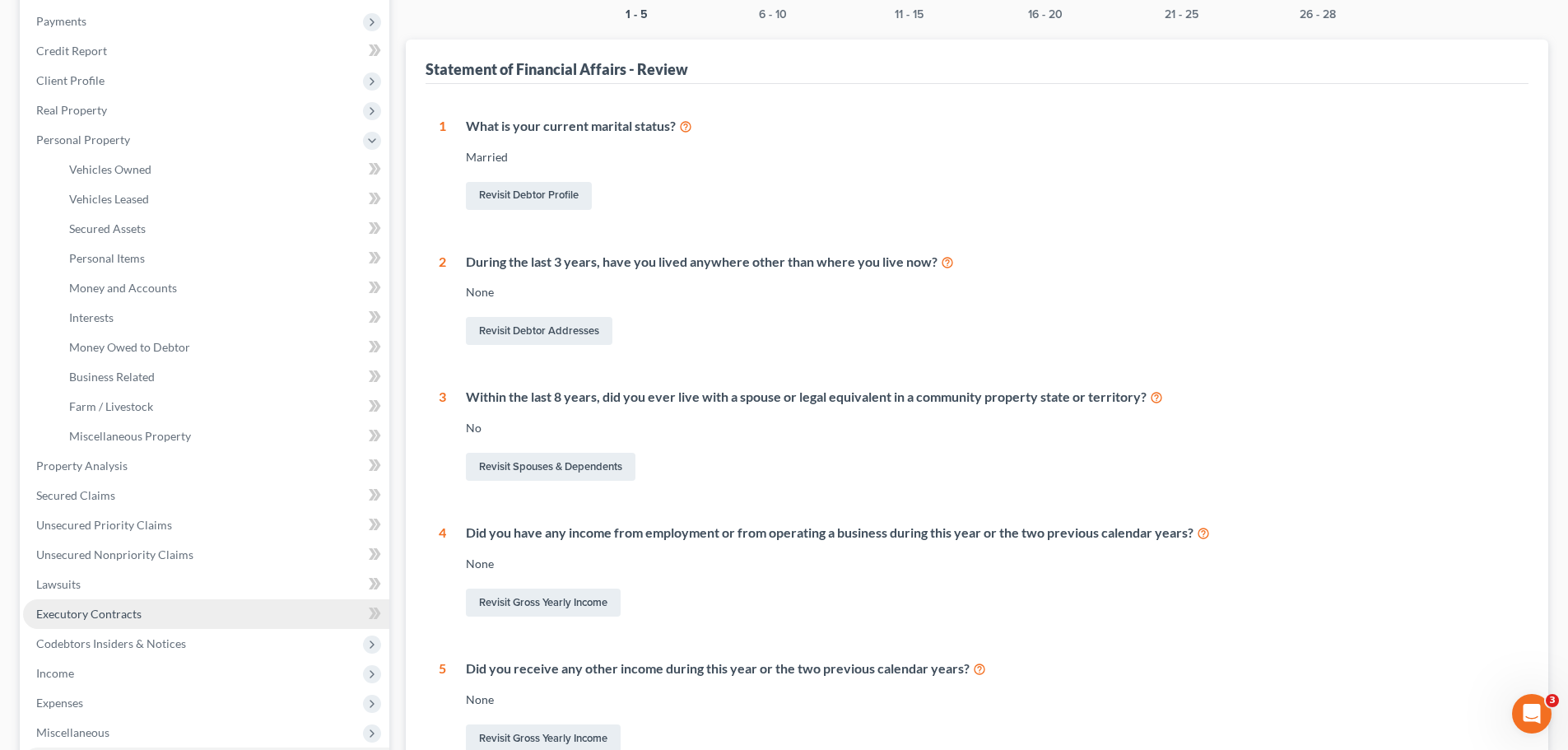
scroll to position [247, 0]
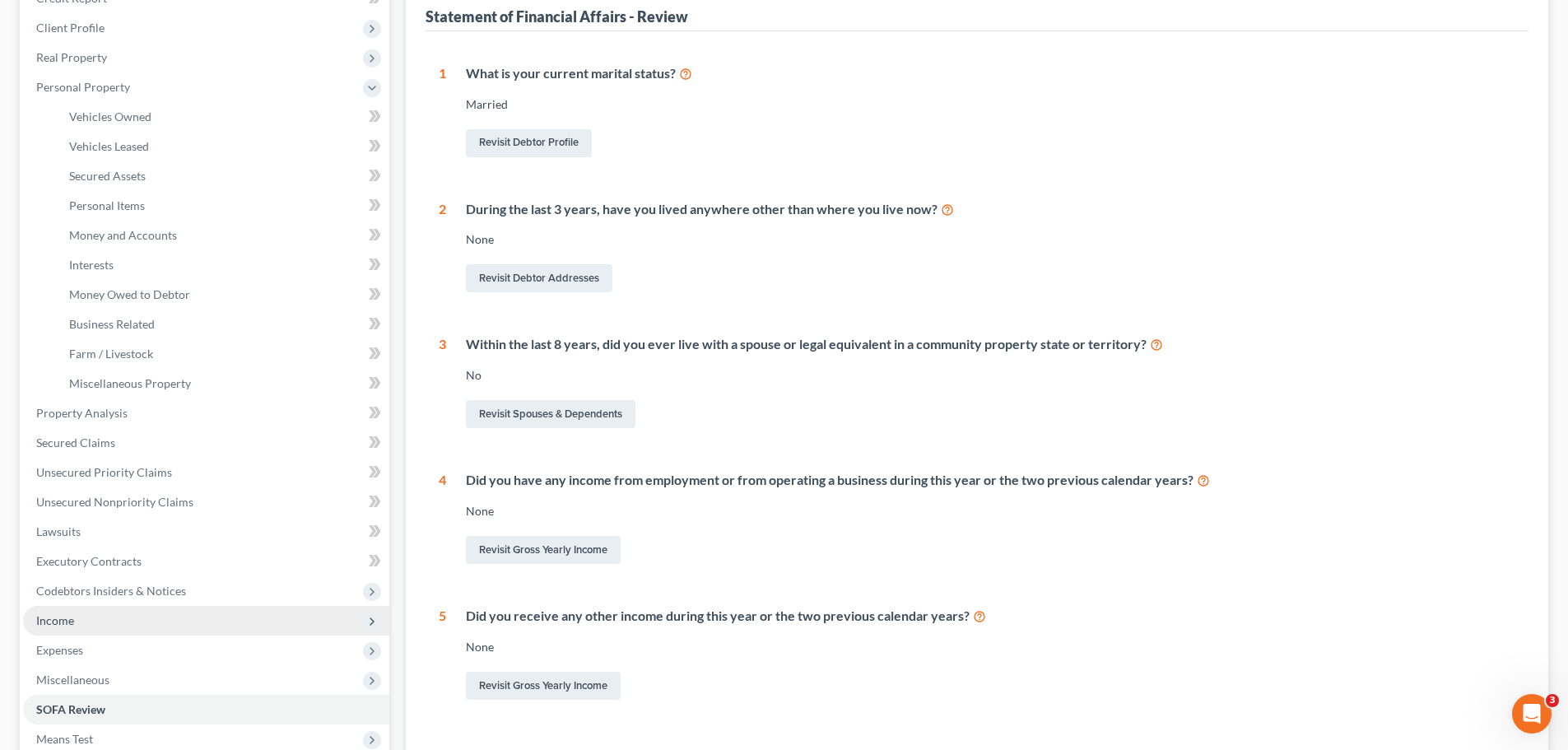
click at [71, 616] on span "Income" at bounding box center [55, 621] width 38 height 14
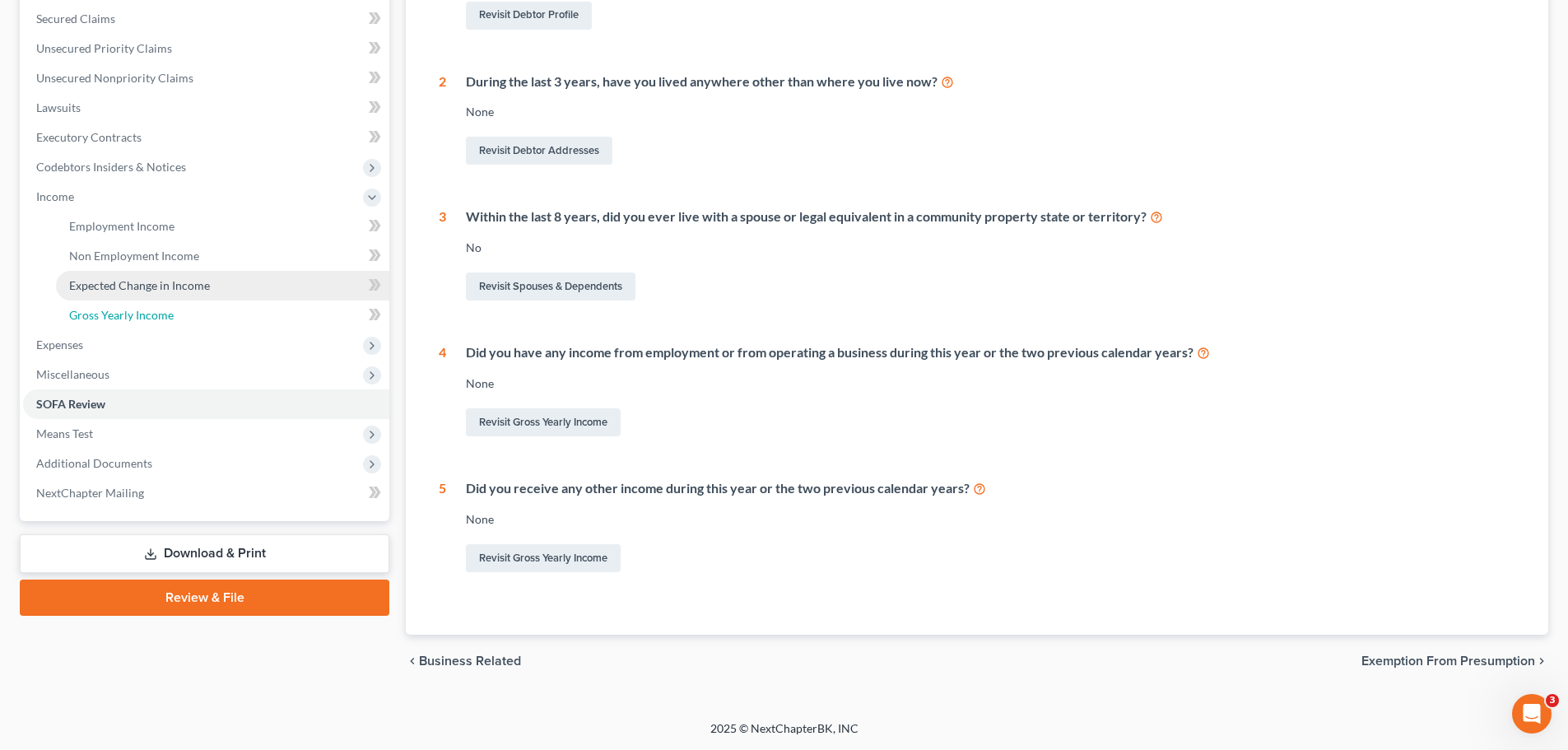
drag, startPoint x: 131, startPoint y: 322, endPoint x: 293, endPoint y: 293, distance: 164.6
click at [132, 322] on link "Gross Yearly Income" at bounding box center [223, 315] width 334 height 29
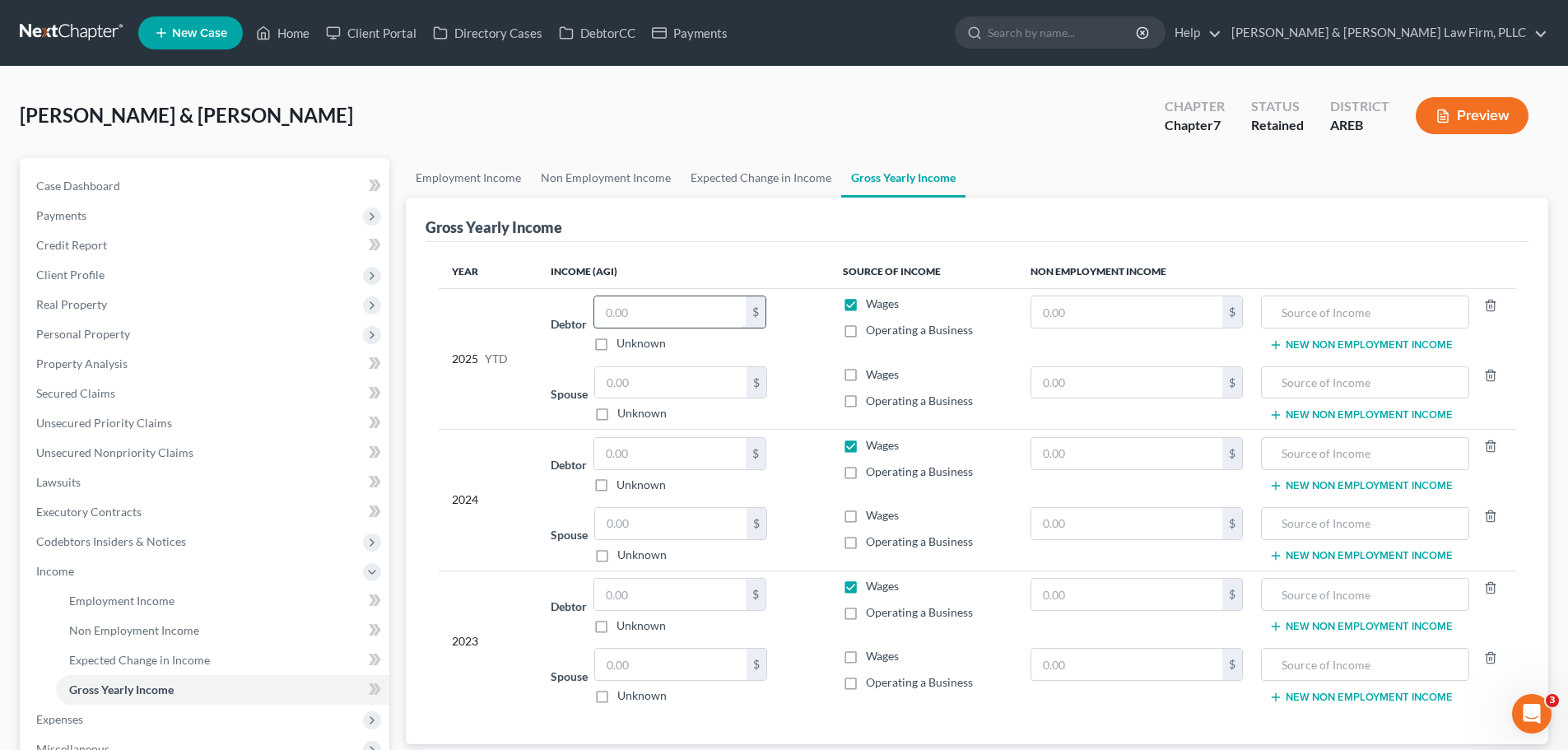
click at [640, 313] on input "text" at bounding box center [670, 312] width 151 height 31
type input "35,000"
click at [608, 382] on input "text" at bounding box center [671, 383] width 151 height 31
type input "13,000"
click at [630, 464] on input "text" at bounding box center [670, 453] width 151 height 31
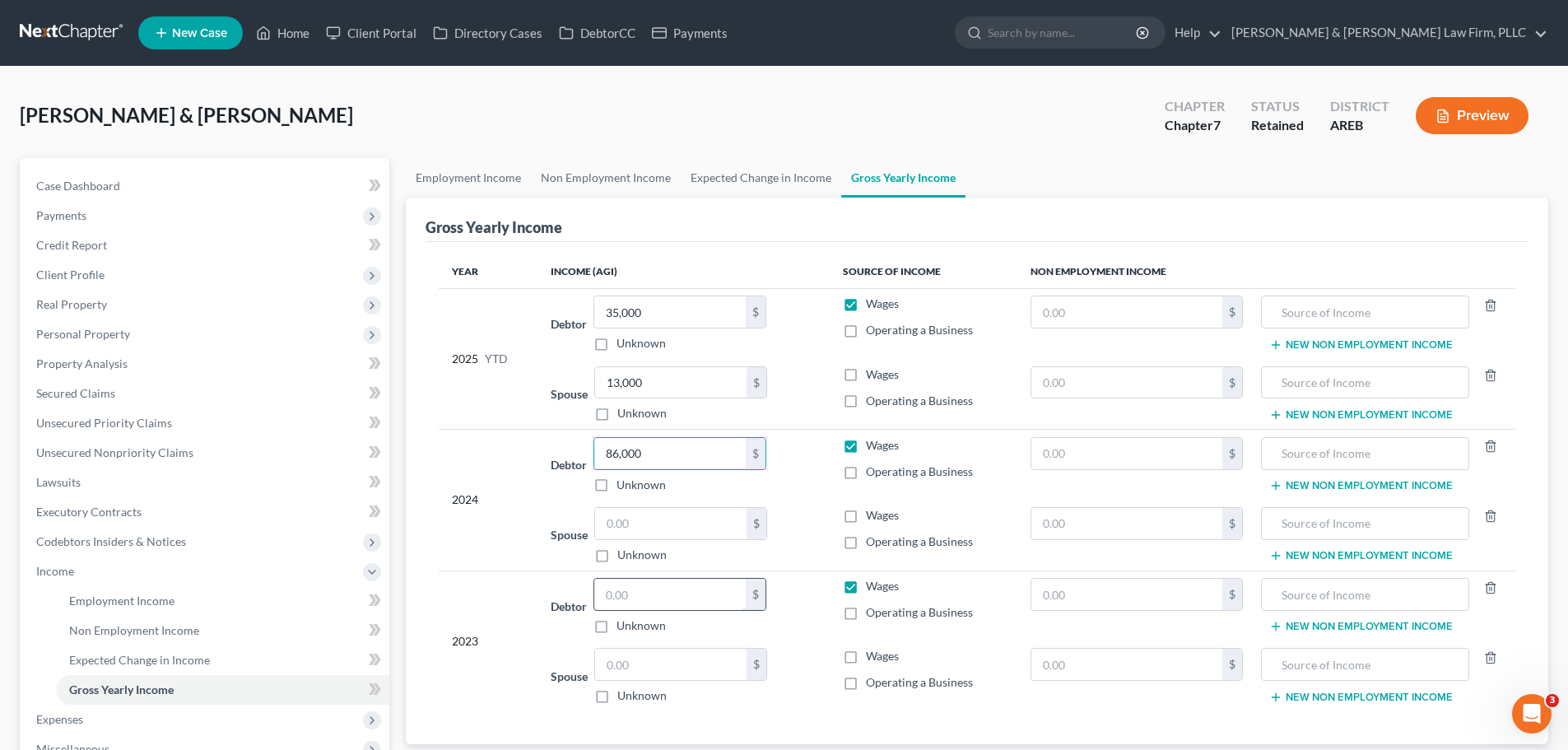
type input "86,000"
click at [665, 601] on input "text" at bounding box center [670, 594] width 151 height 31
type input "110,000"
drag, startPoint x: 476, startPoint y: 171, endPoint x: 490, endPoint y: 182, distance: 17.8
click at [476, 171] on link "Employment Income" at bounding box center [468, 177] width 125 height 40
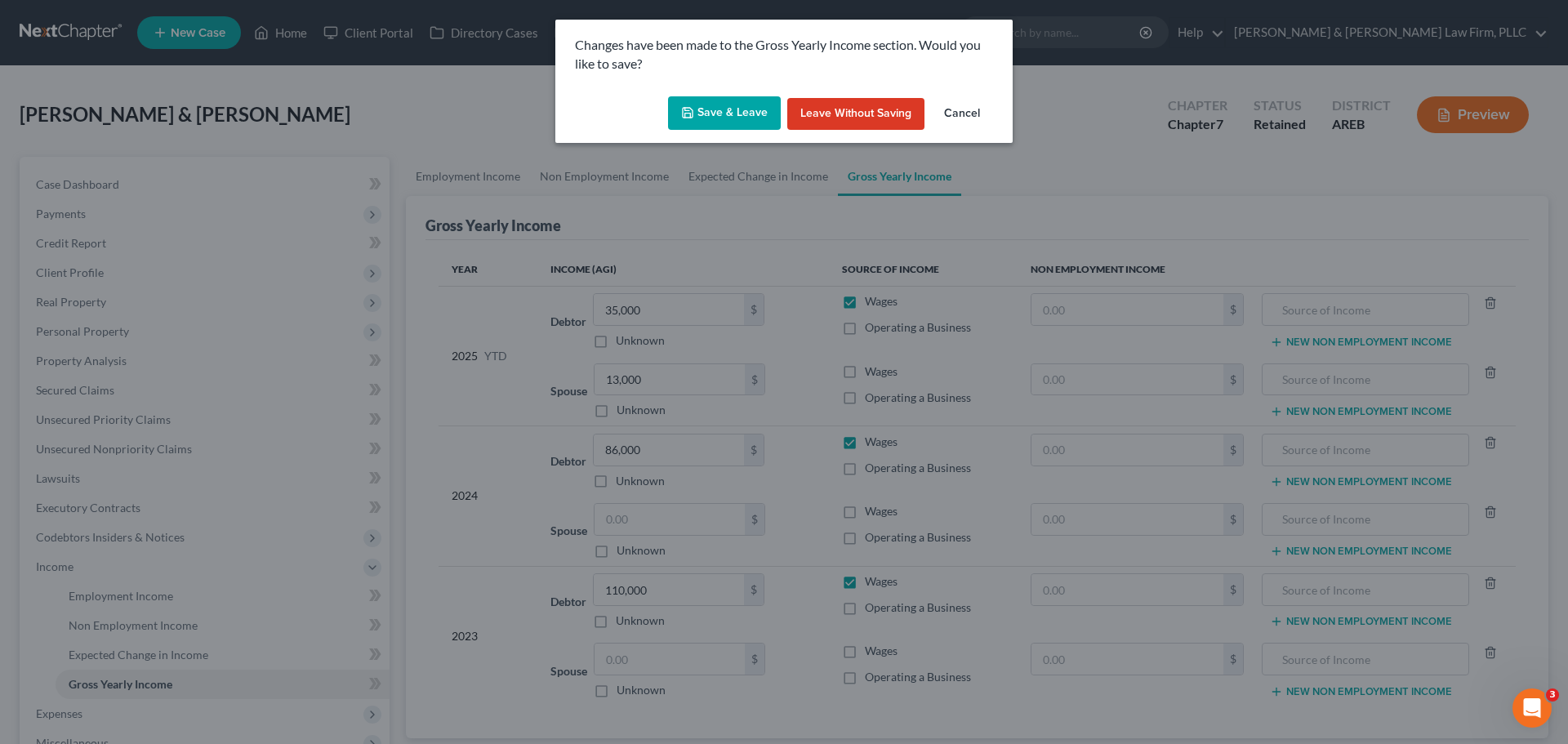
click at [739, 107] on button "Save & Leave" at bounding box center [724, 113] width 113 height 34
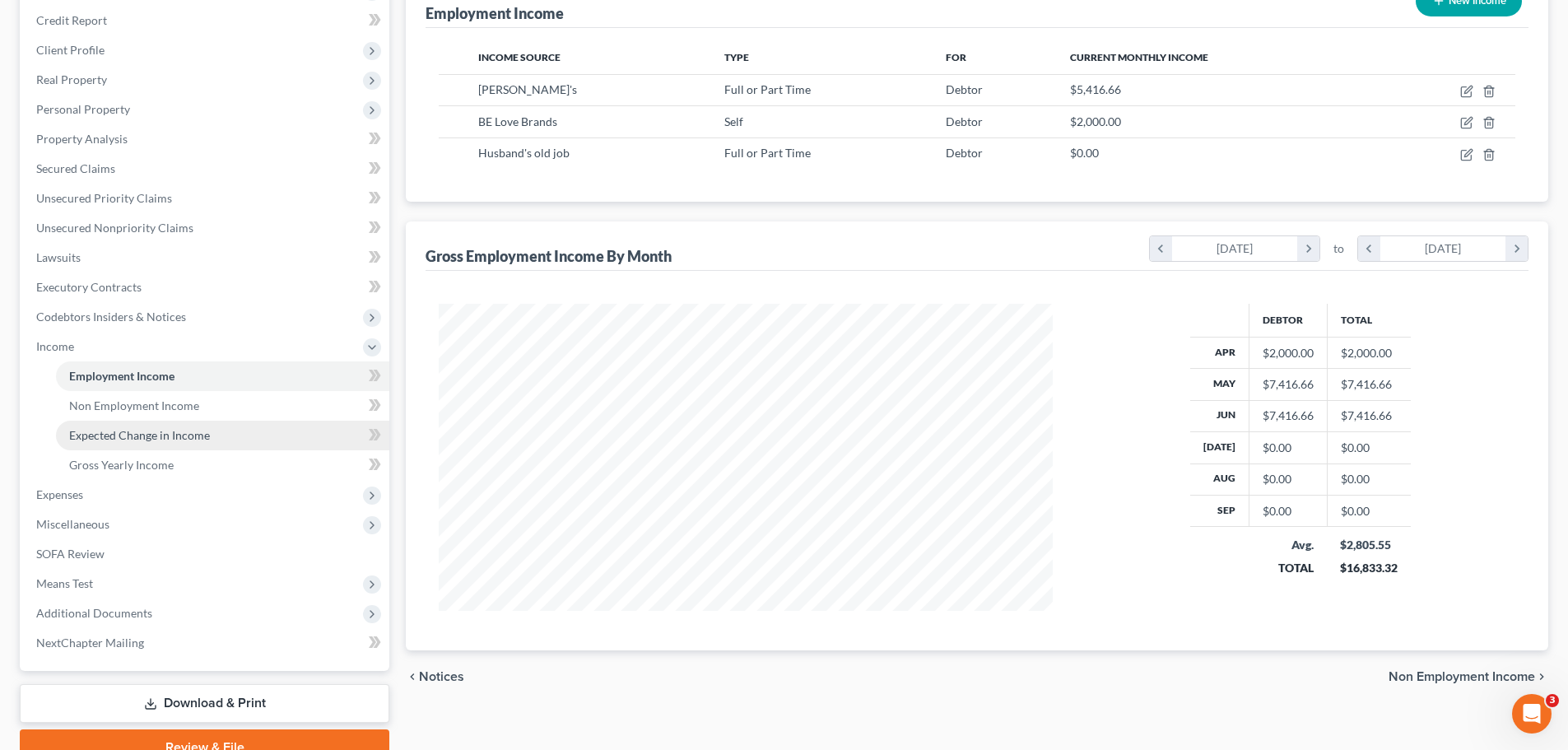
scroll to position [304, 0]
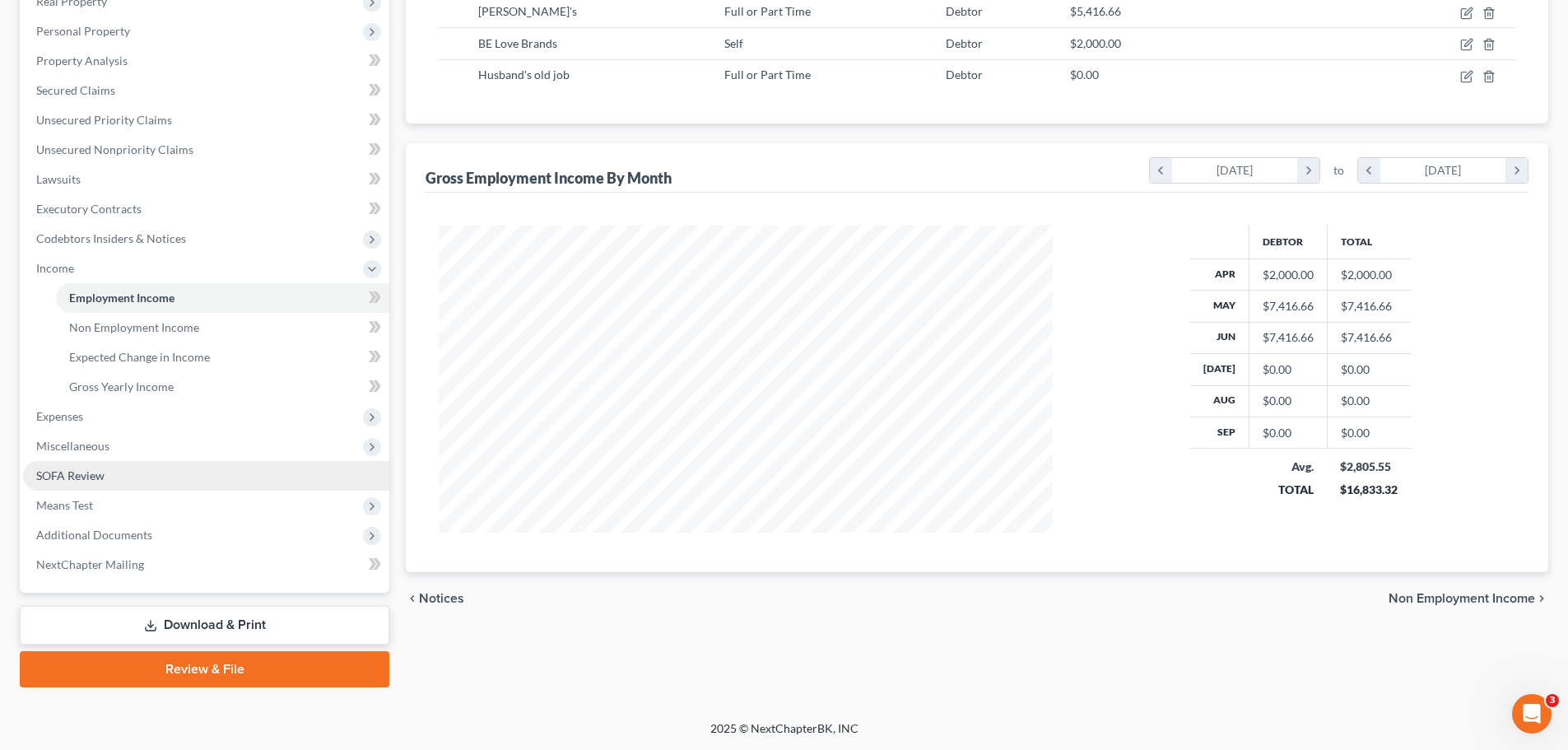
click at [79, 473] on span "SOFA Review" at bounding box center [70, 475] width 68 height 14
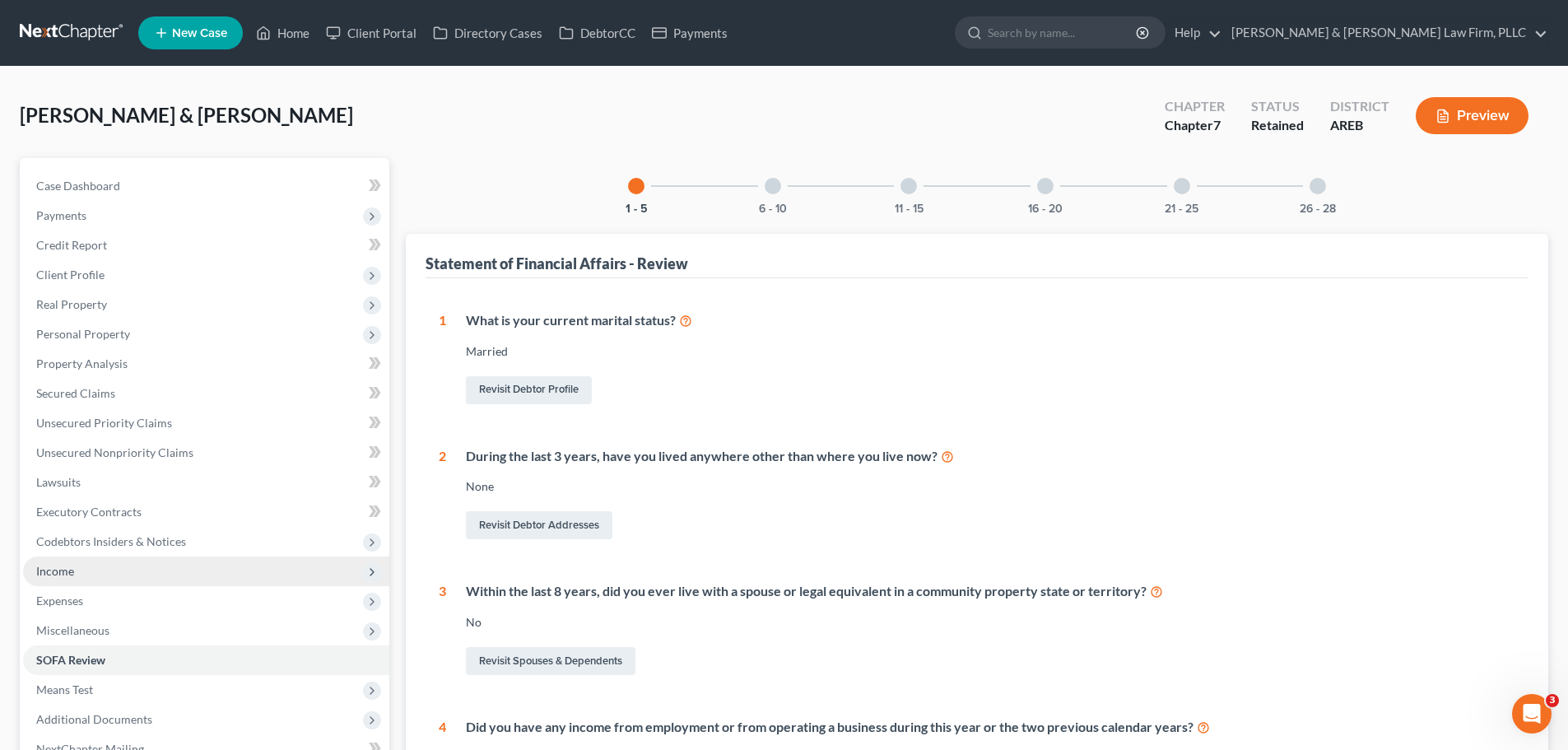
click at [82, 562] on span "Income" at bounding box center [206, 571] width 366 height 29
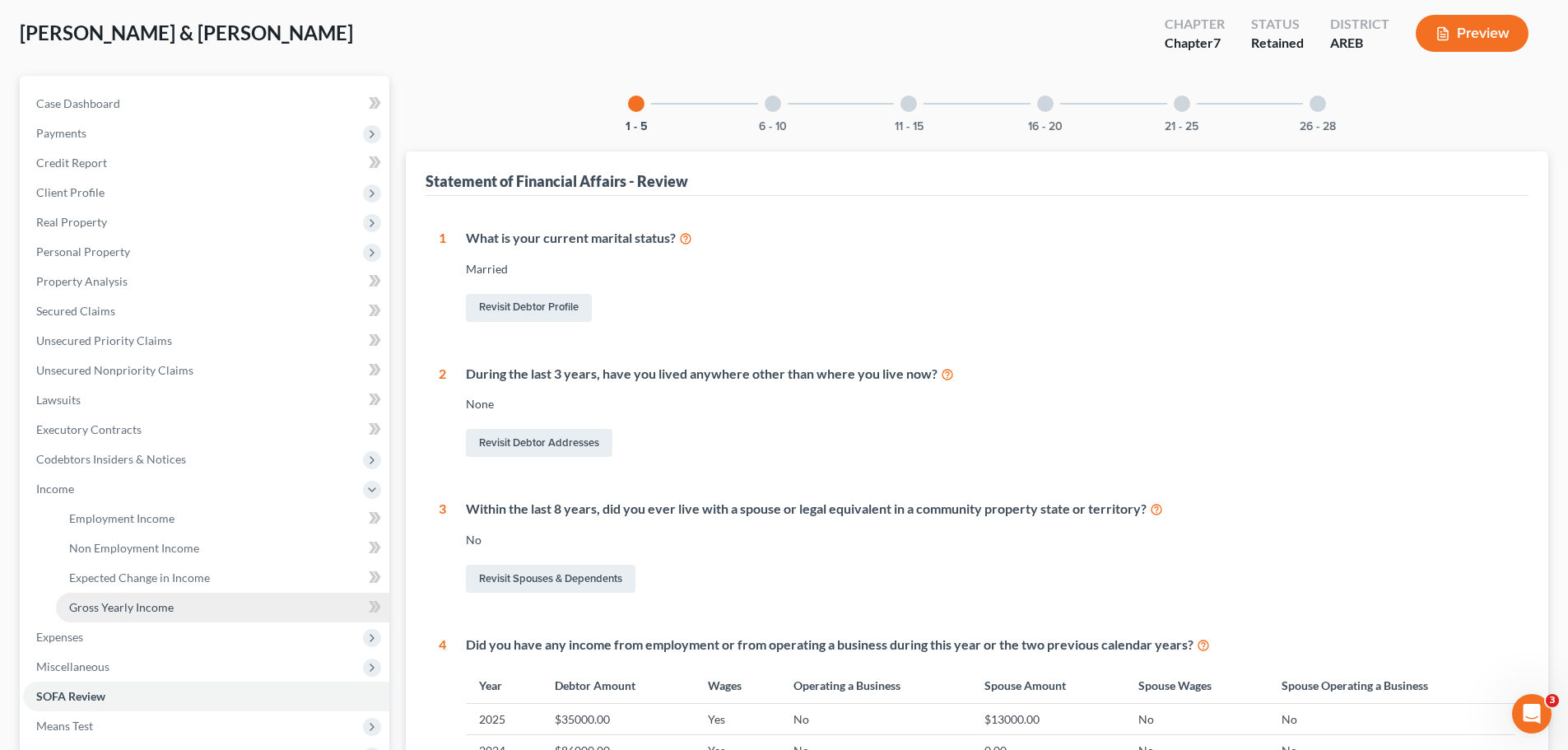
click at [147, 607] on span "Gross Yearly Income" at bounding box center [121, 607] width 104 height 14
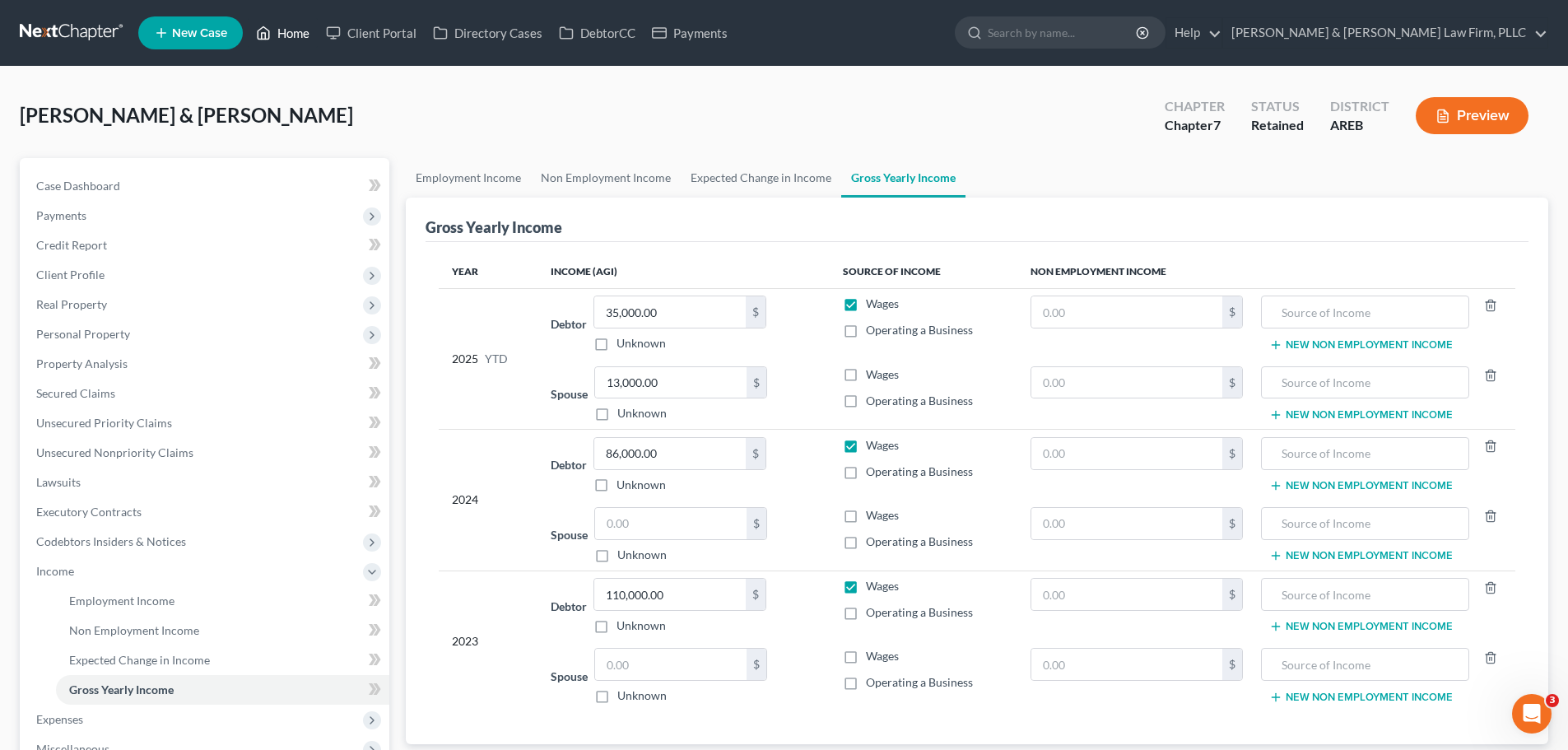
drag, startPoint x: 303, startPoint y: 40, endPoint x: 571, endPoint y: 64, distance: 269.1
click at [303, 40] on link "Home" at bounding box center [282, 33] width 70 height 29
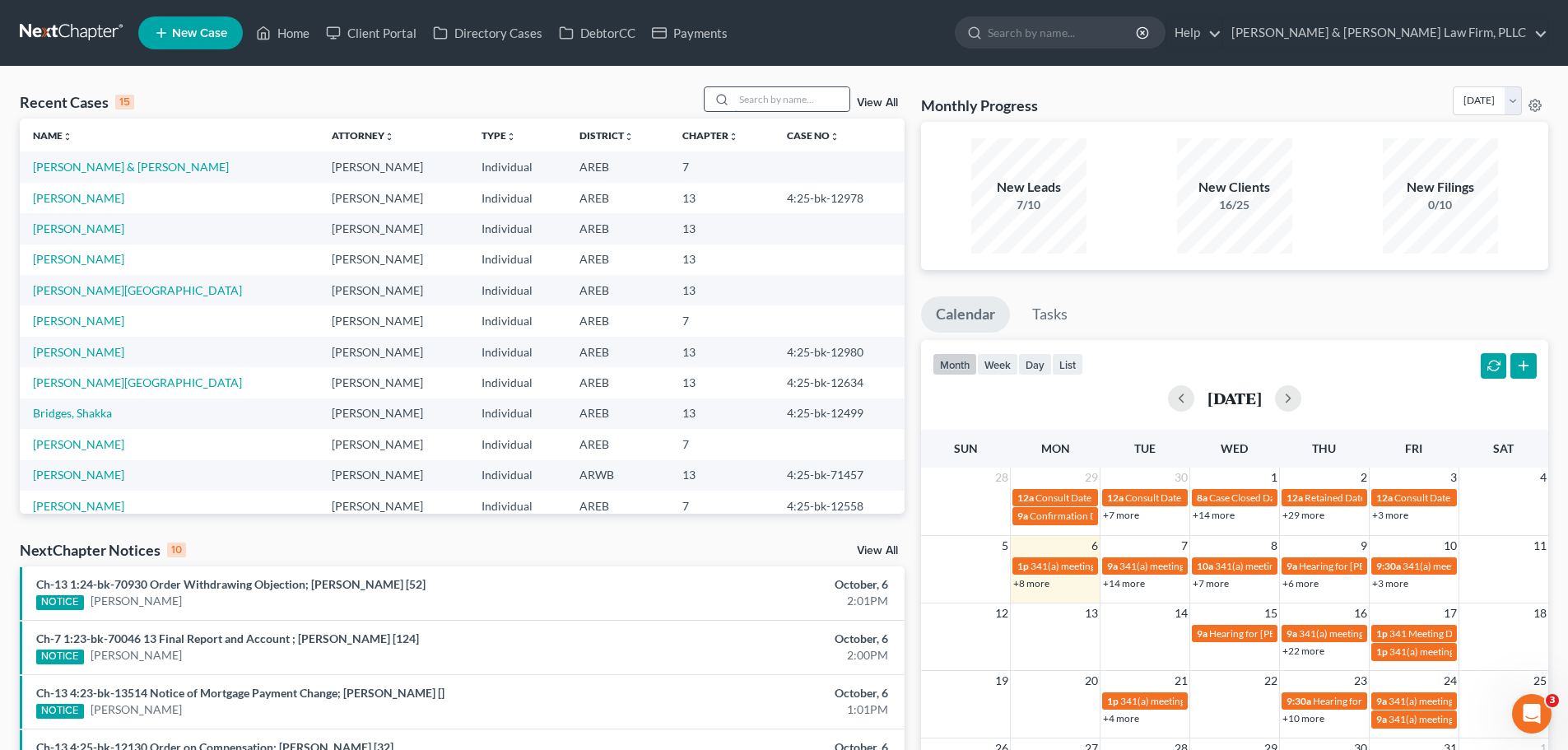
click at [796, 99] on input "search" at bounding box center [792, 99] width 115 height 24
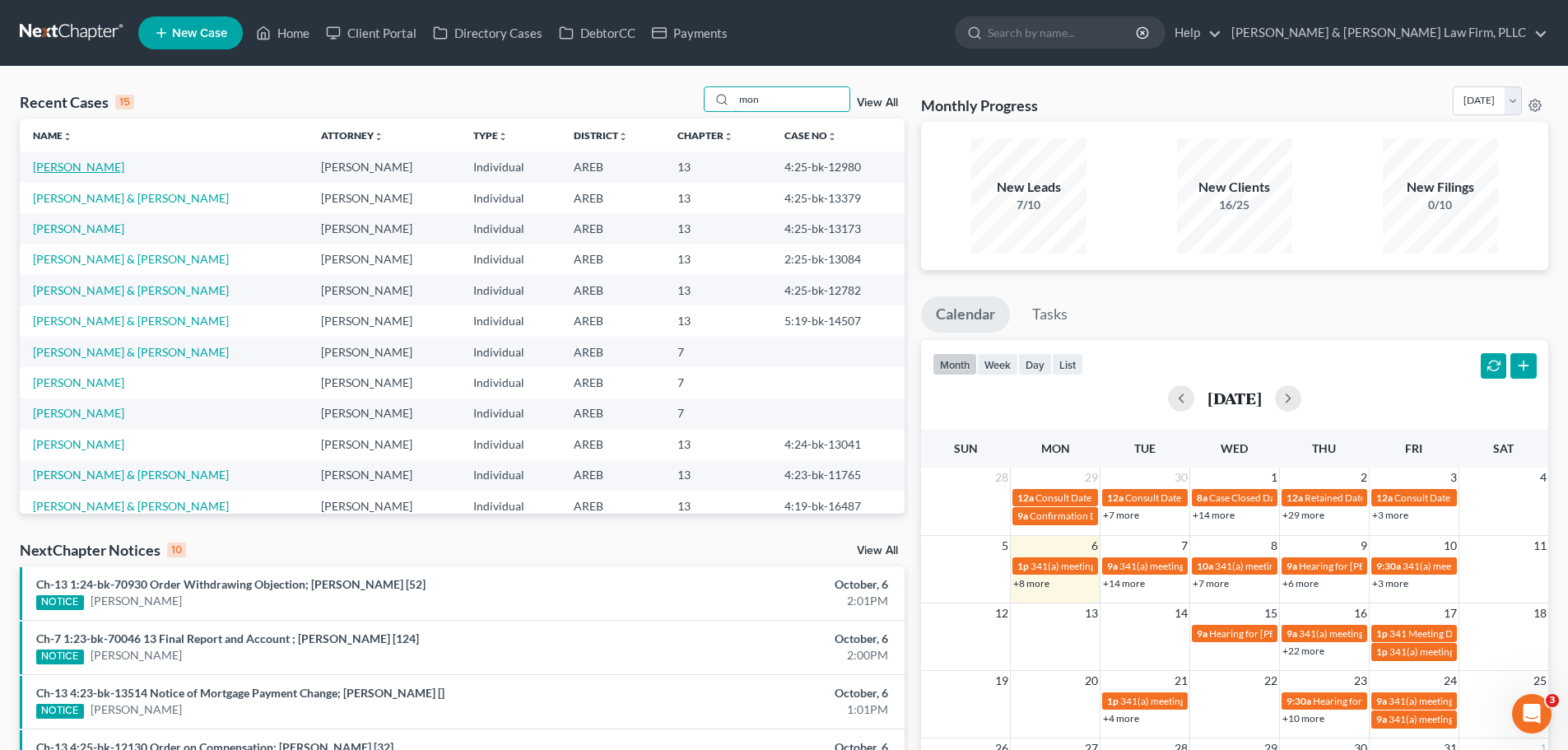
type input "mon"
click at [115, 166] on link "[PERSON_NAME]" at bounding box center [78, 166] width 92 height 14
select select "2"
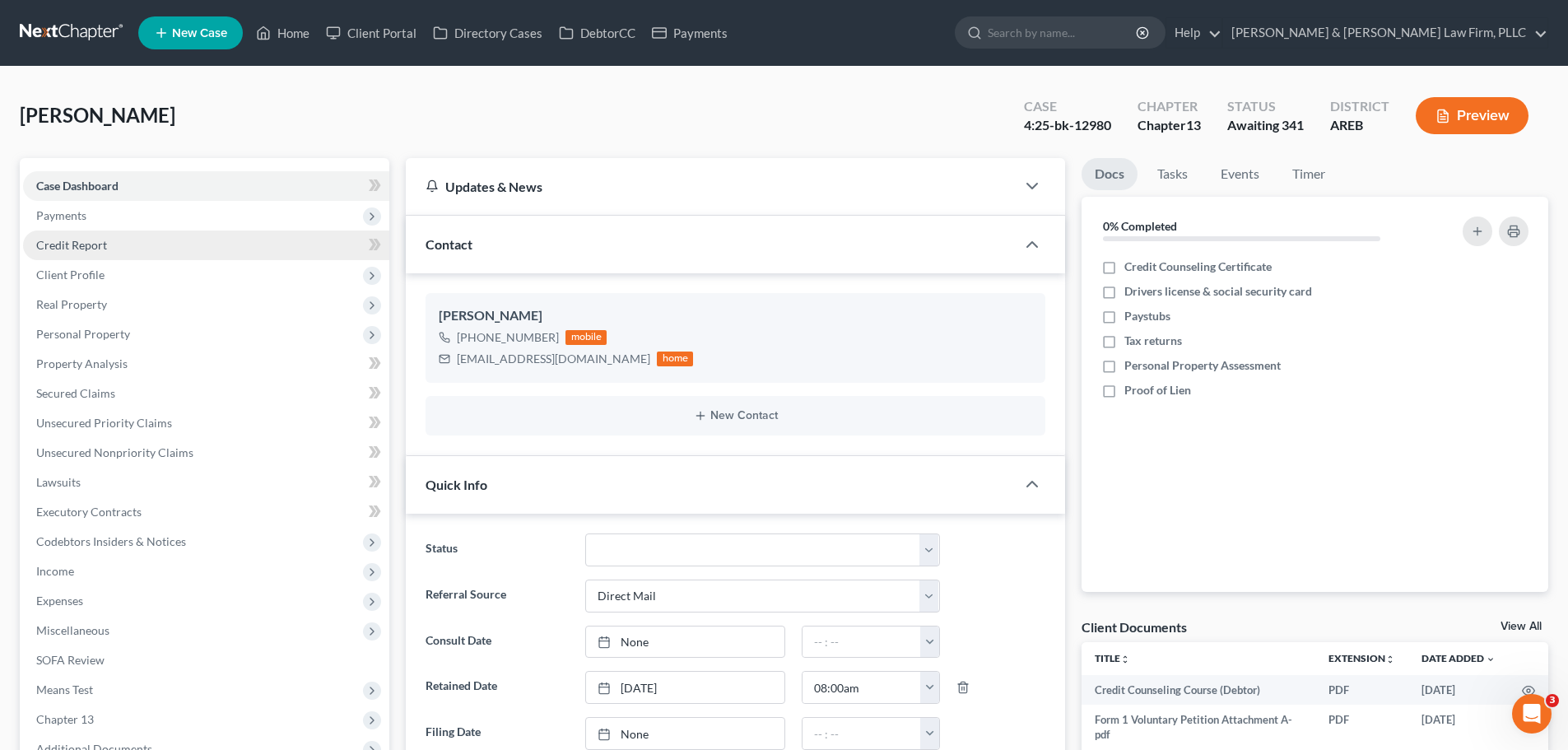
click at [125, 211] on span "Payments" at bounding box center [206, 215] width 366 height 29
click at [132, 244] on link "Invoices" at bounding box center [223, 245] width 334 height 29
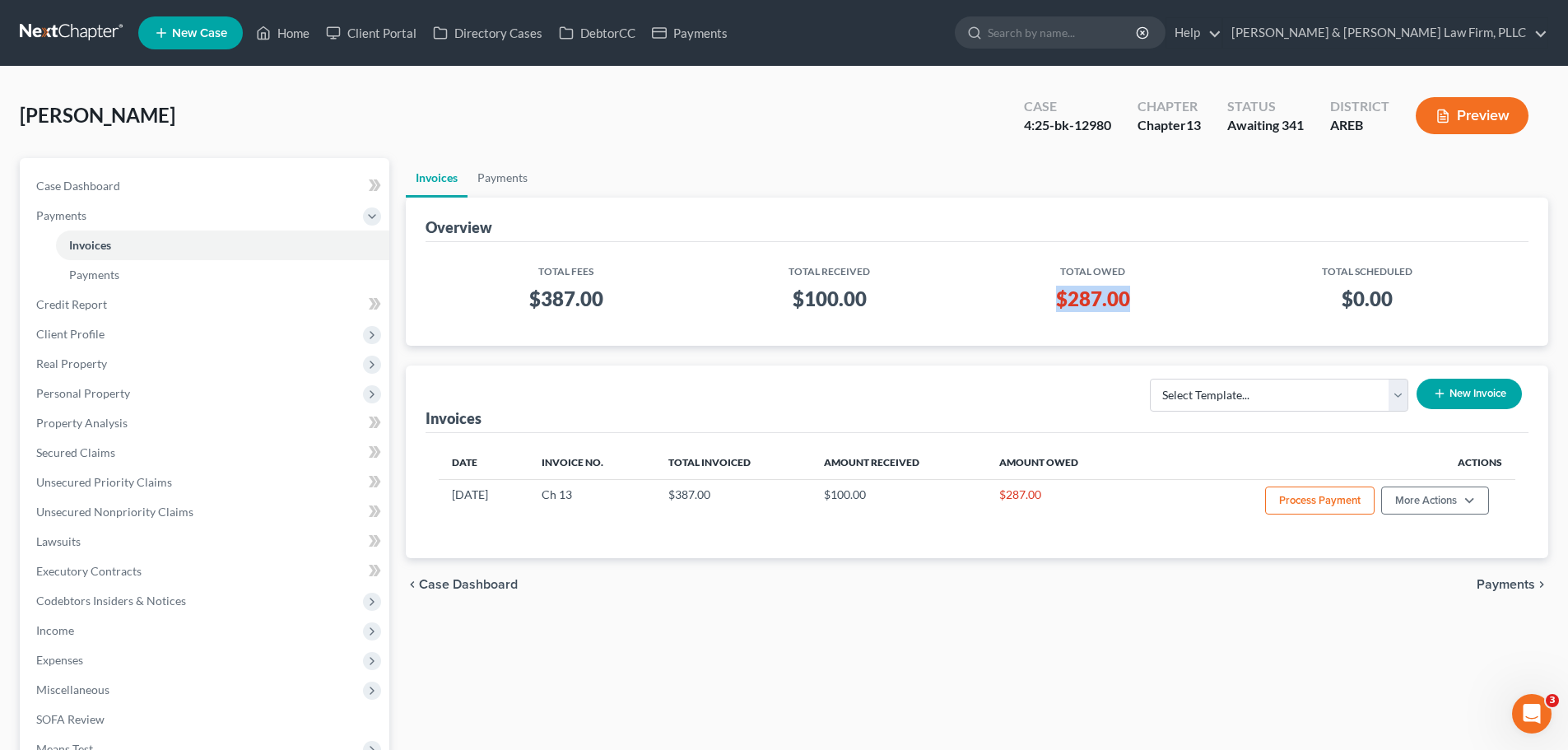
drag, startPoint x: 1052, startPoint y: 294, endPoint x: 1133, endPoint y: 296, distance: 81.0
click at [1133, 296] on h3 "$287.00" at bounding box center [1092, 298] width 228 height 26
click at [1094, 305] on h3 "$287.00" at bounding box center [1092, 298] width 228 height 26
click at [1094, 292] on h3 "$287.00" at bounding box center [1092, 298] width 228 height 26
drag, startPoint x: 1056, startPoint y: 296, endPoint x: 1124, endPoint y: 302, distance: 68.3
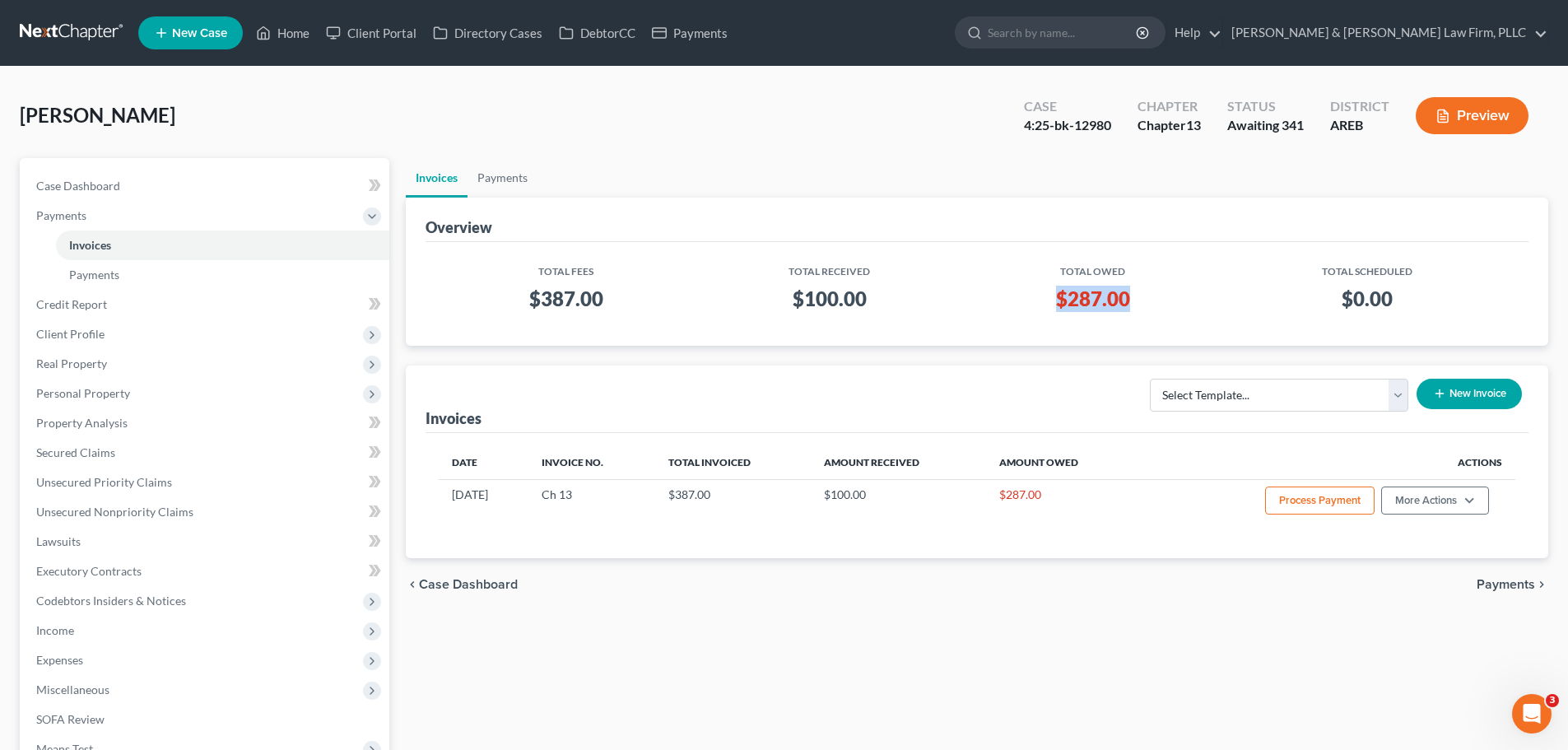
click at [1124, 302] on h3 "$287.00" at bounding box center [1092, 298] width 228 height 26
click at [1080, 293] on h3 "$287.00" at bounding box center [1092, 298] width 228 height 26
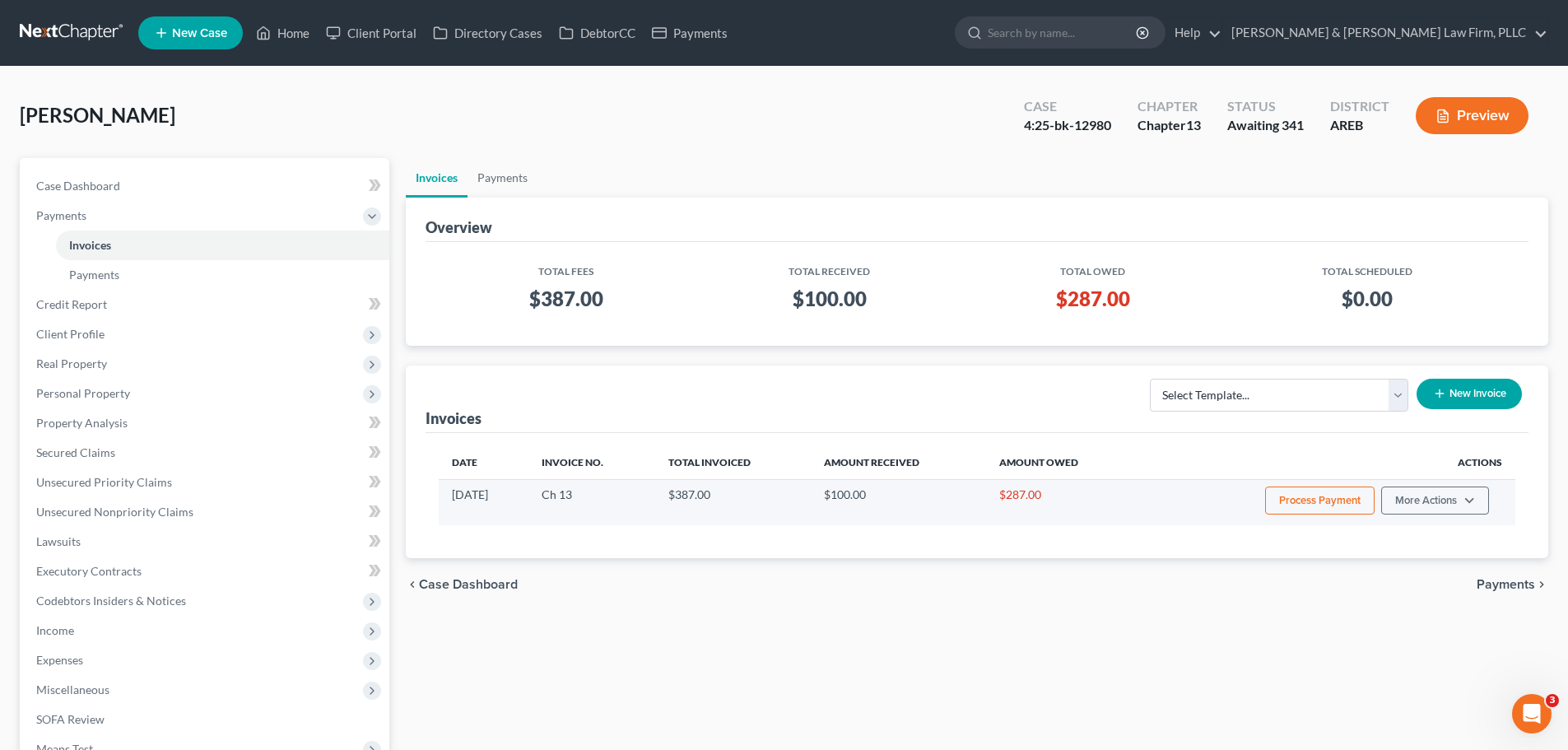
click at [1278, 498] on button "Process Payment" at bounding box center [1320, 500] width 109 height 28
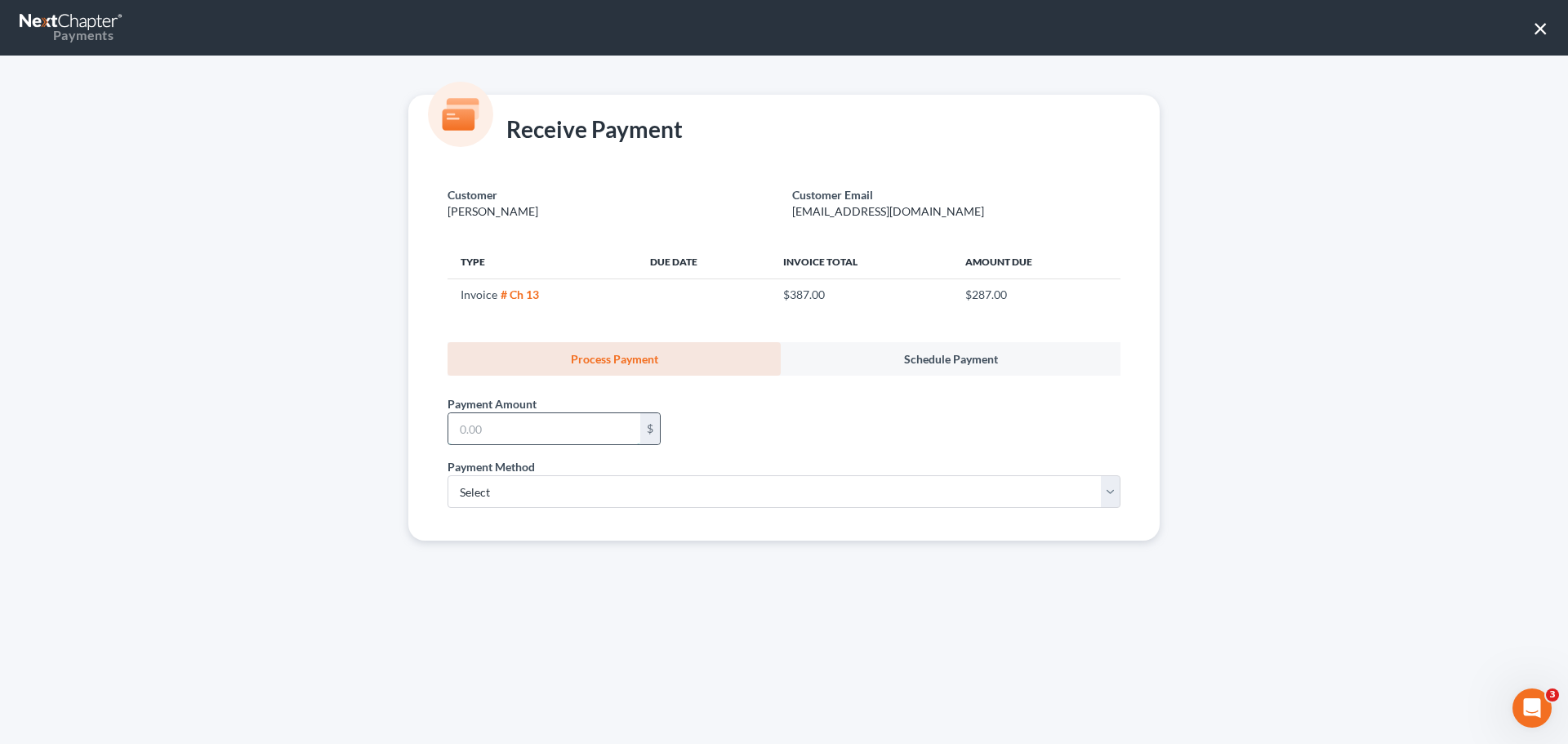
click at [599, 425] on input "text" at bounding box center [544, 429] width 192 height 31
type input "287.00"
drag, startPoint x: 464, startPoint y: 481, endPoint x: 472, endPoint y: 507, distance: 27.2
click at [464, 481] on select "Select ACH Credit Card" at bounding box center [784, 491] width 673 height 33
select select "1"
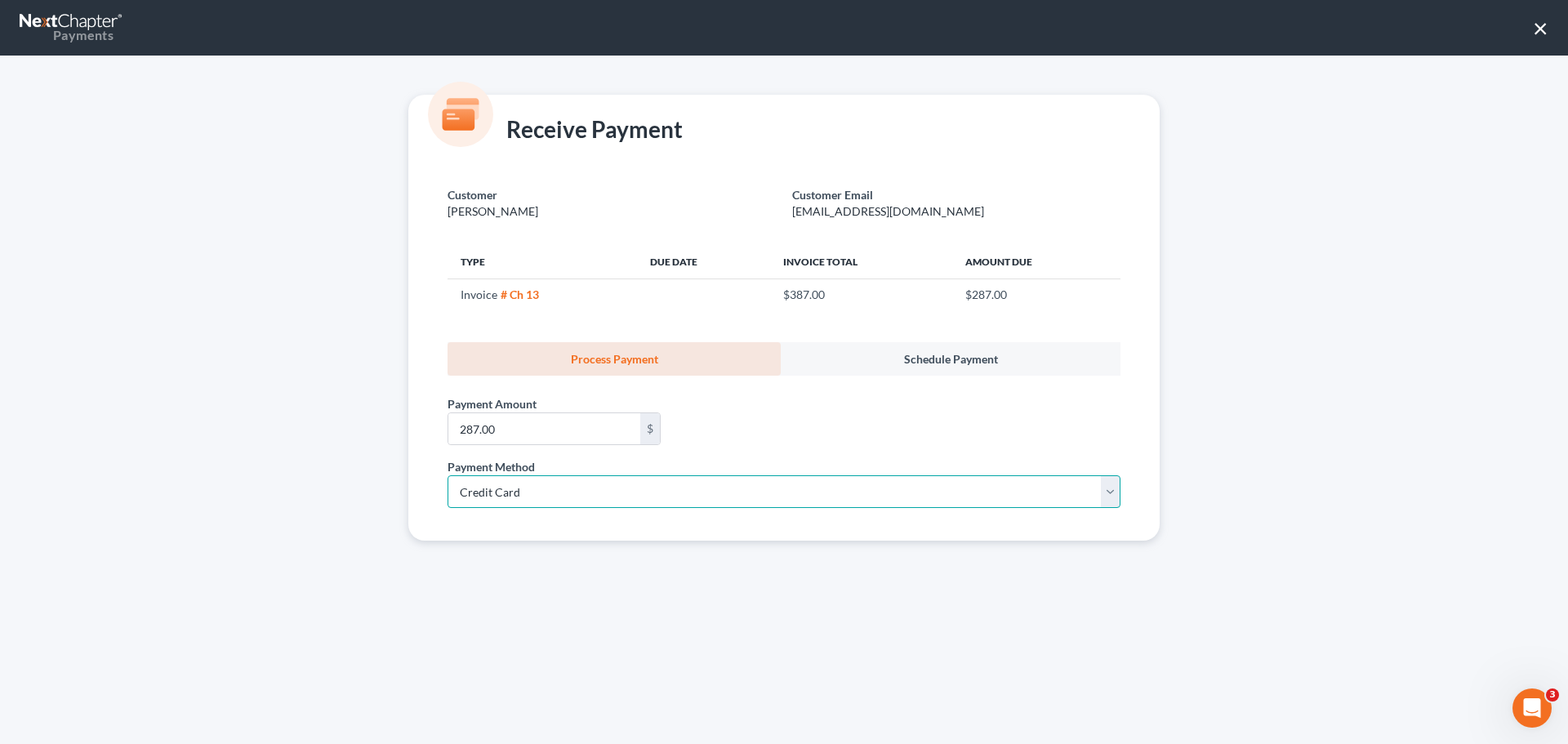
click at [448, 475] on select "Select ACH Credit Card" at bounding box center [784, 491] width 673 height 33
select select "2"
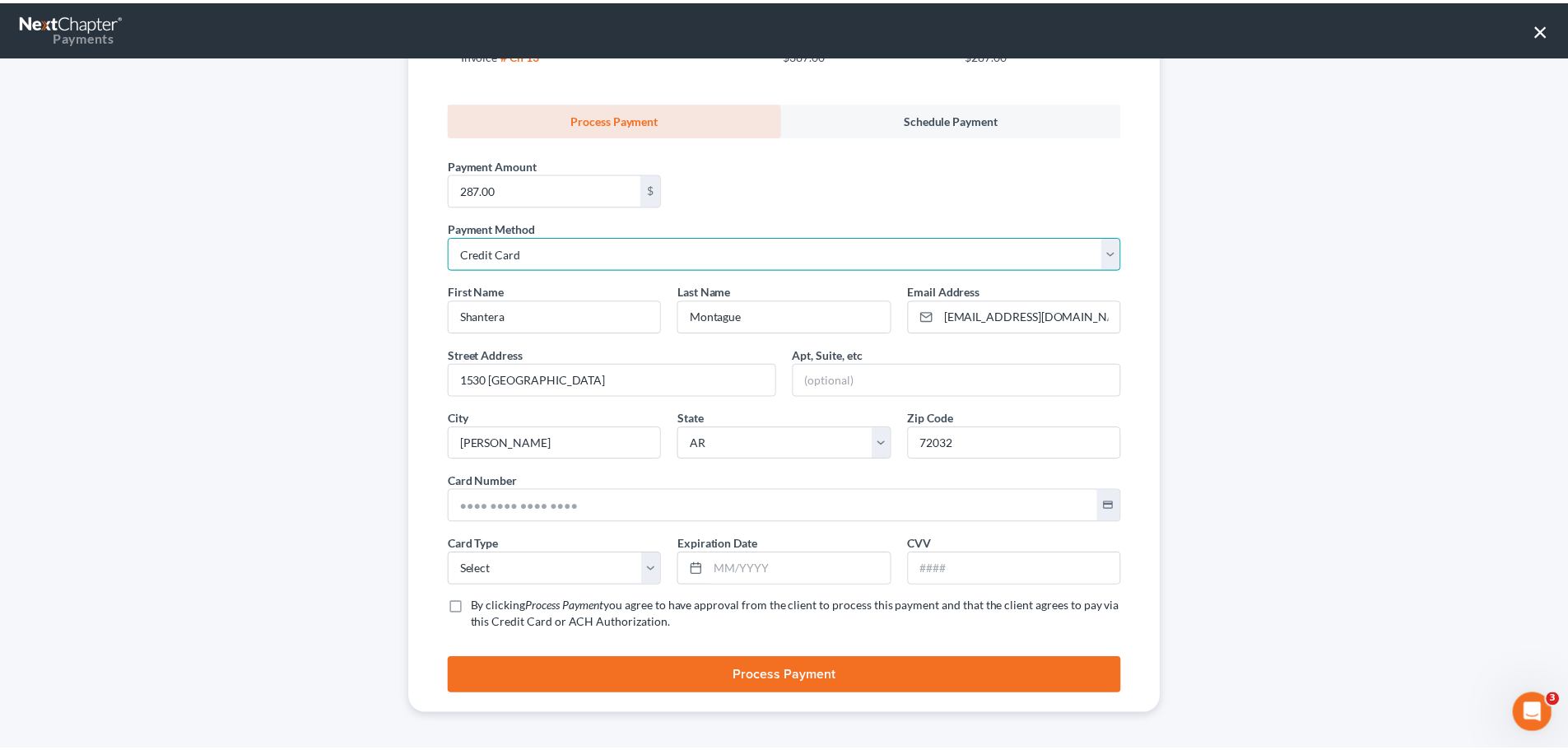
scroll to position [246, 0]
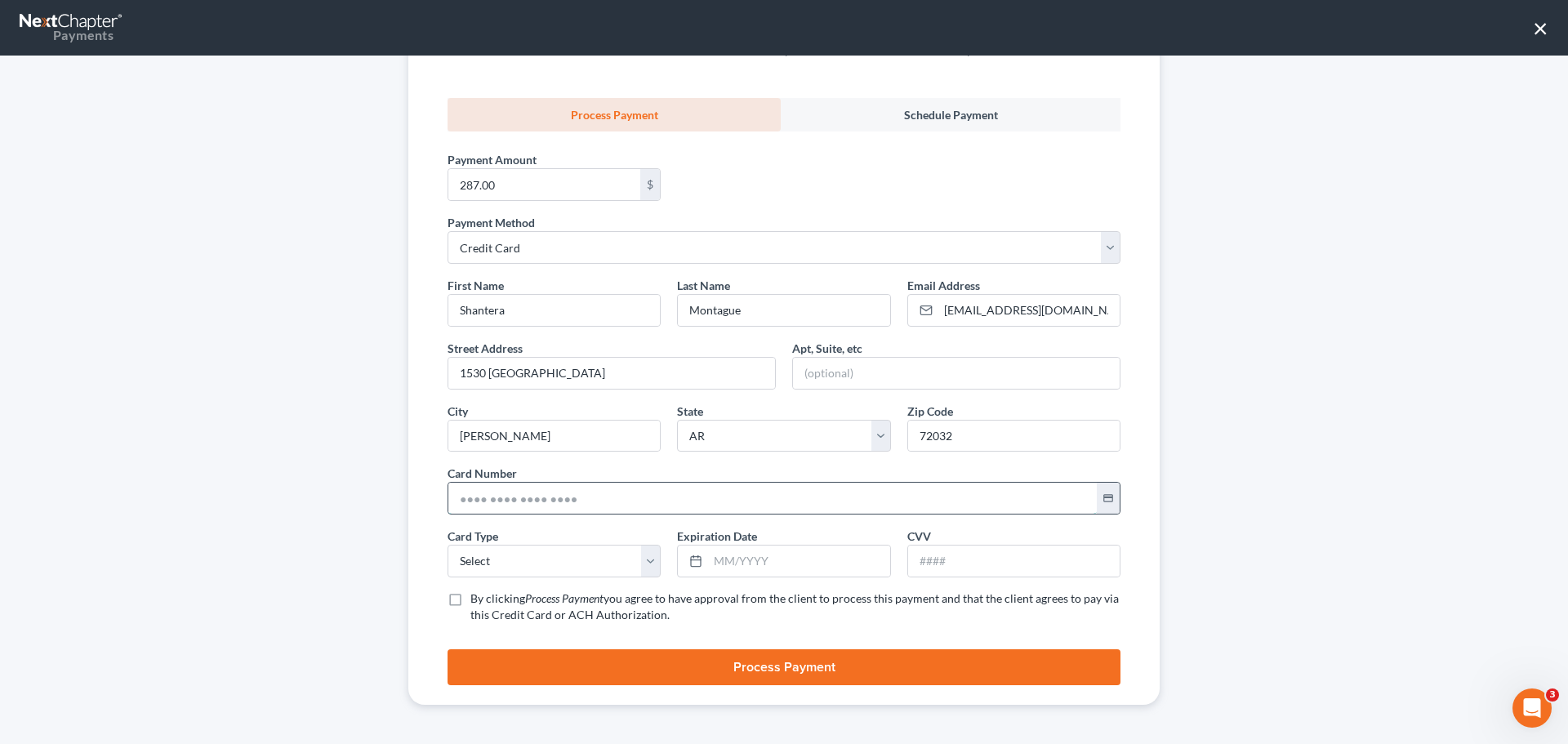
click at [505, 505] on input "text" at bounding box center [773, 498] width 649 height 31
type input "[CREDIT_CARD_NUMBER]"
click at [516, 564] on select "Select Visa MasterCard Discover American Express" at bounding box center [554, 561] width 213 height 33
select select "0"
click at [448, 545] on select "Select Visa MasterCard Discover American Express" at bounding box center [554, 561] width 213 height 33
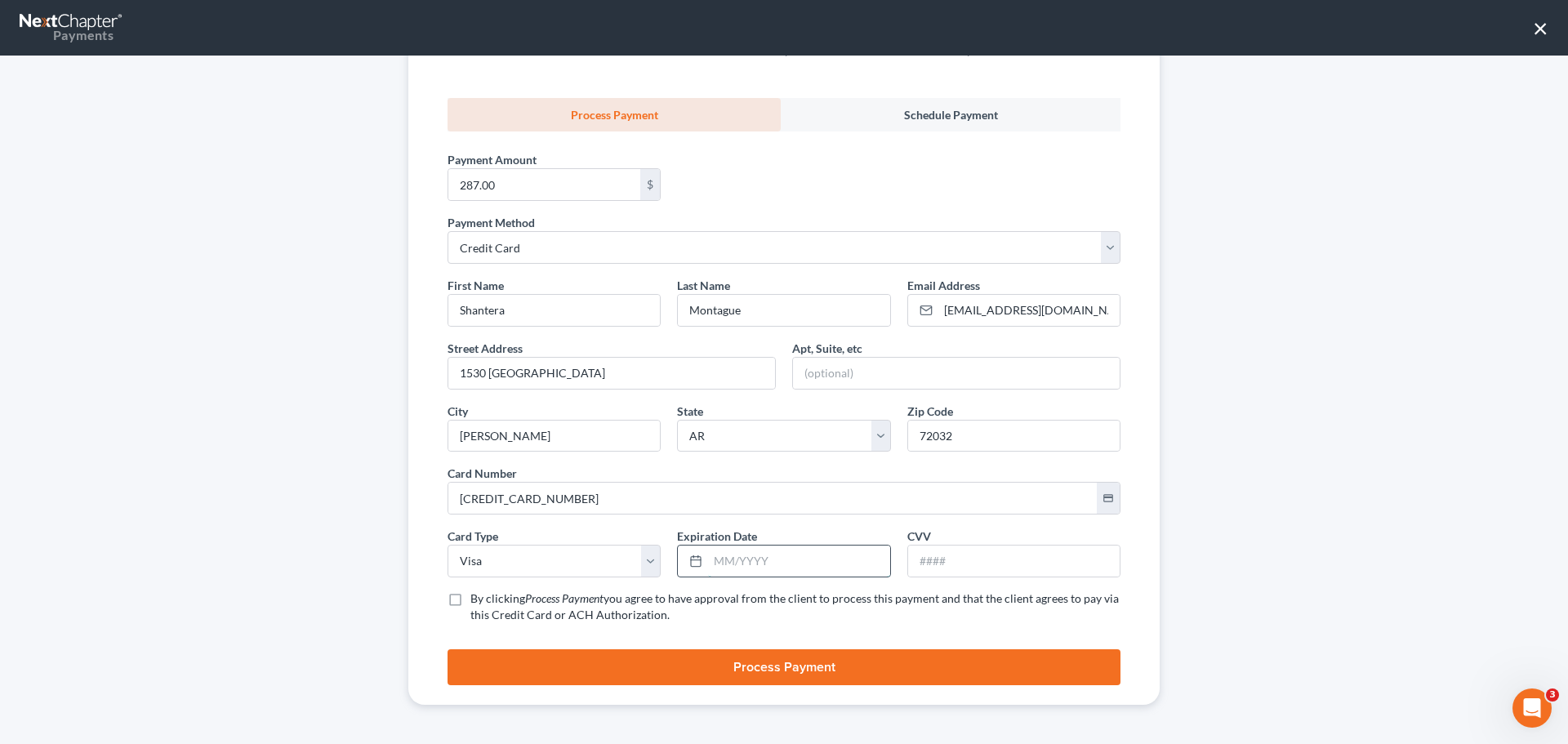
click at [758, 552] on input "text" at bounding box center [798, 561] width 181 height 31
click at [725, 563] on input "text" at bounding box center [798, 561] width 181 height 31
type input "12/2028"
click at [923, 545] on div at bounding box center [1014, 561] width 213 height 33
click at [919, 564] on input "text" at bounding box center [1014, 561] width 212 height 31
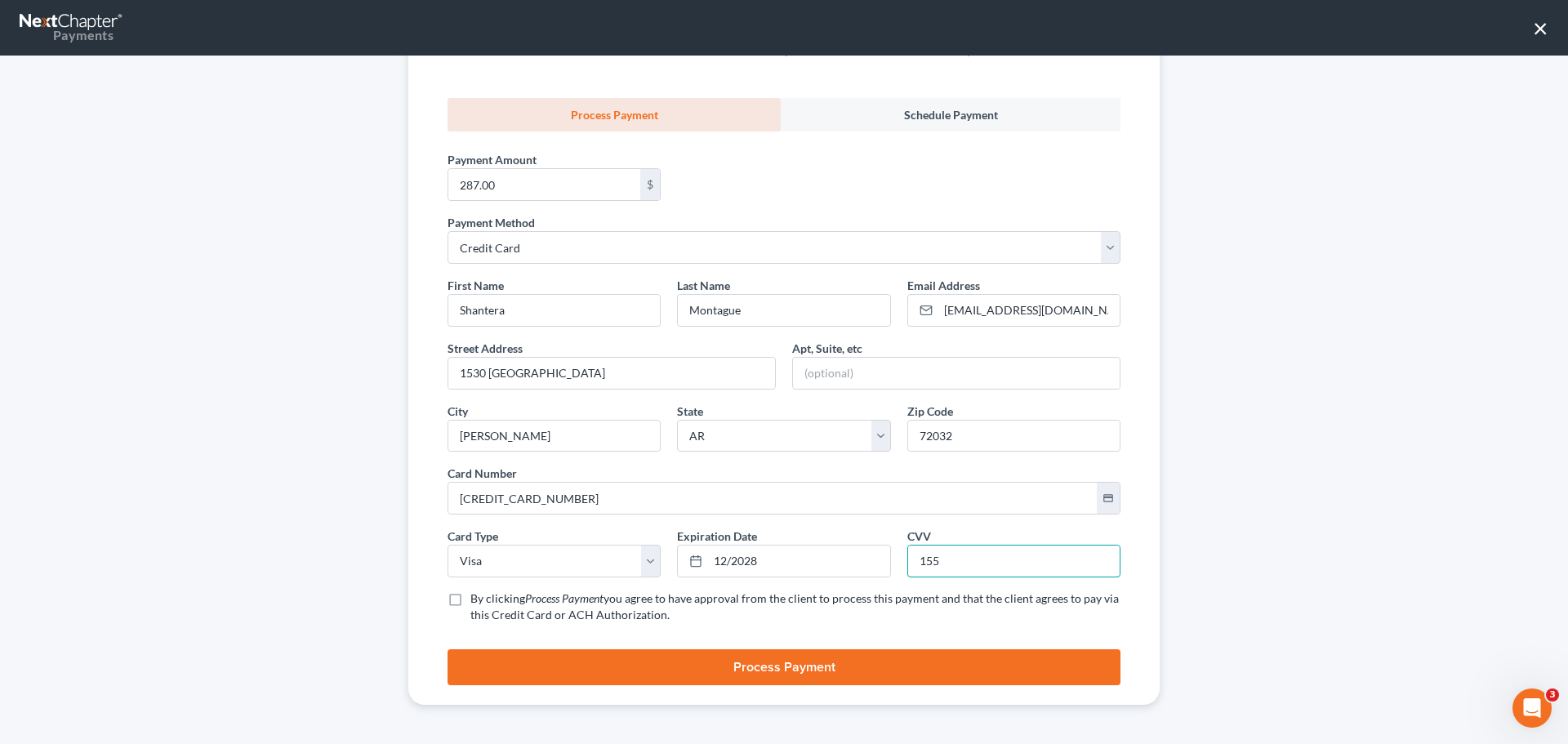
type input "155"
click at [470, 601] on label "By clicking Process Payment you agree to have approval from the client to proce…" at bounding box center [795, 606] width 650 height 33
click at [477, 601] on input "By clicking Process Payment you agree to have approval from the client to proce…" at bounding box center [482, 596] width 11 height 11
checkbox input "true"
click at [505, 666] on button "Process Payment" at bounding box center [784, 667] width 673 height 36
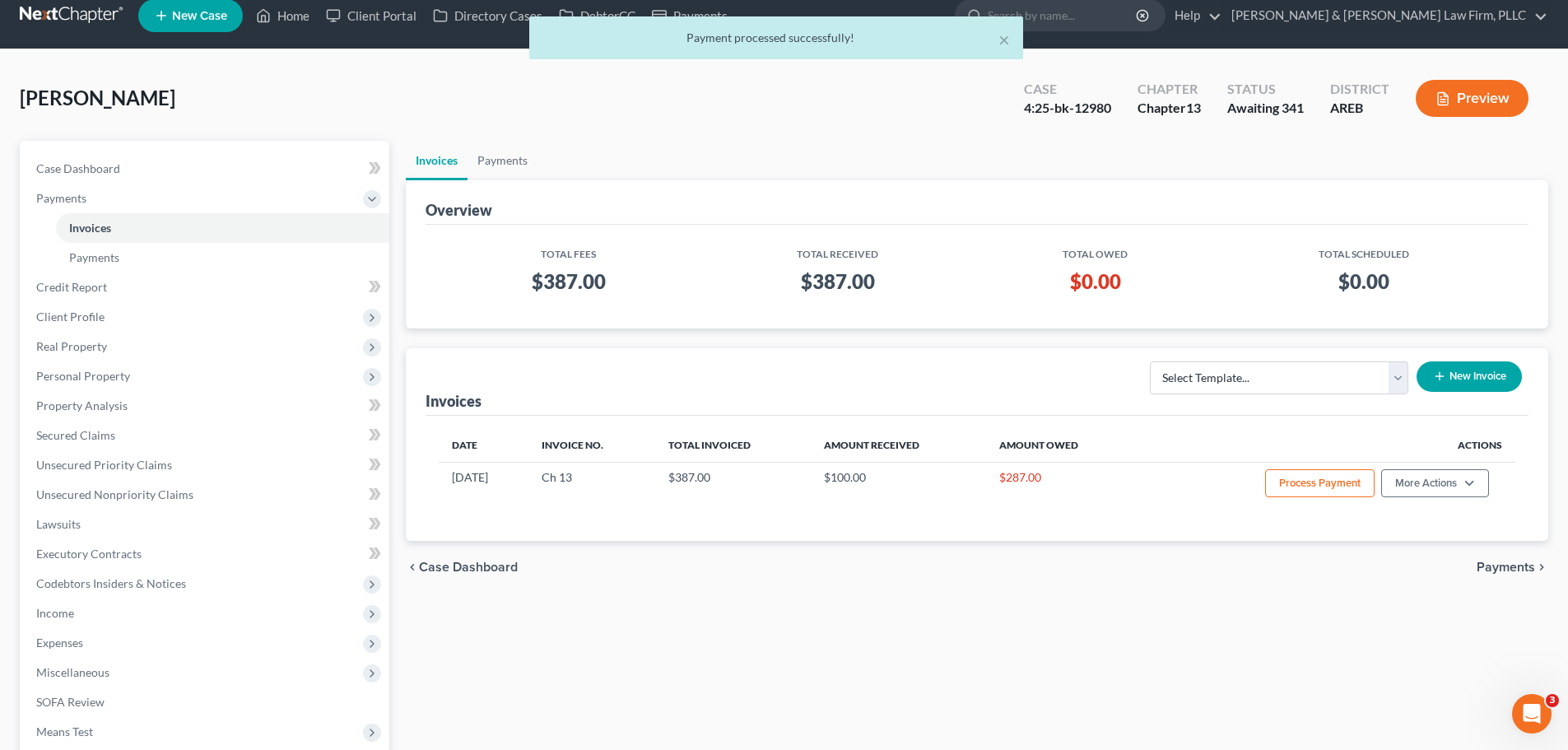
scroll to position [0, 0]
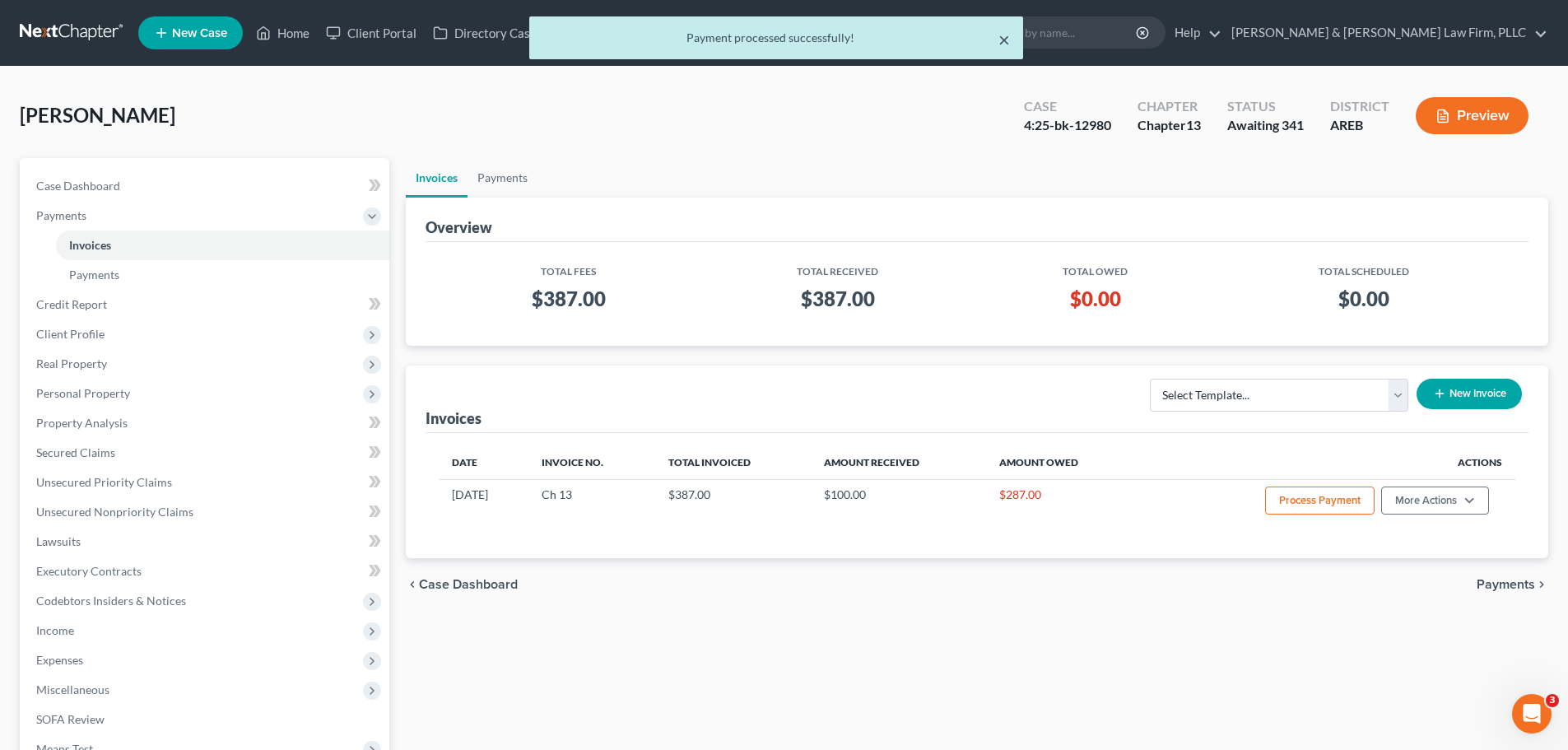
click at [1002, 40] on button "×" at bounding box center [1004, 40] width 12 height 20
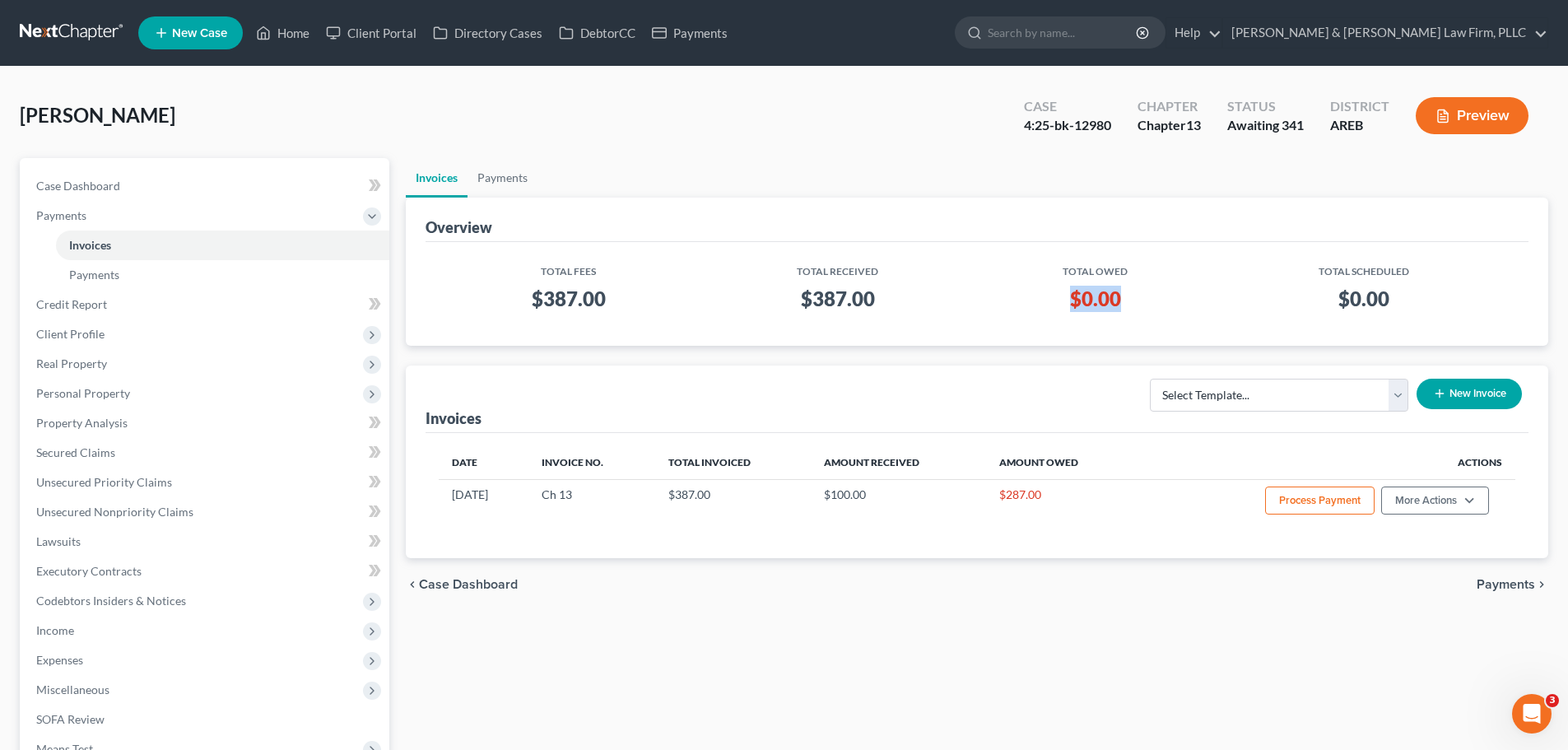
drag, startPoint x: 1122, startPoint y: 302, endPoint x: 1048, endPoint y: 298, distance: 74.1
click at [1048, 298] on h3 "$0.00" at bounding box center [1096, 298] width 210 height 26
click at [1096, 297] on h3 "$0.00" at bounding box center [1096, 298] width 210 height 26
click at [135, 182] on link "Case Dashboard" at bounding box center [206, 186] width 366 height 29
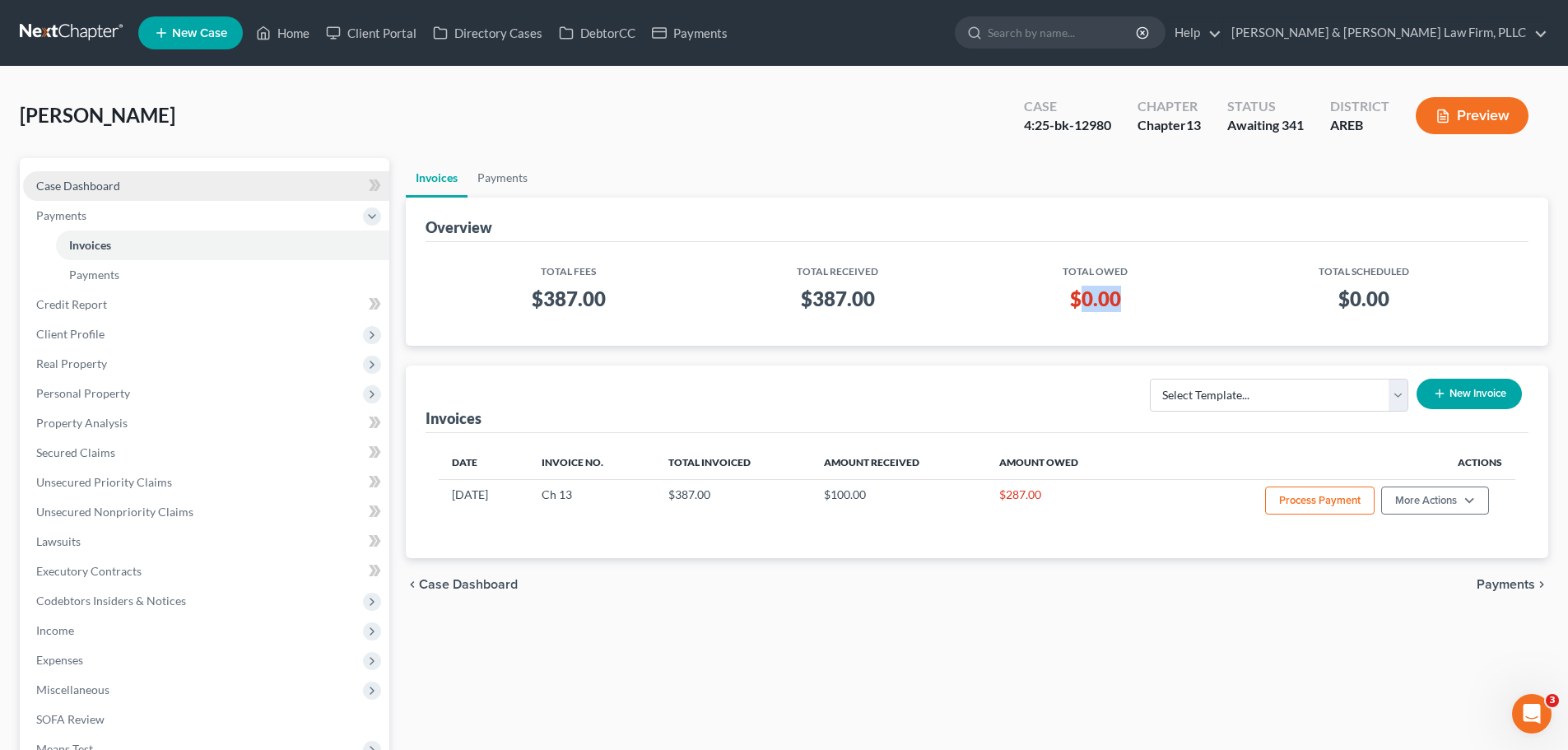
select select "2"
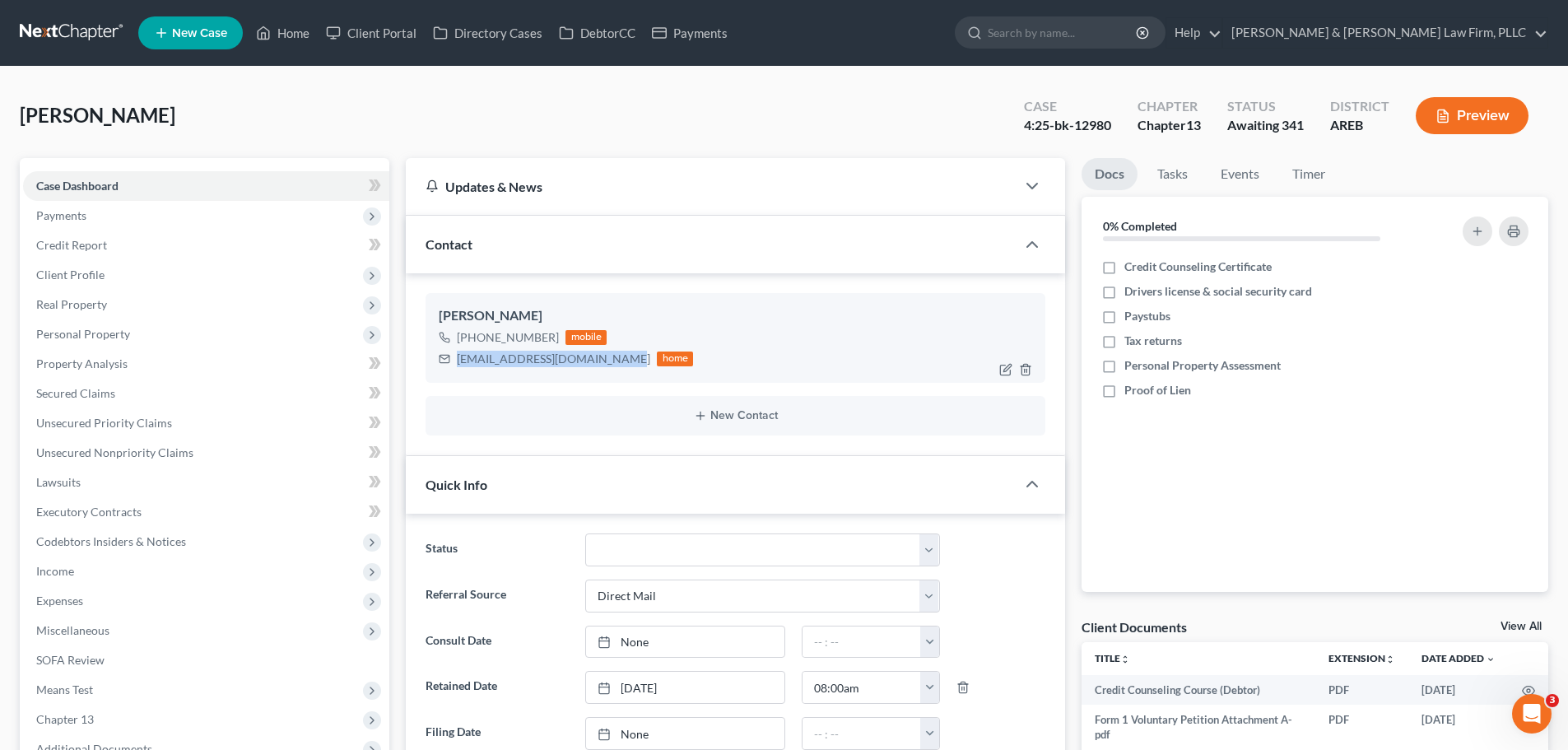
drag, startPoint x: 620, startPoint y: 358, endPoint x: 500, endPoint y: 373, distance: 120.9
click at [458, 364] on div "[EMAIL_ADDRESS][DOMAIN_NAME] home" at bounding box center [566, 358] width 255 height 21
copy div "[EMAIL_ADDRESS][DOMAIN_NAME]"
click at [709, 352] on div "[PHONE_NUMBER] mobile [EMAIL_ADDRESS][DOMAIN_NAME] home" at bounding box center [735, 348] width 593 height 43
drag, startPoint x: 293, startPoint y: 29, endPoint x: 257, endPoint y: 50, distance: 41.7
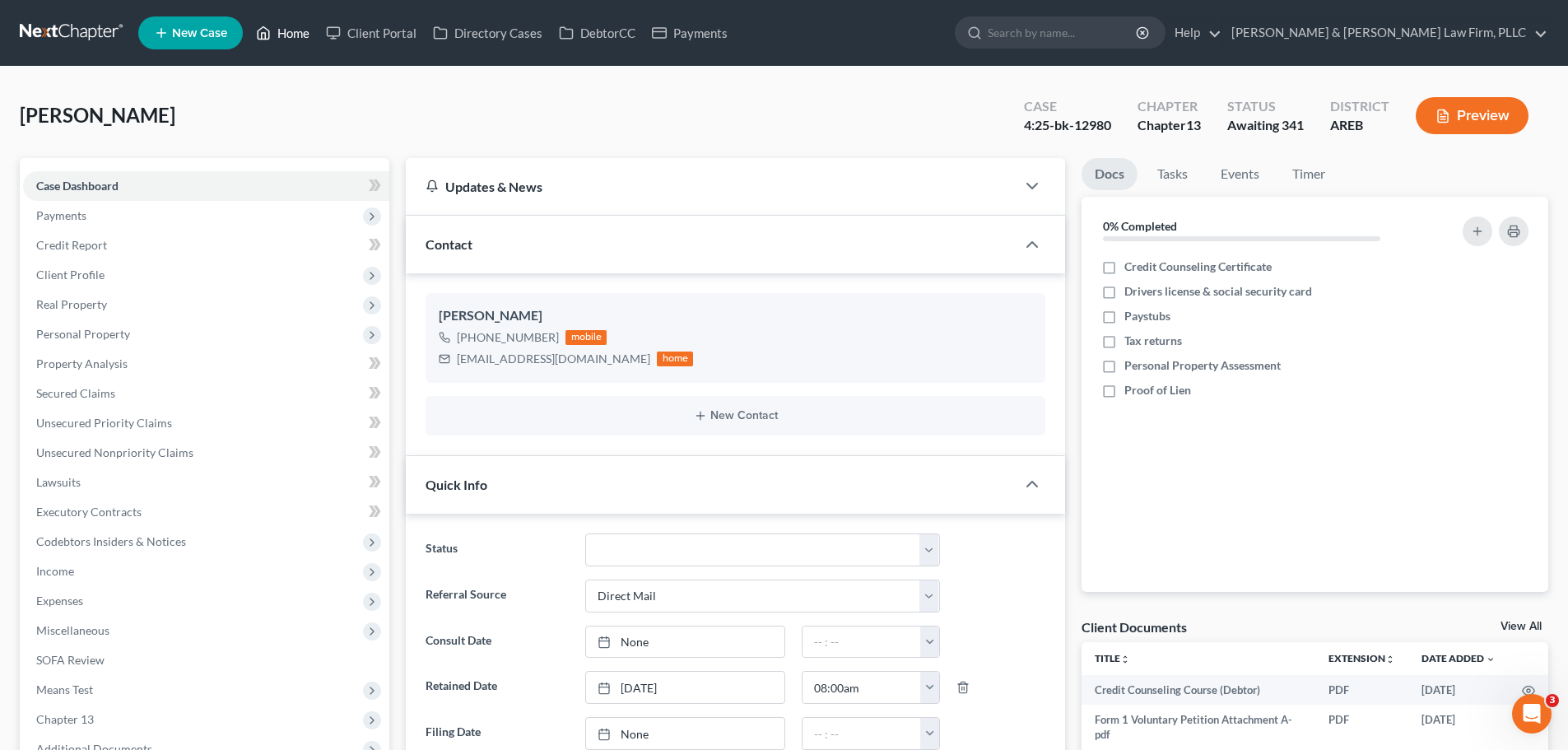
click at [293, 29] on link "Home" at bounding box center [282, 33] width 70 height 29
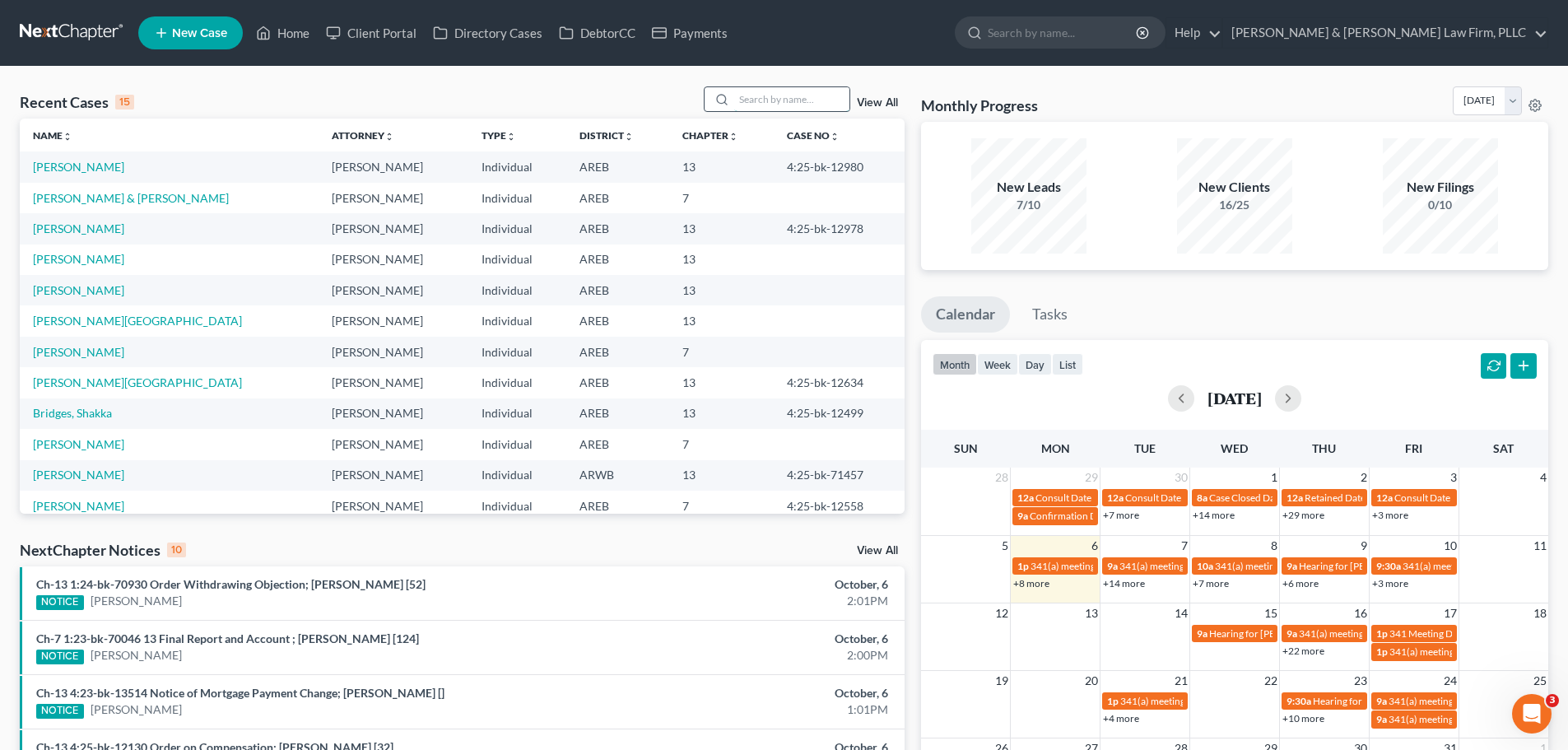
click at [760, 100] on input "search" at bounding box center [792, 99] width 115 height 24
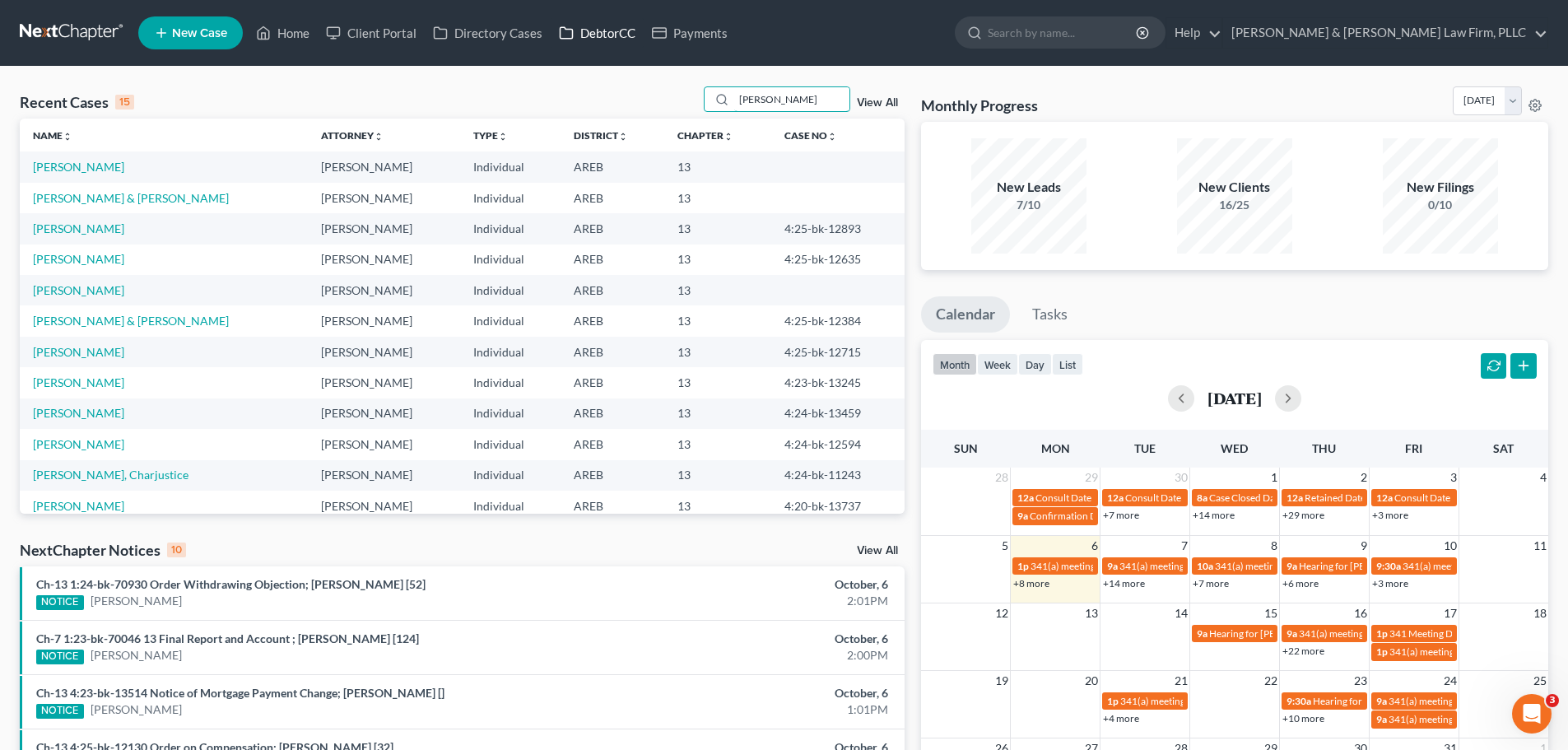
type input "[PERSON_NAME]"
click at [592, 37] on link "DebtorCC" at bounding box center [597, 33] width 93 height 29
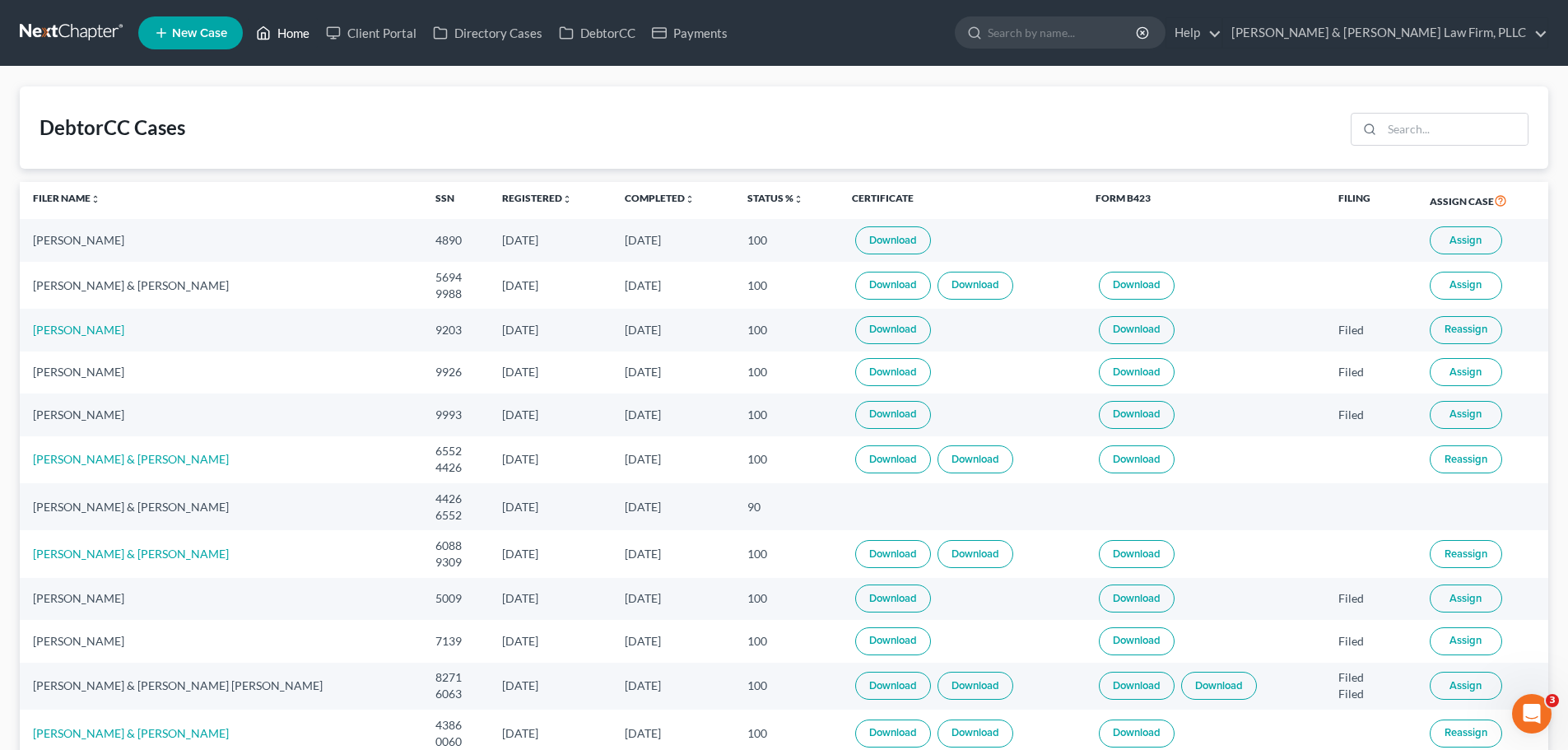
click at [266, 42] on icon at bounding box center [264, 33] width 15 height 20
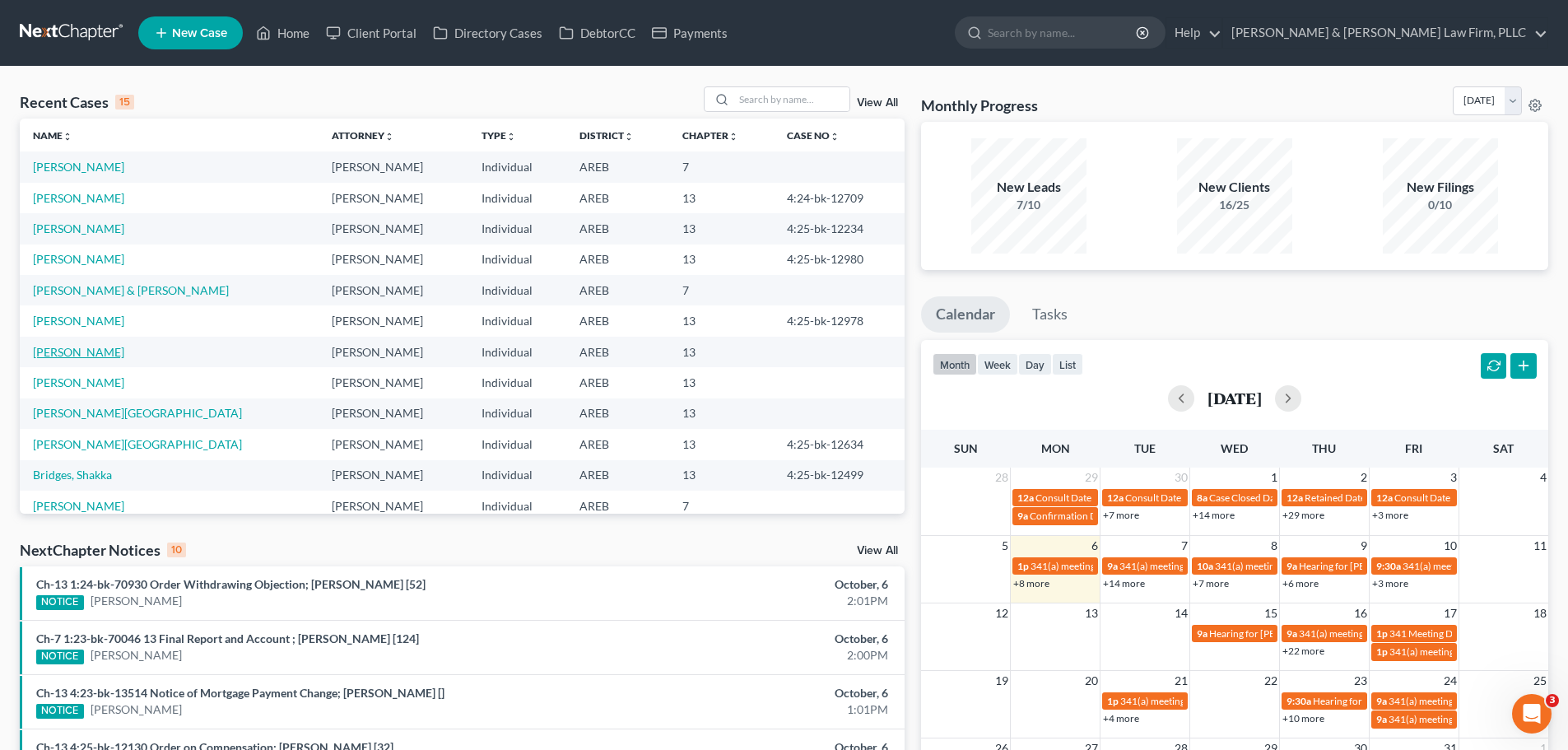
click at [99, 358] on link "[PERSON_NAME]" at bounding box center [78, 351] width 92 height 14
select select "4"
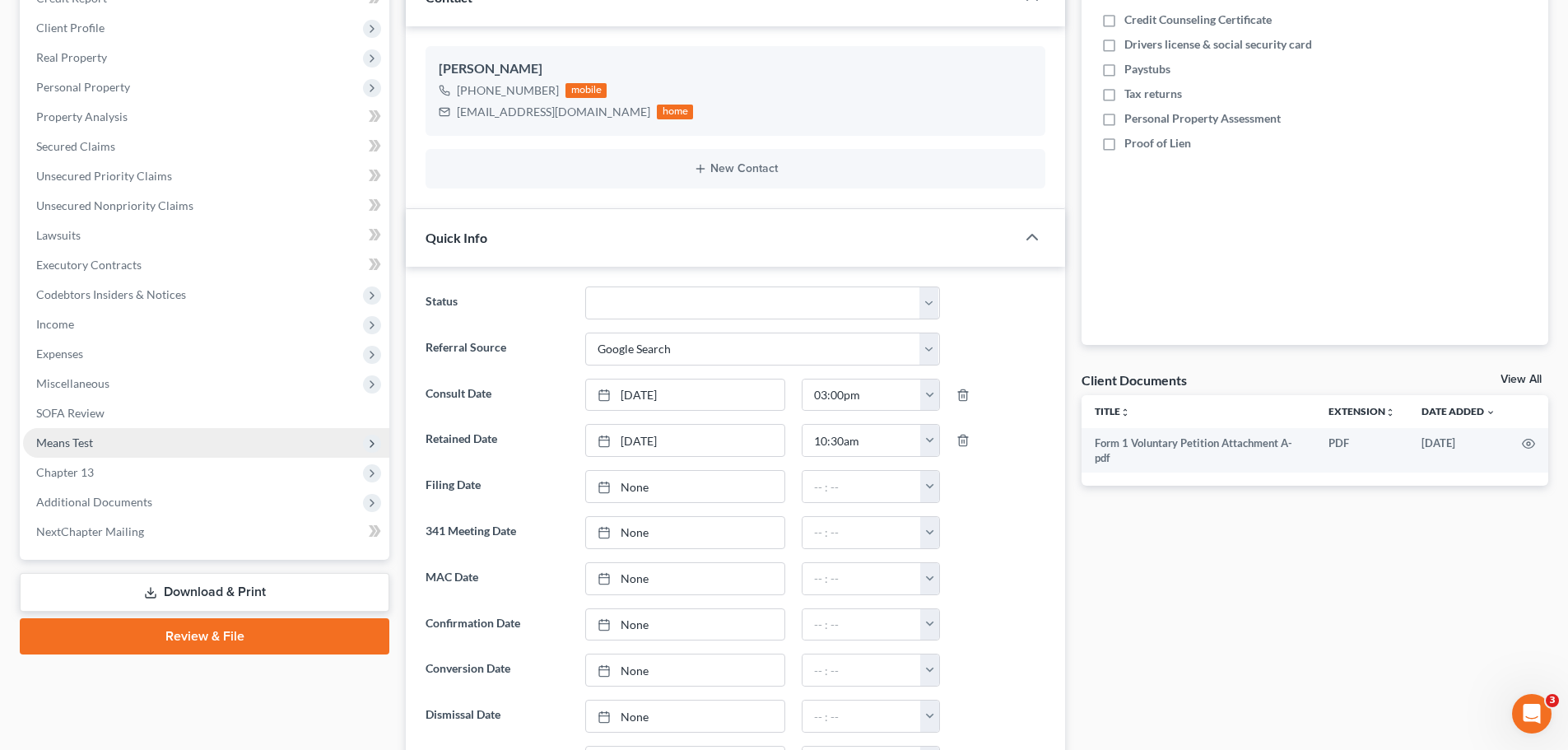
scroll to position [165, 0]
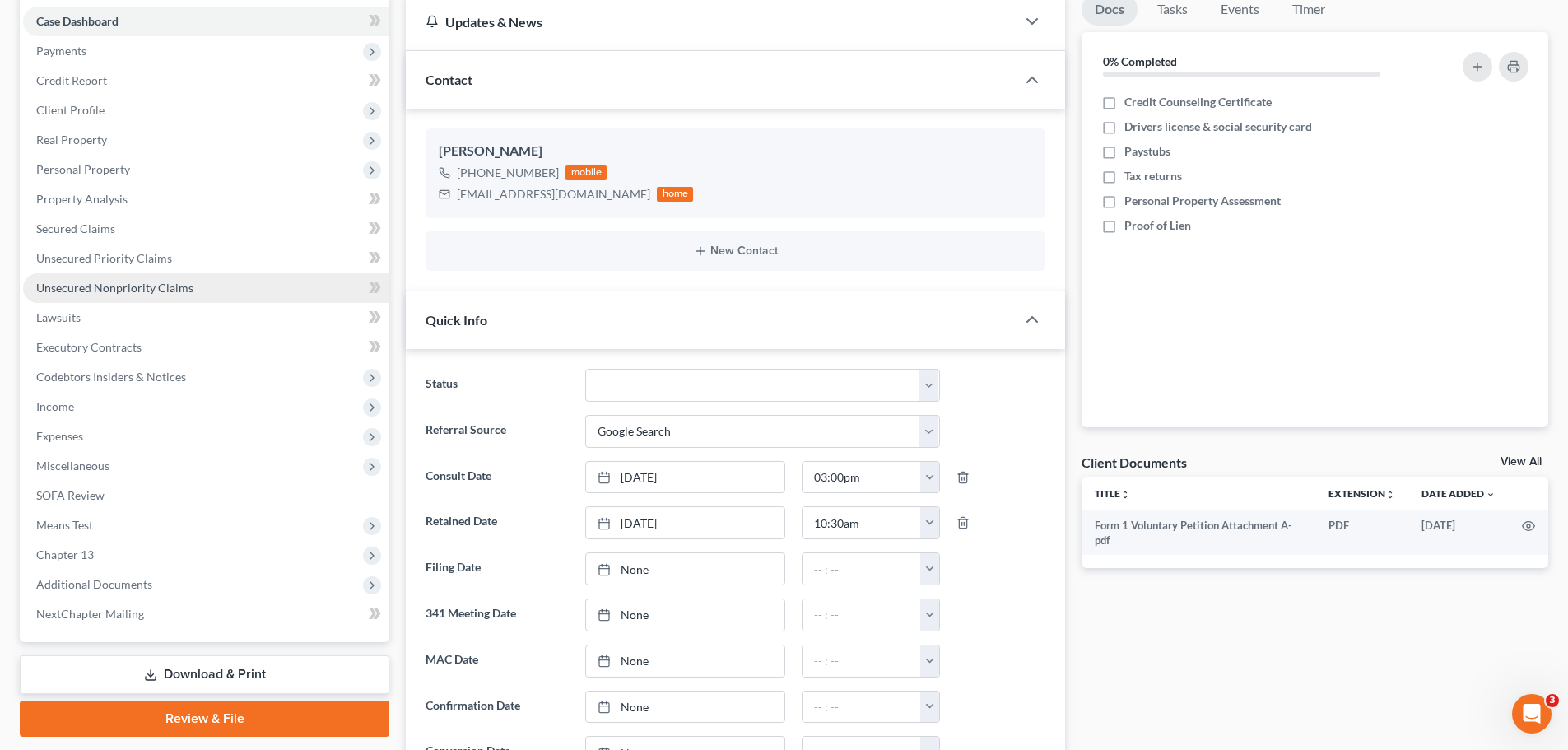
click at [129, 283] on span "Unsecured Nonpriority Claims" at bounding box center [114, 288] width 157 height 14
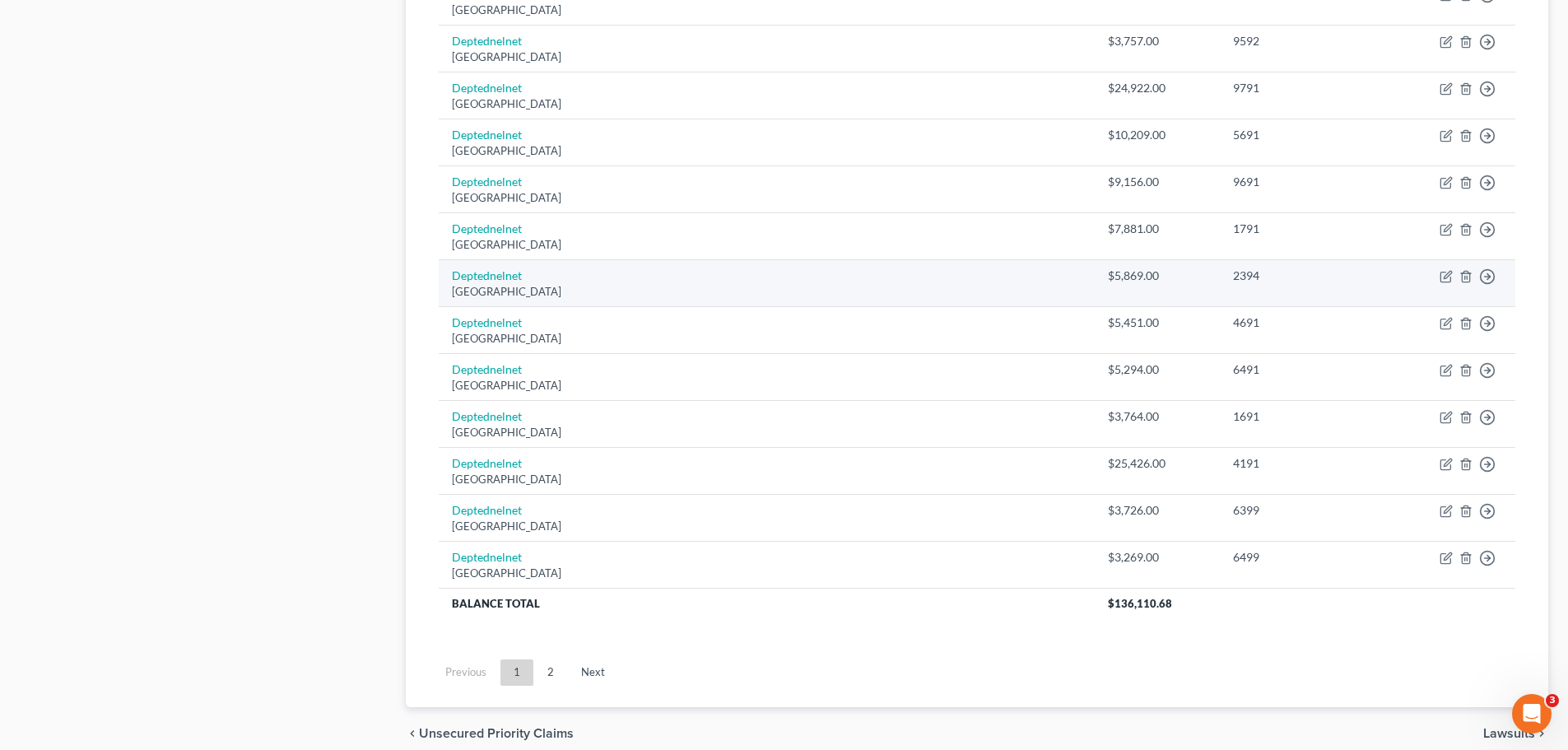
scroll to position [1152, 0]
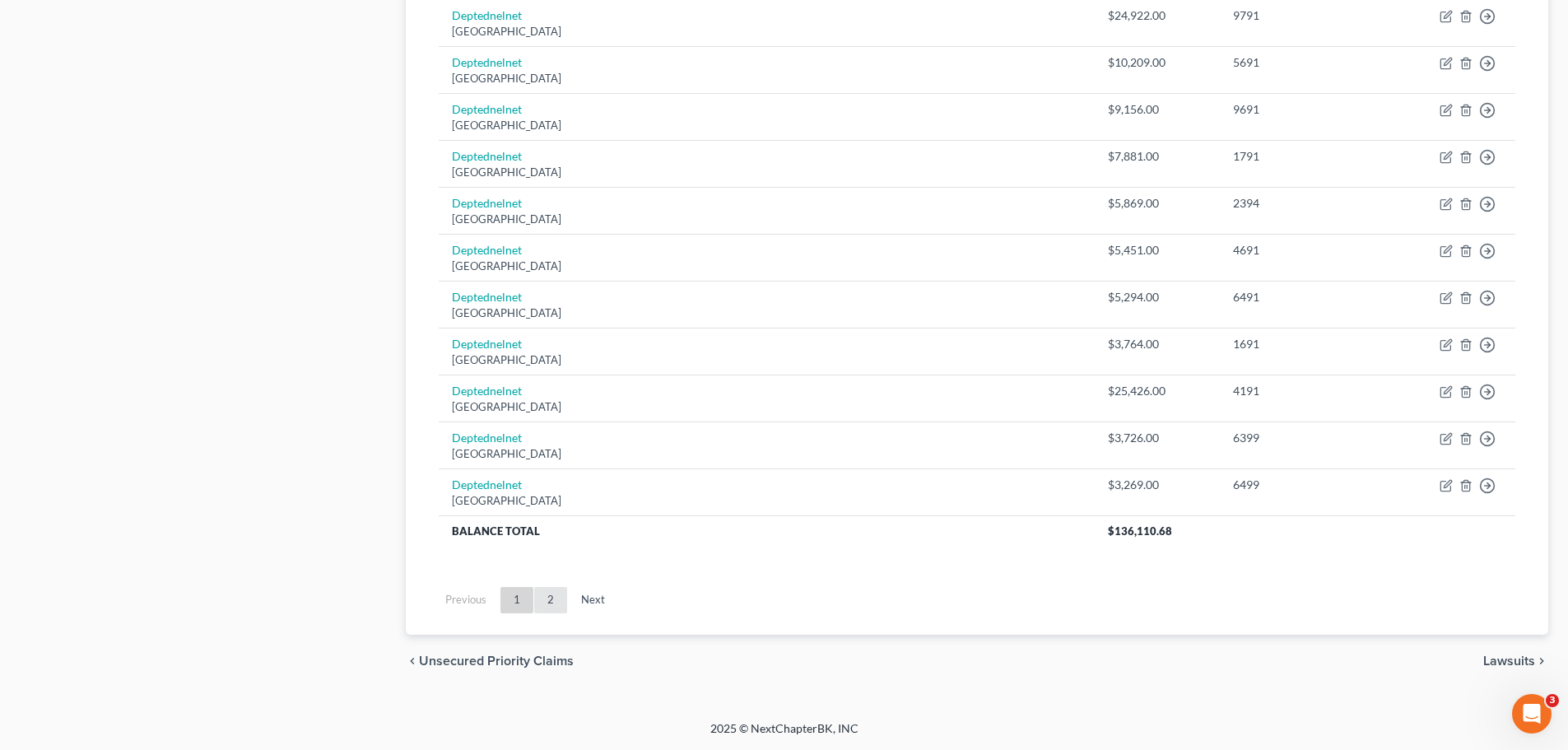
click at [554, 595] on link "2" at bounding box center [550, 599] width 33 height 26
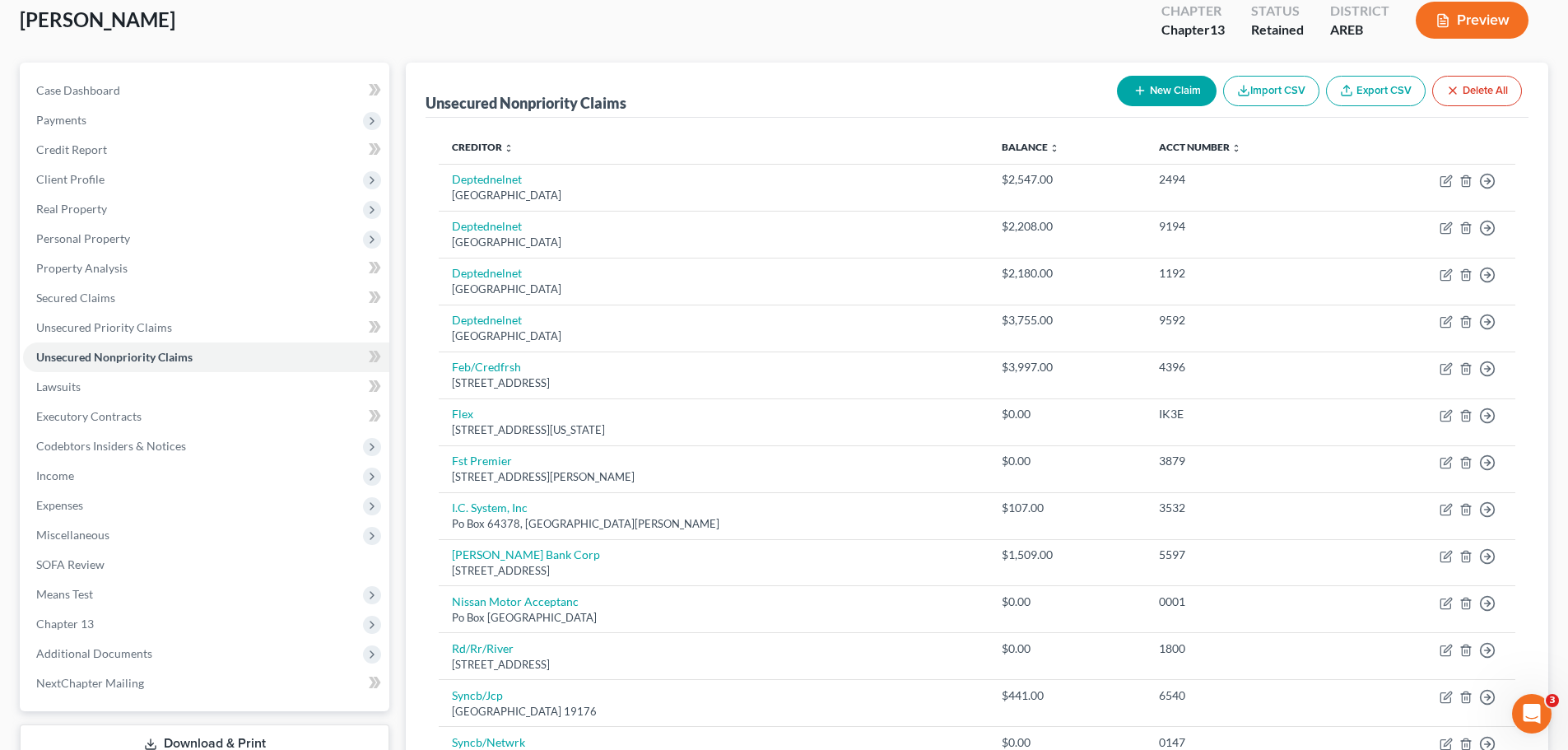
scroll to position [0, 0]
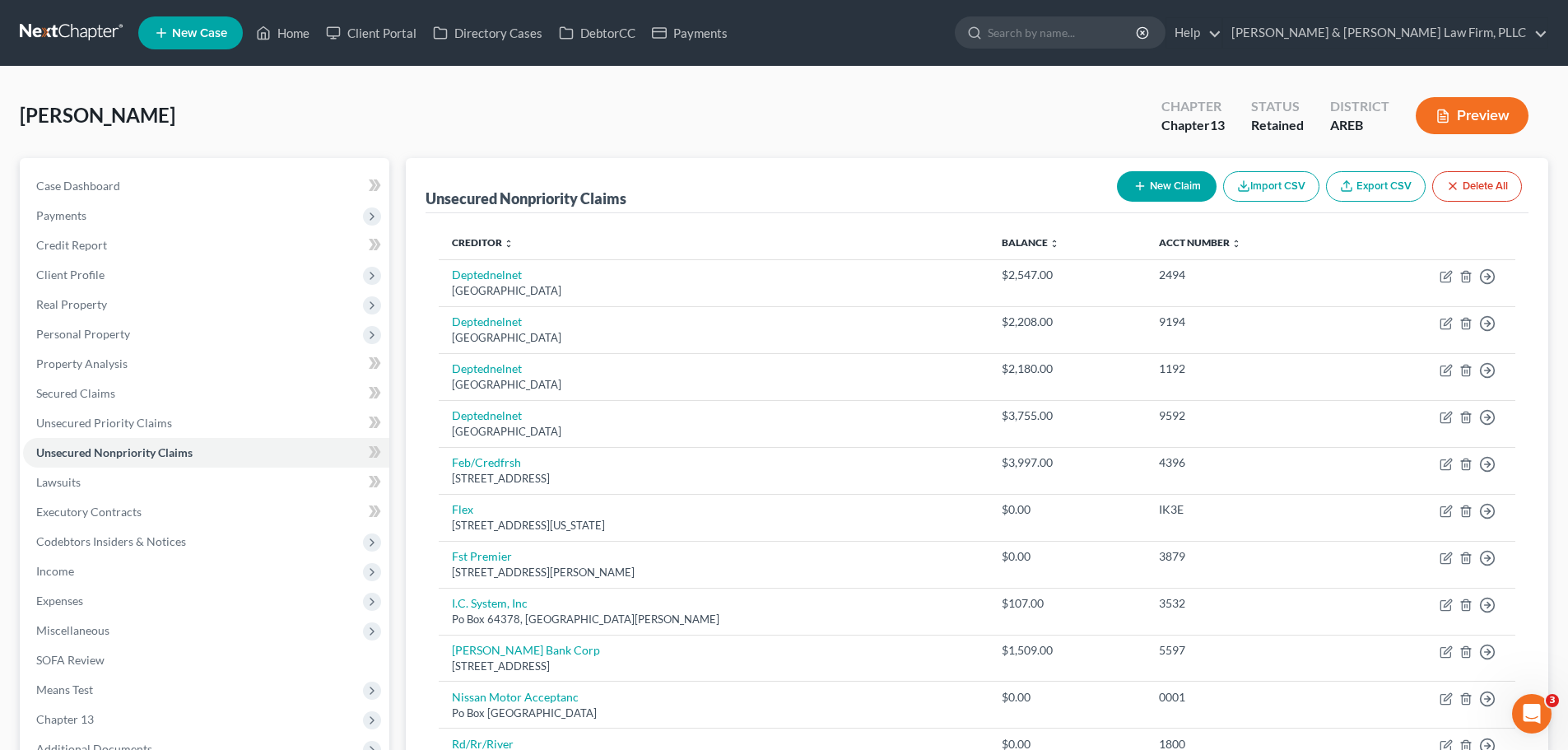
click at [1185, 189] on button "New Claim" at bounding box center [1166, 187] width 100 height 30
select select "0"
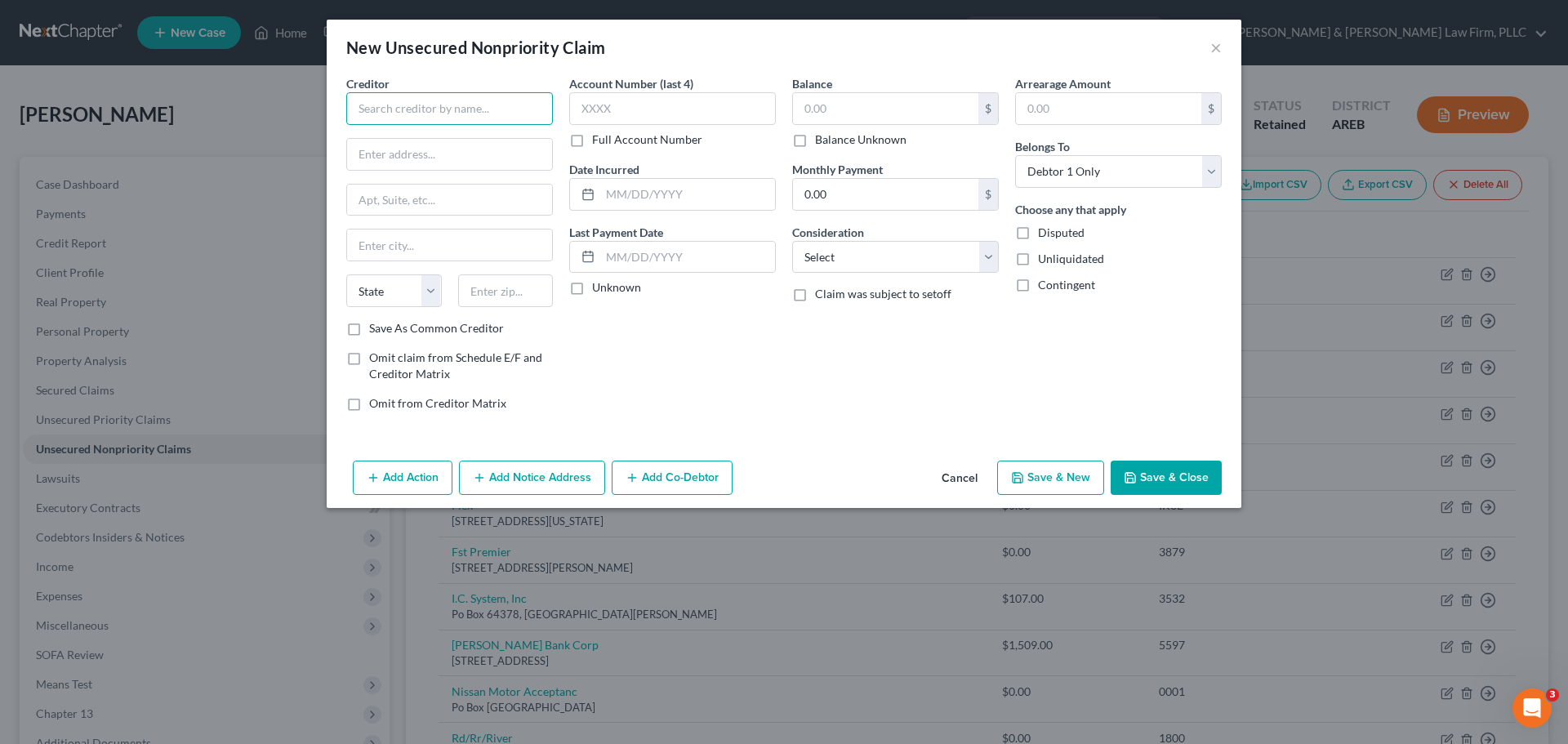
click at [411, 117] on input "text" at bounding box center [449, 108] width 207 height 33
type input "Milestone"
click at [969, 475] on button "Cancel" at bounding box center [959, 478] width 62 height 33
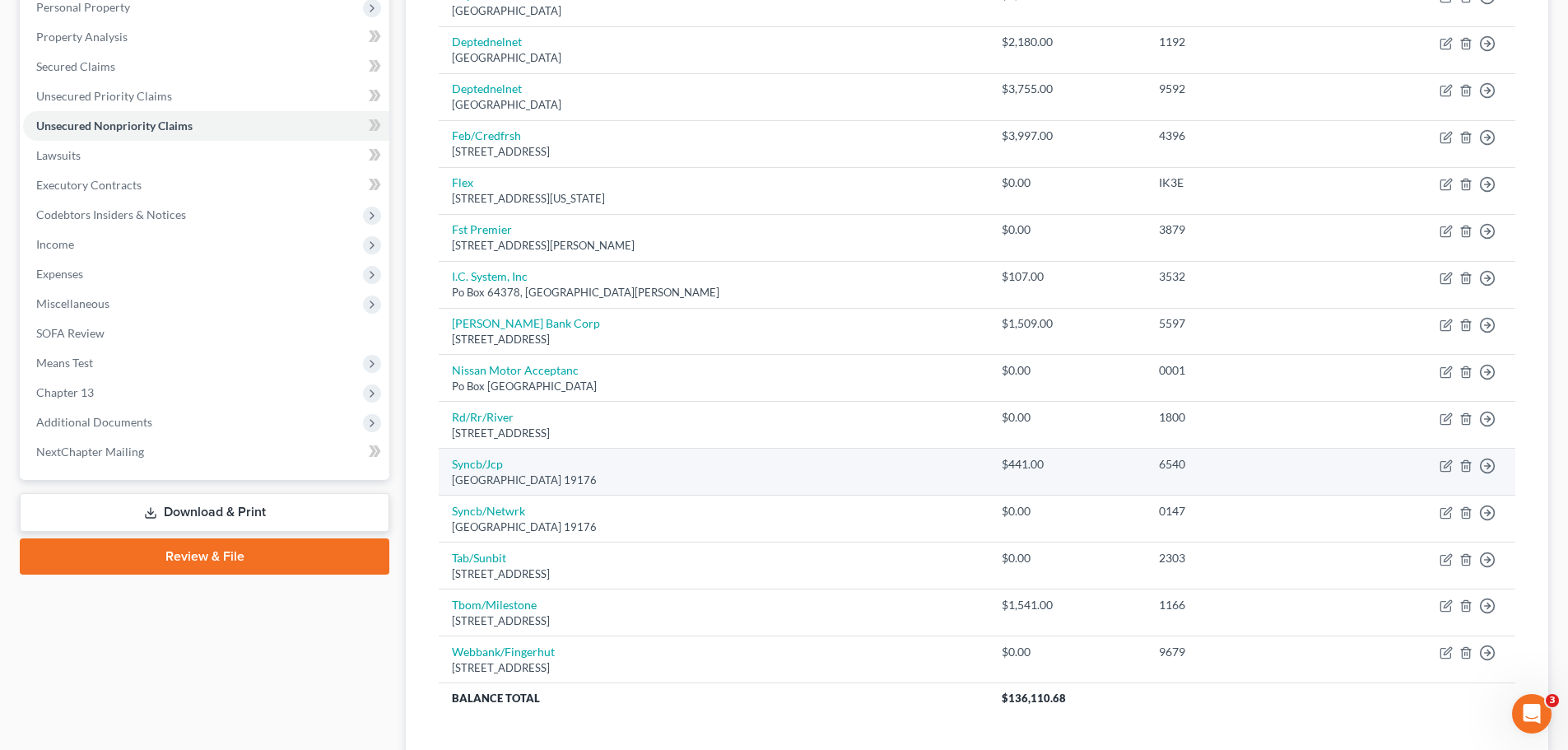
scroll to position [330, 0]
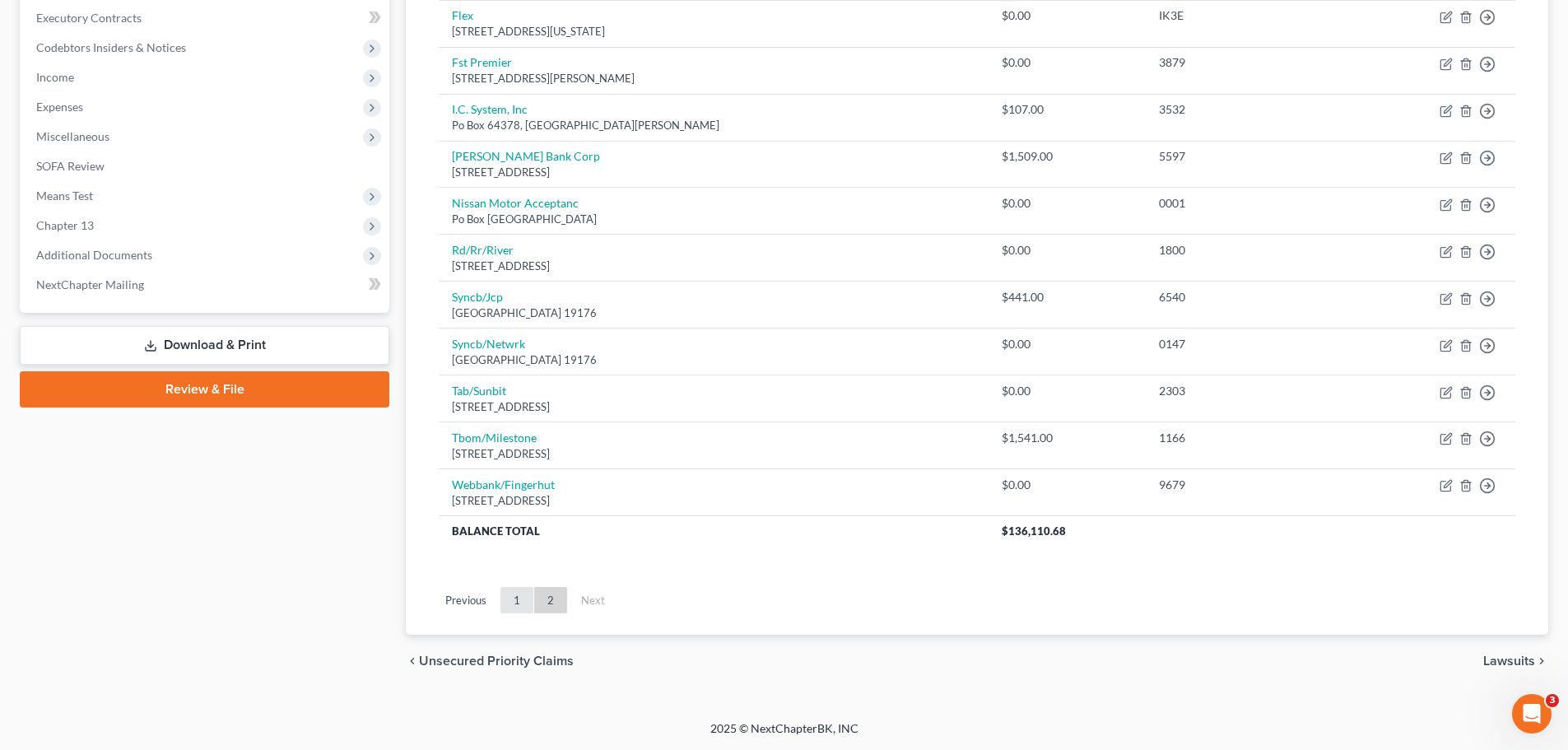
click at [521, 603] on link "1" at bounding box center [517, 599] width 33 height 26
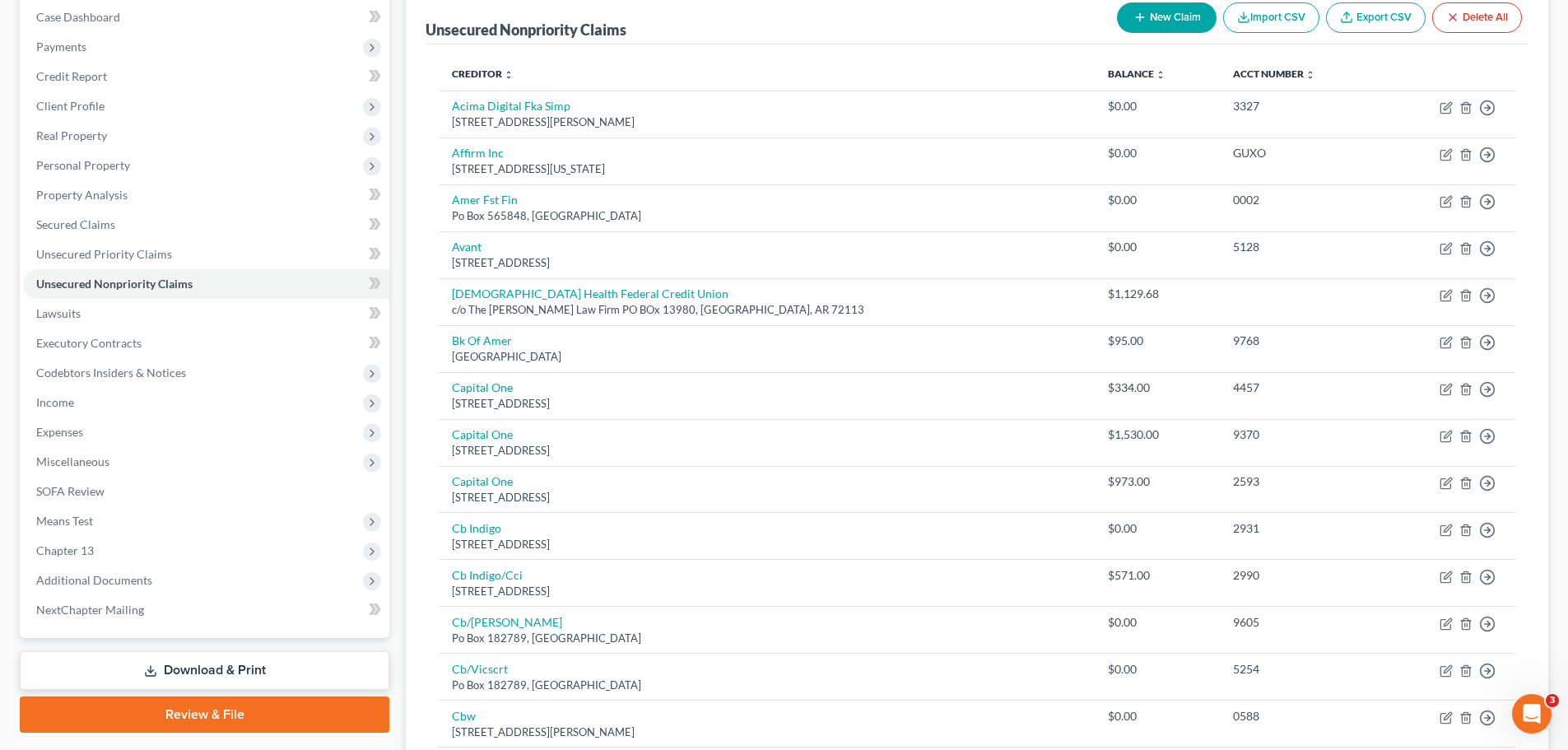
scroll to position [0, 0]
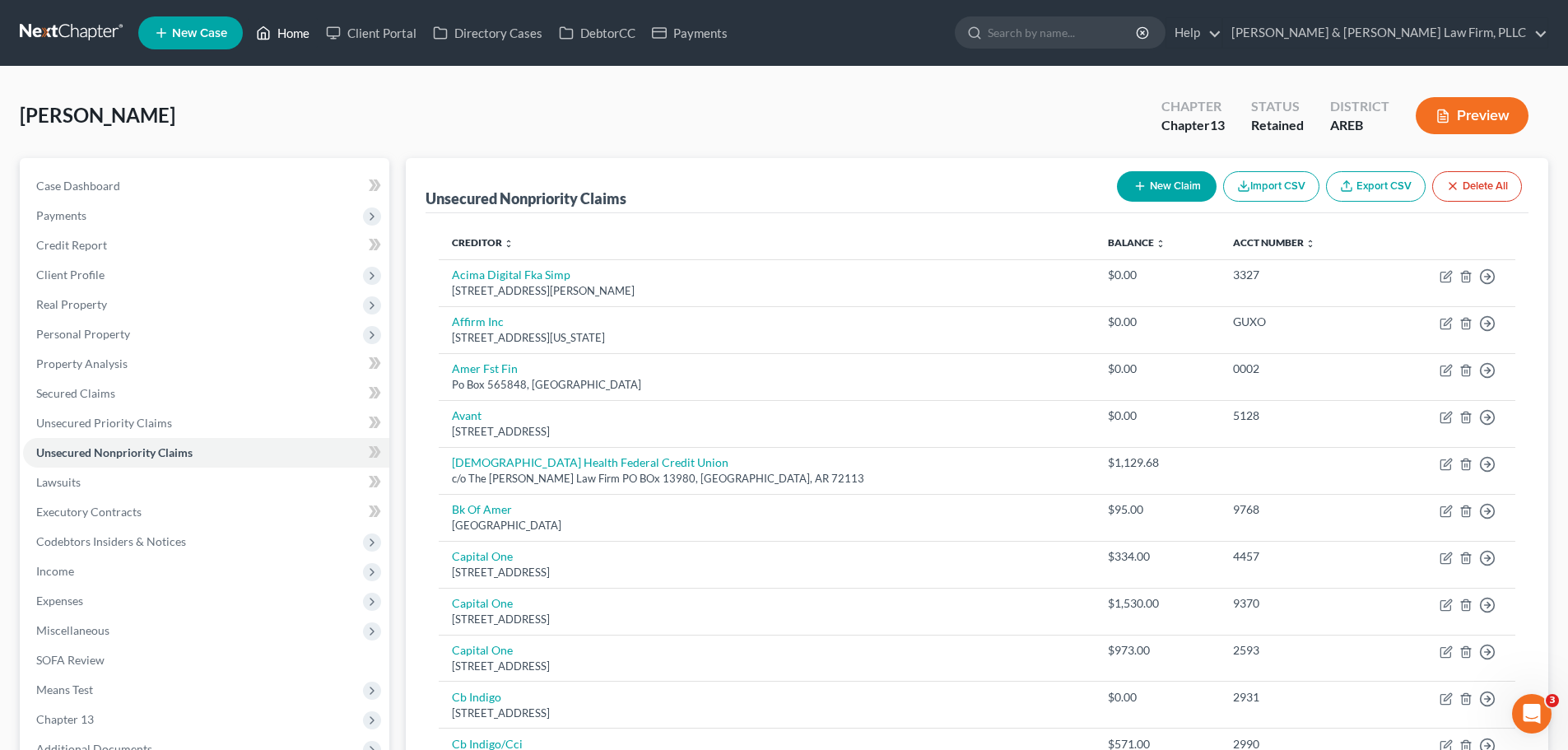
drag, startPoint x: 290, startPoint y: 31, endPoint x: 213, endPoint y: 3, distance: 81.9
click at [291, 30] on link "Home" at bounding box center [282, 33] width 70 height 29
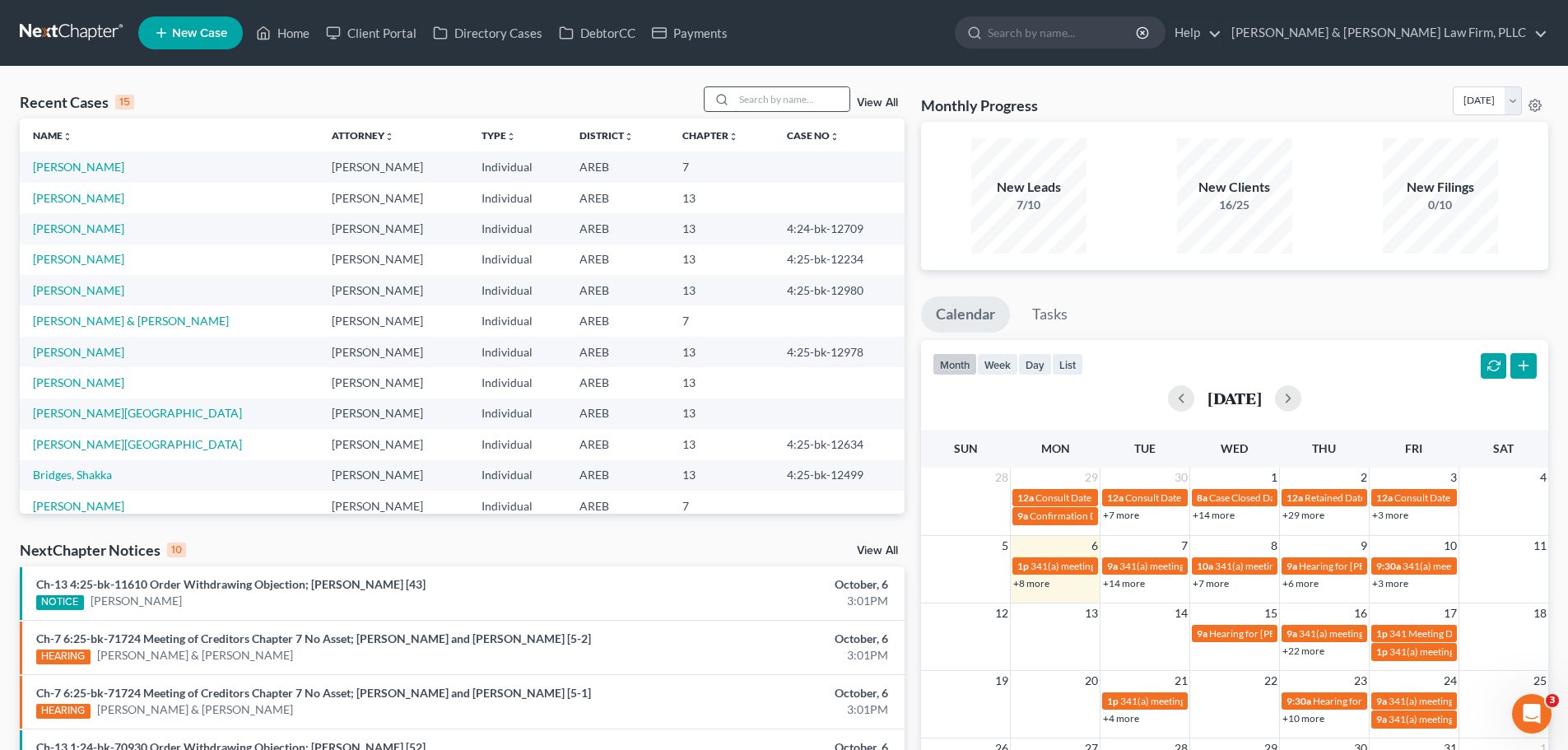
click at [778, 88] on input "search" at bounding box center [792, 99] width 115 height 24
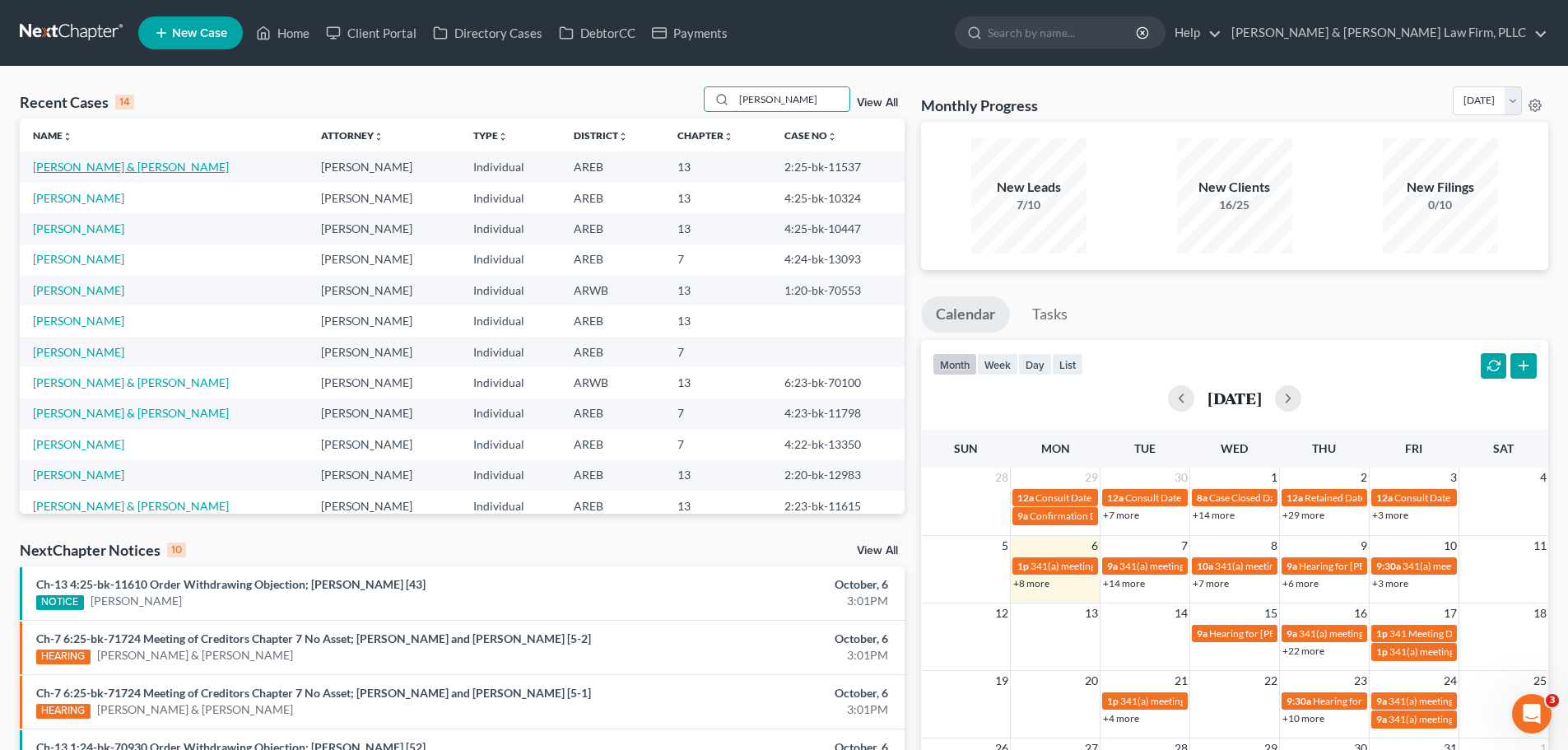
type input "[PERSON_NAME]"
click at [129, 167] on link "[PERSON_NAME] & [PERSON_NAME]" at bounding box center [130, 166] width 196 height 14
select select "6"
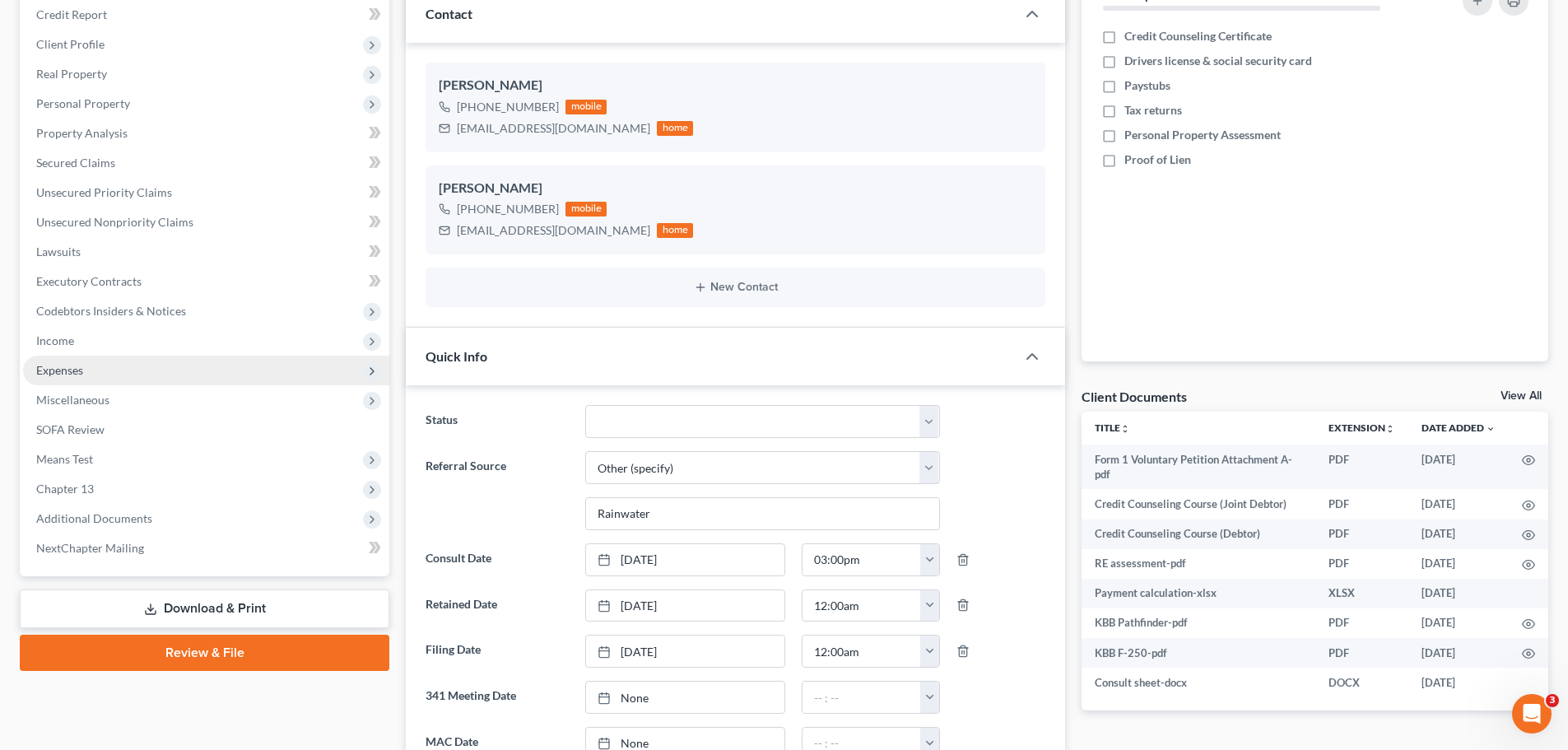
scroll to position [247, 0]
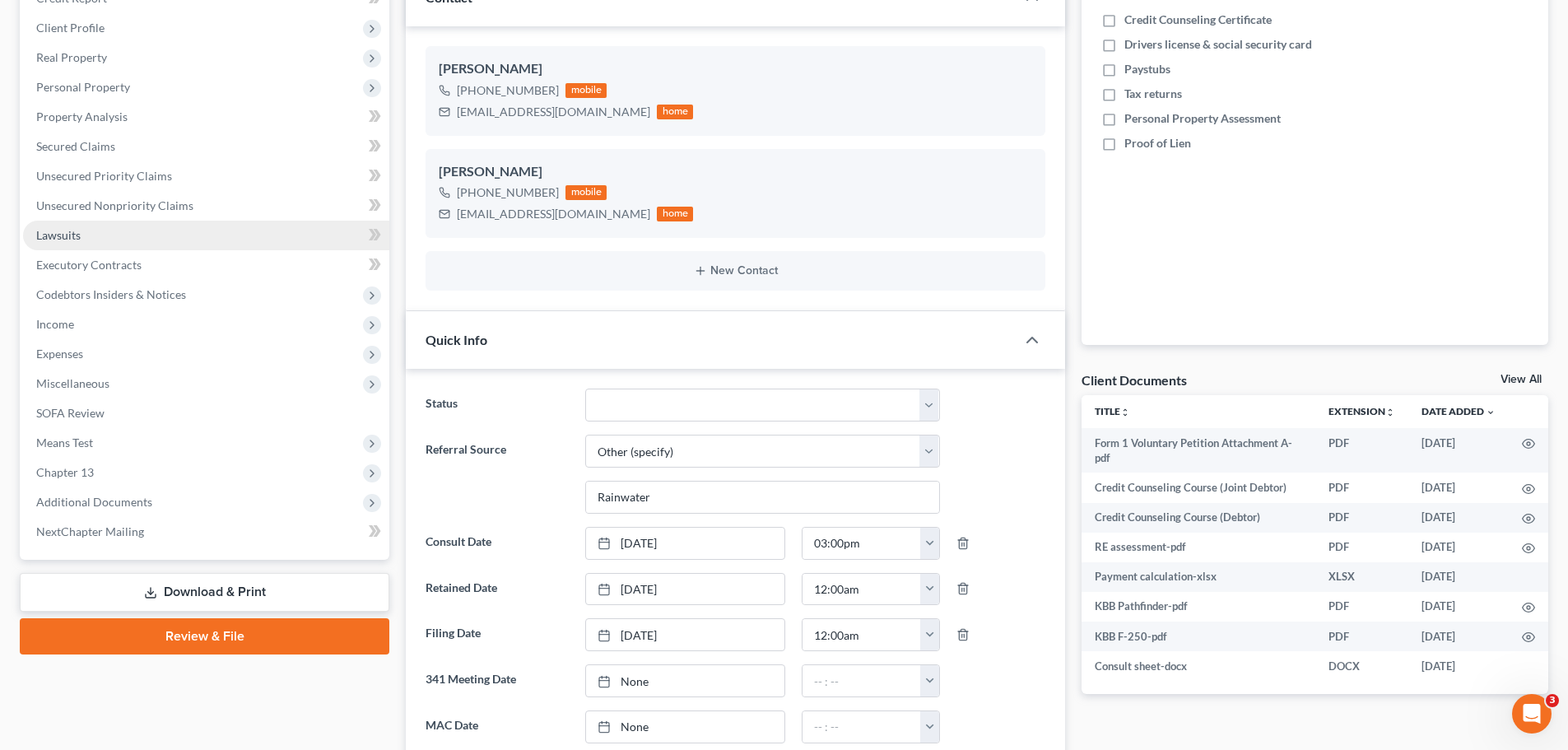
click at [106, 238] on link "Lawsuits" at bounding box center [206, 235] width 366 height 29
